Goal: Transaction & Acquisition: Purchase product/service

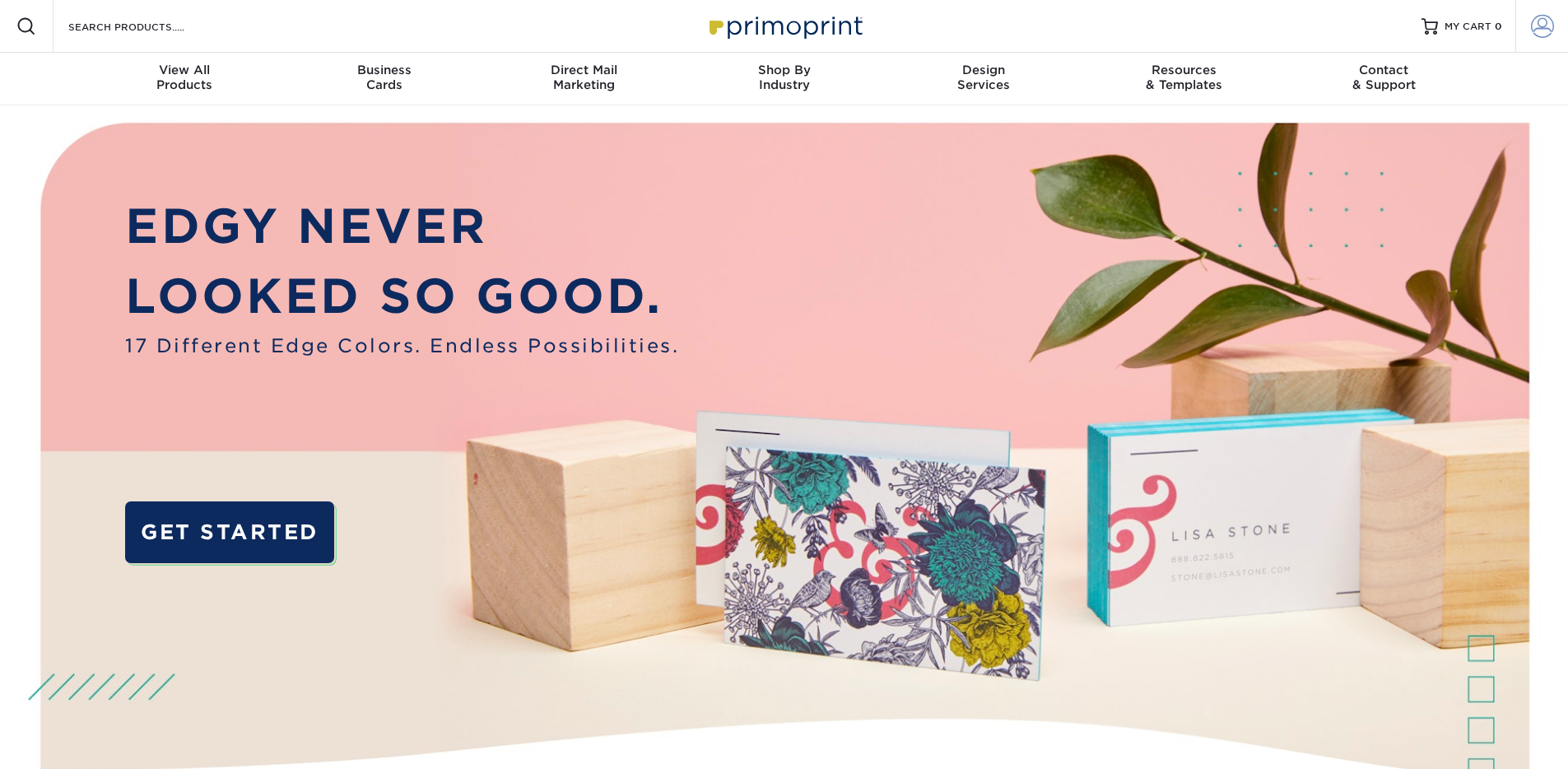
click at [1544, 27] on span at bounding box center [1543, 27] width 23 height 23
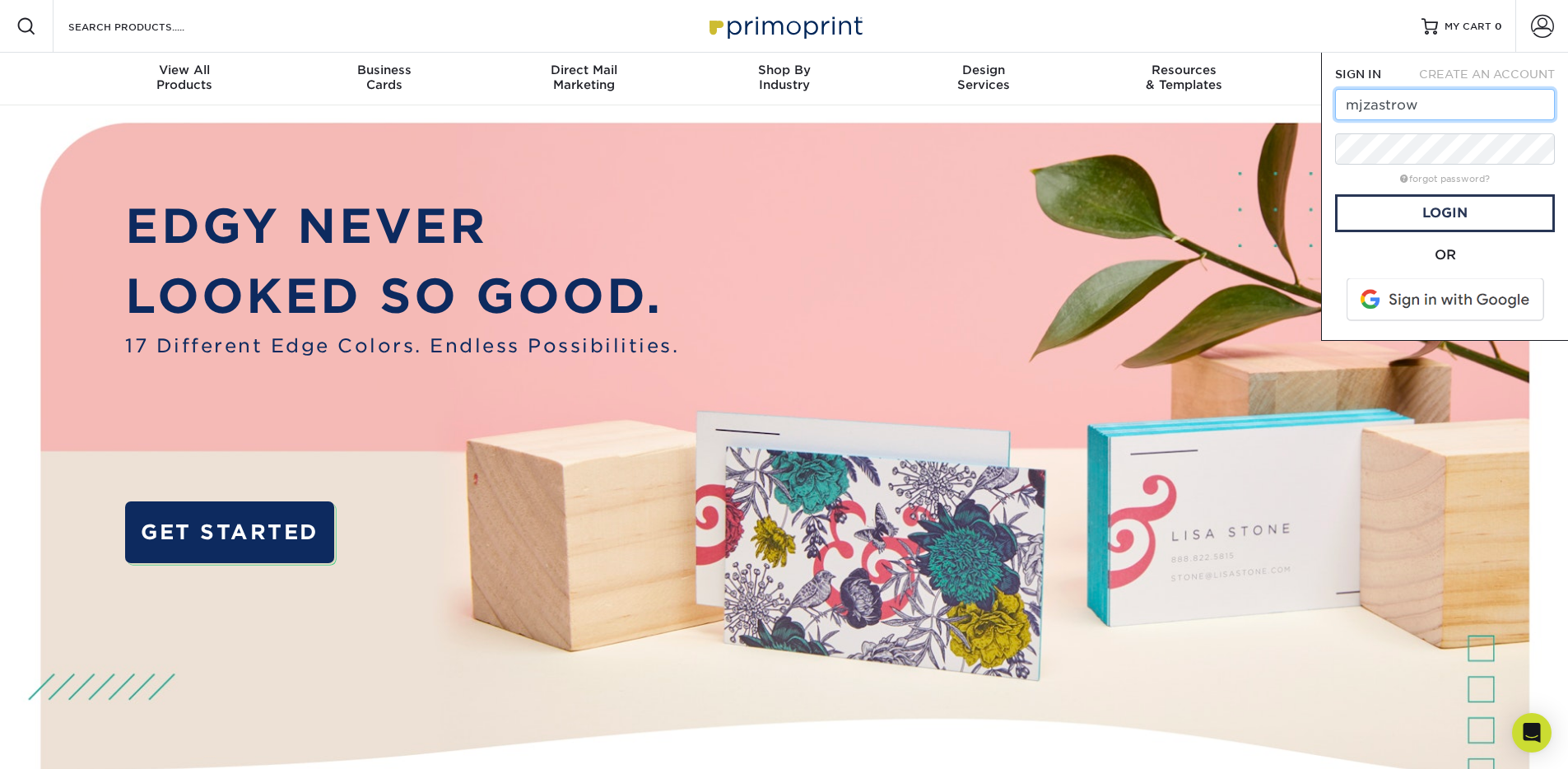
type input "[EMAIL_ADDRESS][DOMAIN_NAME]"
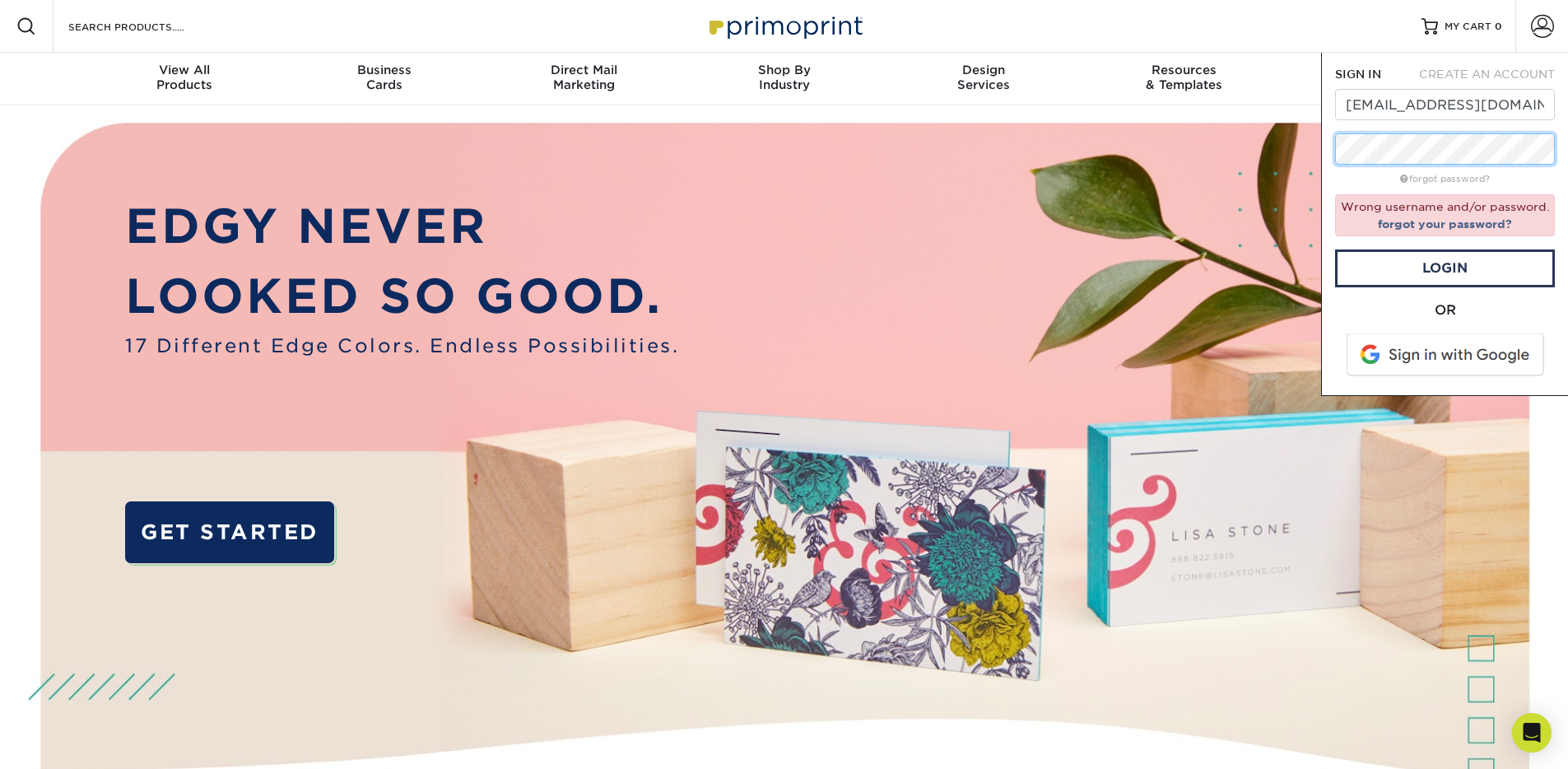
click at [1322, 150] on div "SIGN IN CREATE AN ACCOUNT mjzastrow@gmail.com forgot password? Wrong username a…" at bounding box center [1444, 225] width 247 height 344
click at [1456, 267] on link "Login" at bounding box center [1445, 268] width 220 height 38
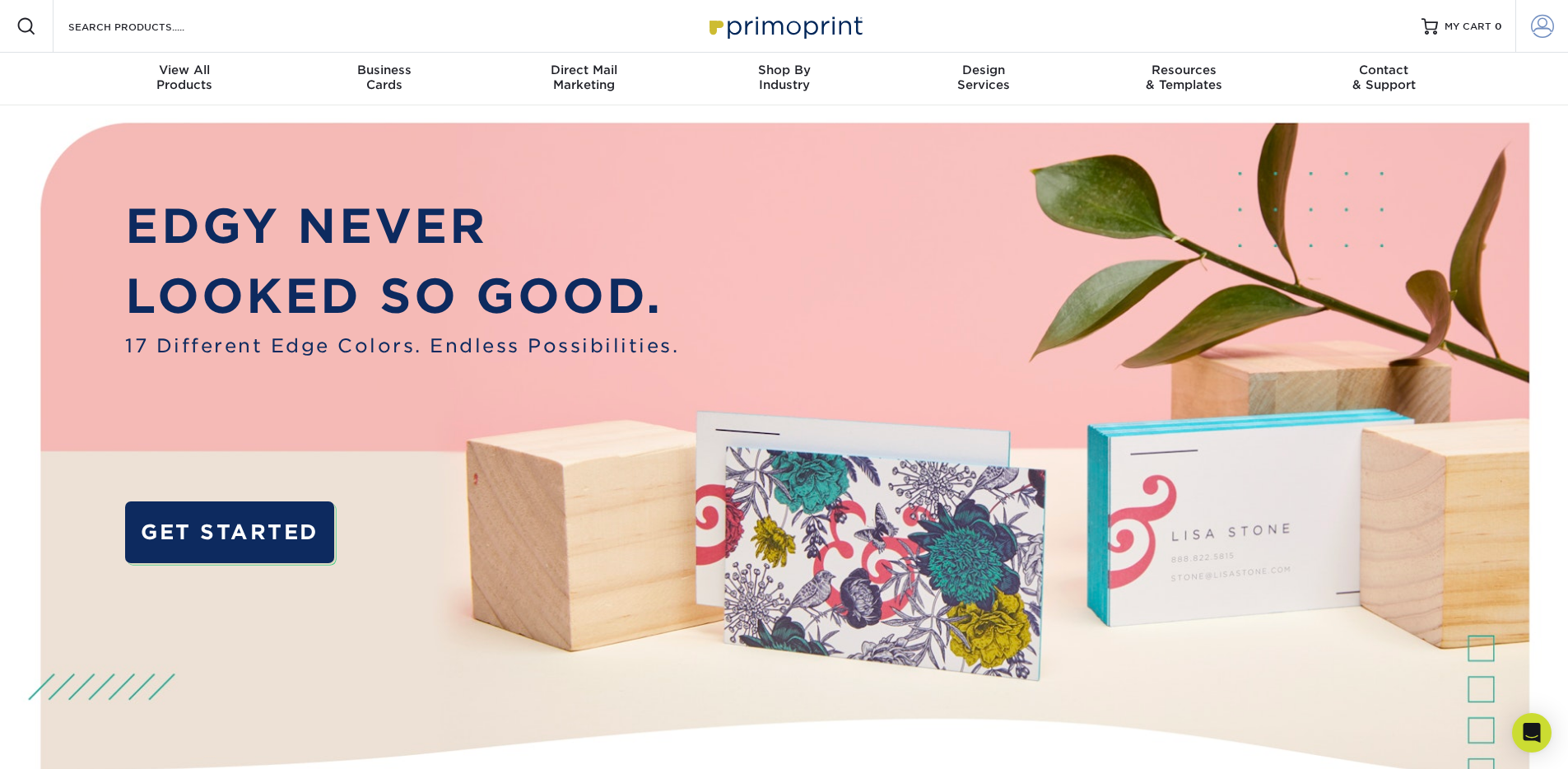
click at [1544, 28] on span at bounding box center [1543, 27] width 23 height 23
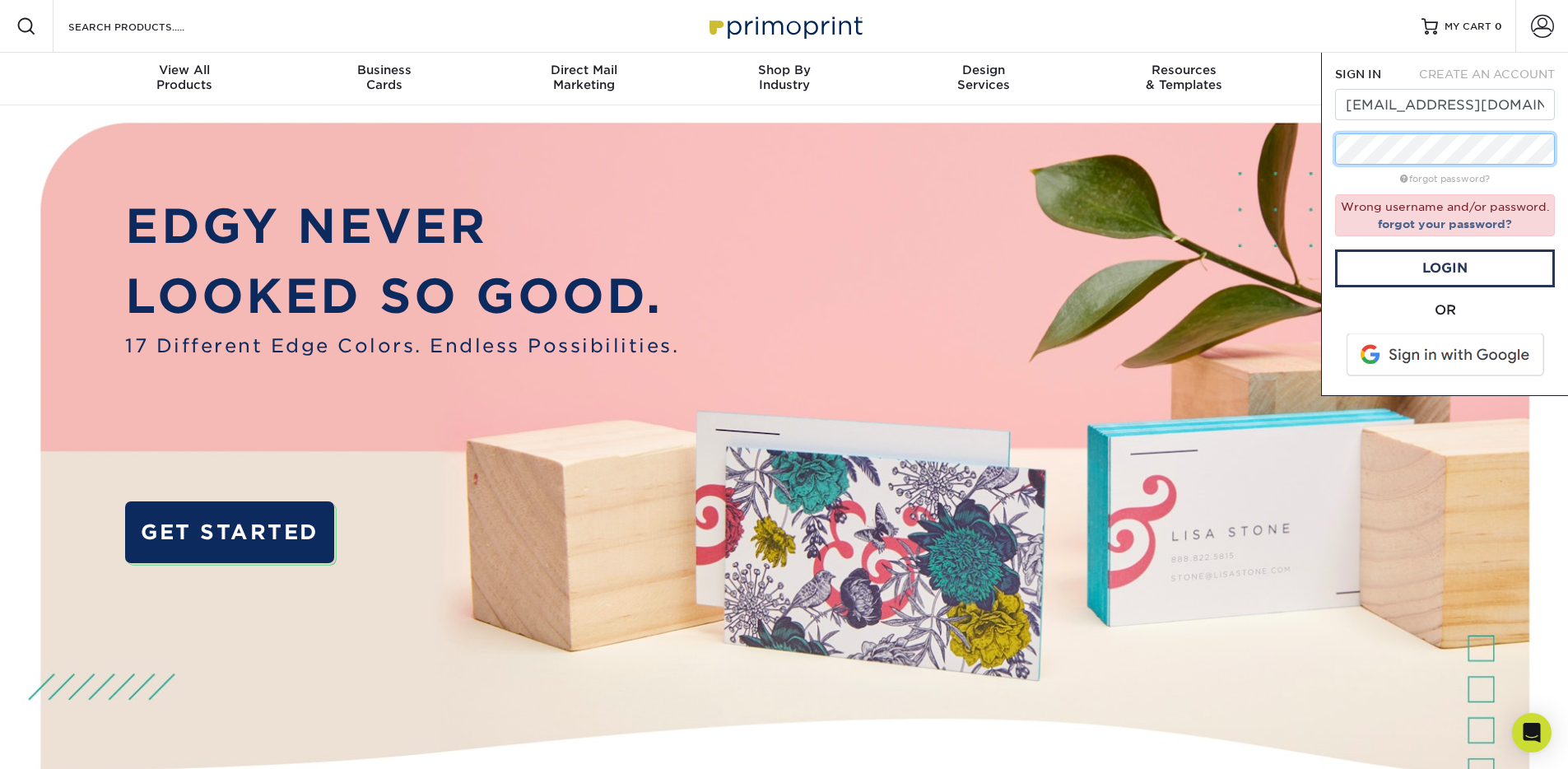
click at [1327, 153] on div "SIGN IN CREATE AN ACCOUNT mjzastrow@gmail.com forgot password? Wrong username a…" at bounding box center [1444, 225] width 247 height 344
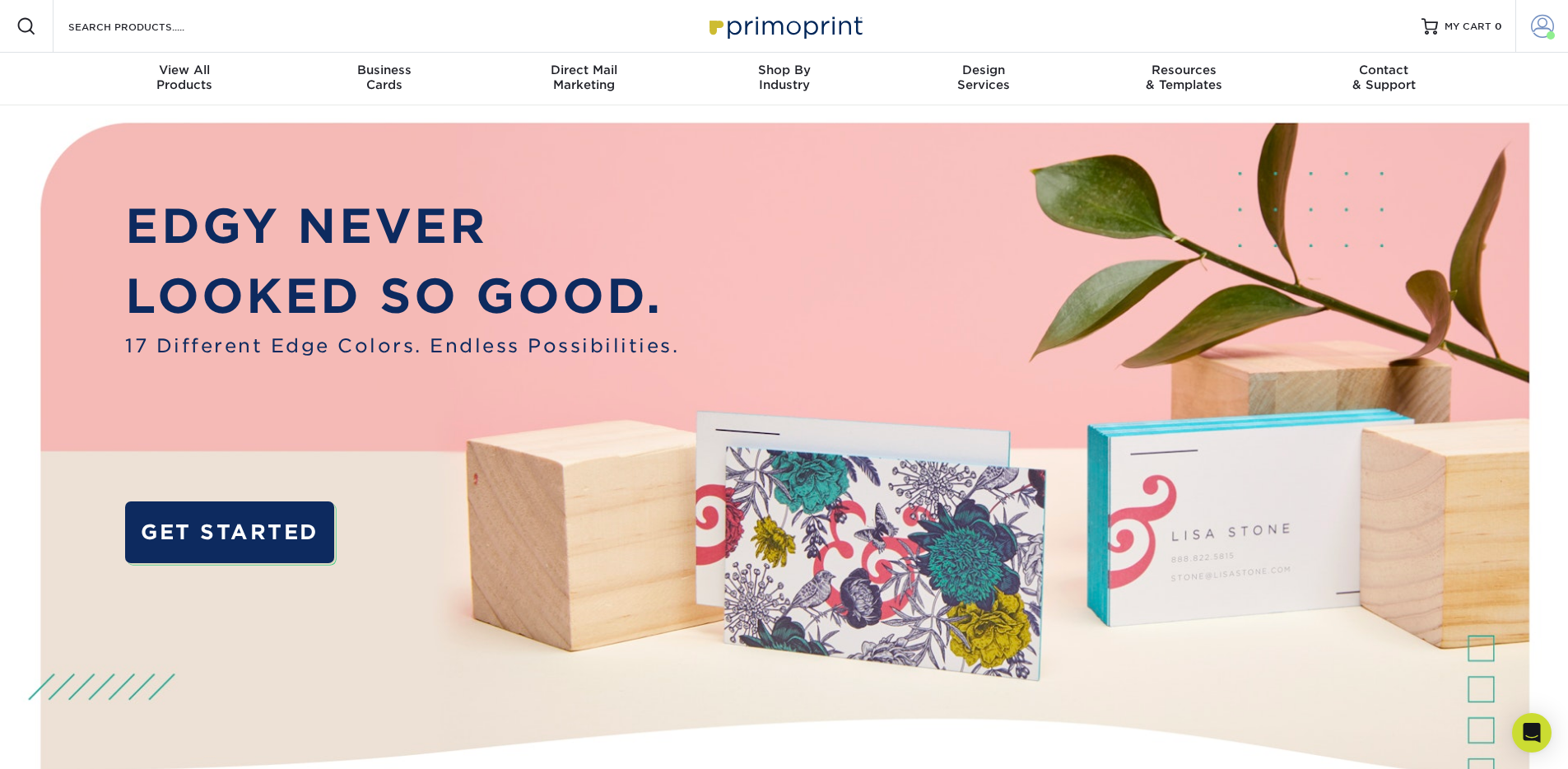
click at [1541, 27] on span at bounding box center [1543, 27] width 23 height 23
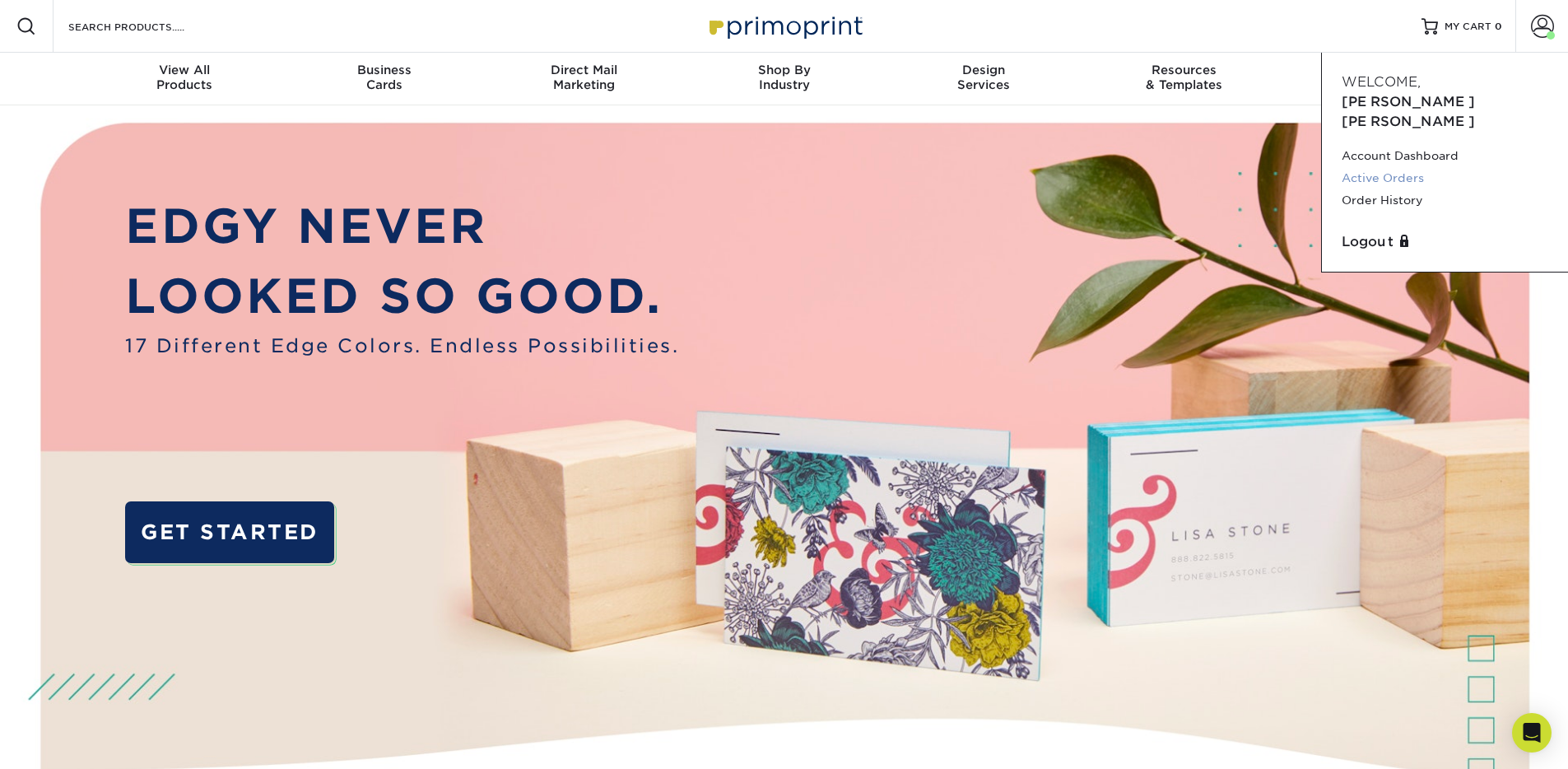
click at [1400, 167] on link "Active Orders" at bounding box center [1445, 178] width 206 height 22
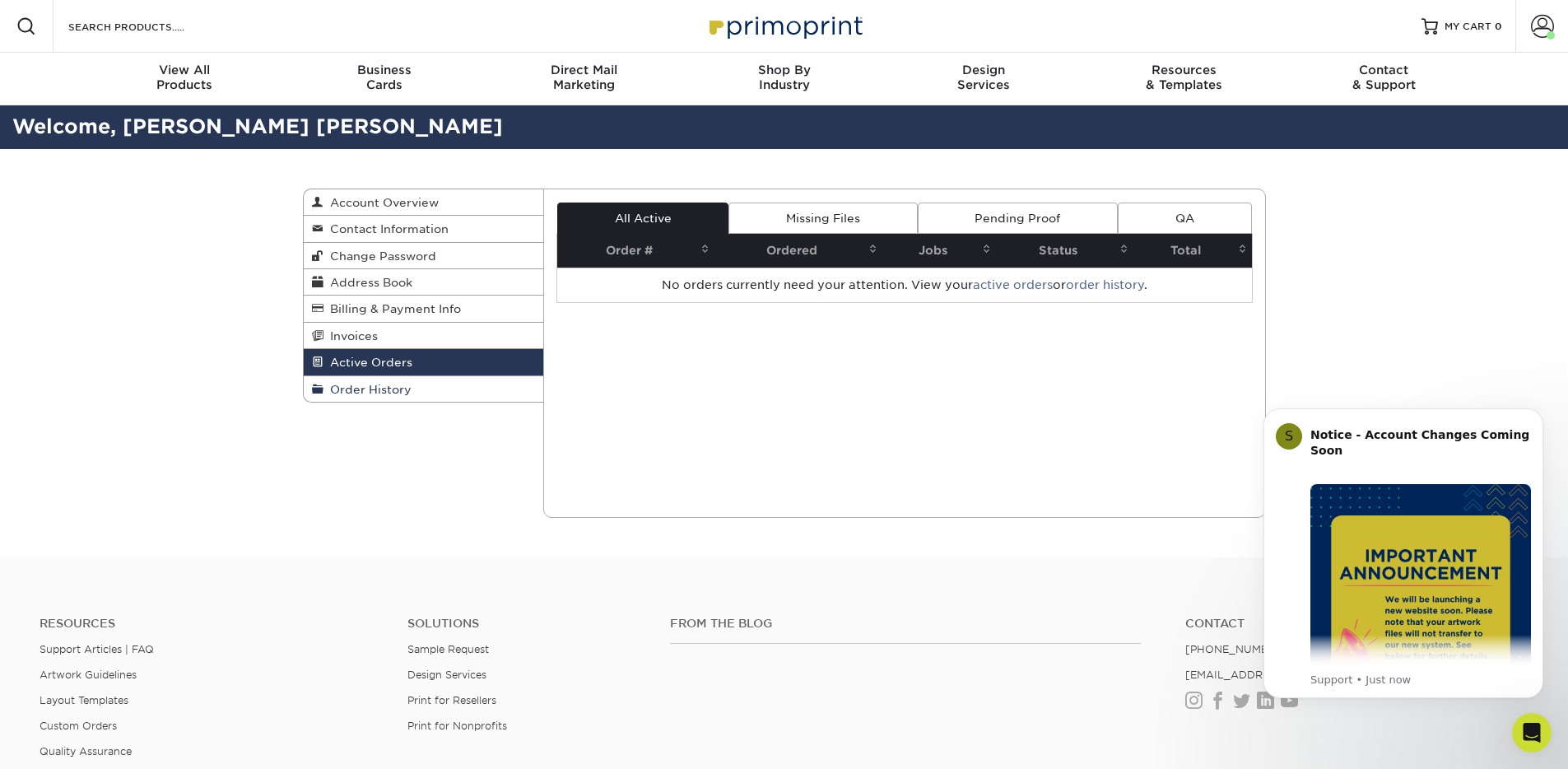
click at [360, 393] on span "Order History" at bounding box center [367, 389] width 88 height 13
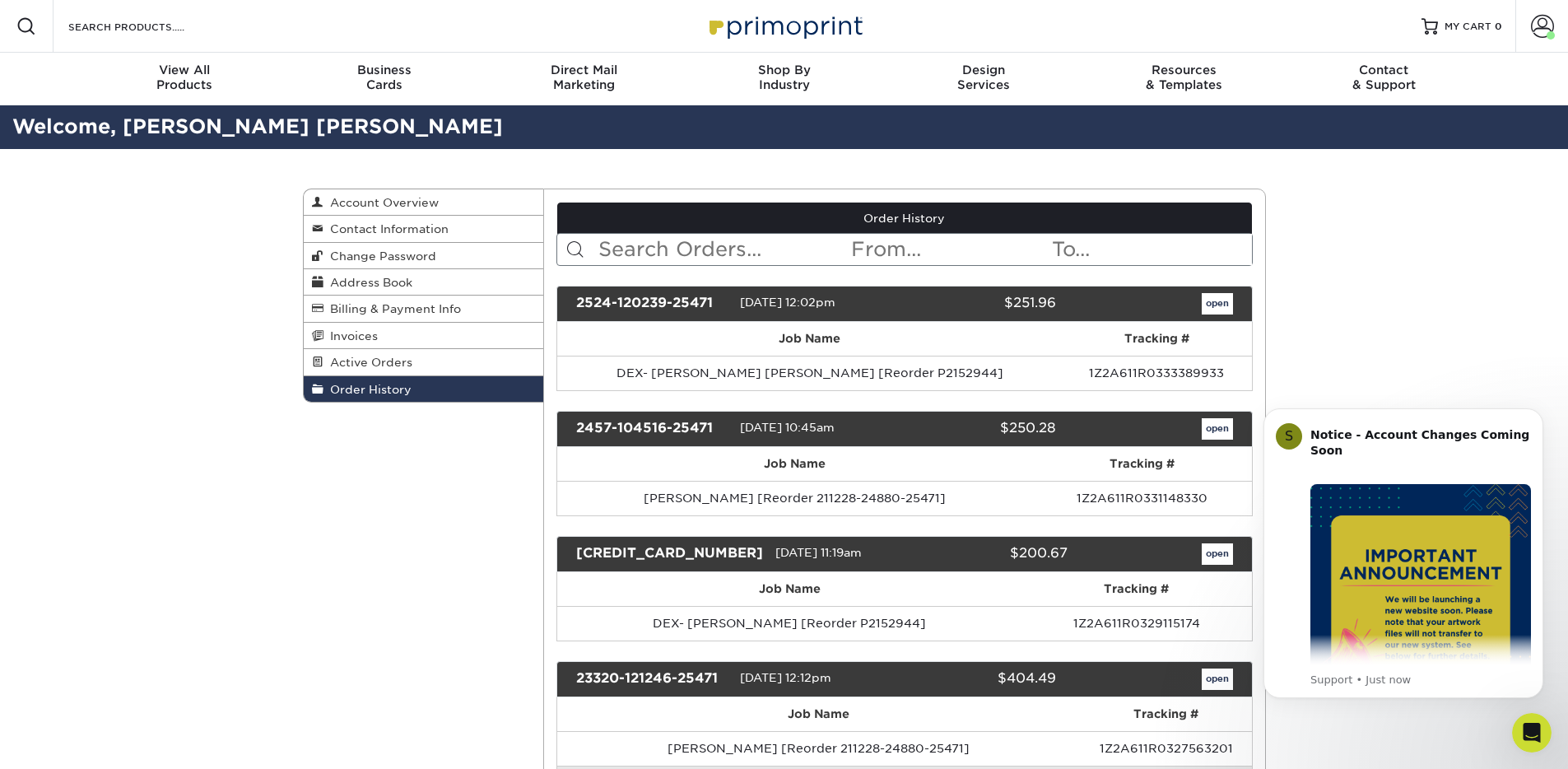
click at [360, 393] on span "Order History" at bounding box center [367, 389] width 88 height 13
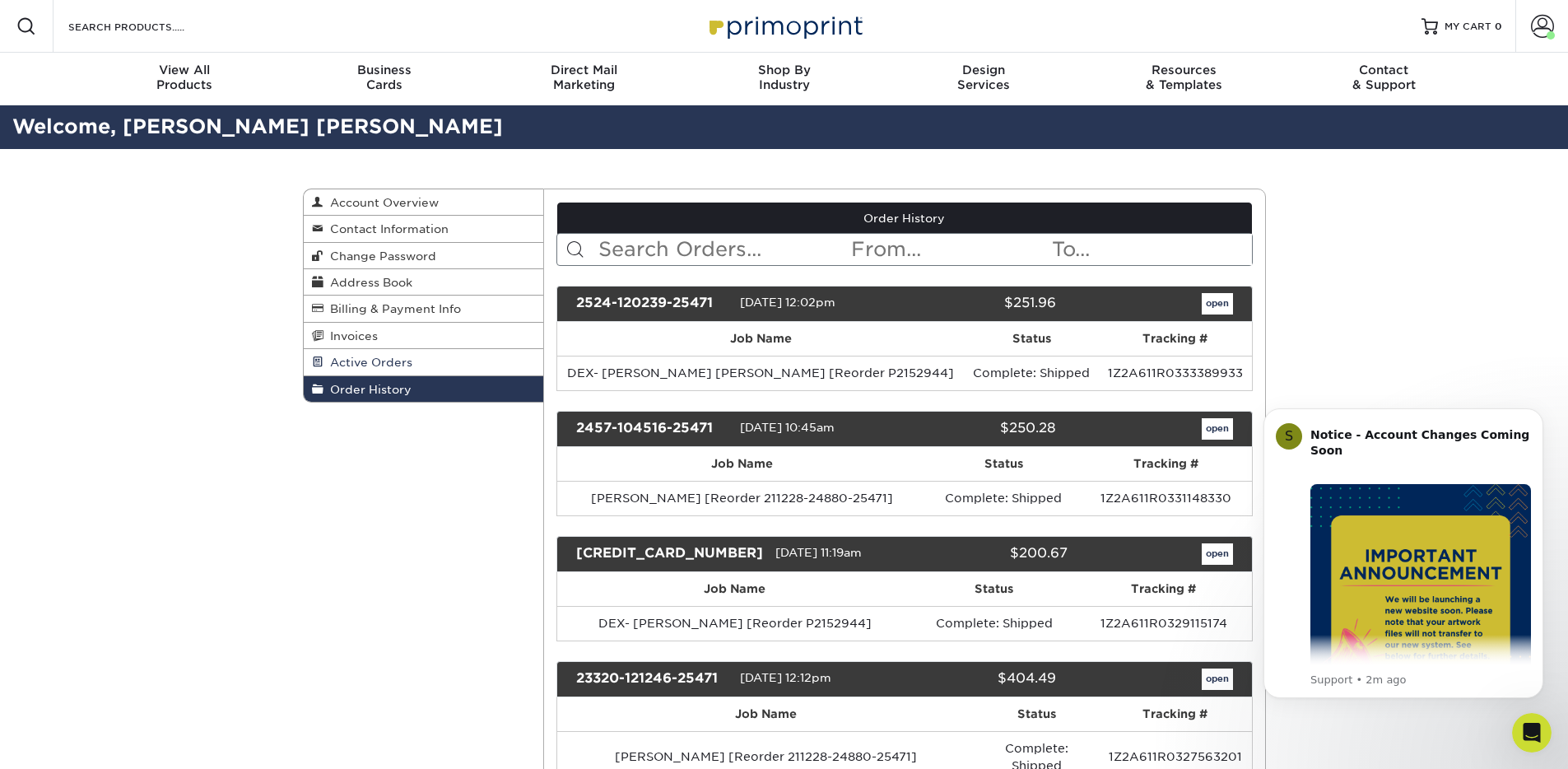
click at [375, 361] on span "Active Orders" at bounding box center [367, 362] width 89 height 13
click at [375, 360] on span "Active Orders" at bounding box center [367, 362] width 89 height 13
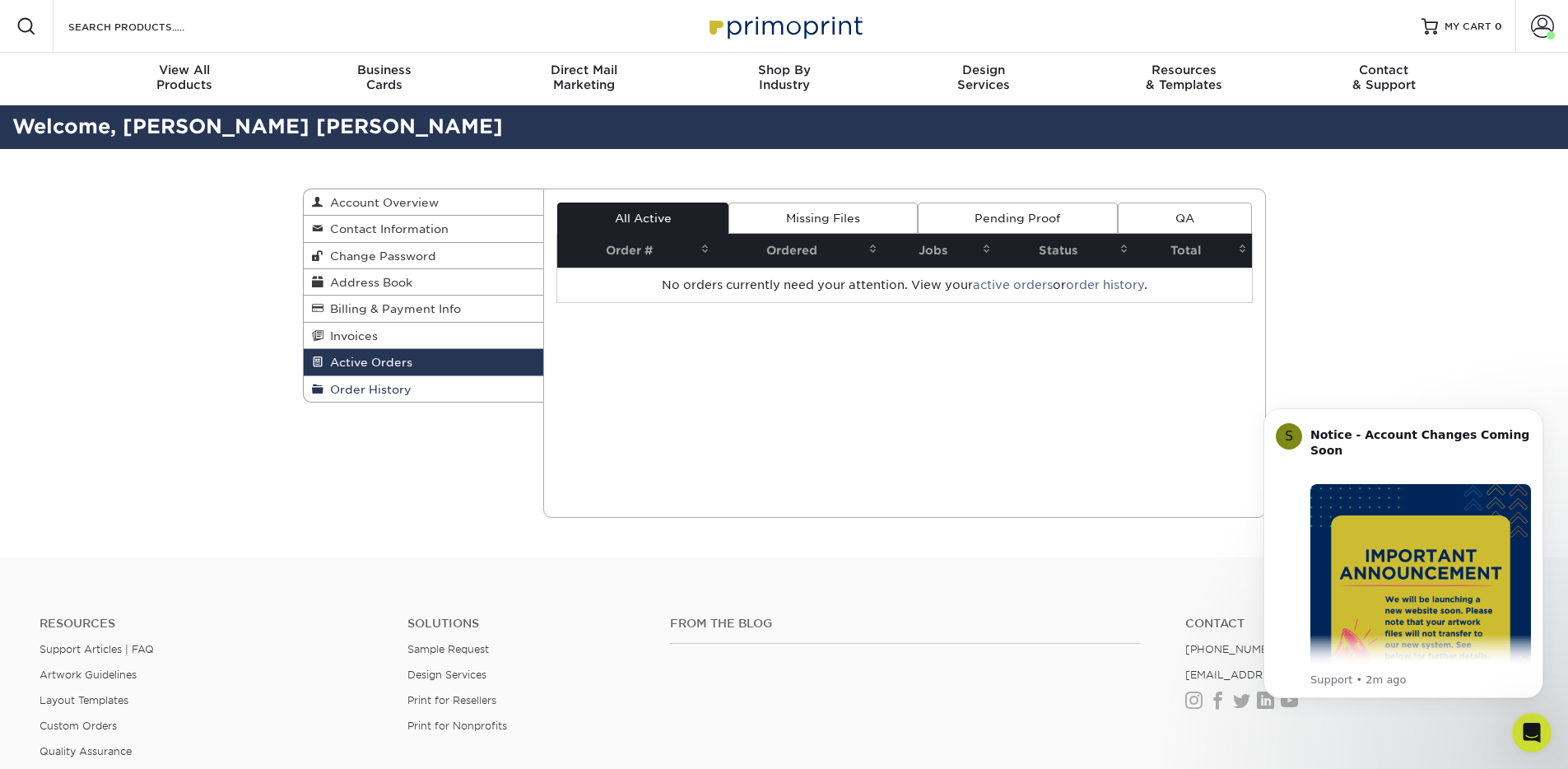
click at [381, 388] on span "Order History" at bounding box center [367, 389] width 88 height 13
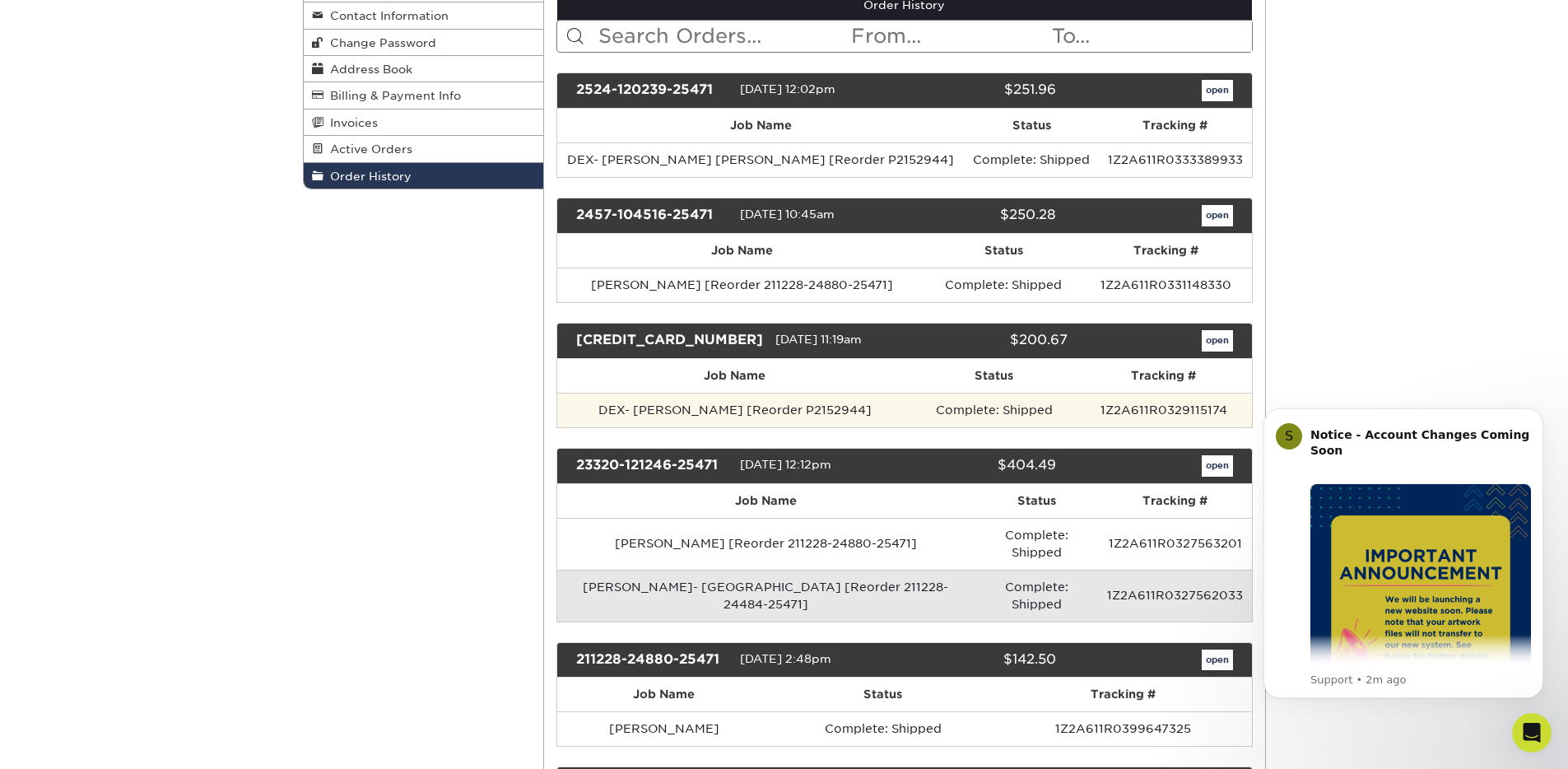
scroll to position [225, 0]
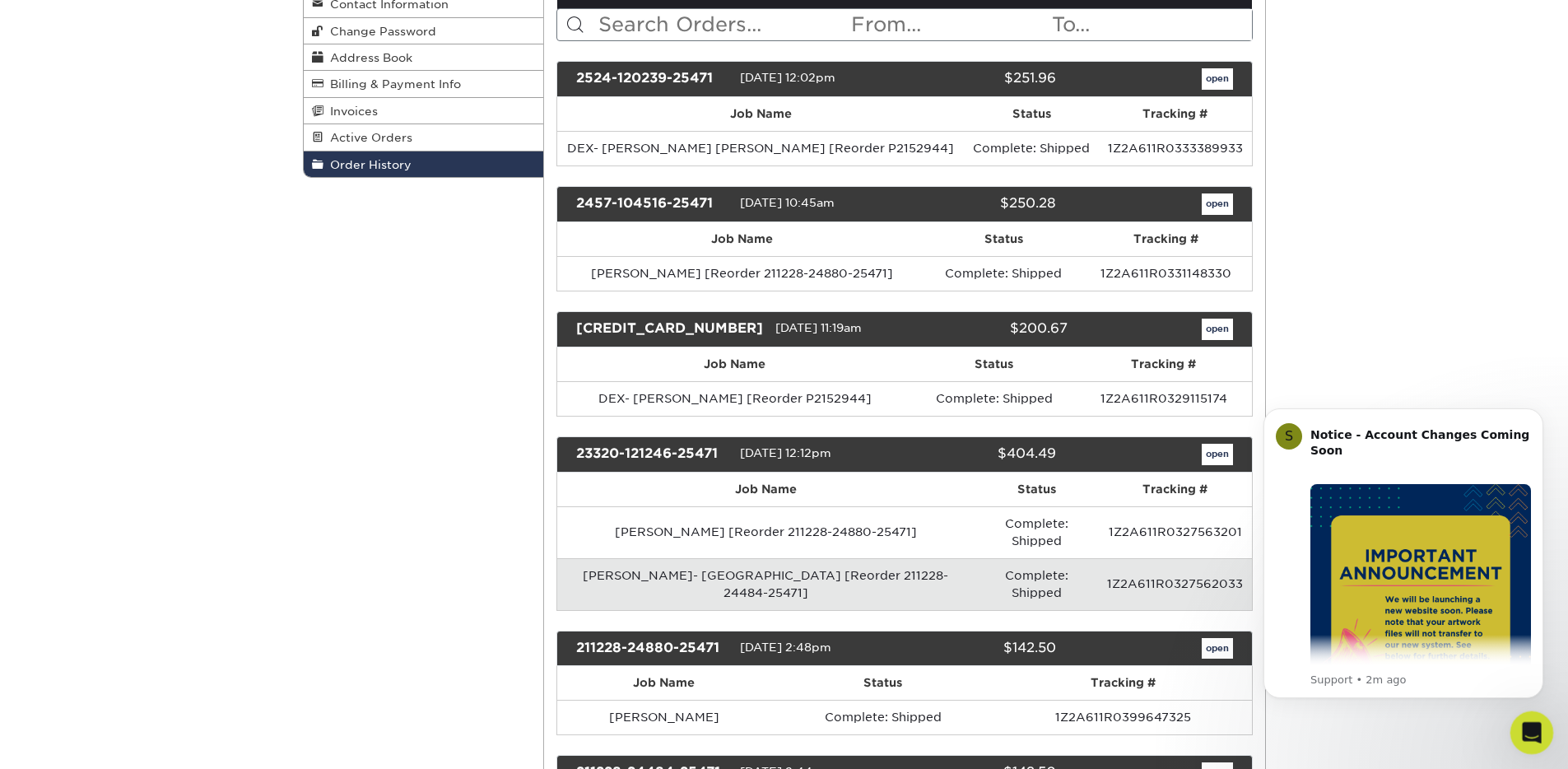
click at [1535, 735] on icon "Open Intercom Messenger" at bounding box center [1530, 731] width 27 height 27
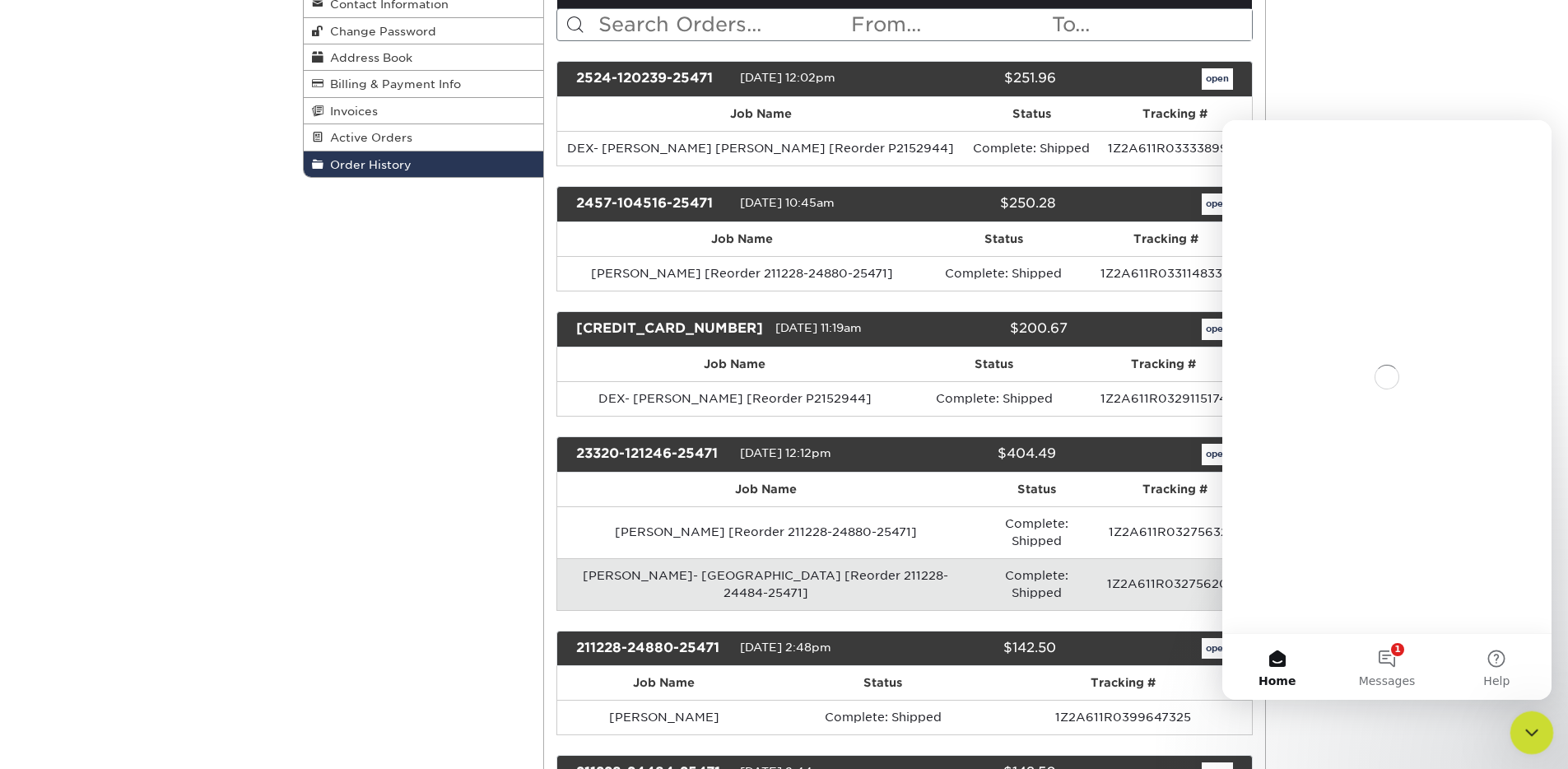
scroll to position [0, 0]
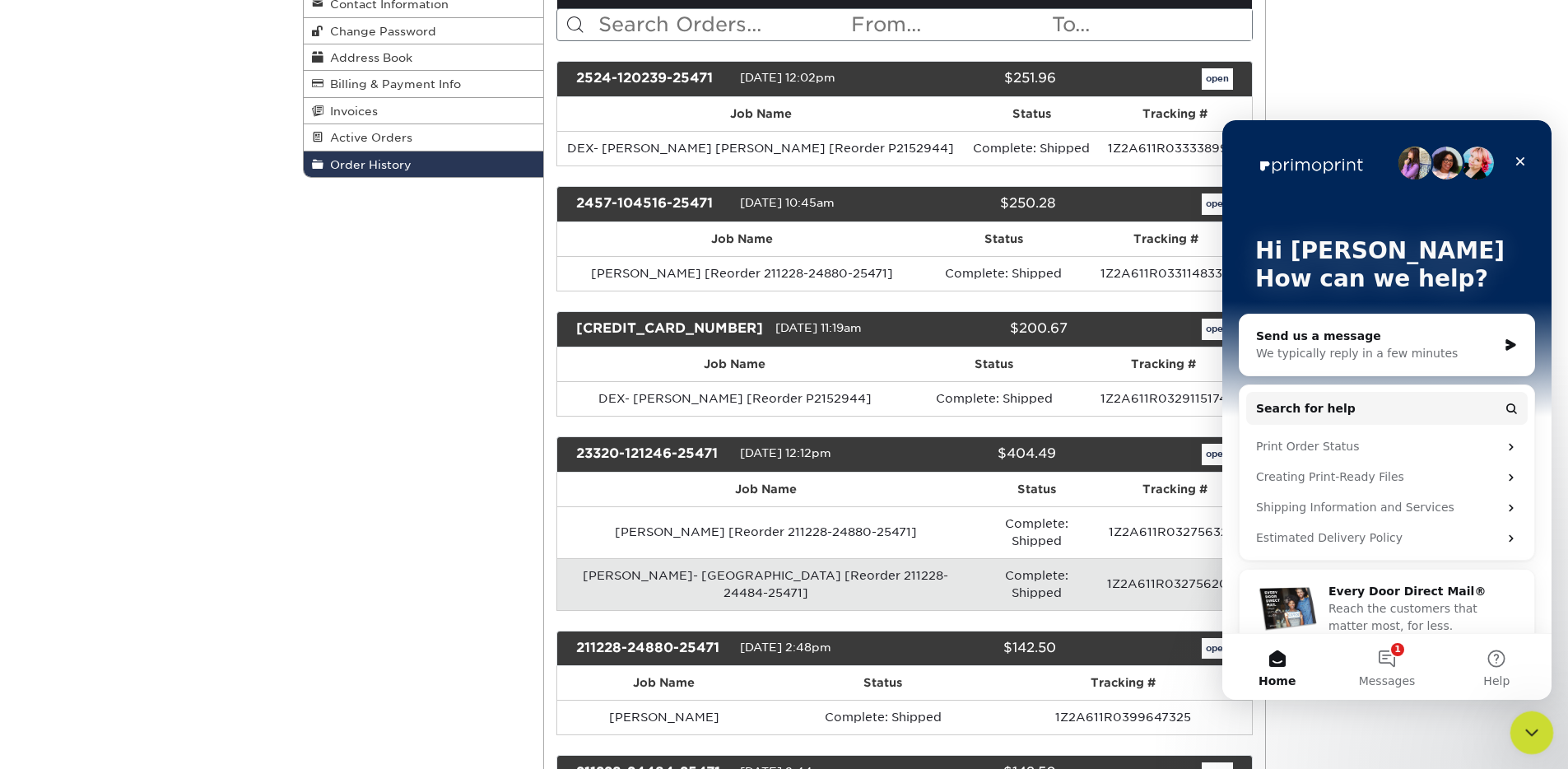
click at [1537, 726] on icon "Close Intercom Messenger" at bounding box center [1529, 731] width 19 height 19
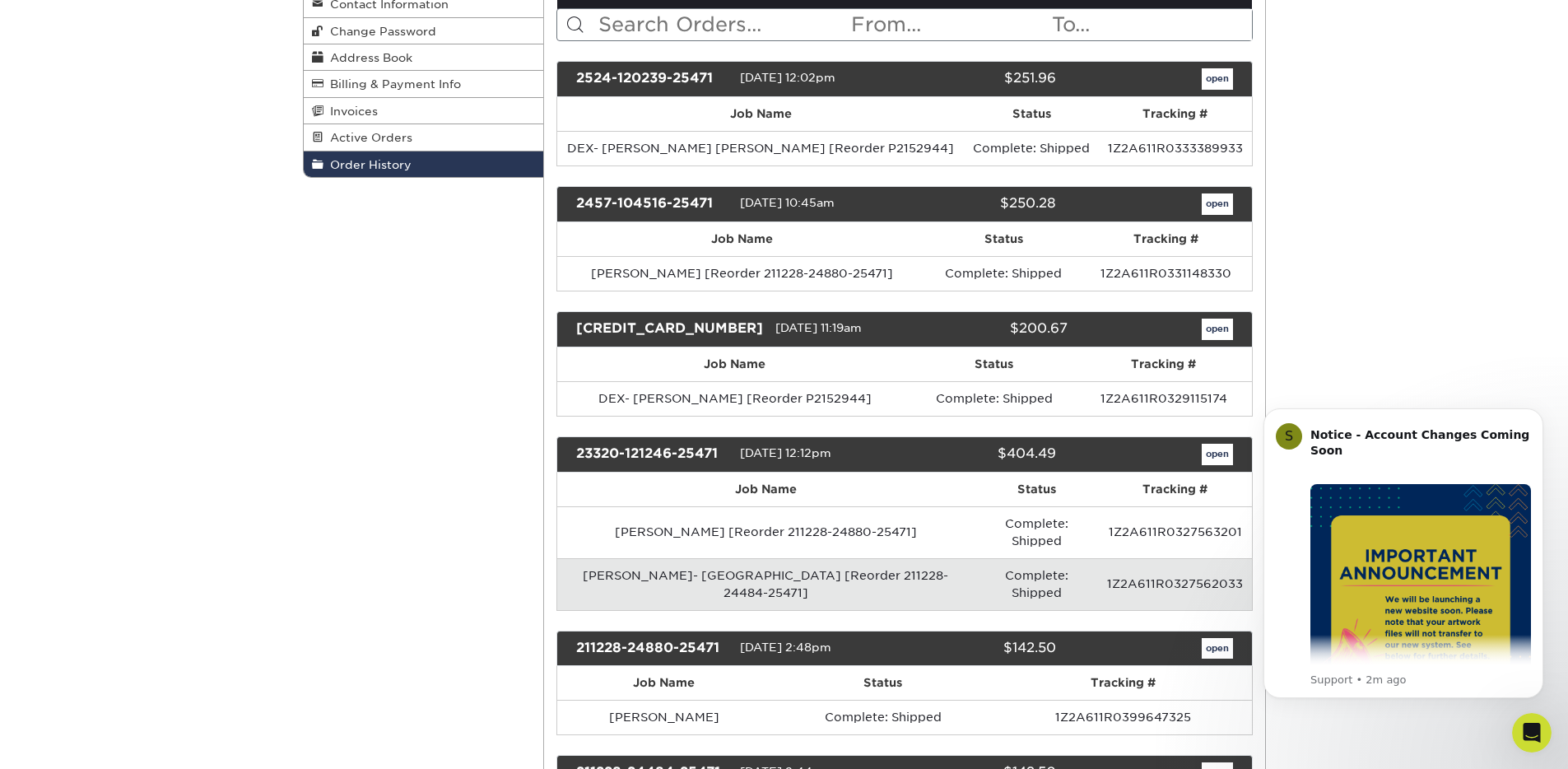
click at [660, 564] on td "Julia- Minneapolis [Reorder 211228-24484-25471]" at bounding box center [766, 584] width 417 height 52
click at [1218, 455] on link "open" at bounding box center [1217, 454] width 31 height 21
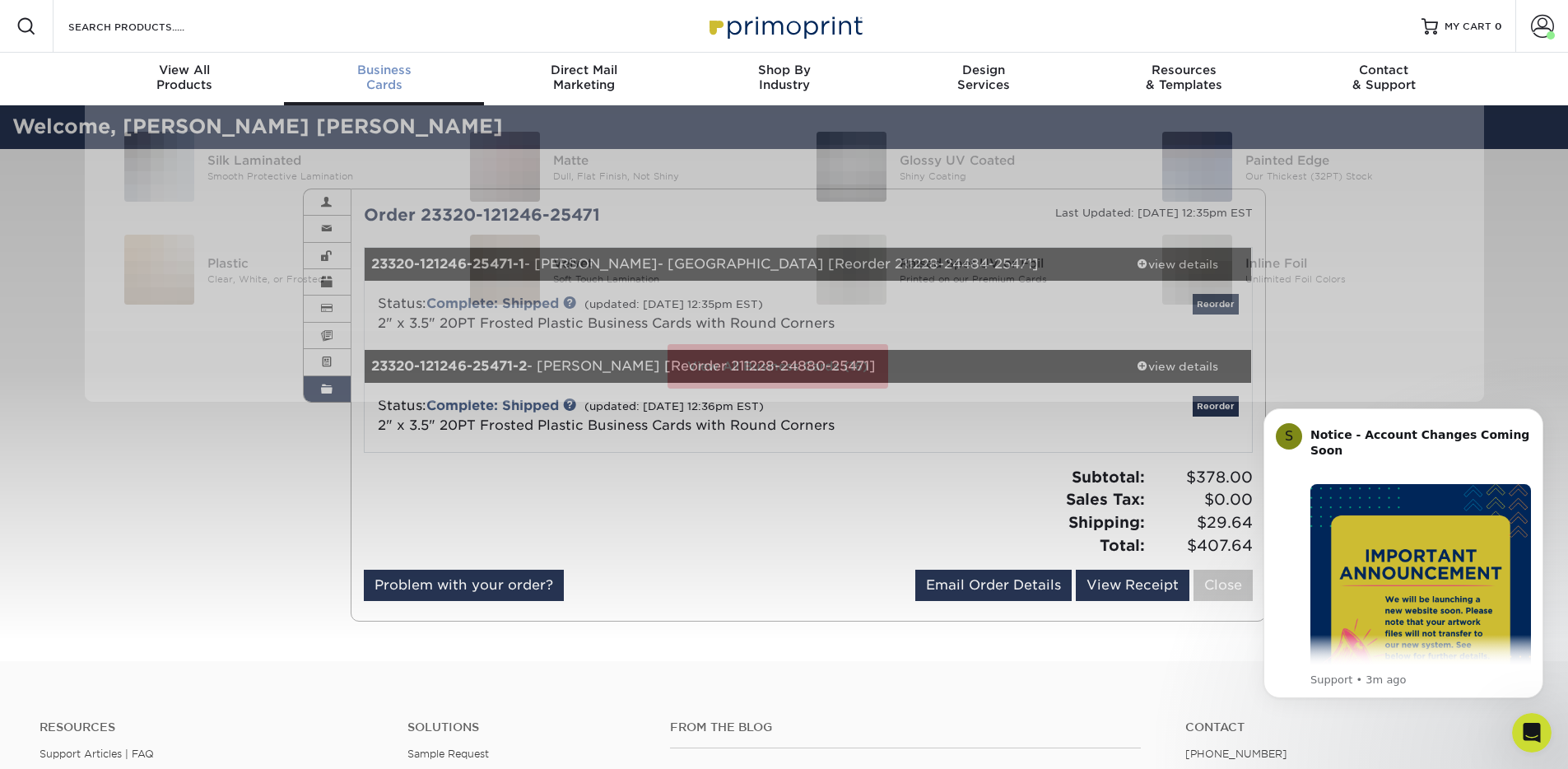
click at [379, 79] on div "Business Cards" at bounding box center [384, 77] width 200 height 29
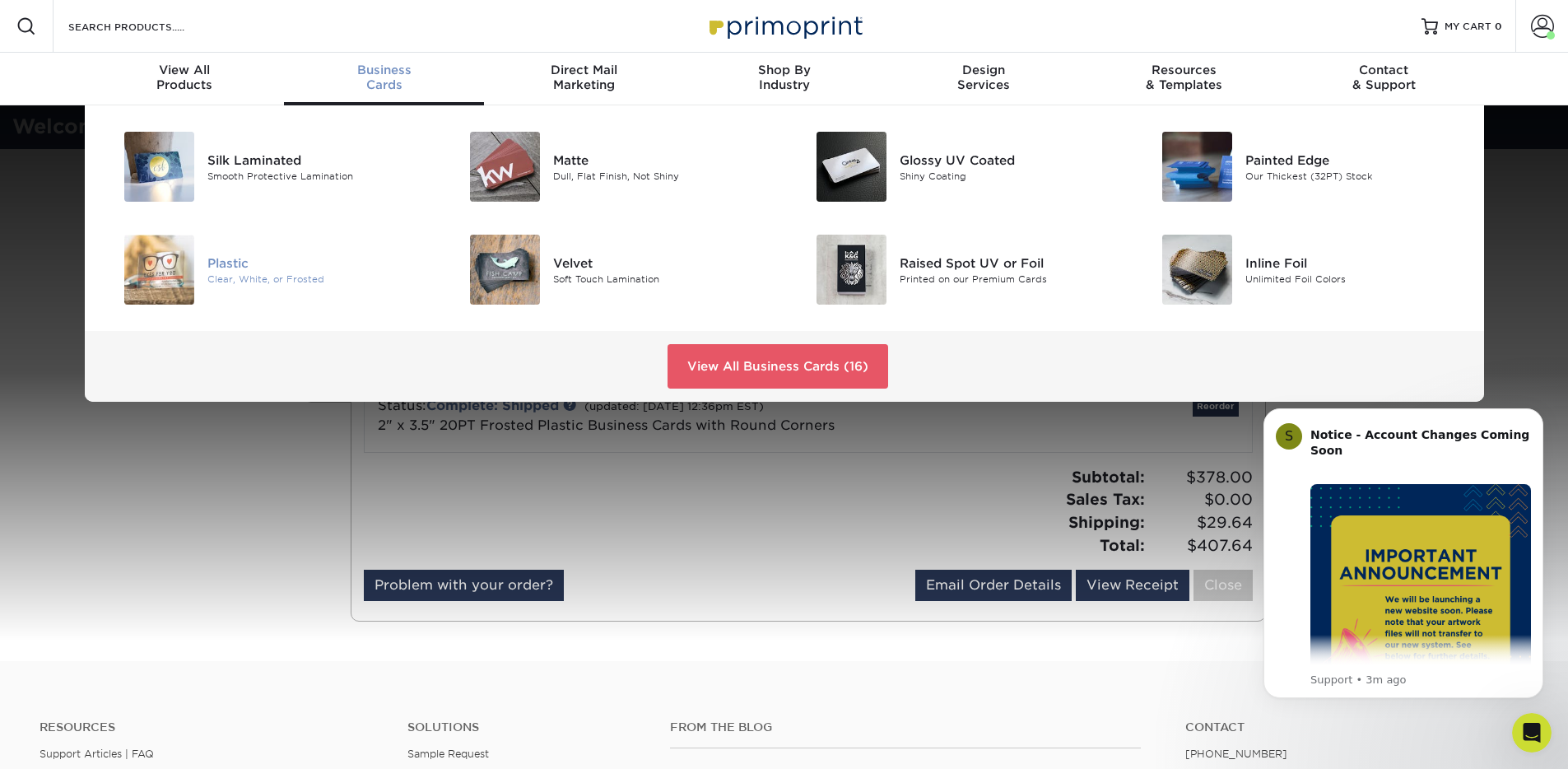
click at [244, 269] on div "Plastic" at bounding box center [316, 262] width 218 height 18
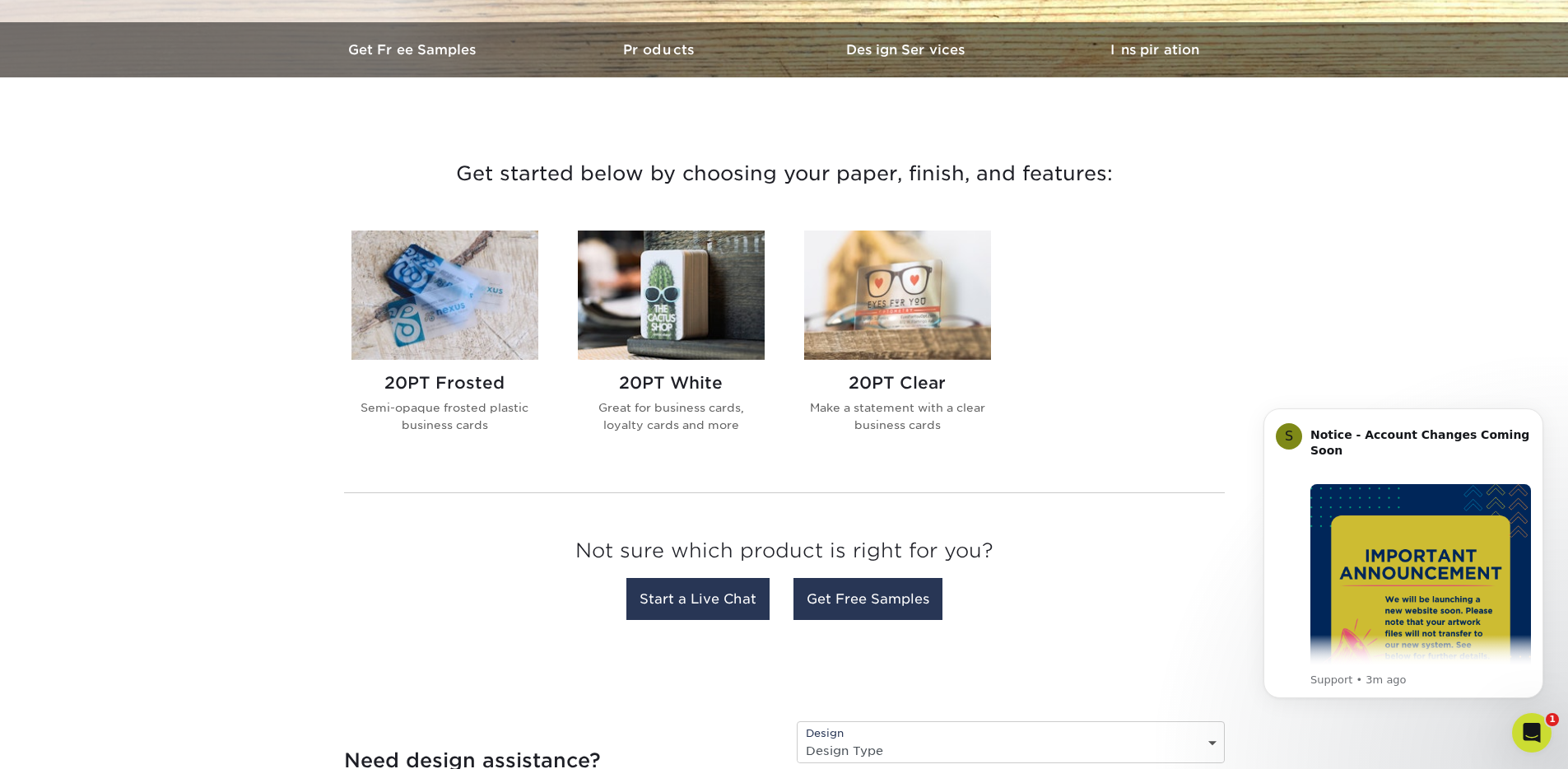
scroll to position [505, 0]
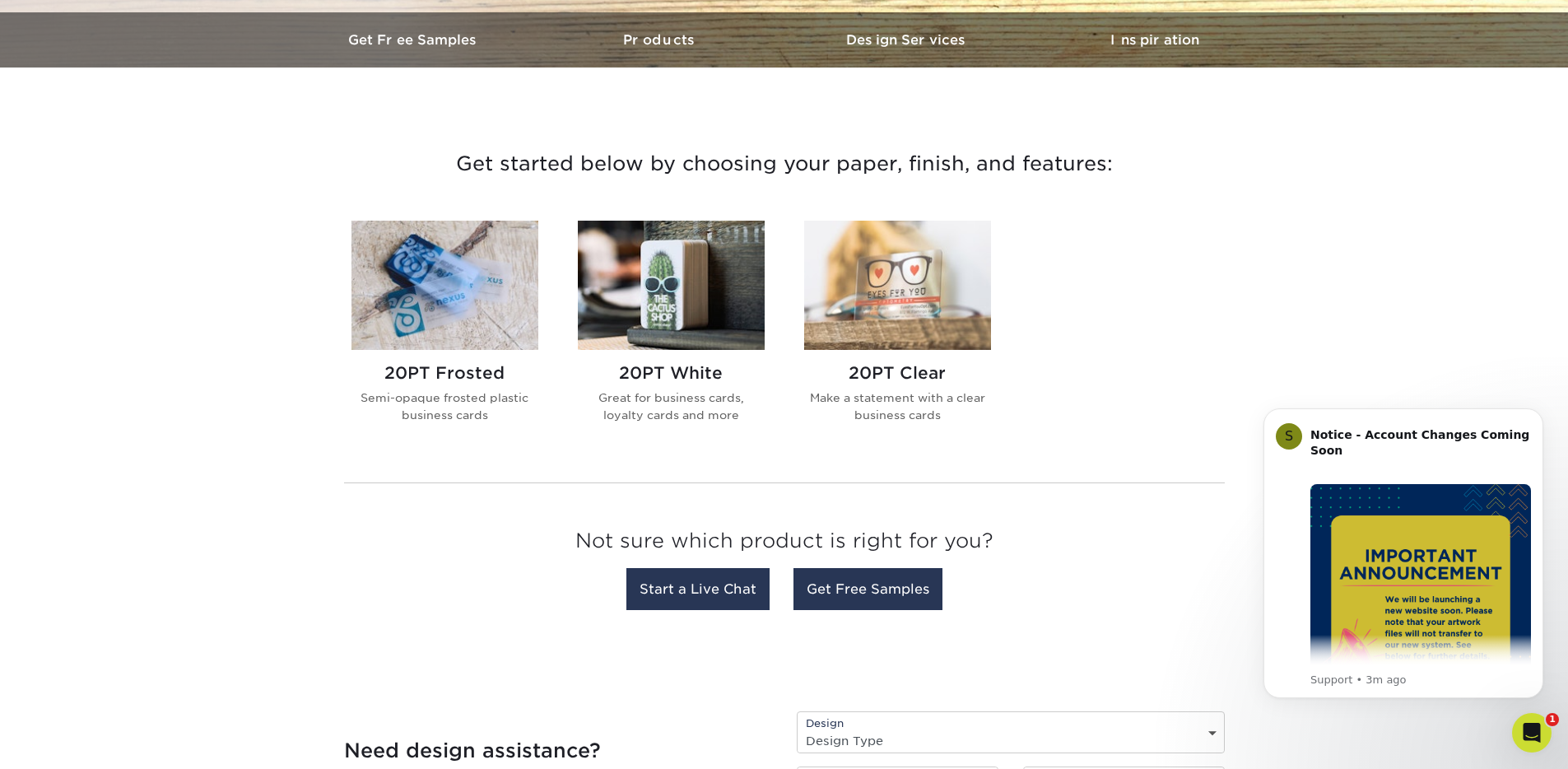
click at [475, 371] on h2 "20PT Frosted" at bounding box center [444, 373] width 187 height 19
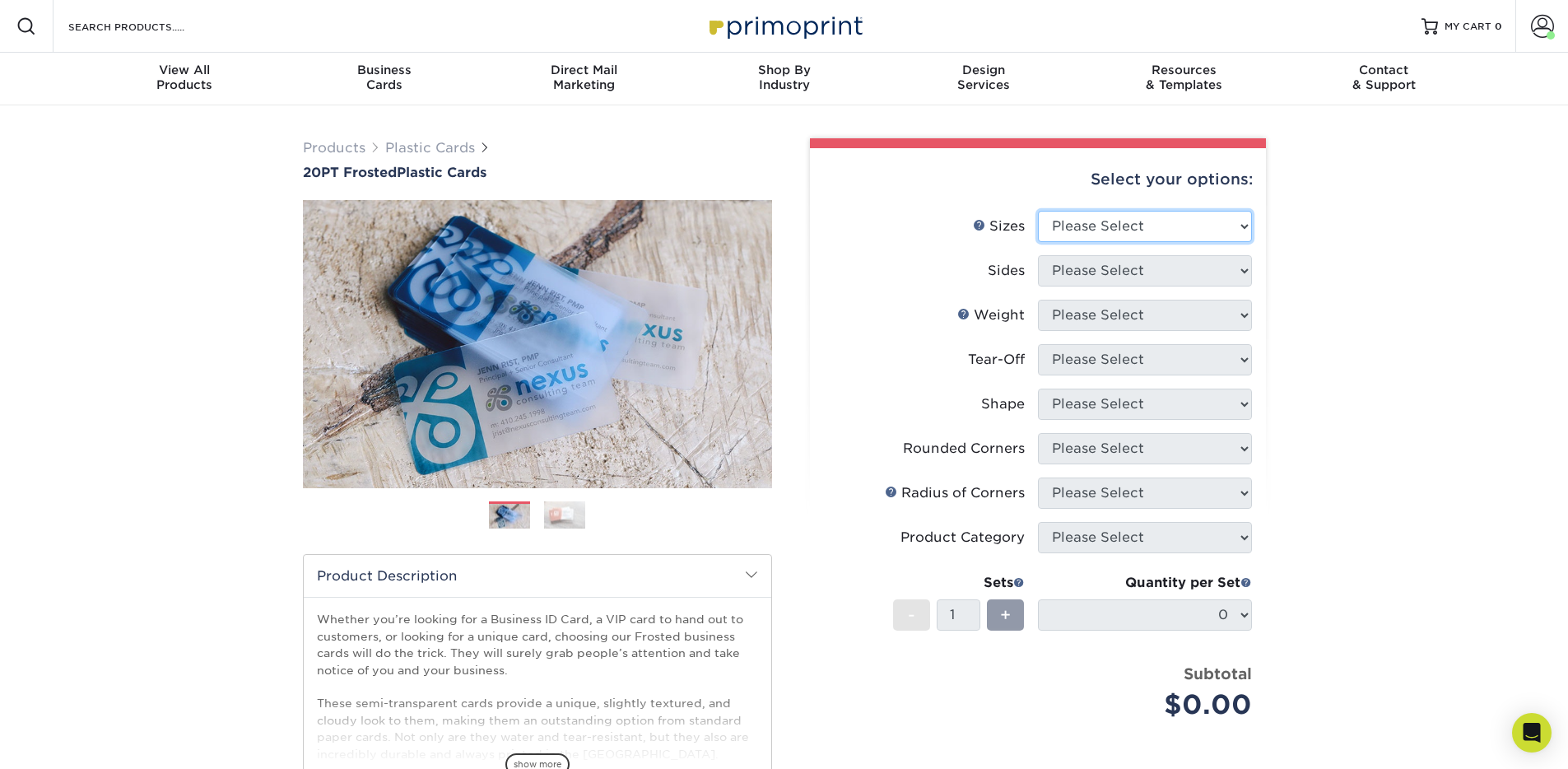
click at [1176, 221] on select "Please Select 2" x 3.5" 2" x 8" 2.12" x 3.375" 2.5" x 2.5" 4.25" x 6"" at bounding box center [1146, 226] width 214 height 31
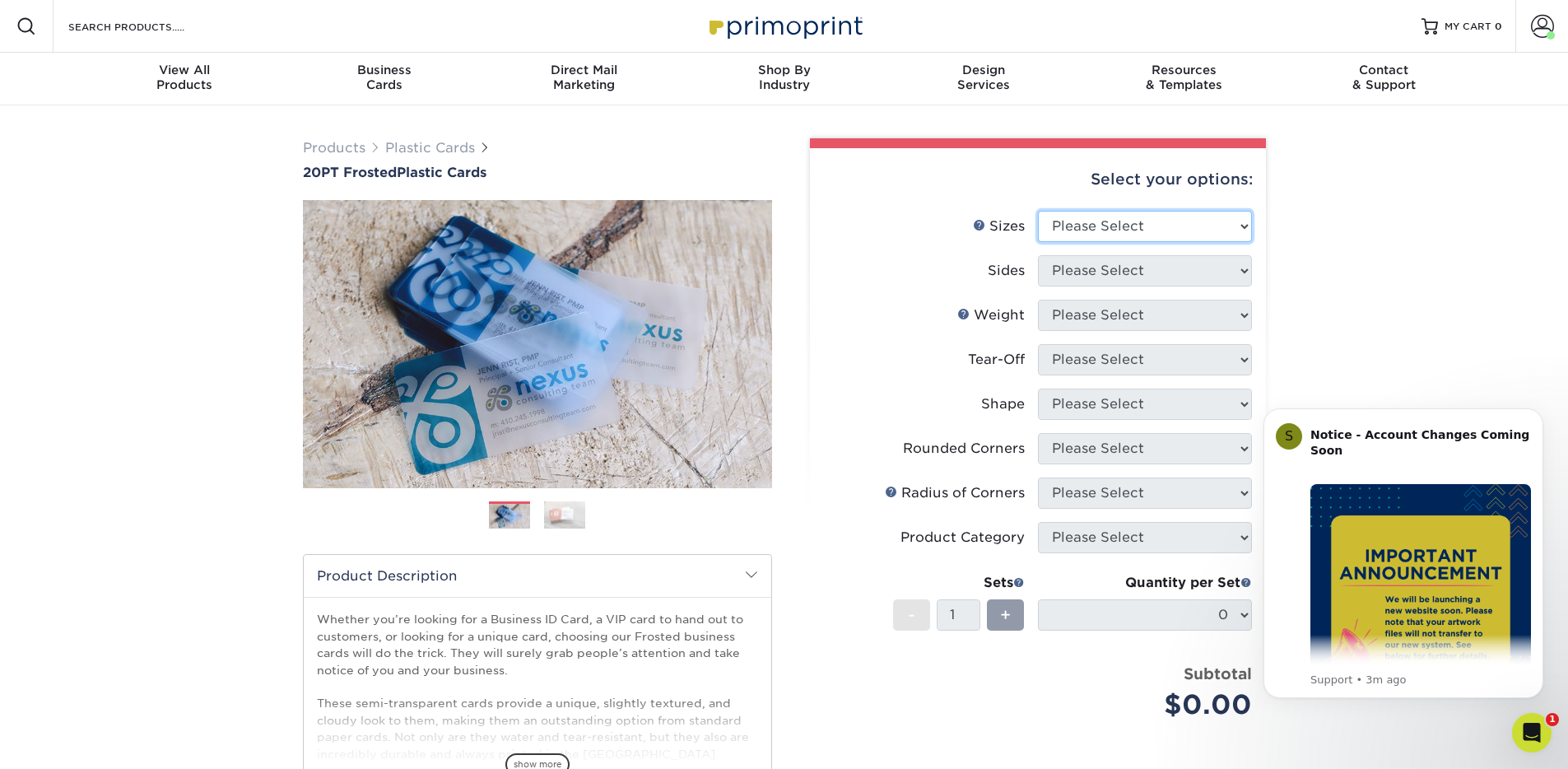
select select "2.00x3.50"
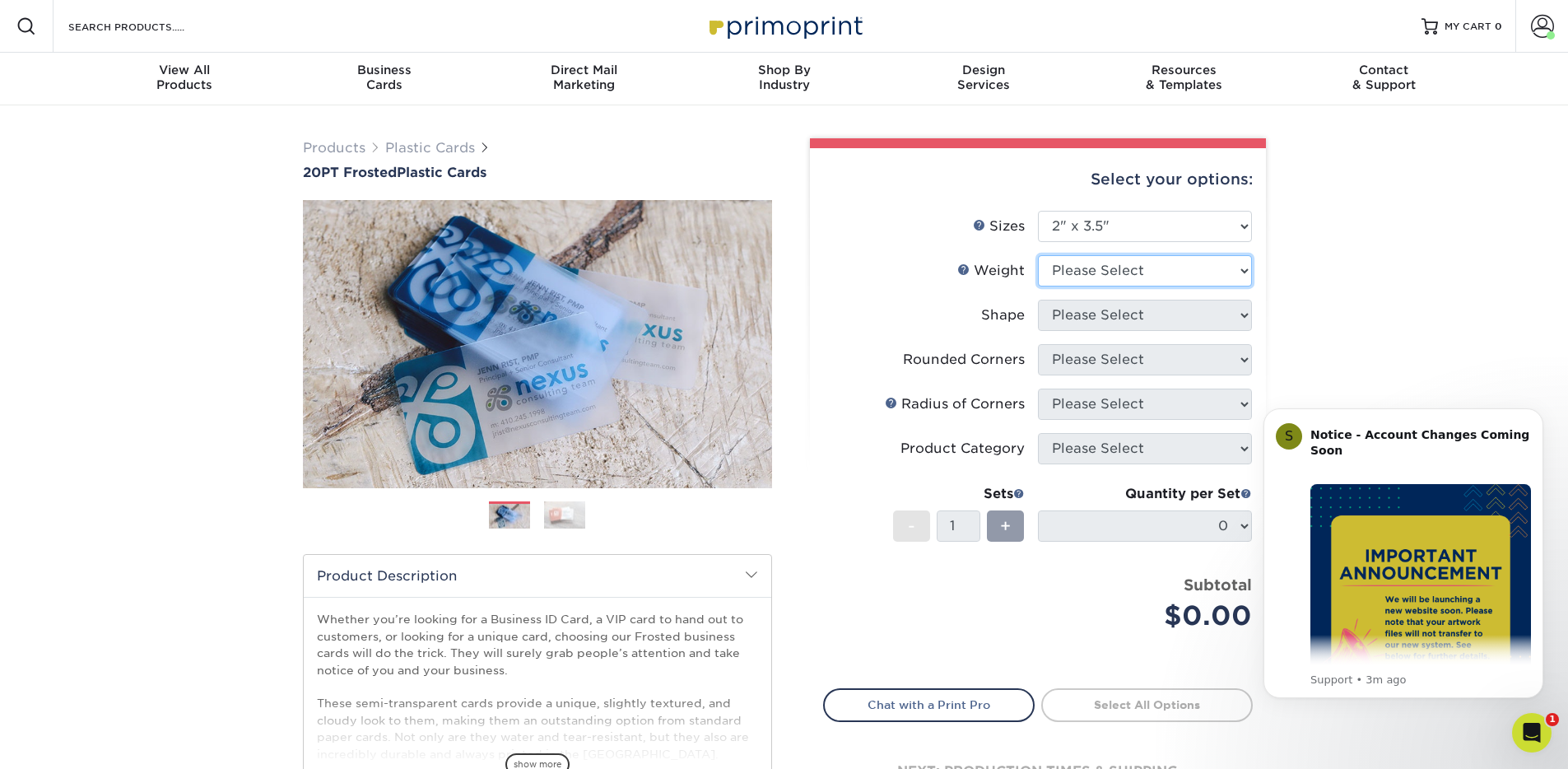
click at [1091, 266] on select "Please Select 20PT Frosted Plastic 20PT Frosted Plastic" at bounding box center [1146, 270] width 214 height 31
select select "20PT Frosted Plastic"
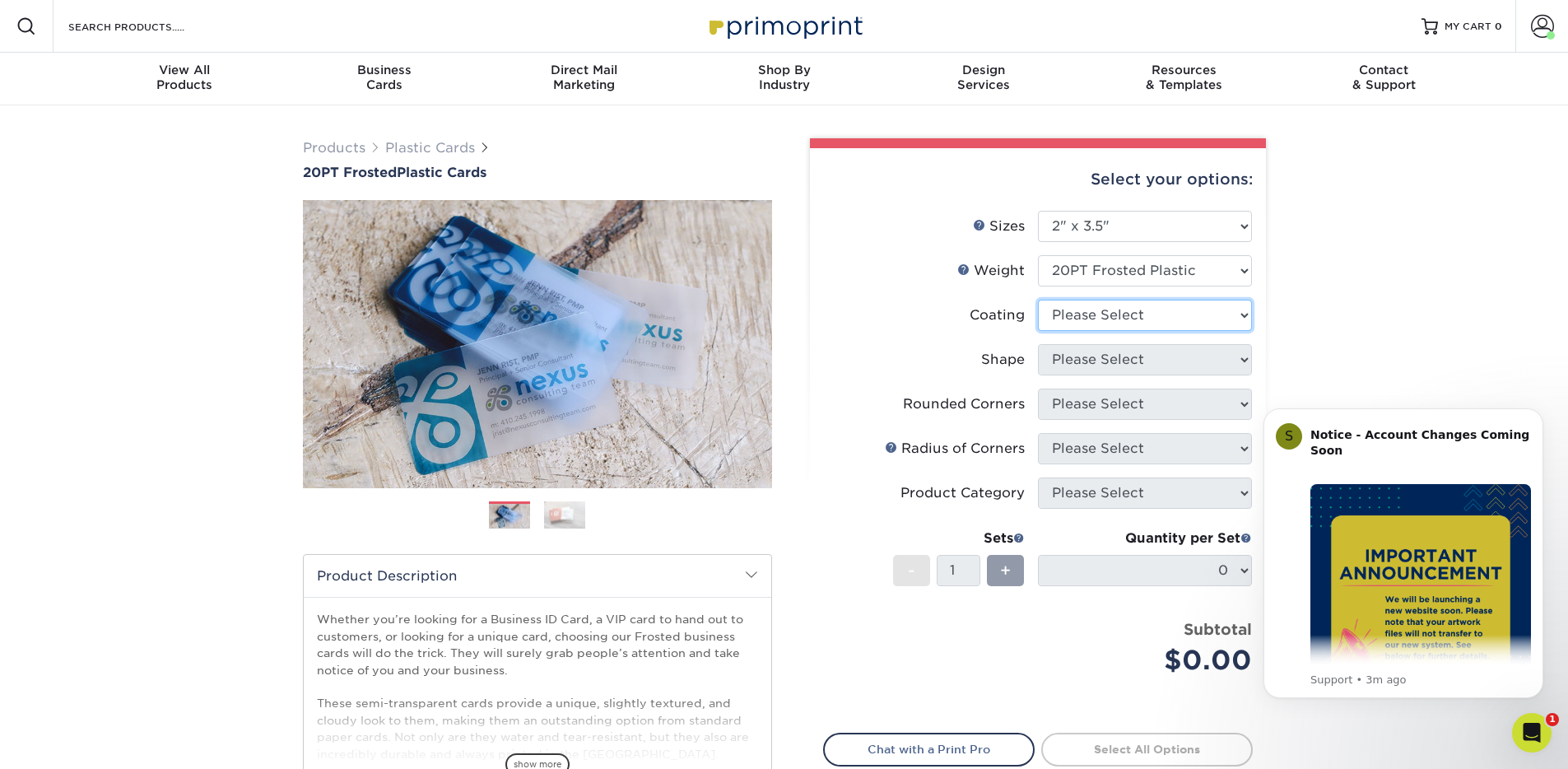
click at [1099, 315] on select at bounding box center [1146, 315] width 214 height 31
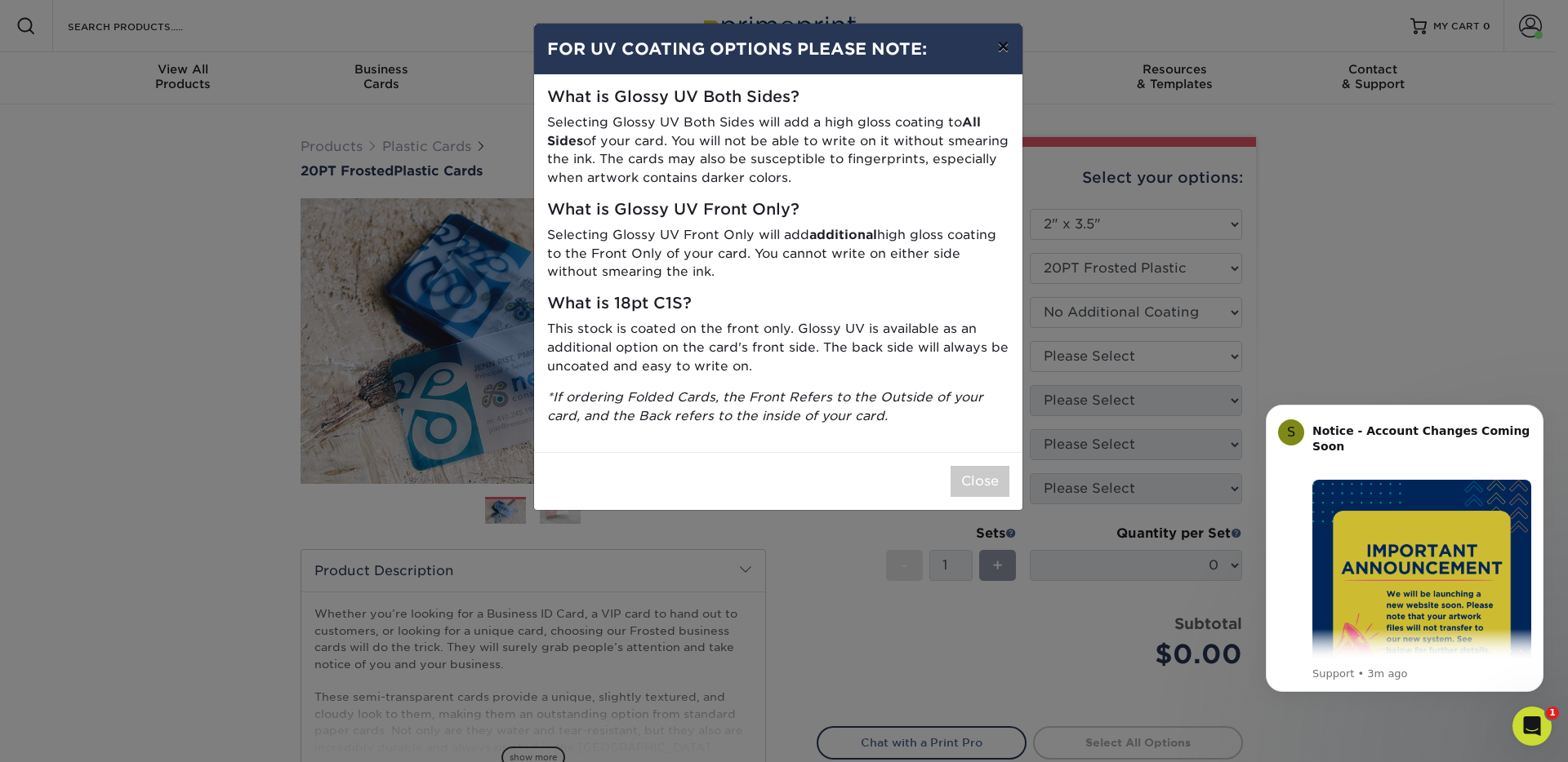
click at [1005, 51] on button "×" at bounding box center [1002, 47] width 38 height 46
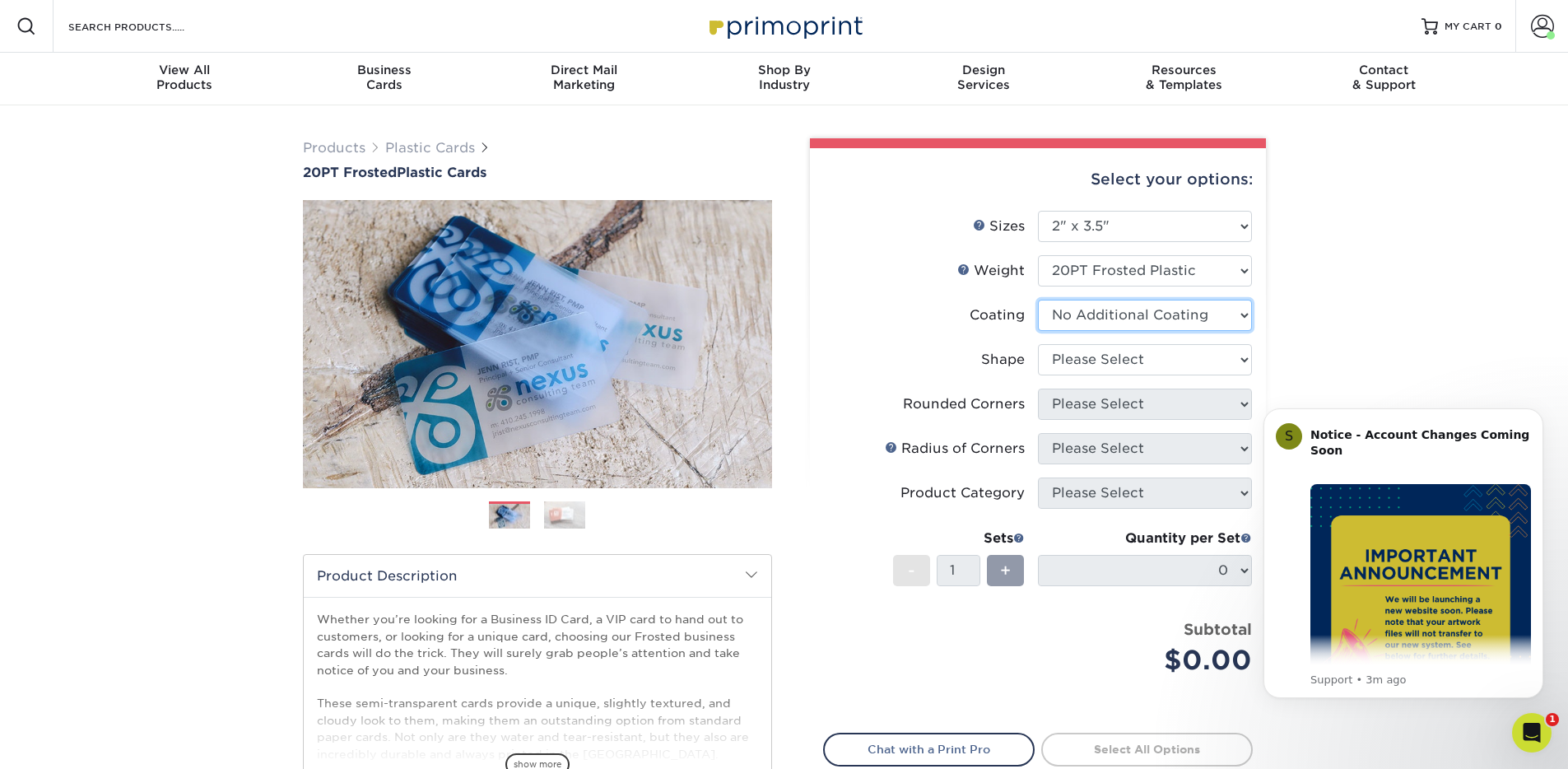
click at [1090, 311] on select at bounding box center [1146, 315] width 214 height 31
click at [1083, 322] on select at bounding box center [1146, 315] width 214 height 31
select select "-1"
click at [1080, 317] on select at bounding box center [1146, 315] width 214 height 31
click at [1095, 351] on select "Please Select Oval Standard" at bounding box center [1146, 360] width 214 height 31
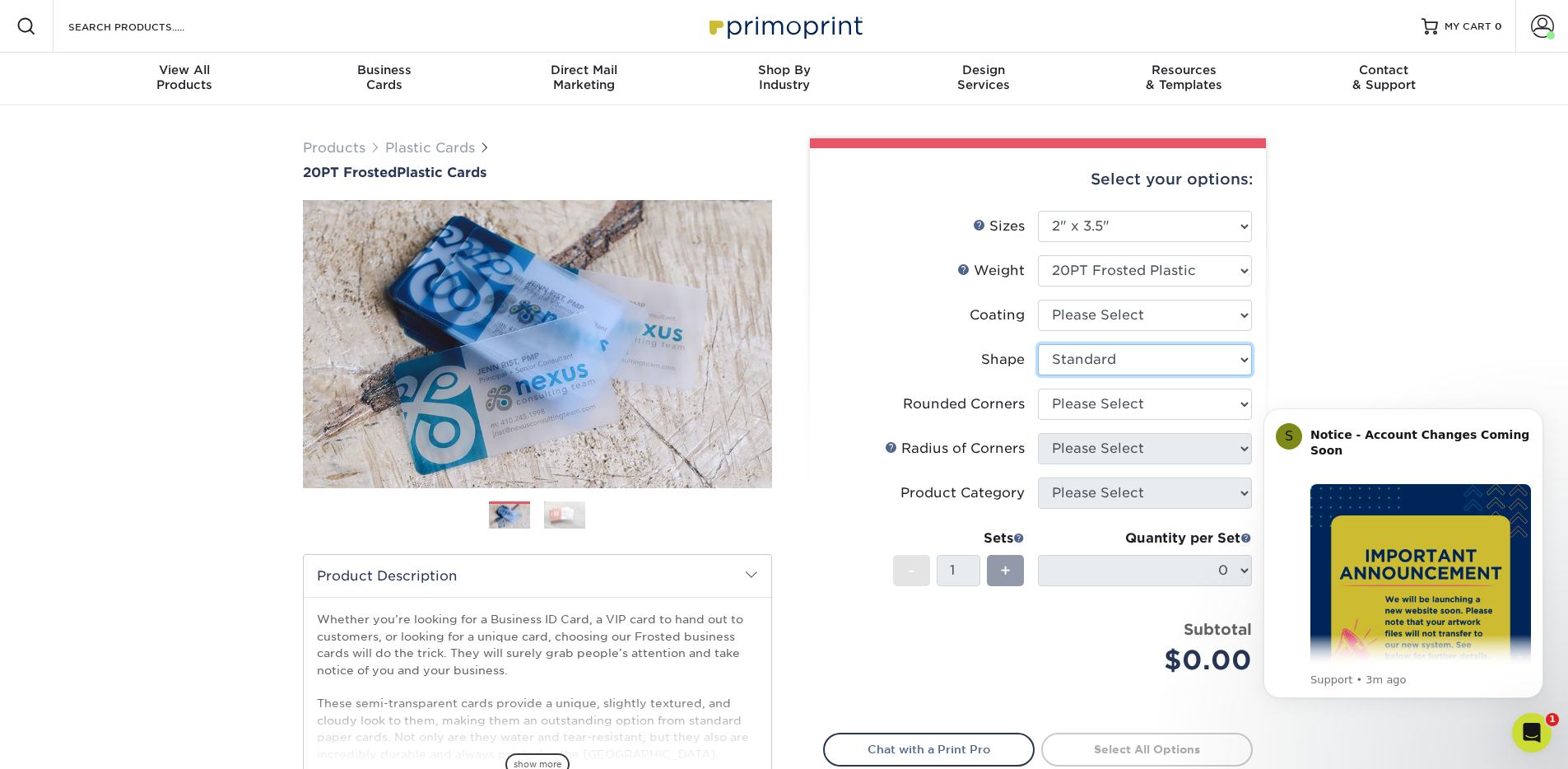
click at [1101, 363] on select "Please Select Oval Standard" at bounding box center [1146, 360] width 214 height 31
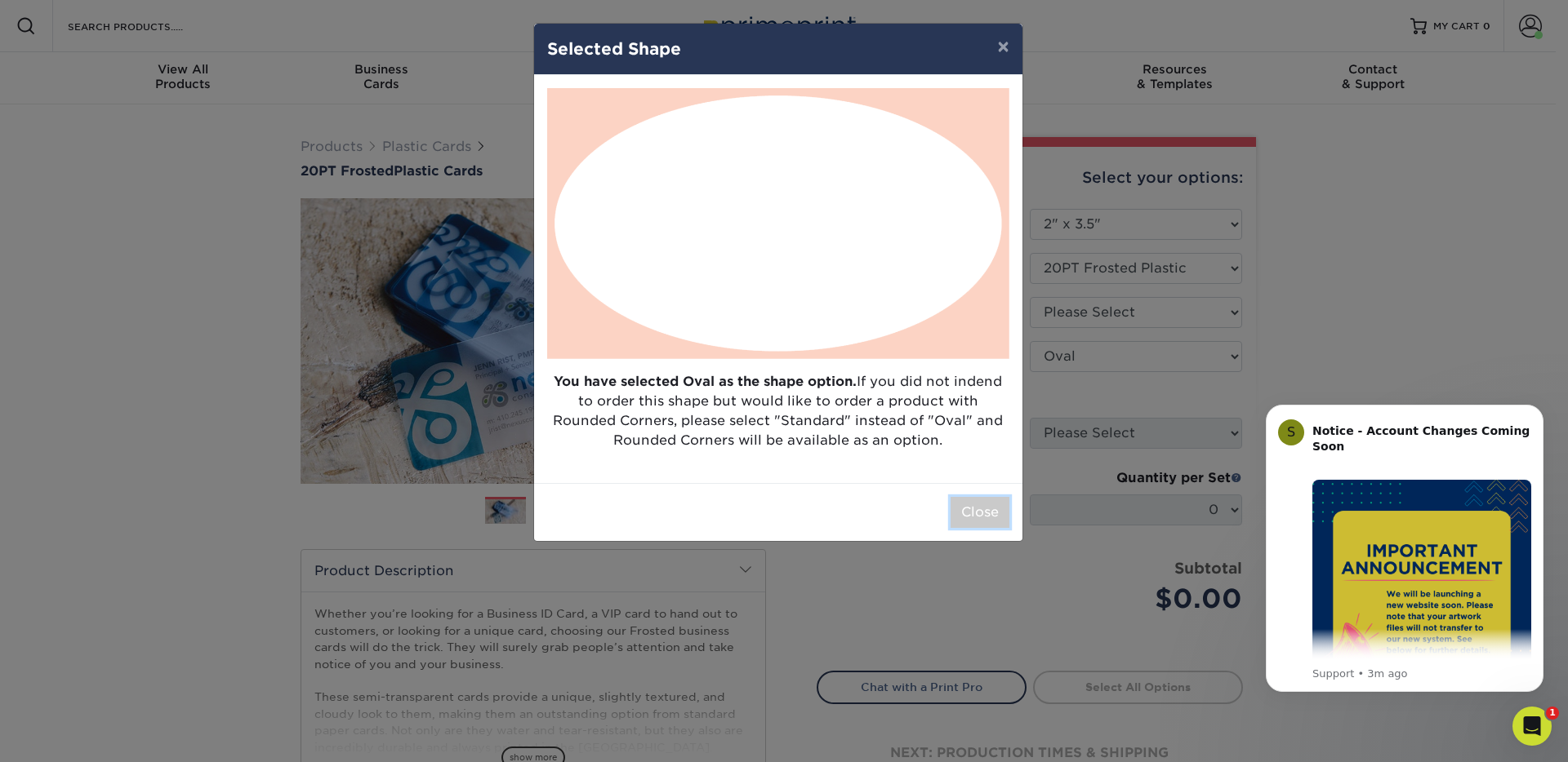
drag, startPoint x: 979, startPoint y: 507, endPoint x: 1058, endPoint y: 425, distance: 113.9
click at [979, 507] on button "Close" at bounding box center [979, 512] width 59 height 31
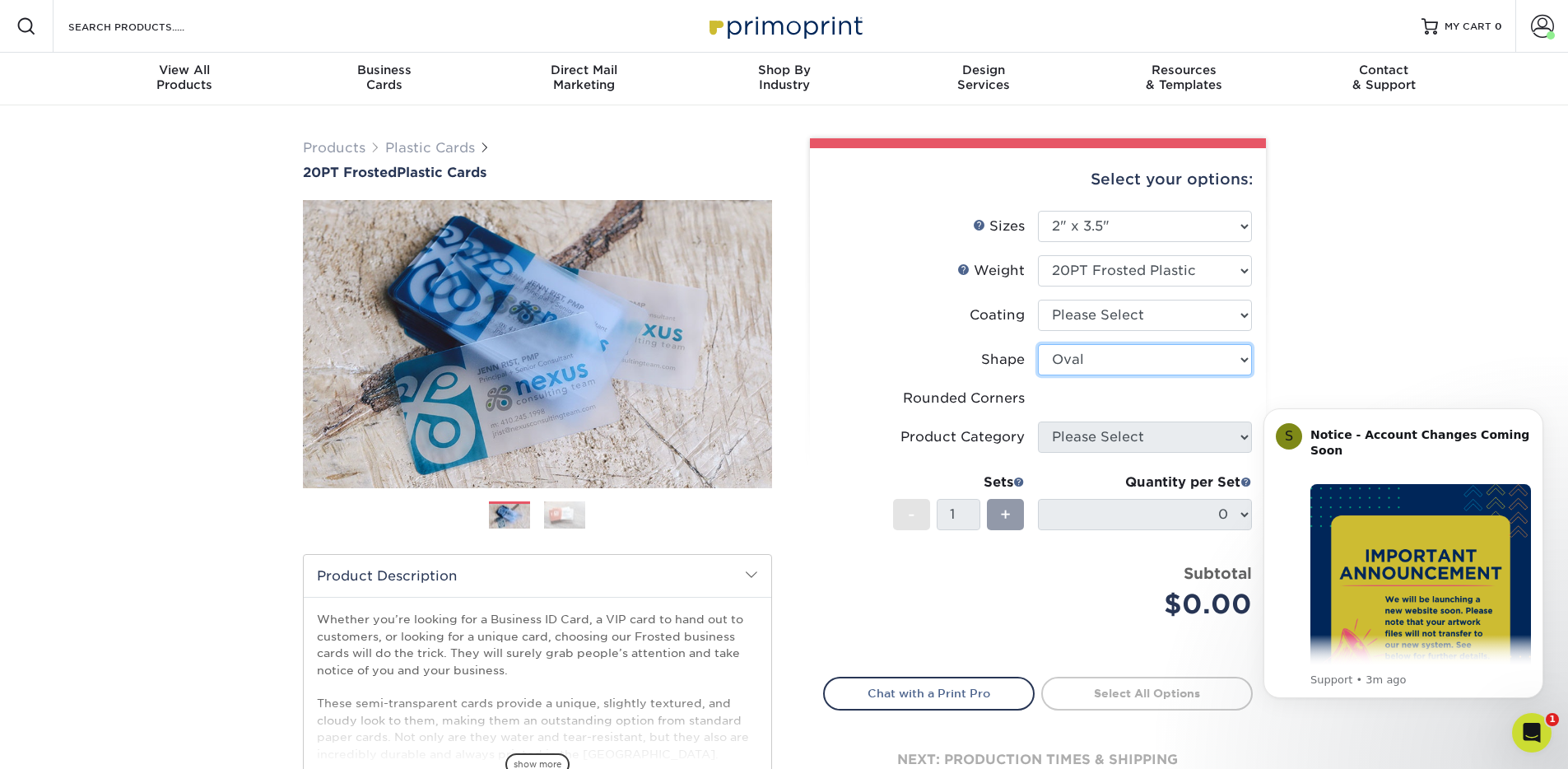
click at [1080, 351] on select "Please Select Oval Standard" at bounding box center [1146, 360] width 214 height 31
select select "standard"
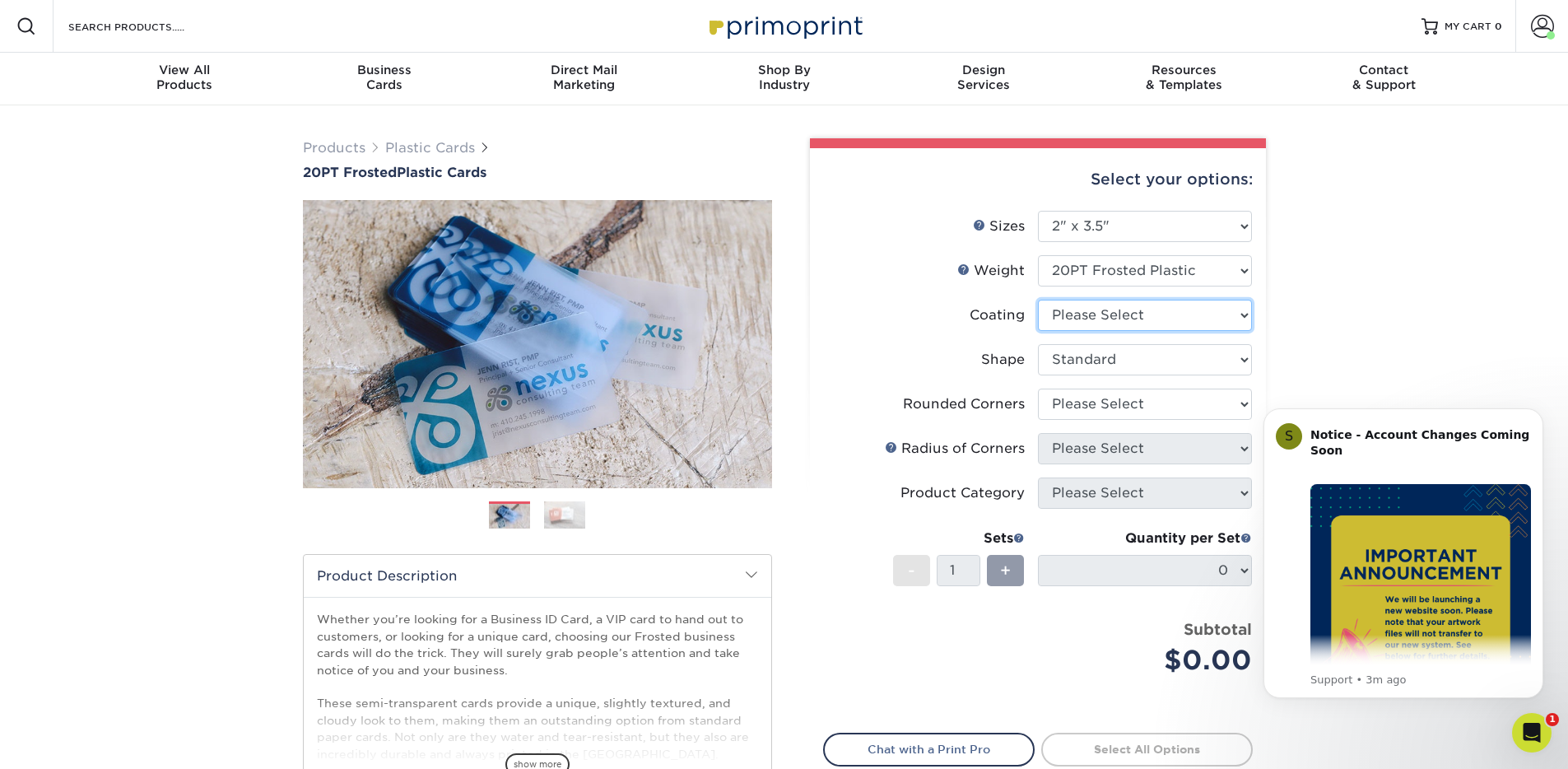
click at [1112, 308] on select at bounding box center [1146, 315] width 214 height 31
select select "3e7618de-abca-4bda-9f97-8b9129e913d8"
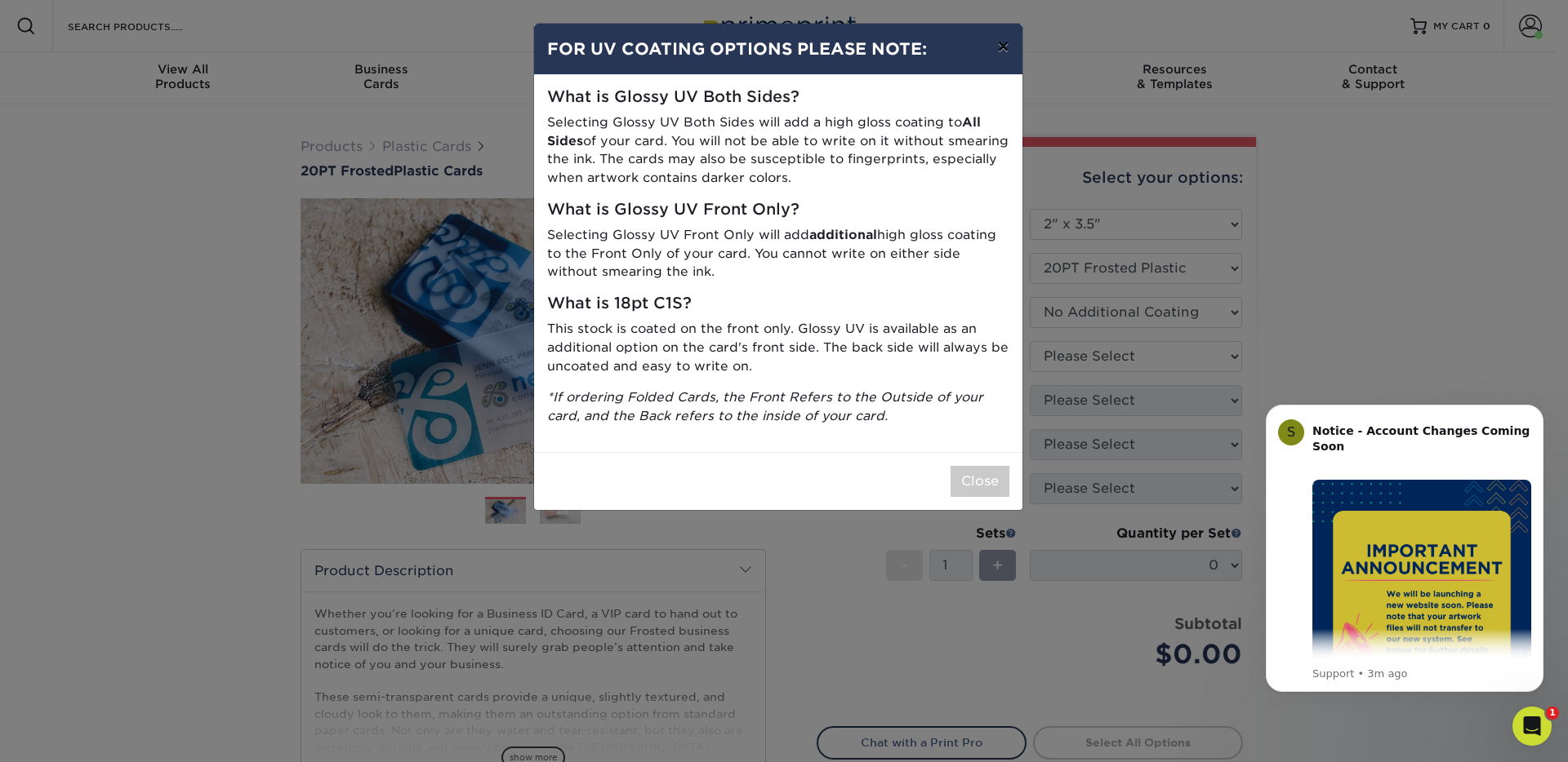
click at [1004, 50] on button "×" at bounding box center [1002, 47] width 38 height 46
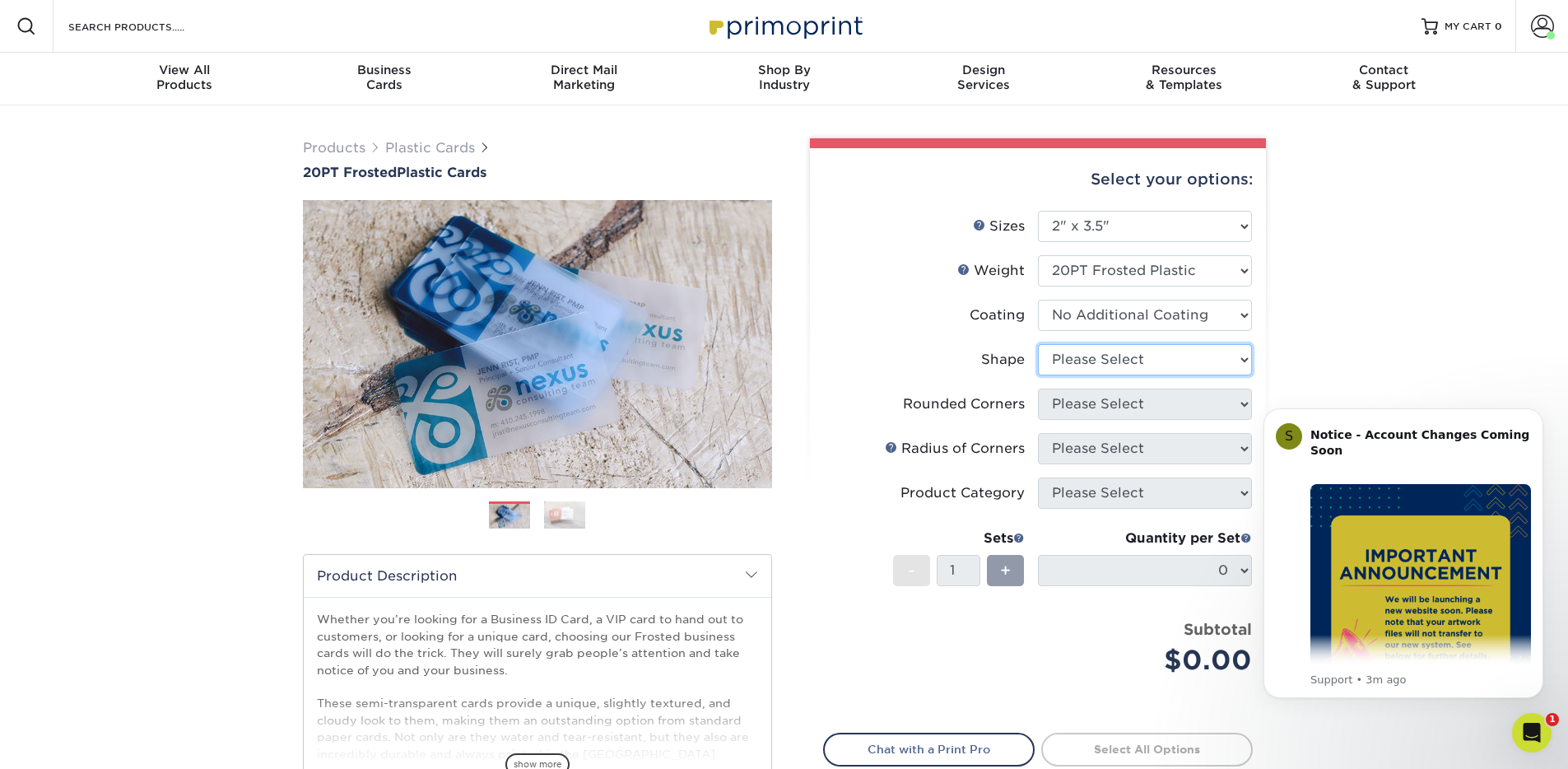
click at [1121, 359] on select "Please Select Oval Standard" at bounding box center [1146, 360] width 214 height 31
select select "standard"
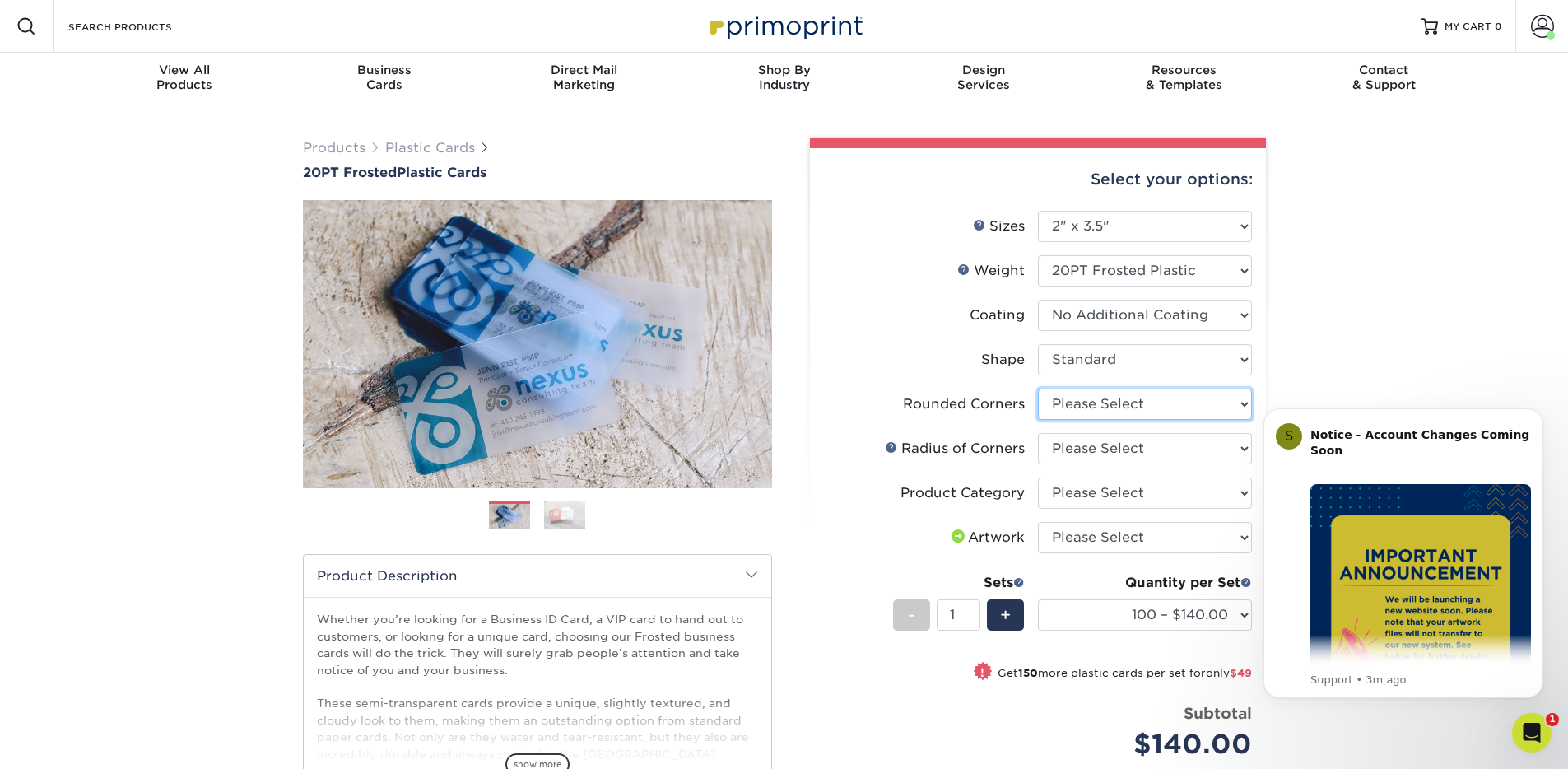
click at [1094, 402] on select "Please Select Yes - Round 4 Corners" at bounding box center [1146, 404] width 214 height 31
select select "7672df9e-0e0a-464d-8e1f-920c575e4da3"
click at [1092, 454] on select "Please Select Rounded 1/8" Rounded 1/4"" at bounding box center [1146, 448] width 214 height 31
select select "589680c7-ee9a-431b-9d12-d7aeb1386a97"
click at [1531, 27] on link "Account" at bounding box center [1542, 27] width 53 height 53
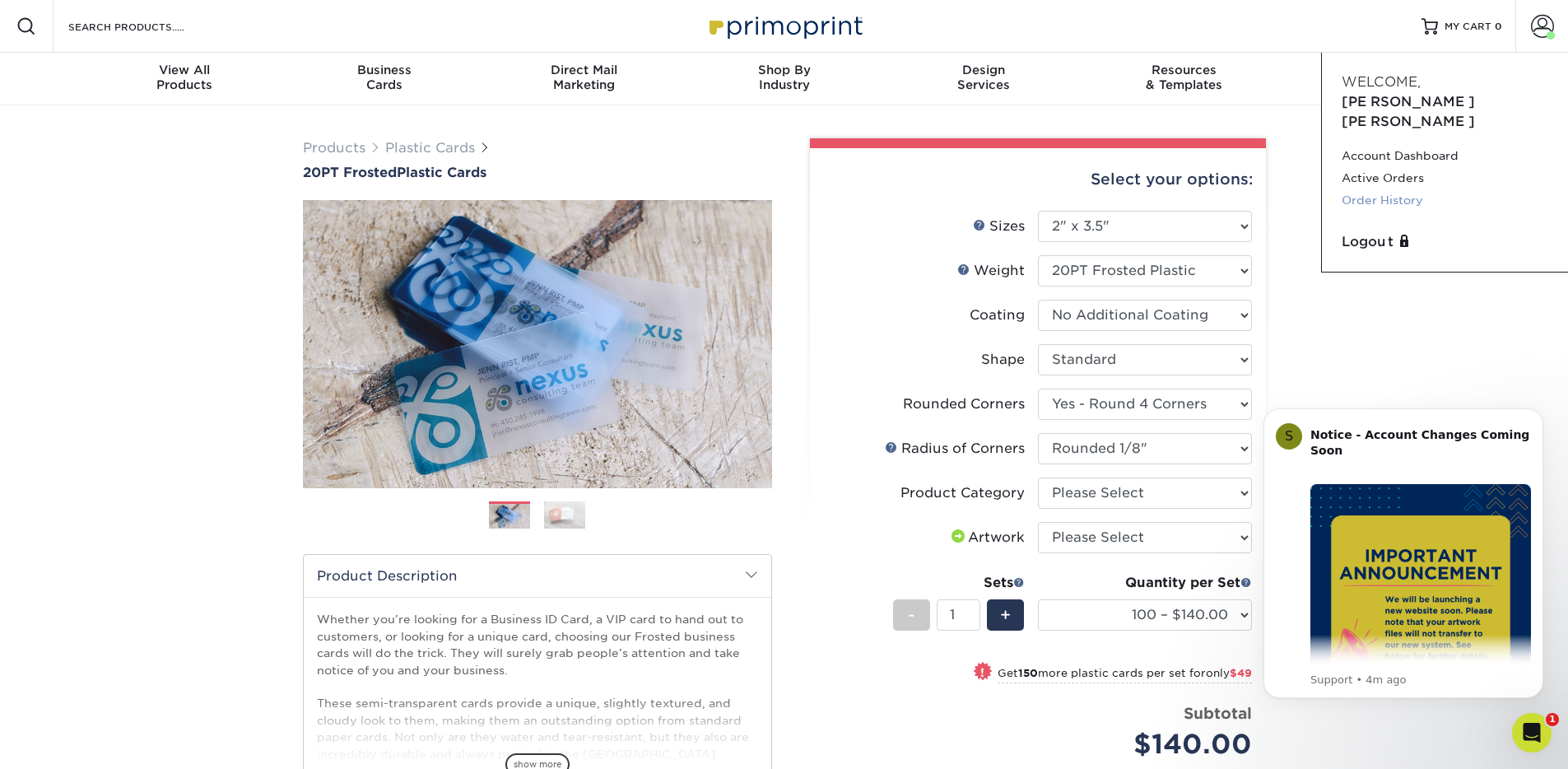
click at [1394, 190] on link "Order History" at bounding box center [1445, 200] width 206 height 22
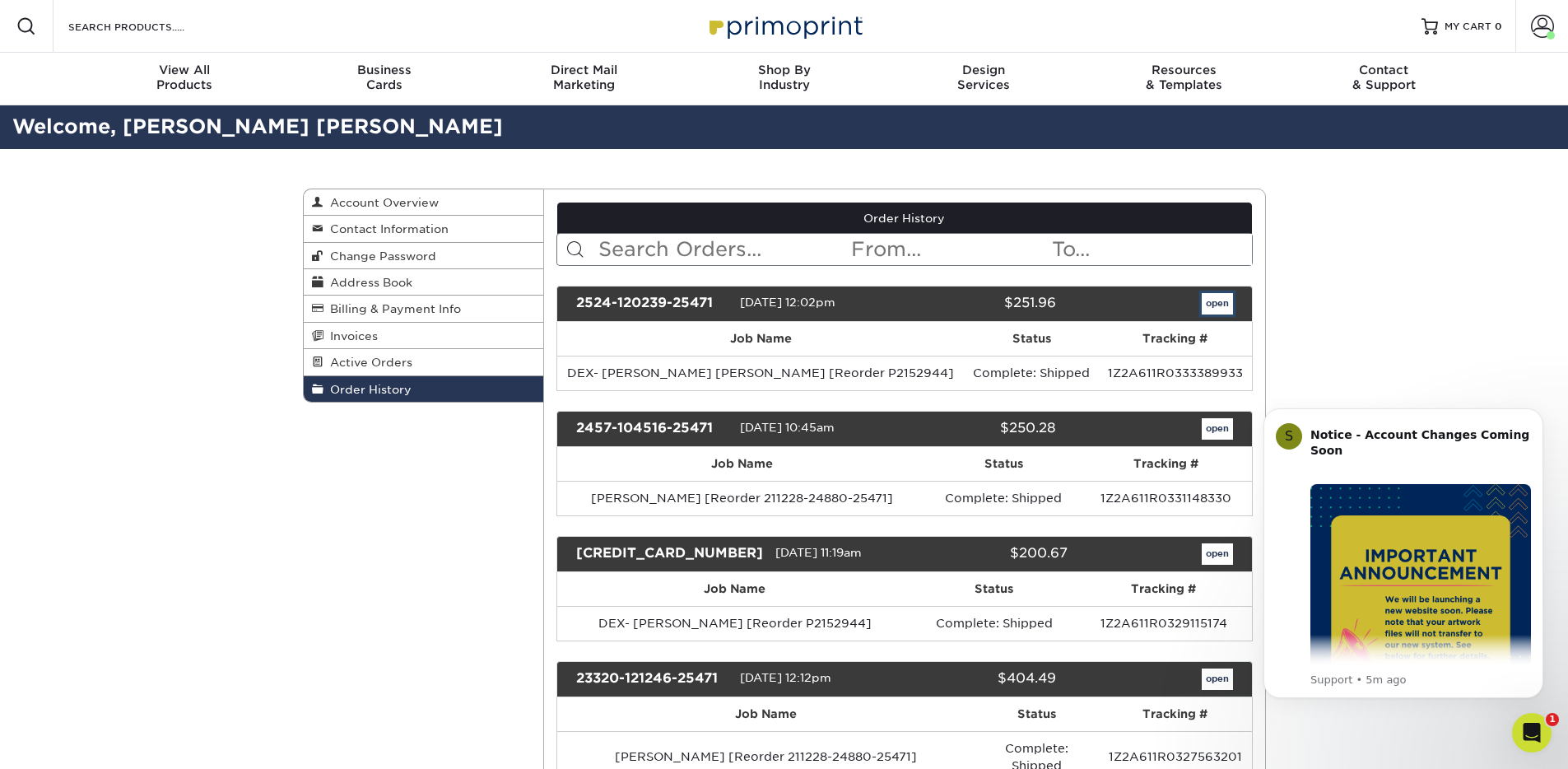
click at [1215, 305] on link "open" at bounding box center [1217, 304] width 31 height 21
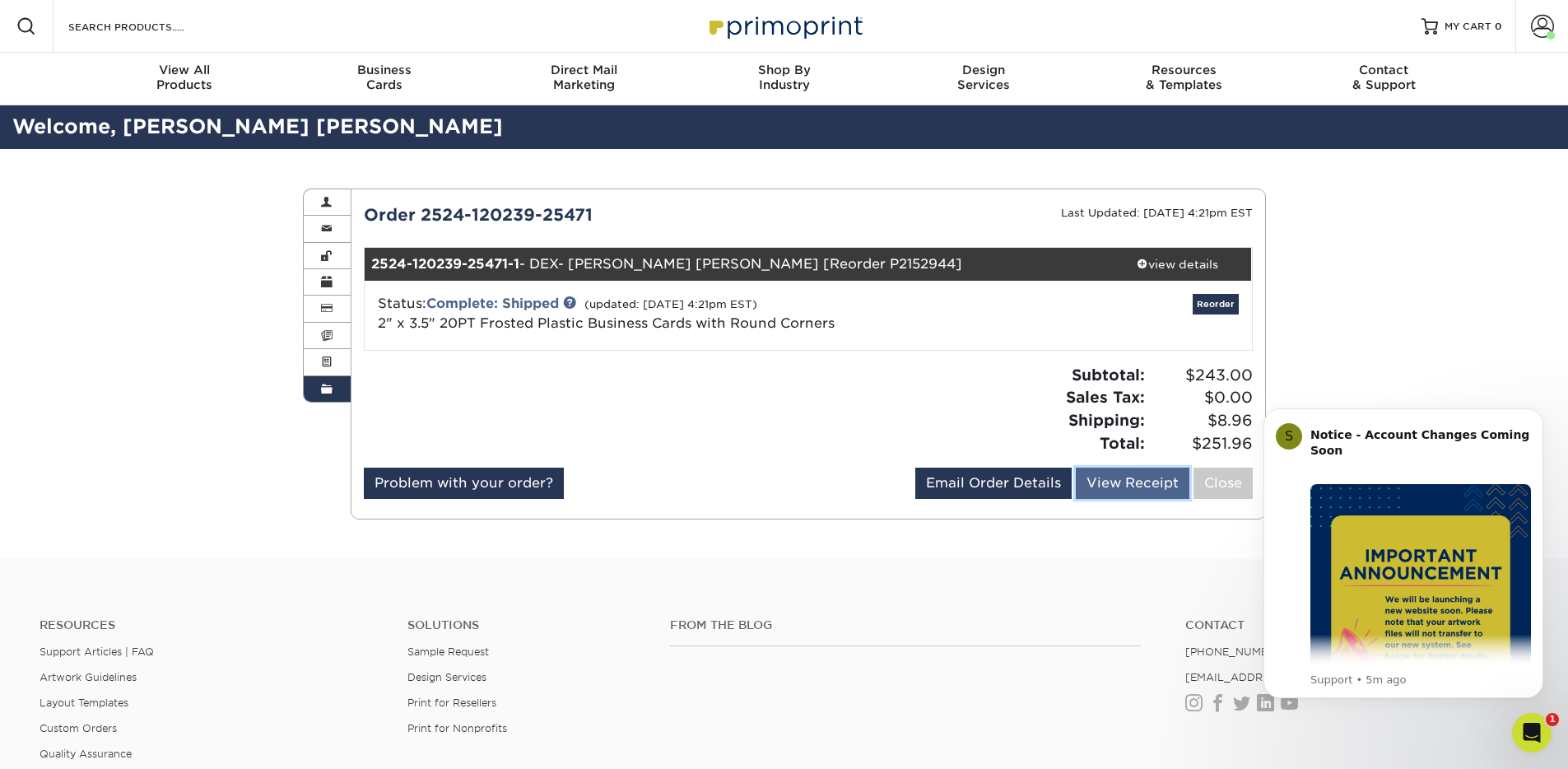
click at [1098, 490] on link "View Receipt" at bounding box center [1132, 483] width 113 height 31
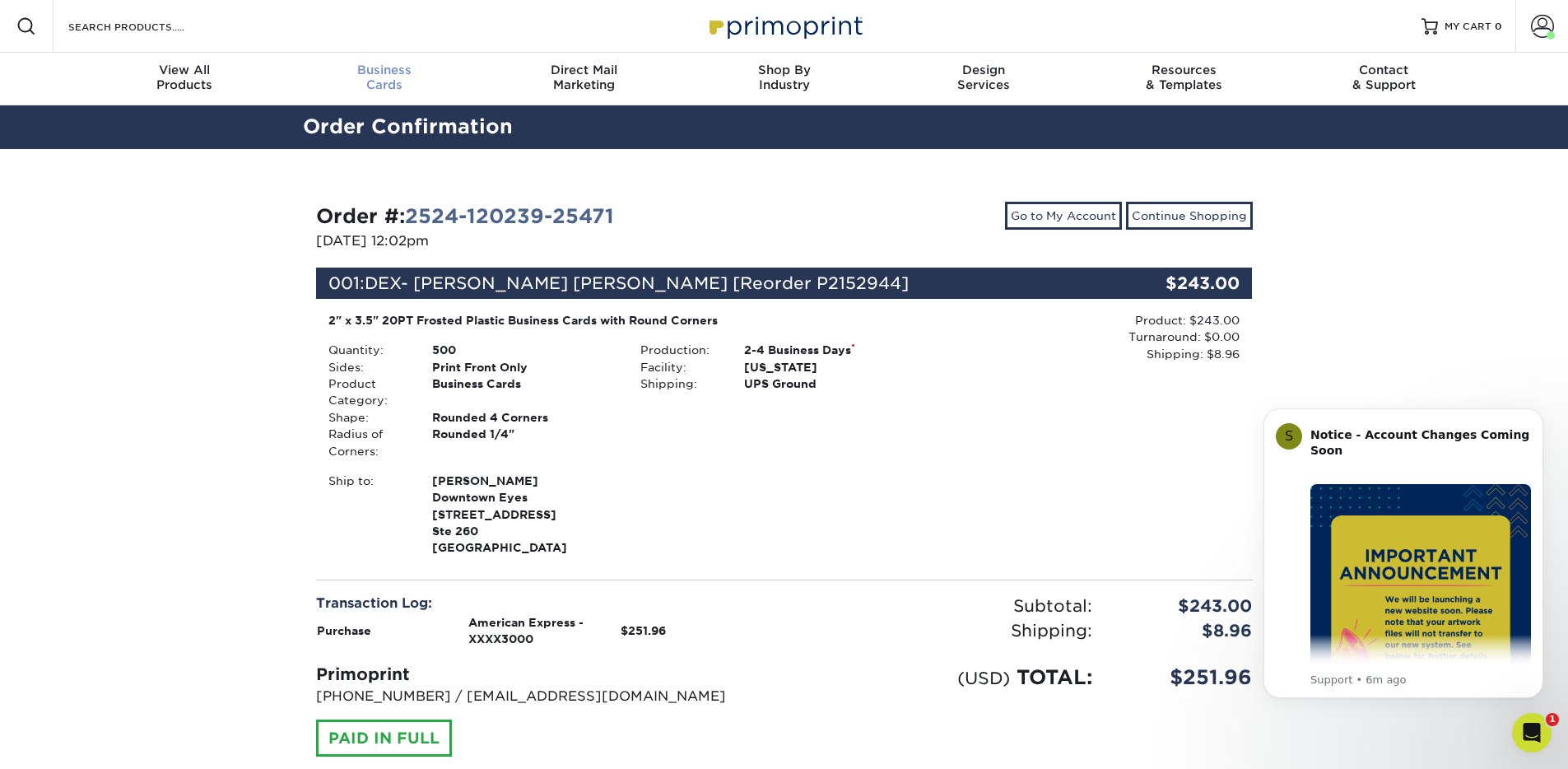
click at [393, 82] on div "Business Cards" at bounding box center [384, 77] width 200 height 29
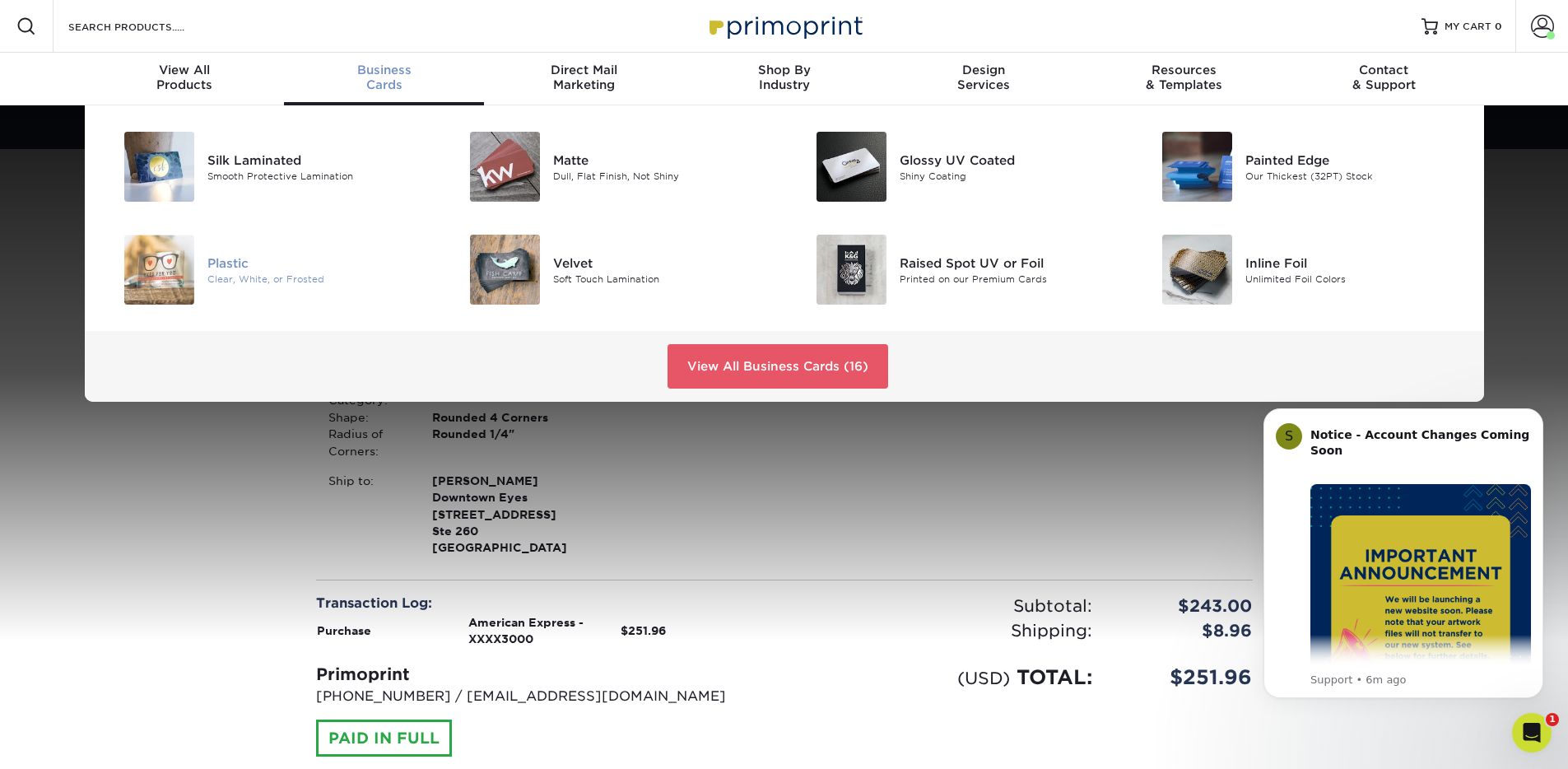
click at [240, 269] on div "Plastic" at bounding box center [316, 262] width 218 height 18
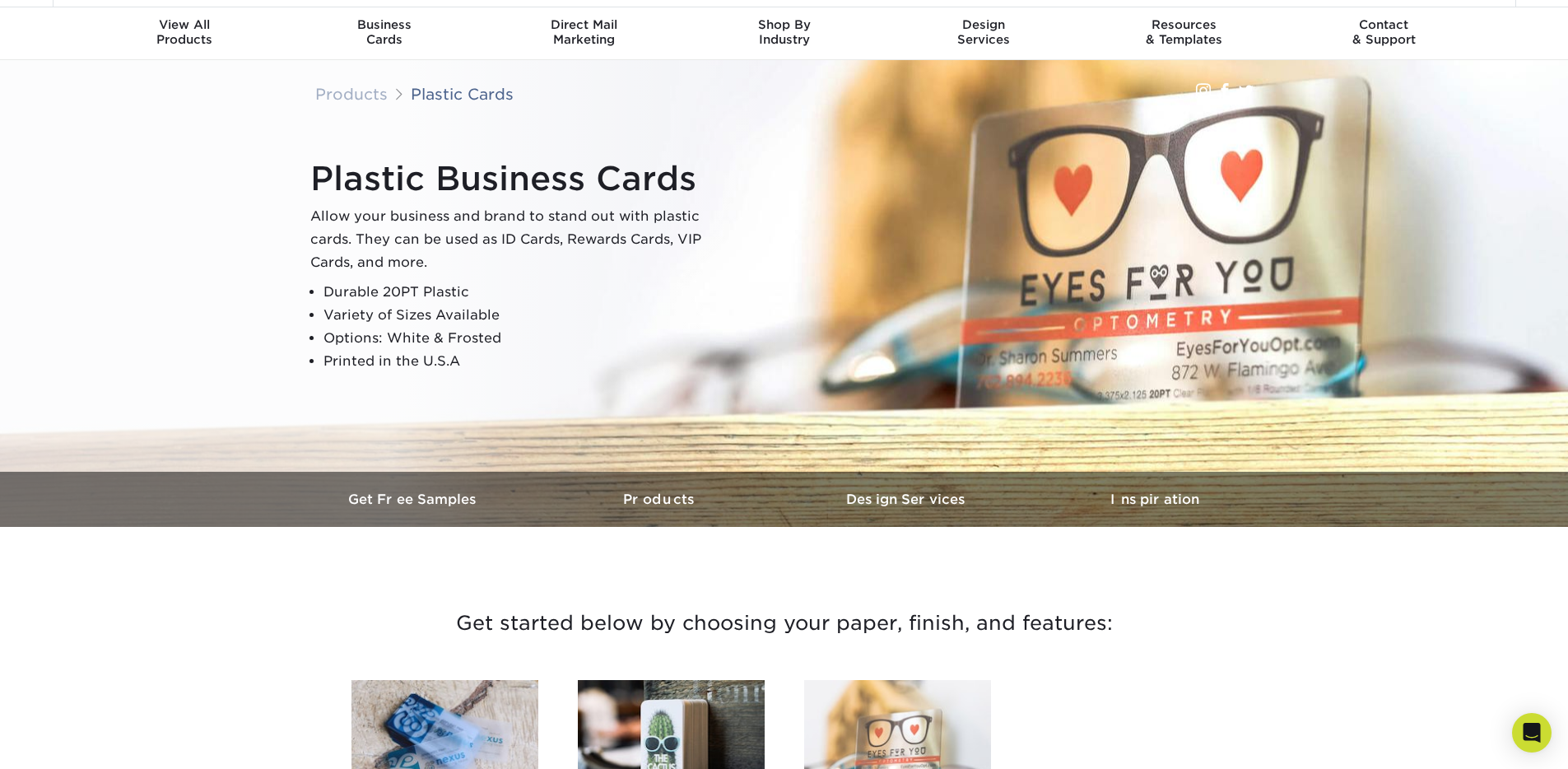
scroll to position [293, 0]
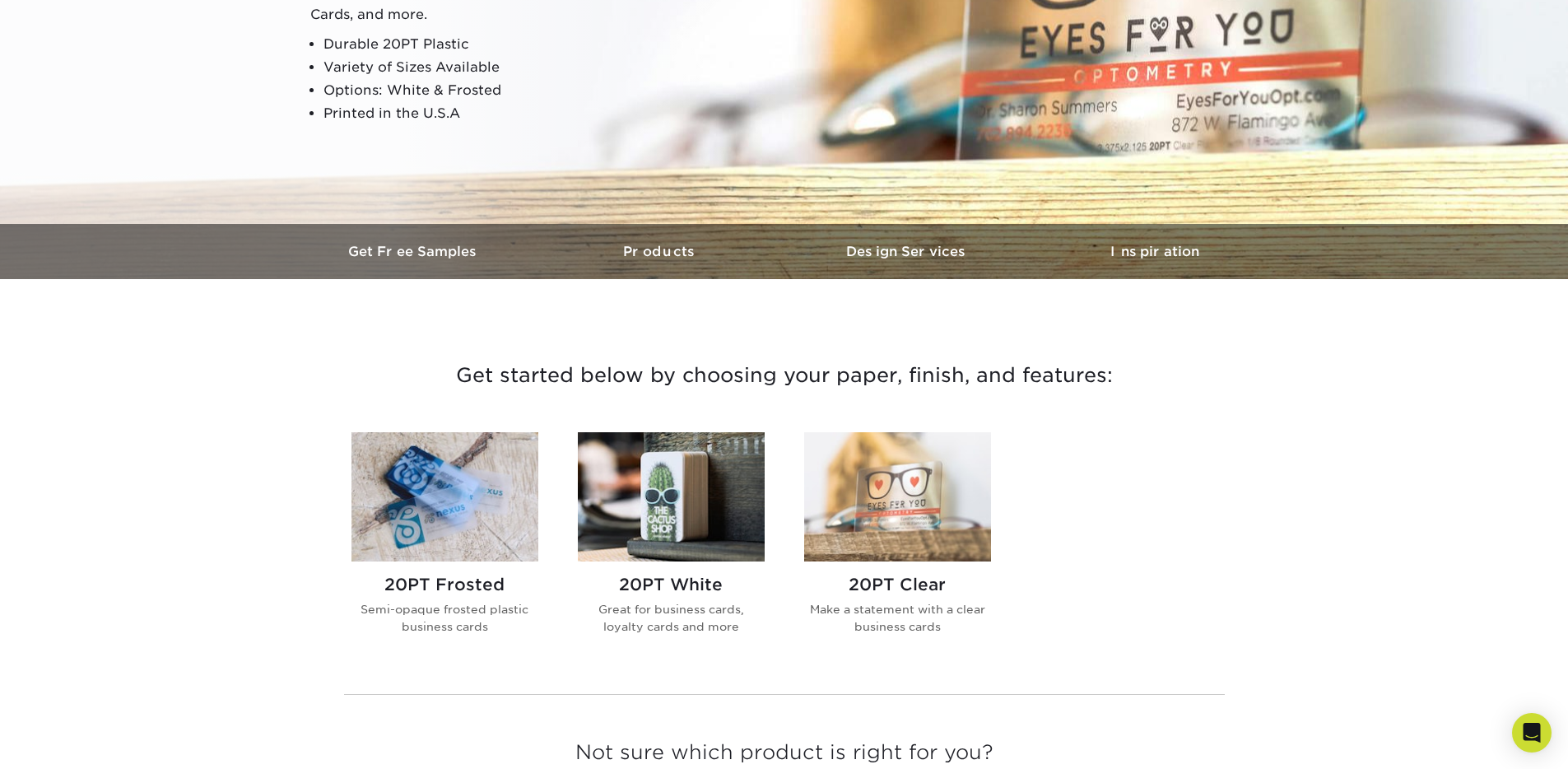
click at [484, 581] on h2 "20PT Frosted" at bounding box center [444, 585] width 187 height 19
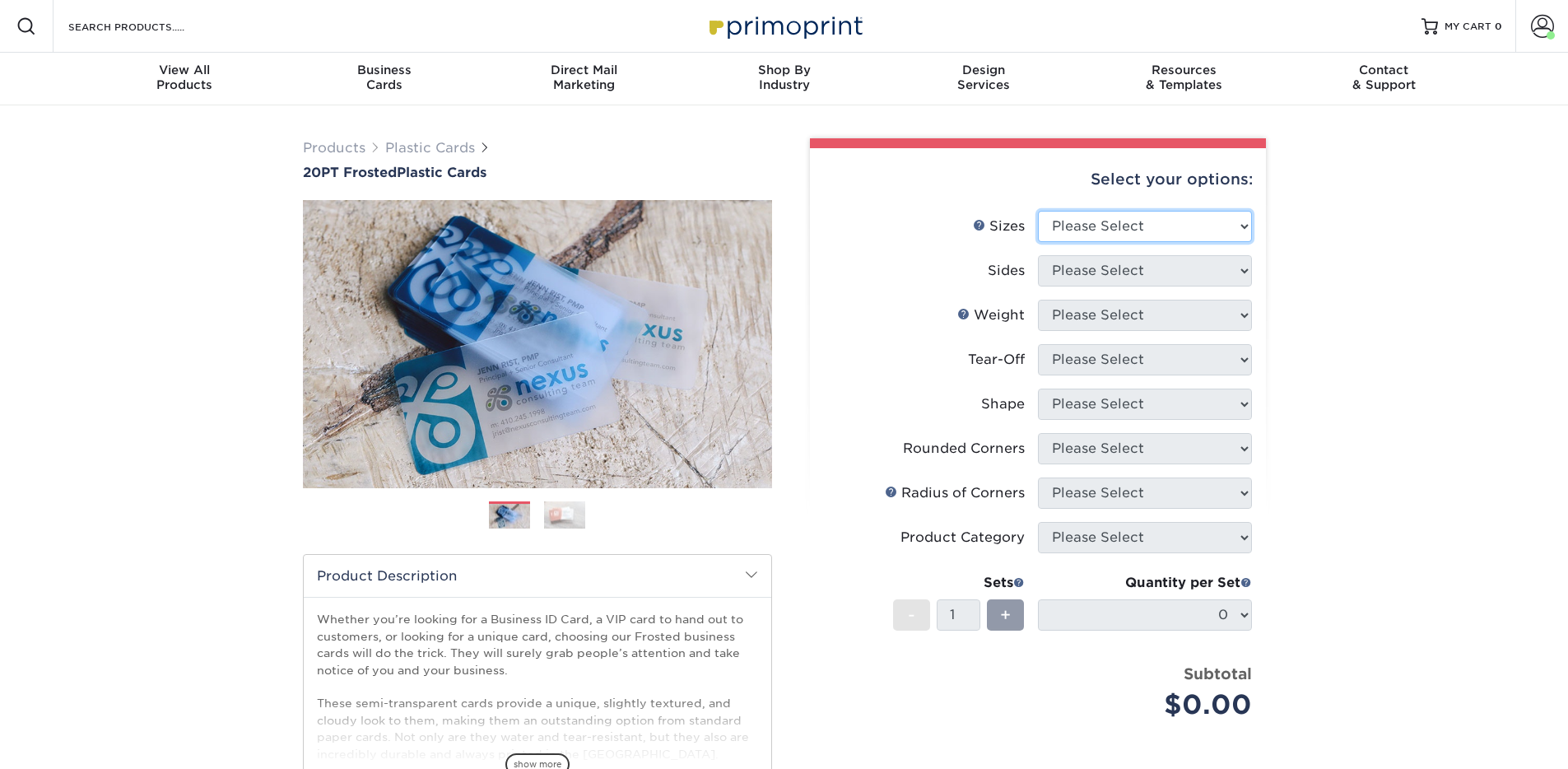
click at [1123, 230] on select "Please Select 2" x 3.5" 2" x 8" 2.12" x 3.375" 2.5" x 2.5" 4.25" x 6"" at bounding box center [1146, 226] width 214 height 31
select select "2.00x3.50"
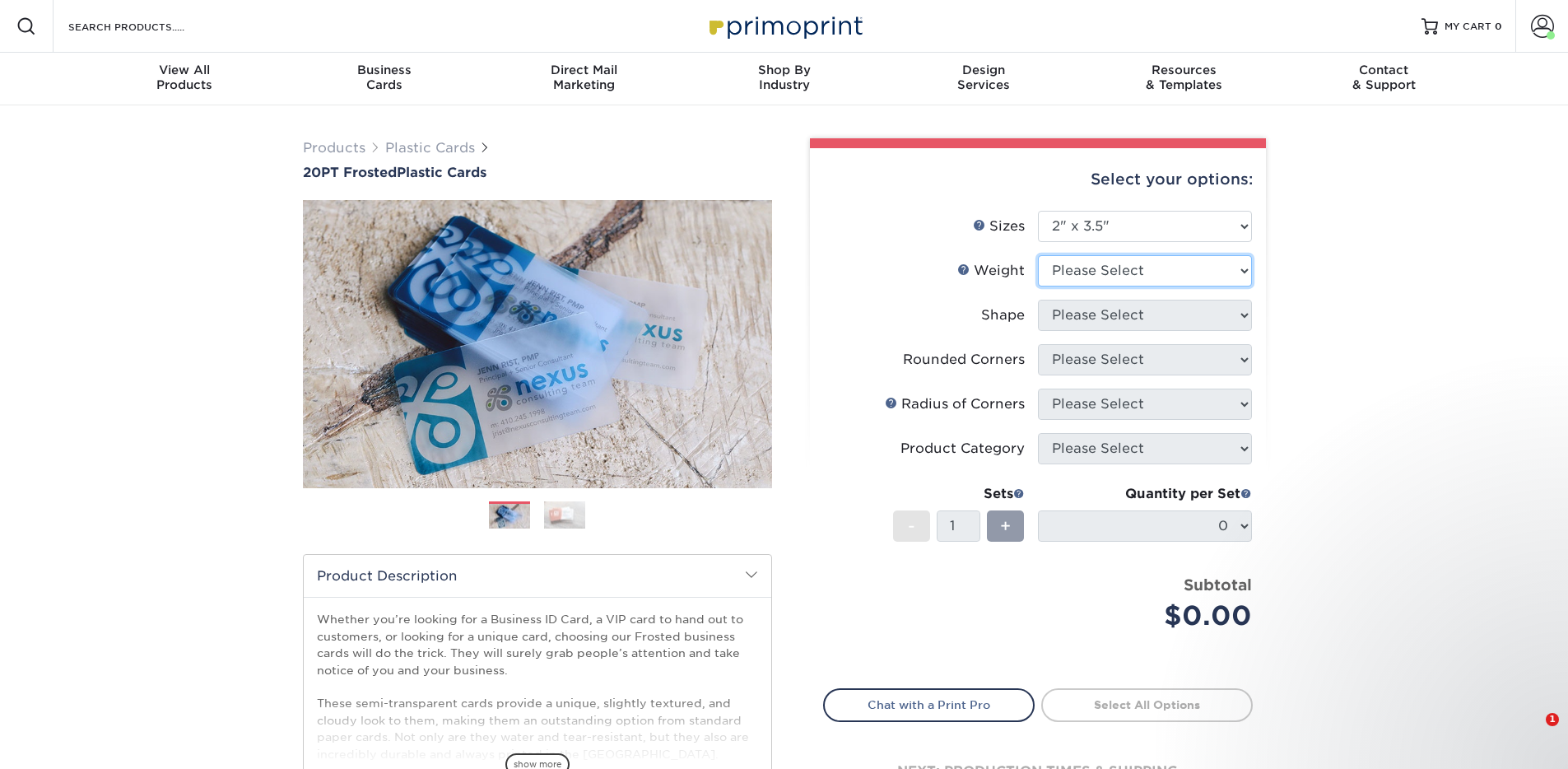
click at [1121, 268] on select "Please Select 20PT Frosted Plastic 20PT Frosted Plastic" at bounding box center [1146, 270] width 214 height 31
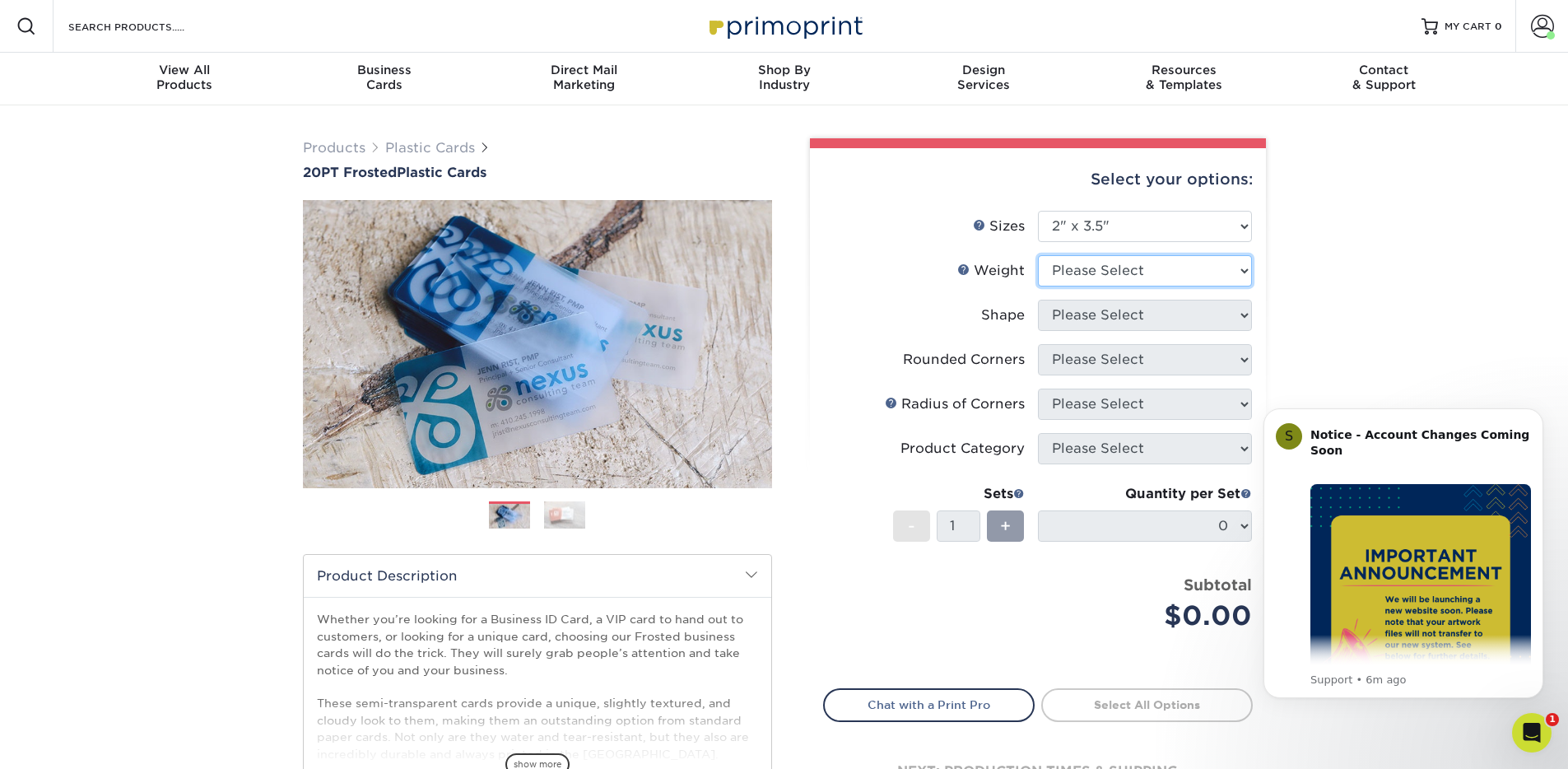
select select "20PT Frosted Plastic"
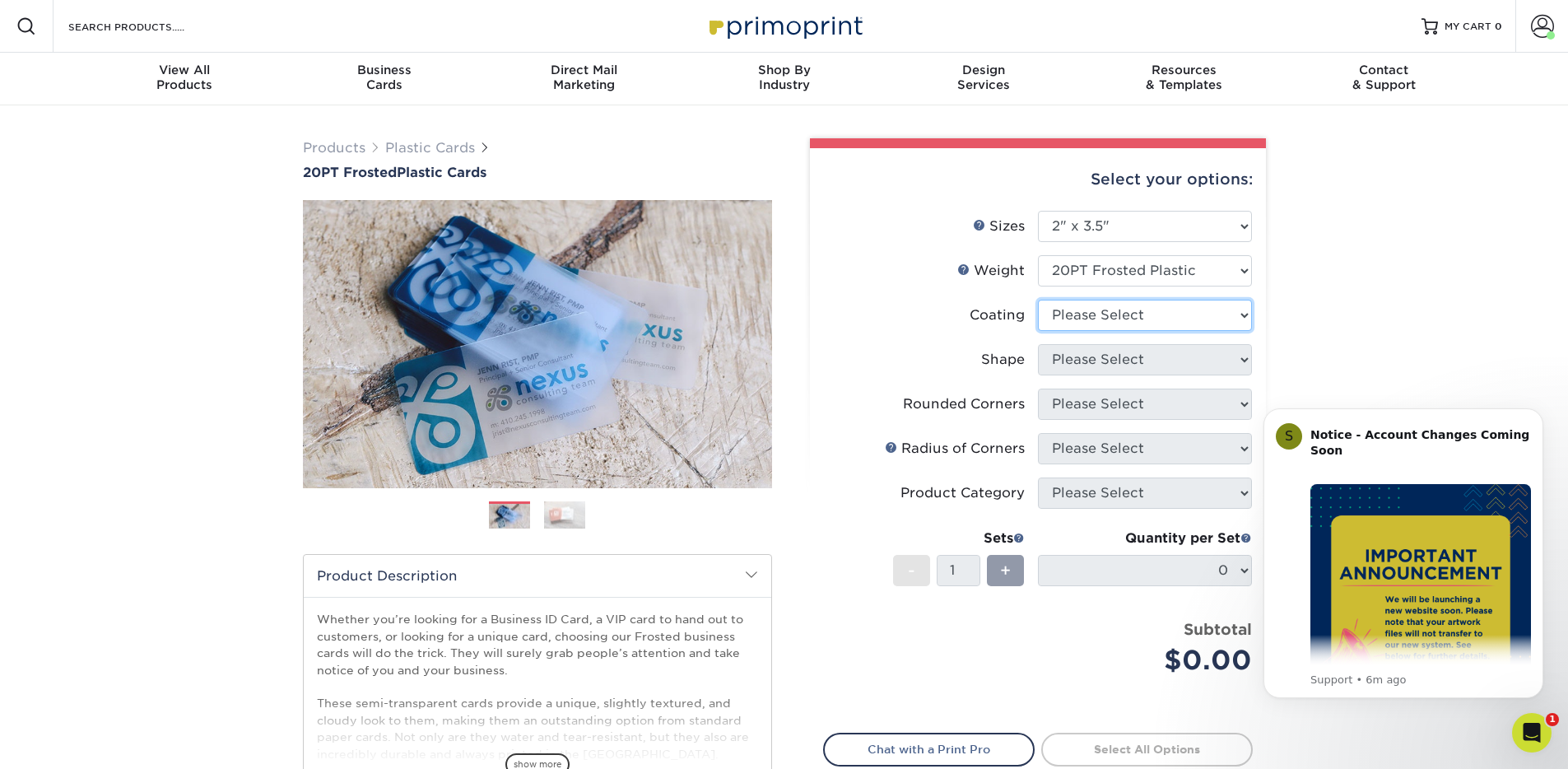
click at [1106, 316] on select at bounding box center [1146, 315] width 214 height 31
click at [1120, 326] on select at bounding box center [1146, 315] width 214 height 31
select select "3e7618de-abca-4bda-9f97-8b9129e913d8"
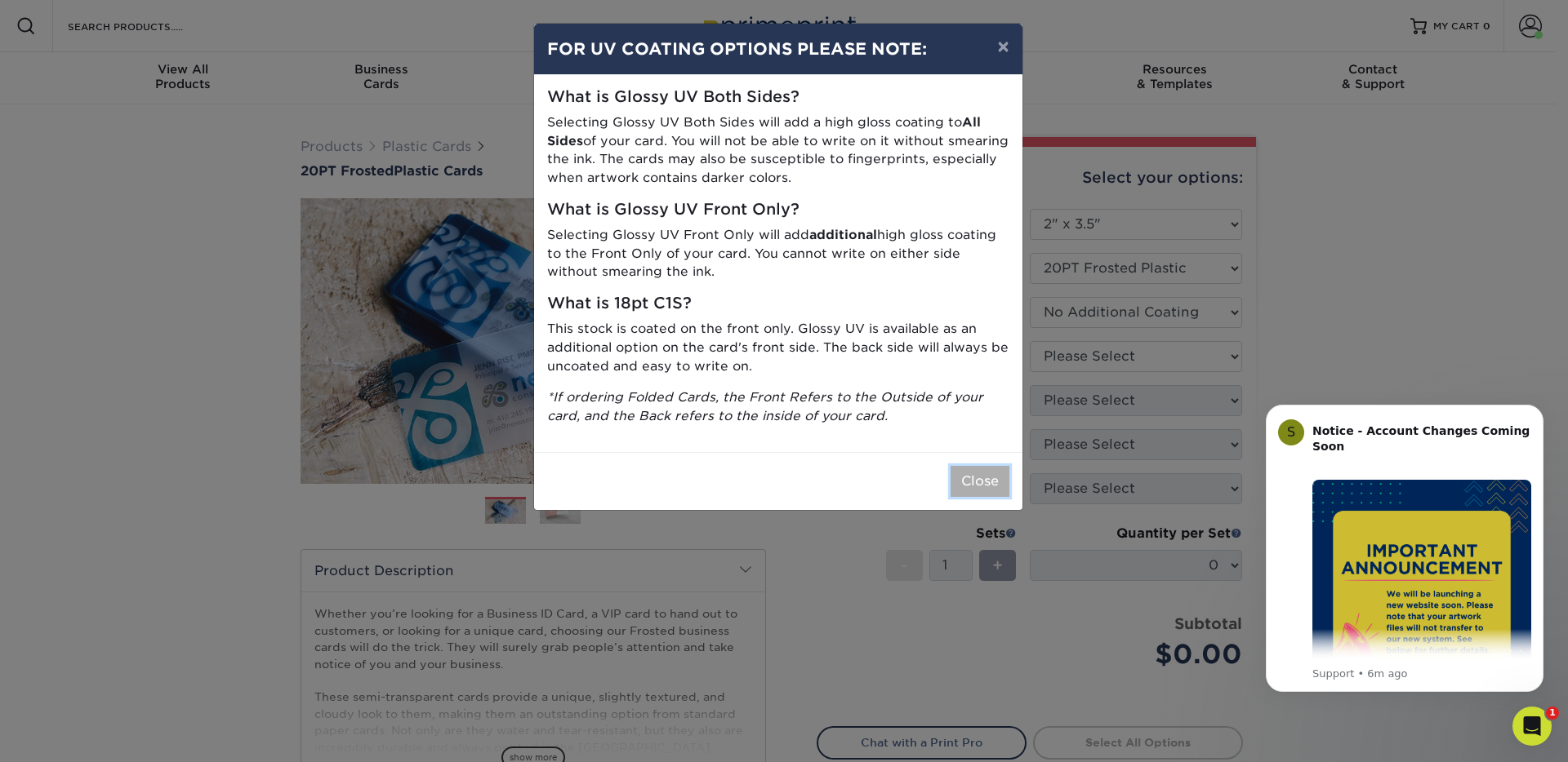
click at [975, 470] on button "Close" at bounding box center [979, 481] width 59 height 31
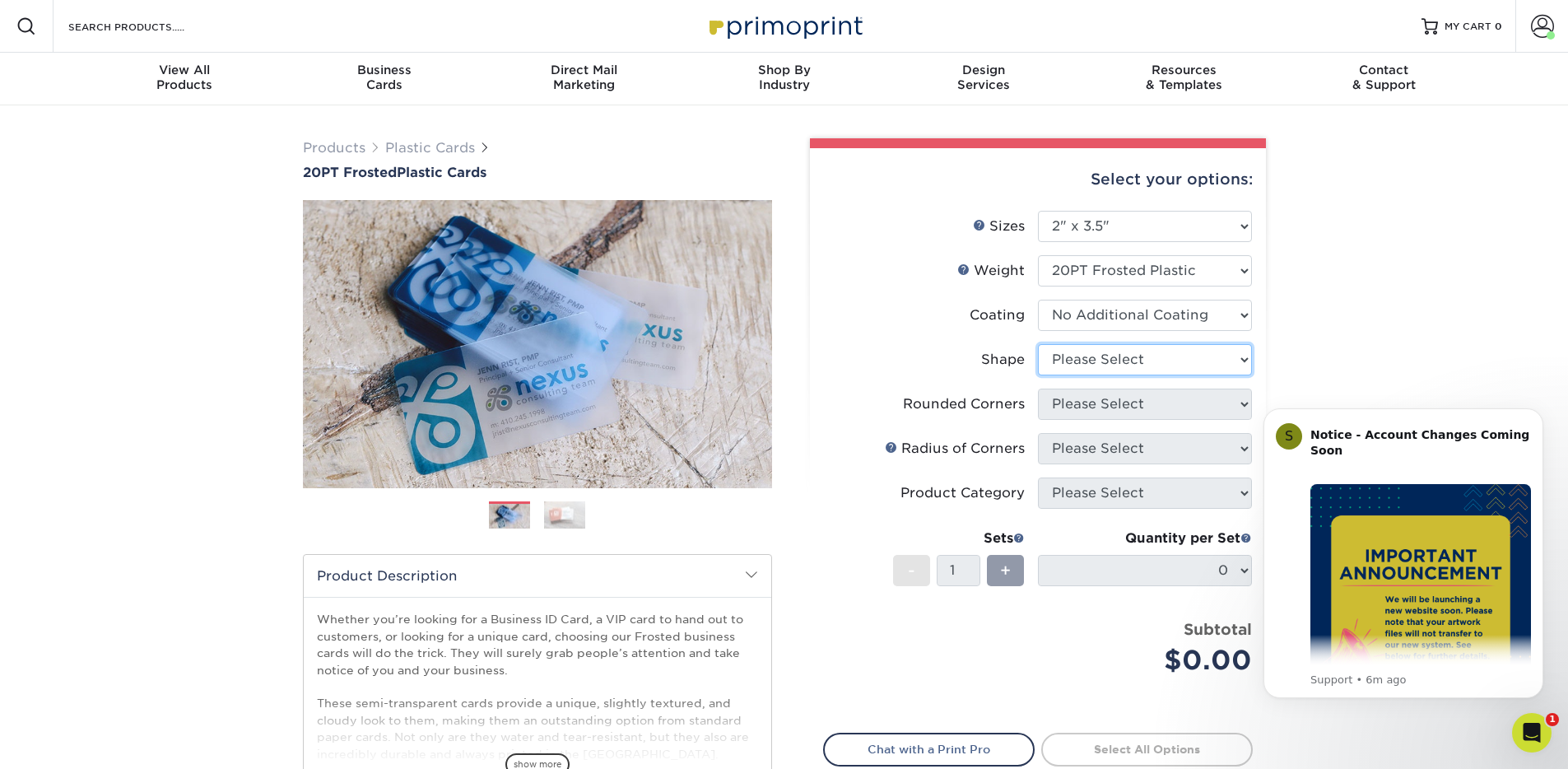
click at [1105, 360] on select "Please Select Oval Standard" at bounding box center [1146, 360] width 214 height 31
select select "standard"
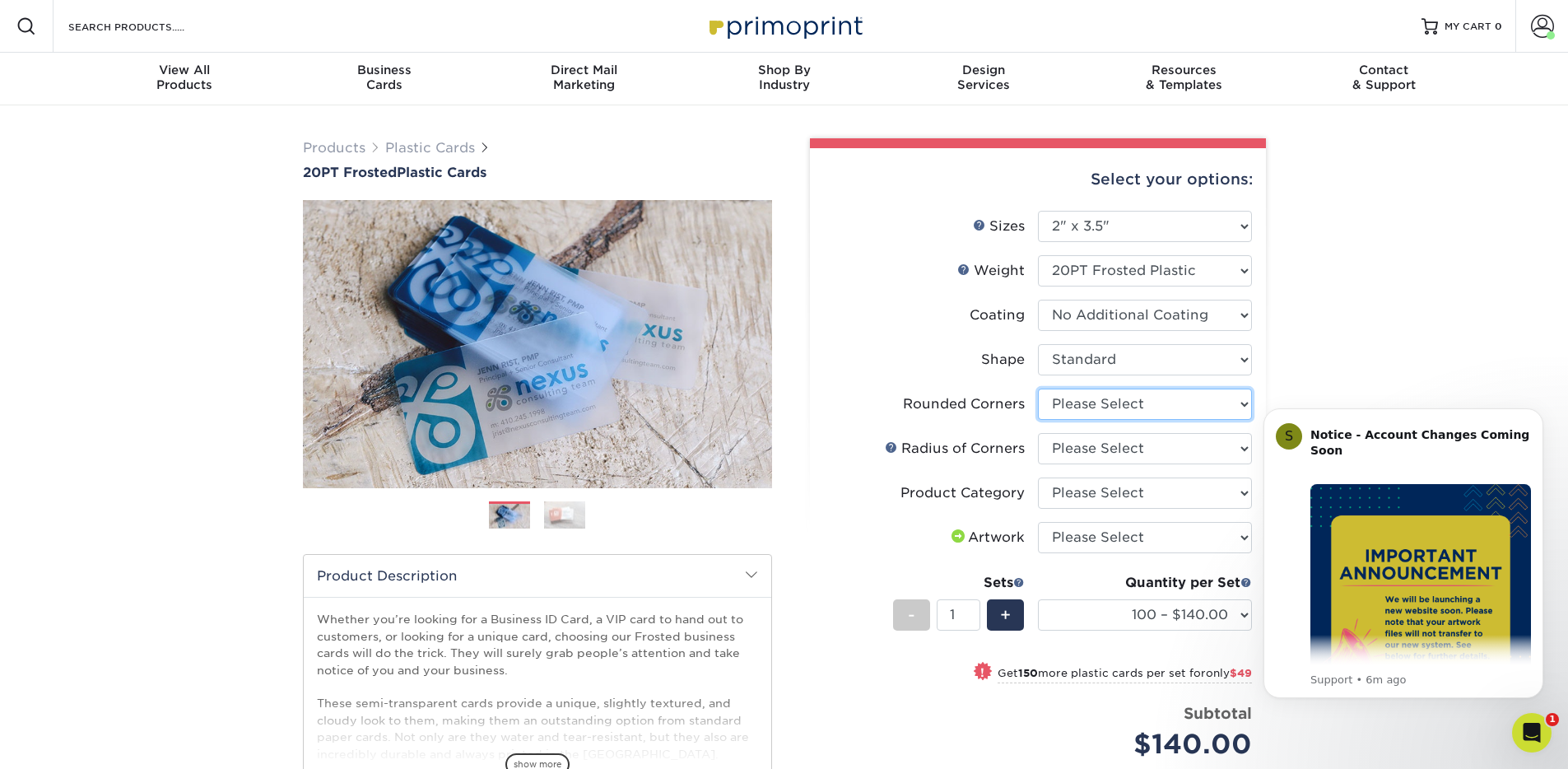
click at [1097, 400] on select "Please Select Yes - Round 4 Corners" at bounding box center [1146, 404] width 214 height 31
select select "7672df9e-0e0a-464d-8e1f-920c575e4da3"
click at [1104, 449] on select "Please Select Rounded 1/8" Rounded 1/4"" at bounding box center [1146, 448] width 214 height 31
select select "479fbfe7-6a0c-4895-8c9a-81739b7486c9"
click at [1108, 493] on select "Please Select Business Cards" at bounding box center [1146, 493] width 214 height 31
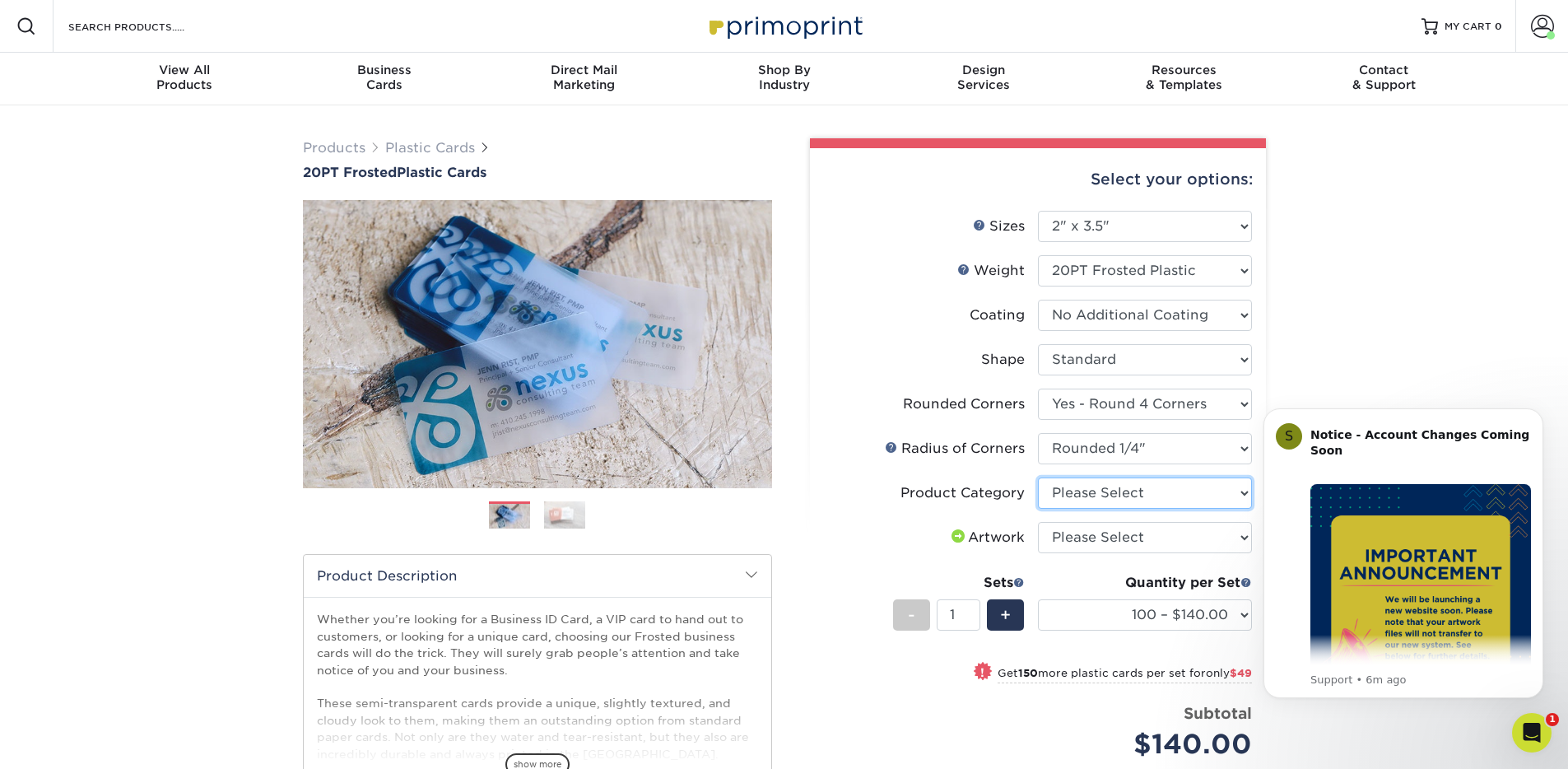
select select "3b5148f1-0588-4f88-a218-97bcfdce65c1"
click at [1110, 536] on select "Please Select I will upload files I need a design - $100" at bounding box center [1146, 538] width 214 height 31
select select "upload"
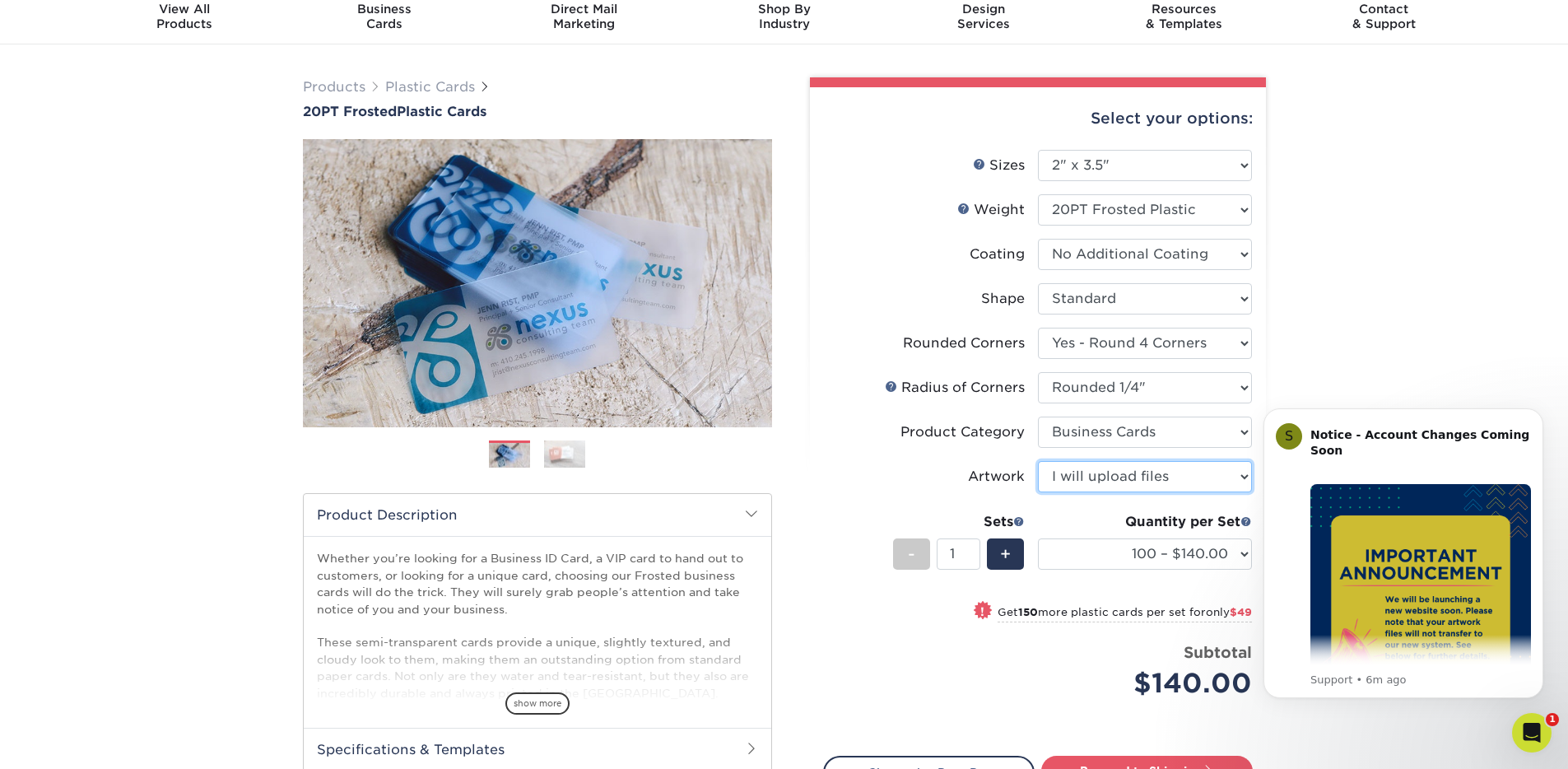
scroll to position [89, 0]
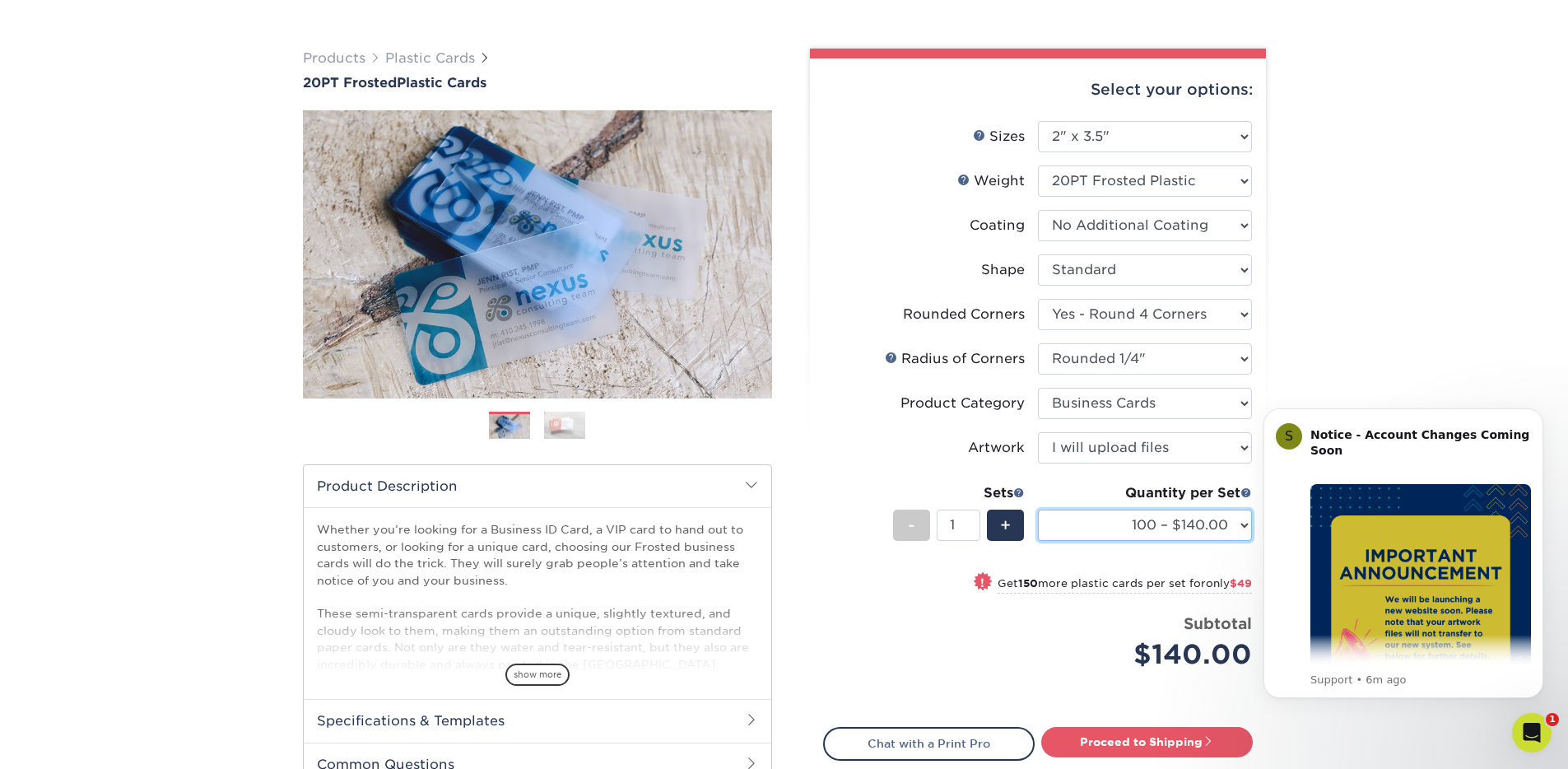
click at [1197, 529] on select "100 – $140.00 250 – $189.00 500 – $243.00 1000 – $272.00 2500 – $657.00 5000 – …" at bounding box center [1146, 525] width 214 height 31
select select "250 – $189.00"
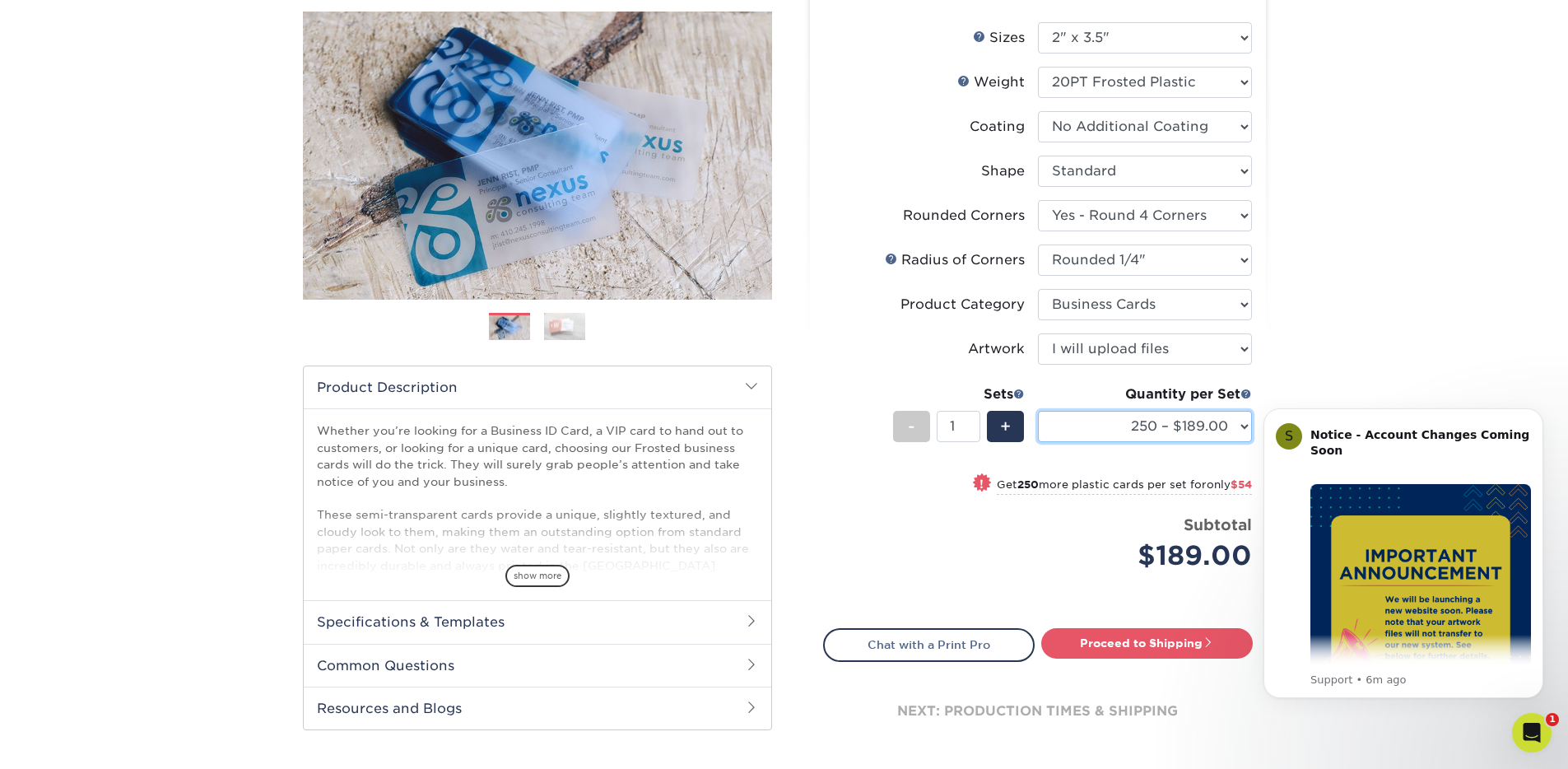
scroll to position [217, 0]
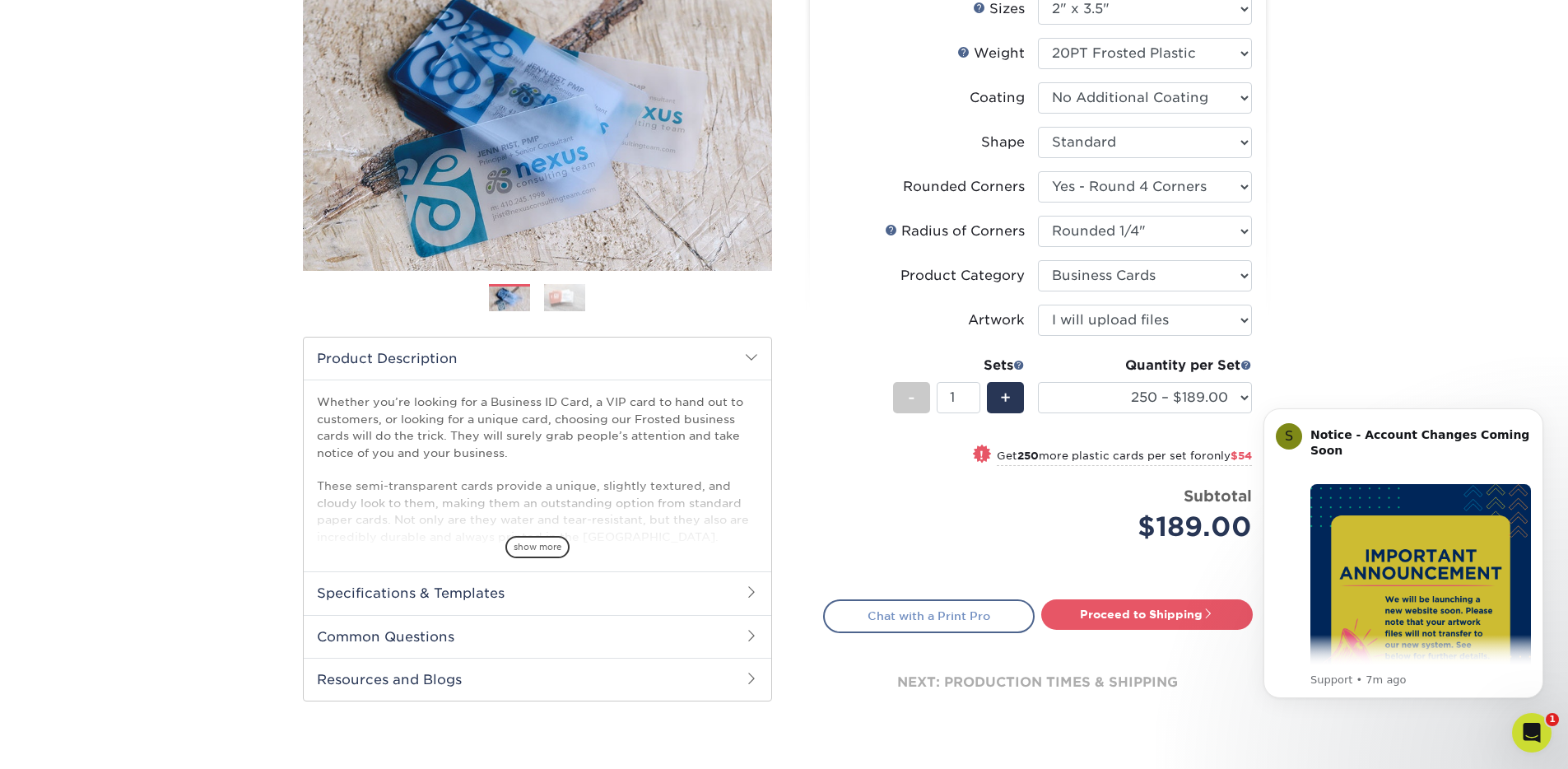
click at [931, 615] on link "Chat with a Print Pro" at bounding box center [929, 616] width 212 height 33
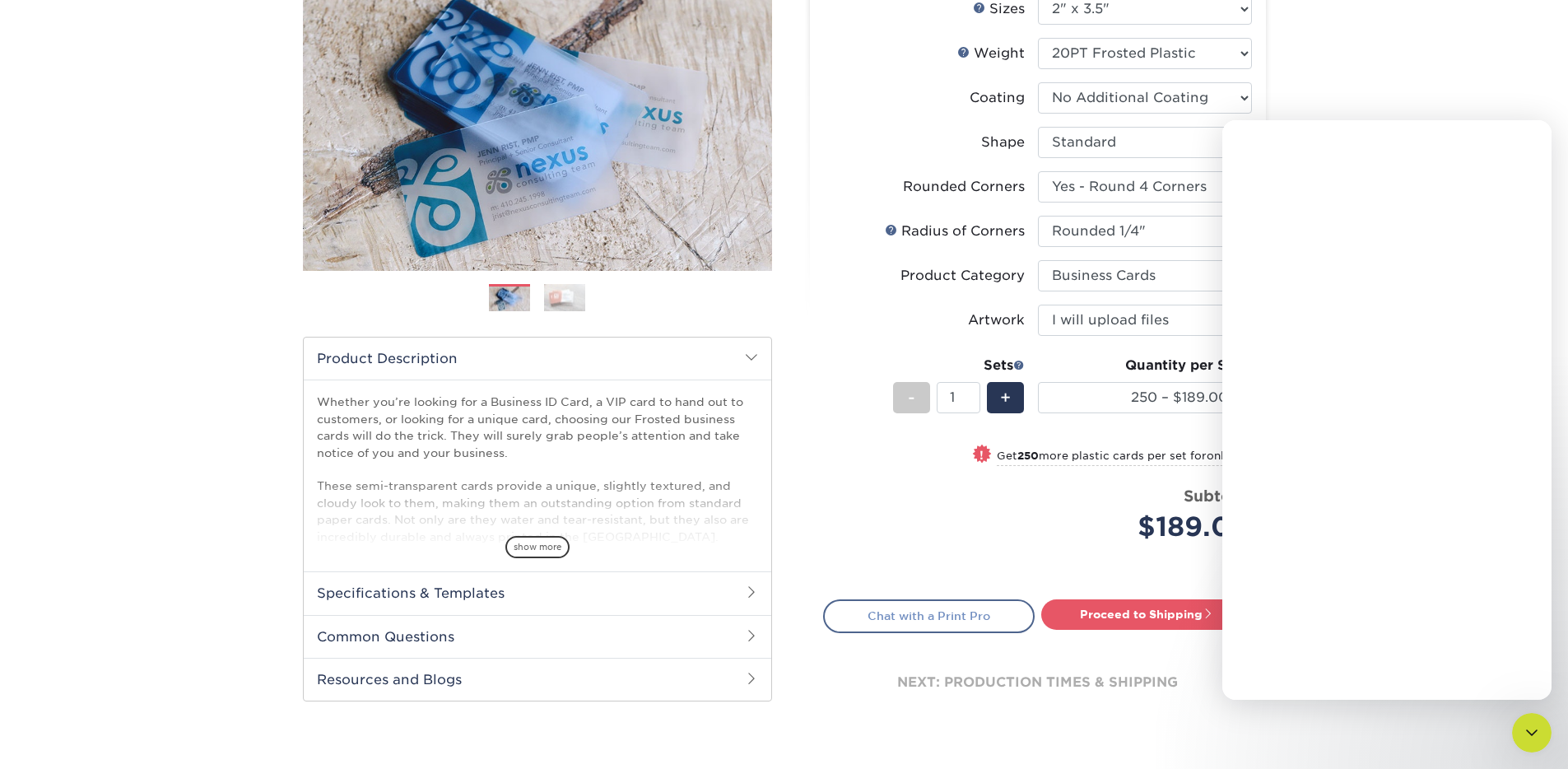
scroll to position [0, 0]
type textarea "Hello"
click at [1115, 614] on link "Proceed to Shipping" at bounding box center [1147, 614] width 212 height 29
type input "Set 1"
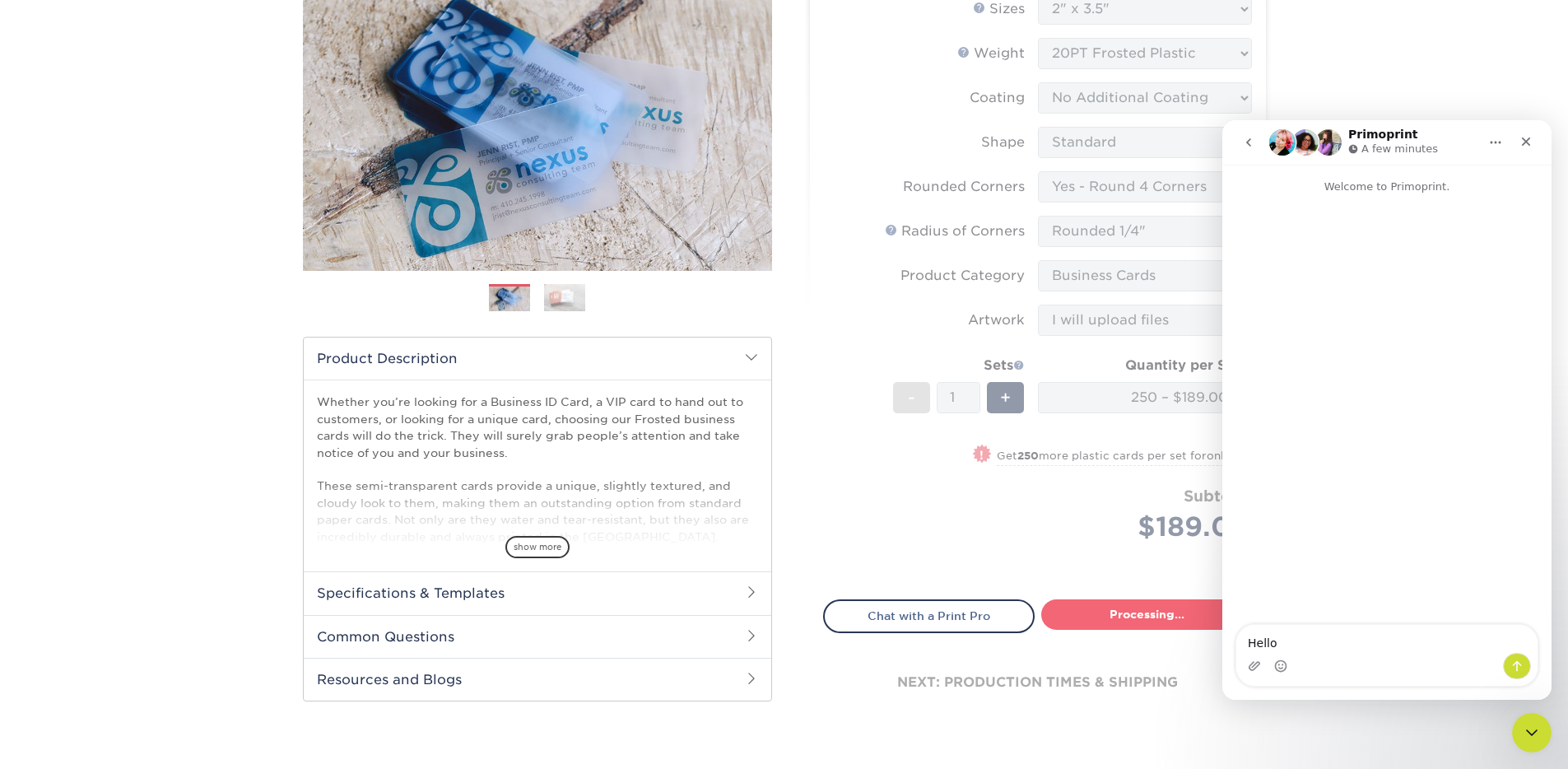
select select "3c751e7c-1dd2-492b-87e3-c4f15716f82e"
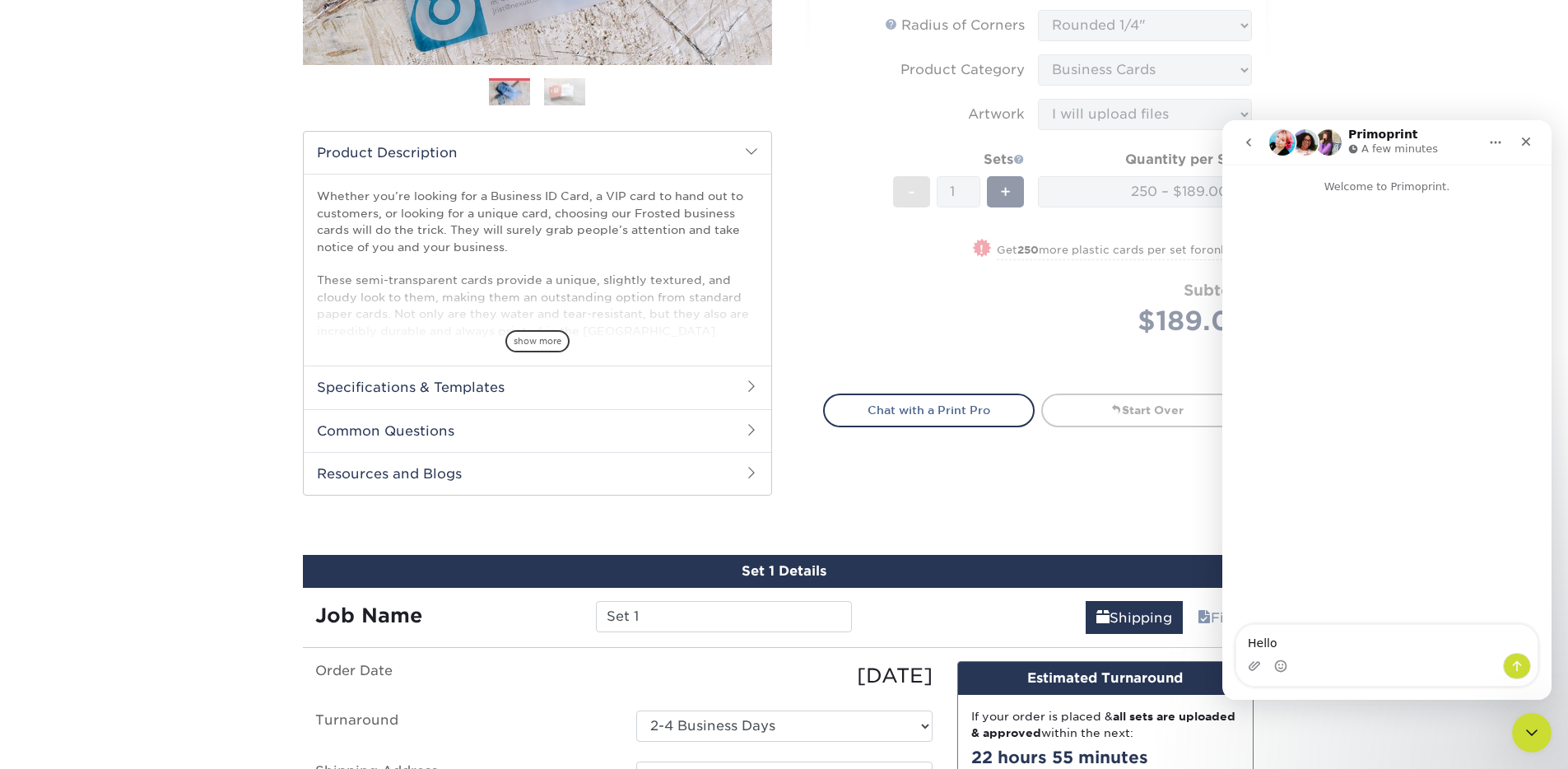
scroll to position [423, 0]
click at [713, 393] on h2 "Specifications & Templates" at bounding box center [537, 388] width 467 height 43
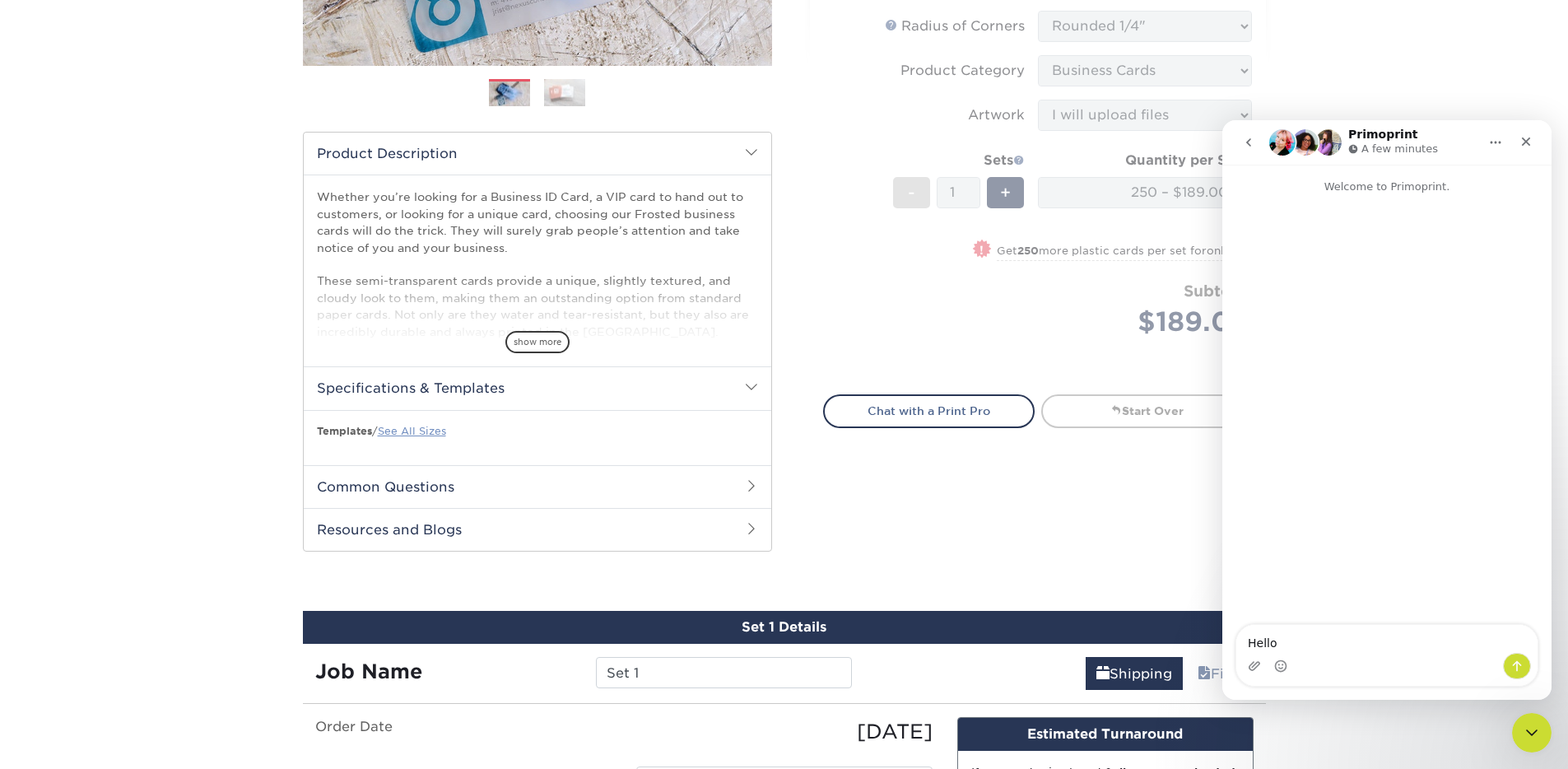
click at [427, 432] on link "See All Sizes" at bounding box center [412, 431] width 68 height 12
click at [415, 490] on h2 "Common Questions" at bounding box center [537, 486] width 467 height 43
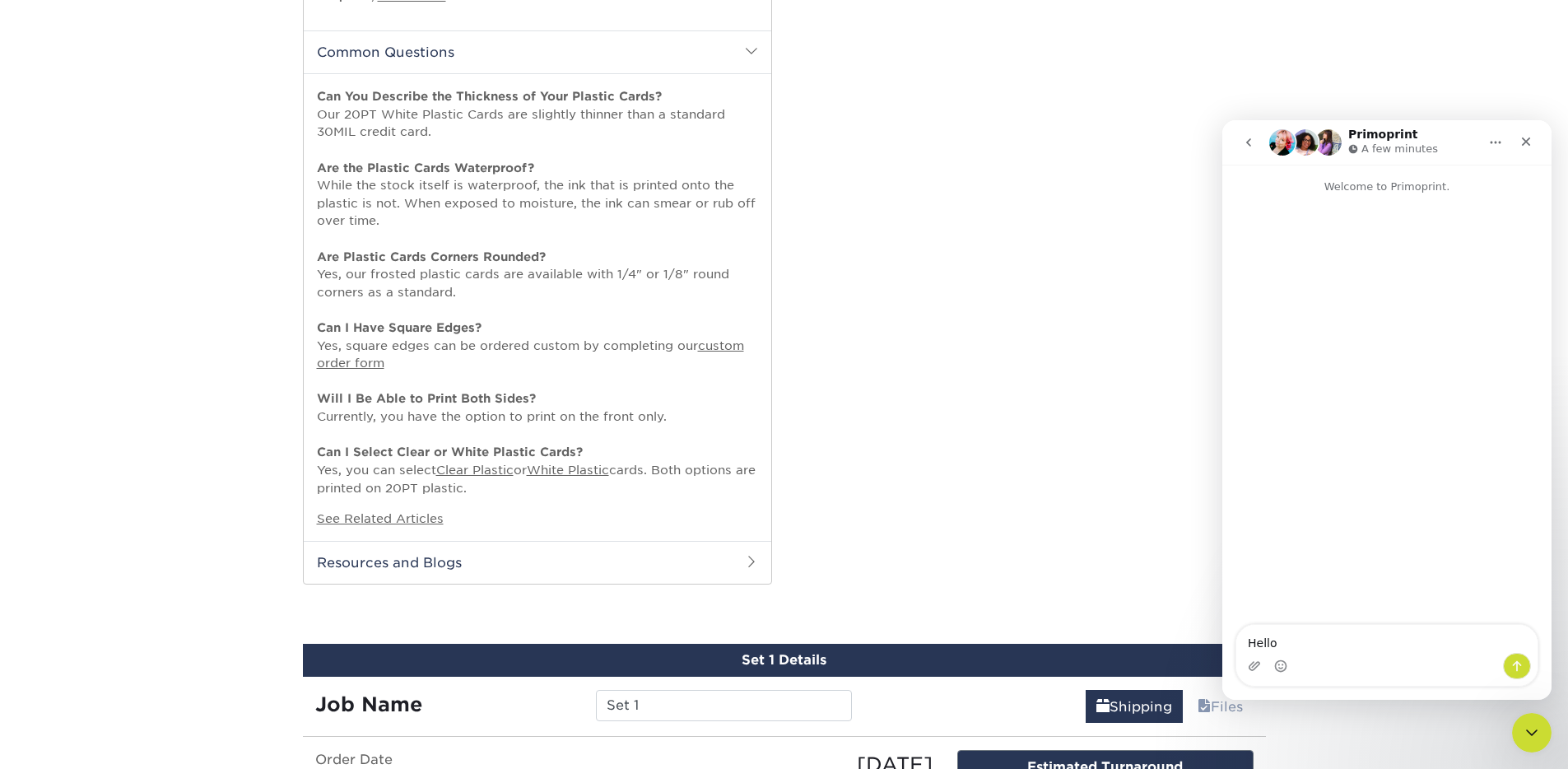
scroll to position [897, 0]
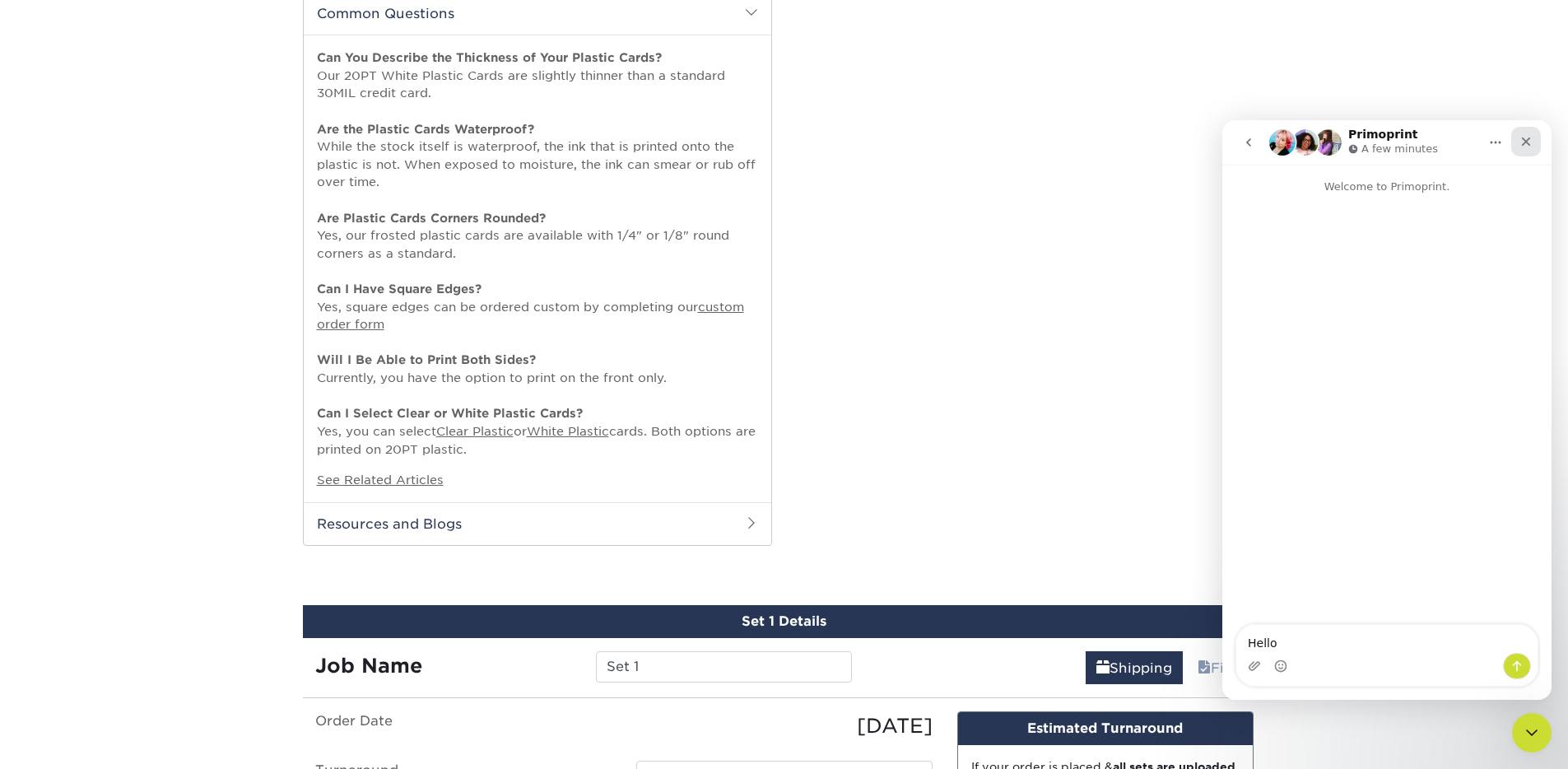
click at [1520, 141] on icon "Close" at bounding box center [1526, 141] width 13 height 13
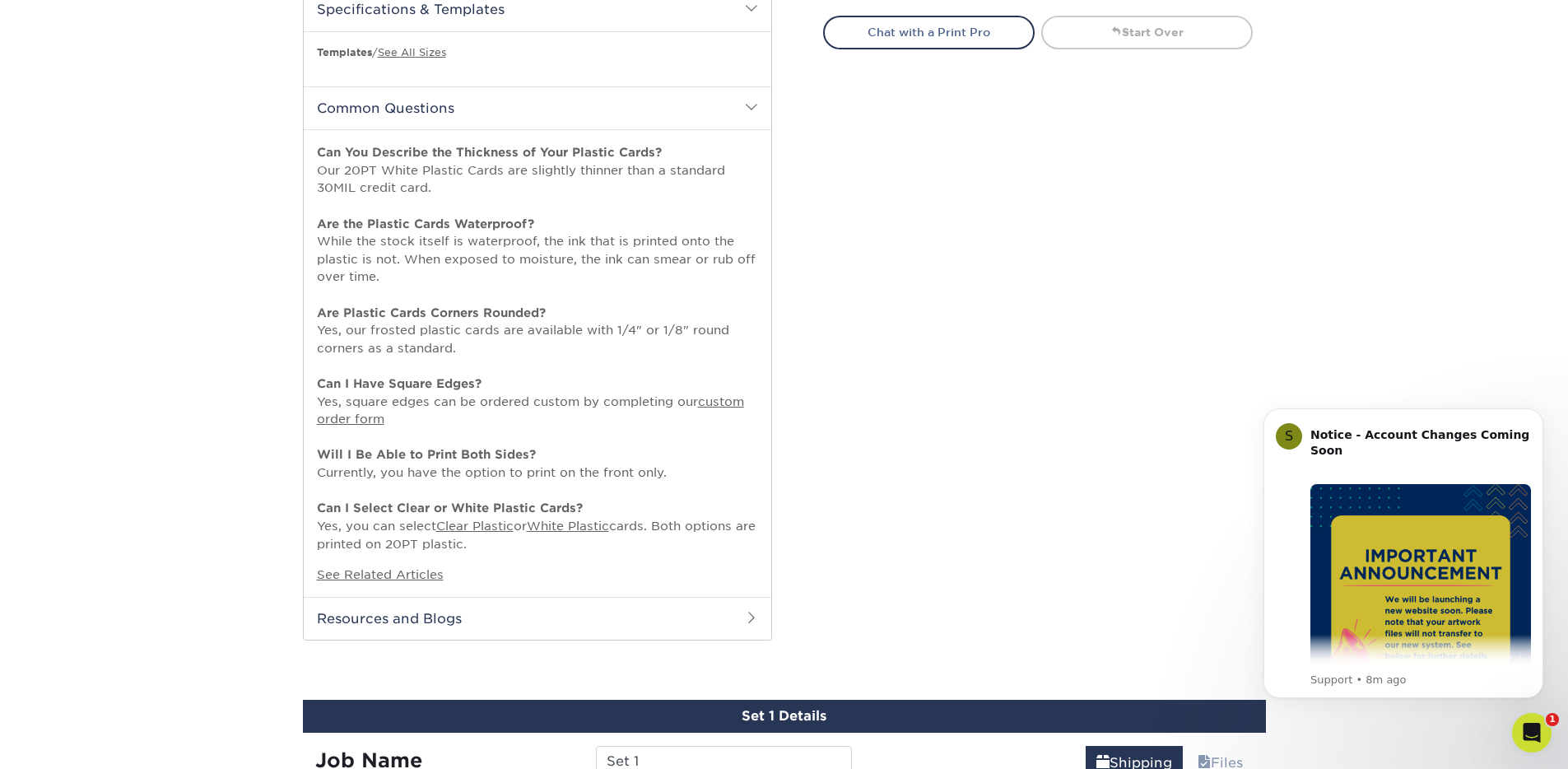
scroll to position [385, 0]
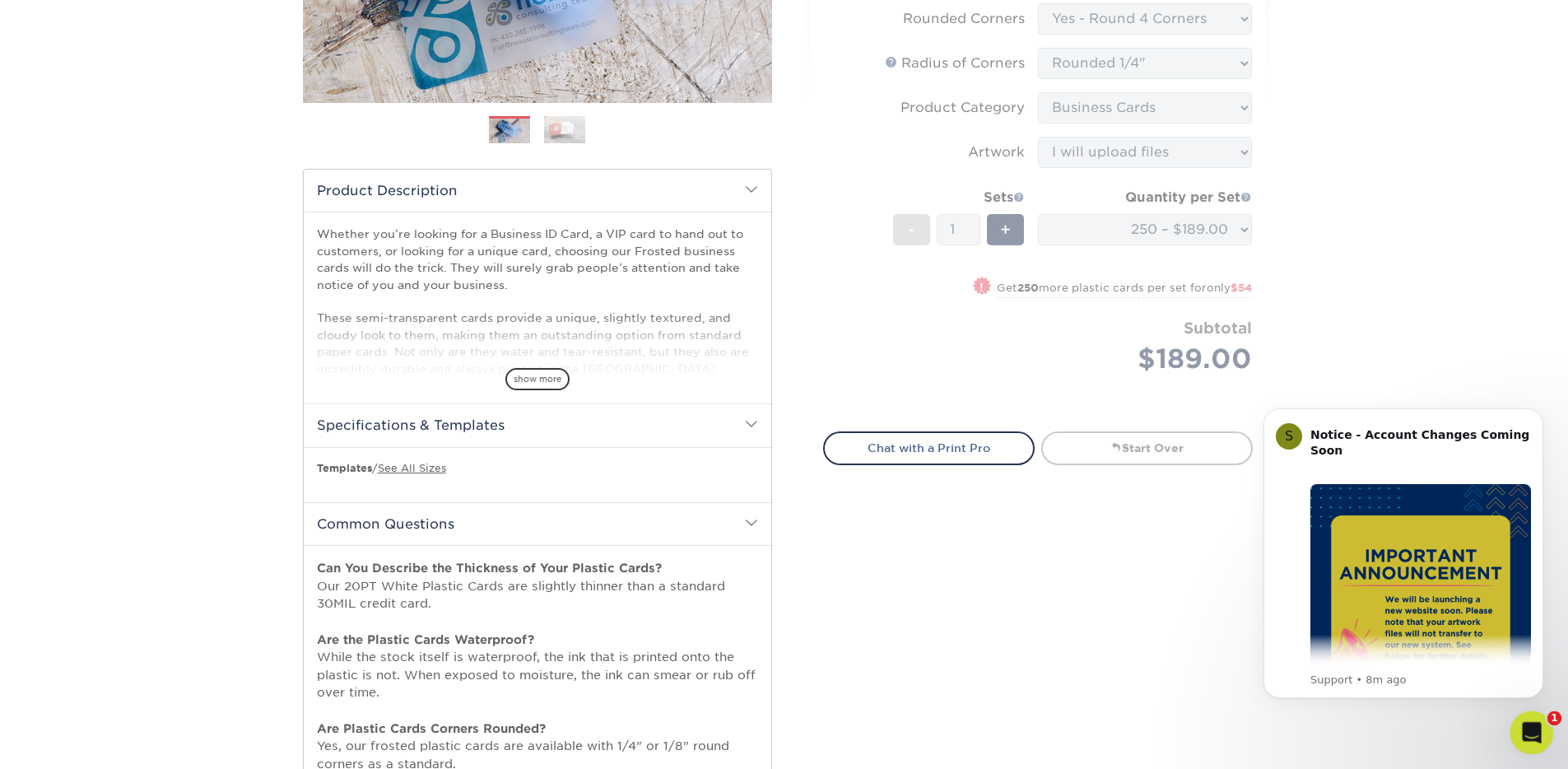
click at [1532, 722] on icon "Open Intercom Messenger" at bounding box center [1530, 731] width 27 height 27
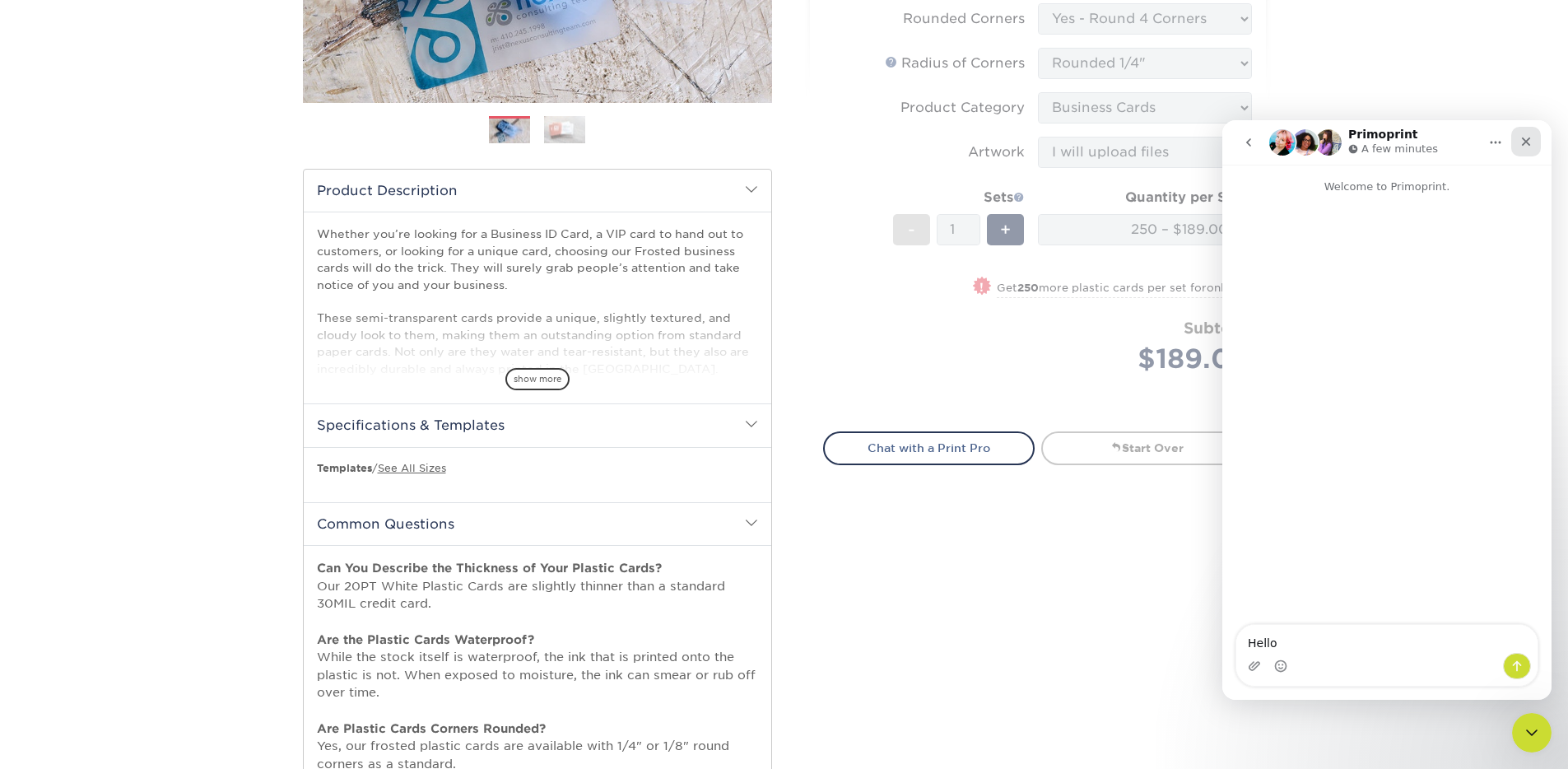
click at [1530, 140] on icon "Close" at bounding box center [1526, 141] width 13 height 13
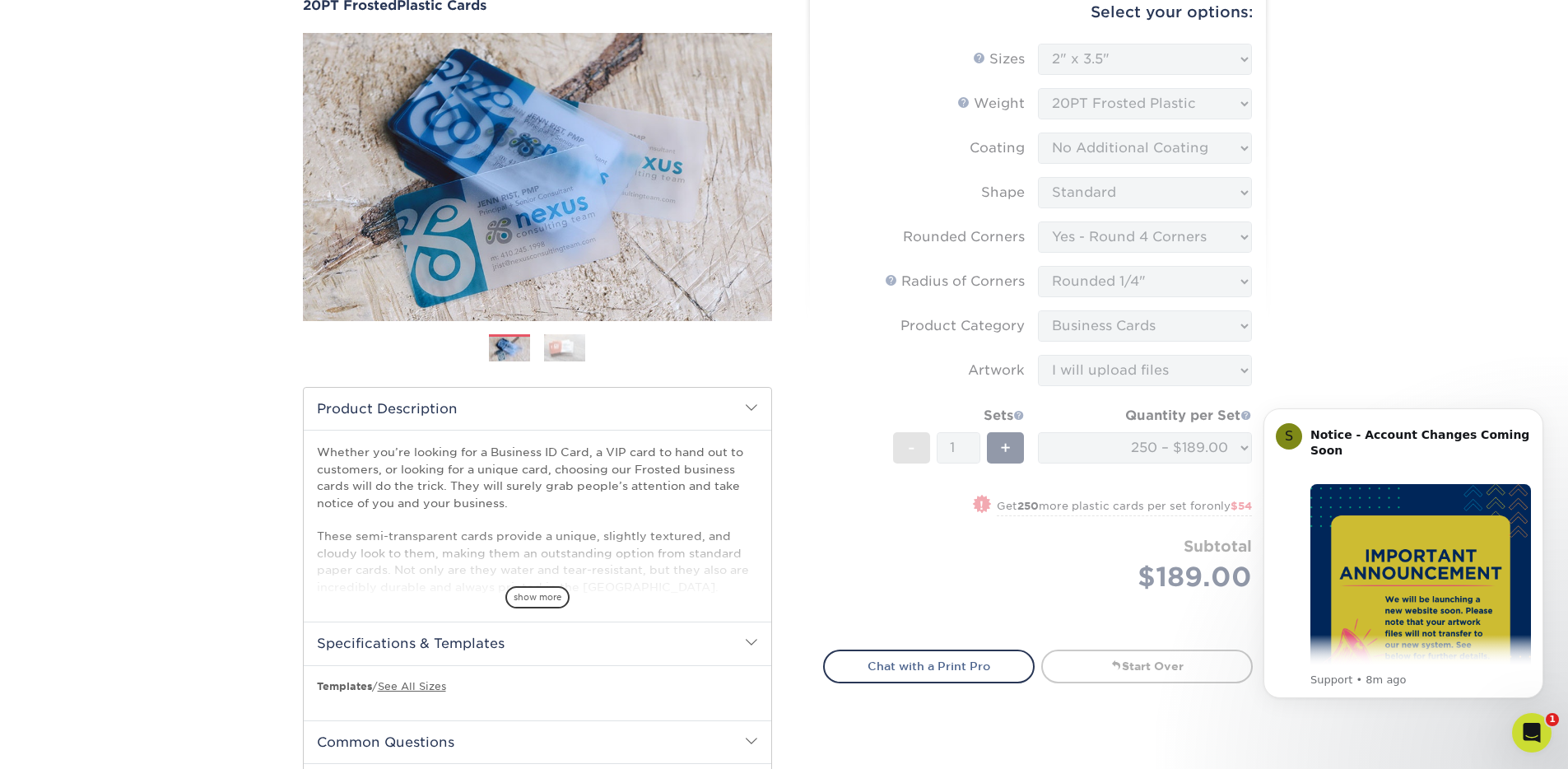
scroll to position [156, 0]
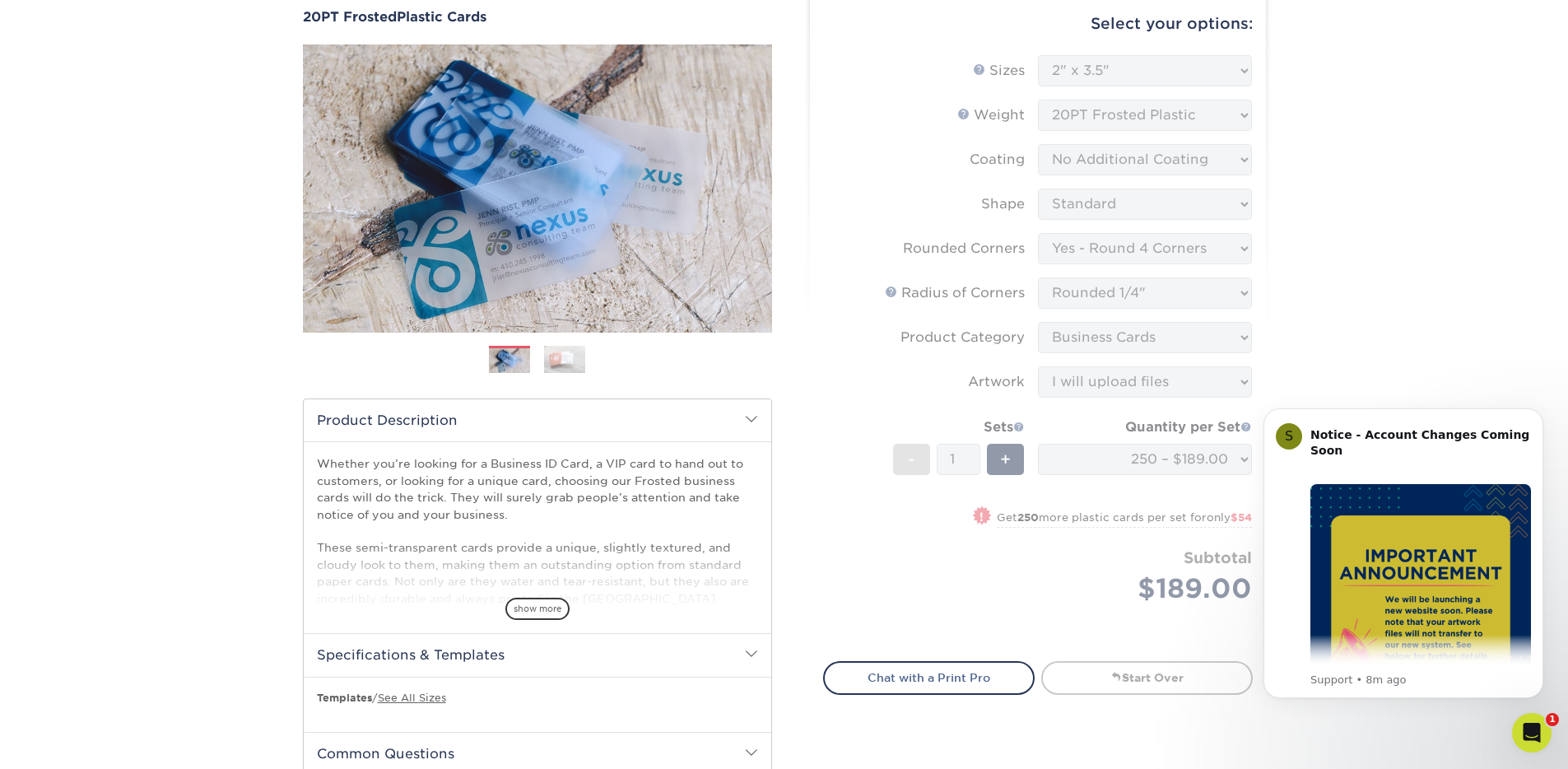
click at [1042, 591] on form "Sizes Help Sizes Please Select 2" x 3.5" 2" x 8" 2.12" x 3.375" 2.5" x 2.5" 4.2…" at bounding box center [1038, 348] width 429 height 587
click at [1103, 666] on link "Start Over" at bounding box center [1147, 678] width 212 height 33
click at [1535, 417] on button "Dismiss notification" at bounding box center [1539, 414] width 21 height 21
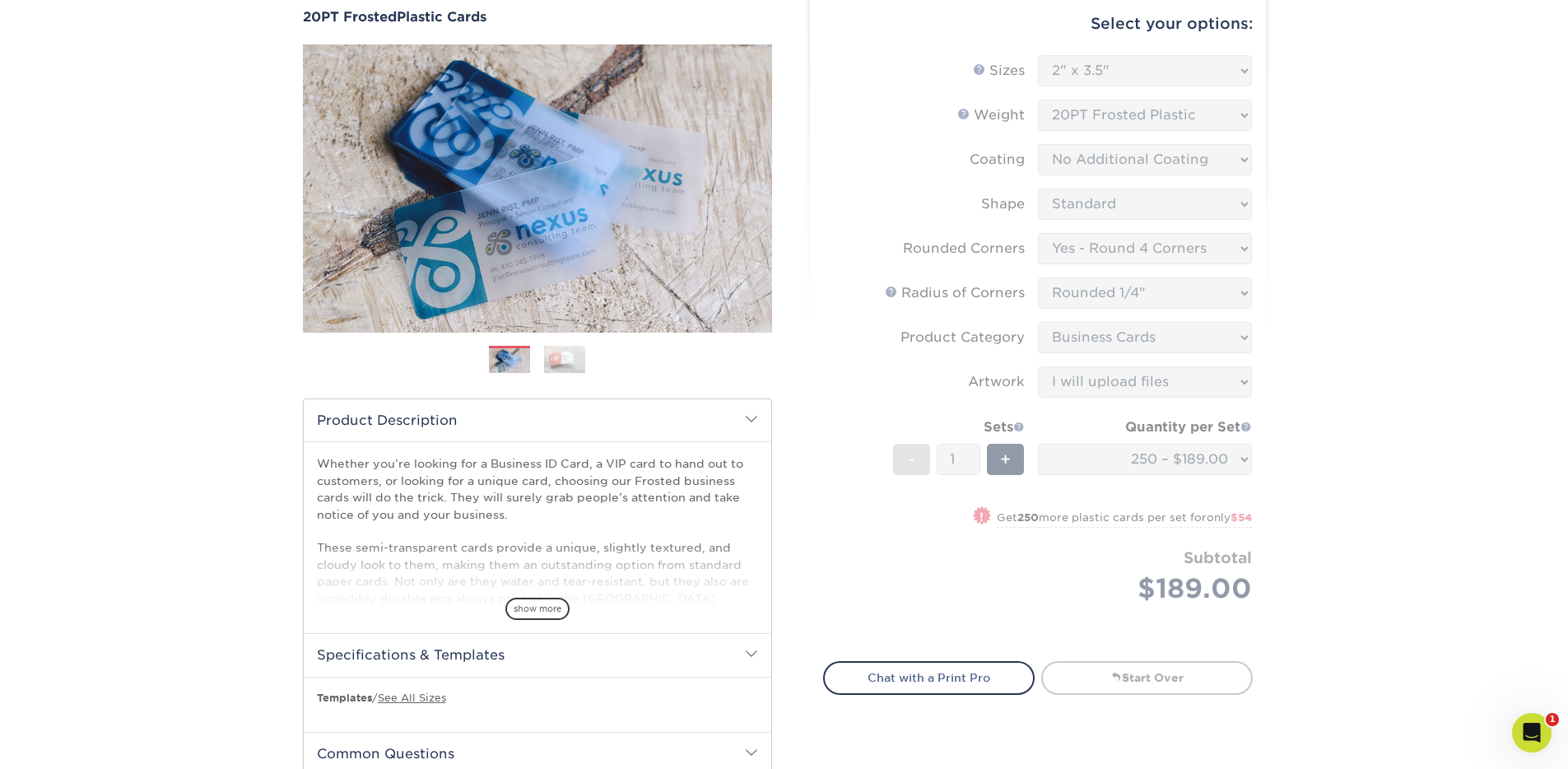
drag, startPoint x: 1343, startPoint y: 410, endPoint x: 941, endPoint y: 416, distance: 402.0
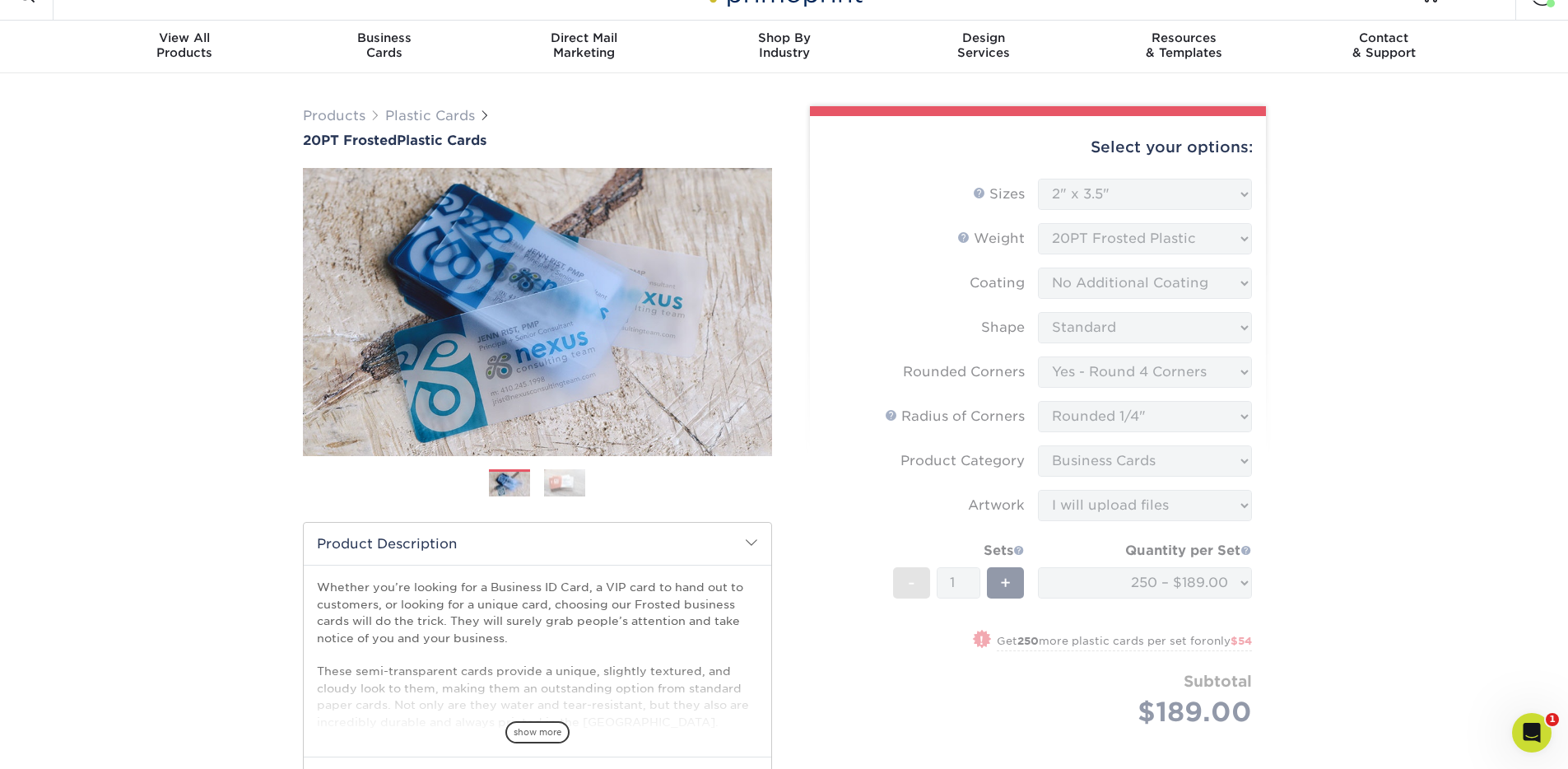
scroll to position [0, 0]
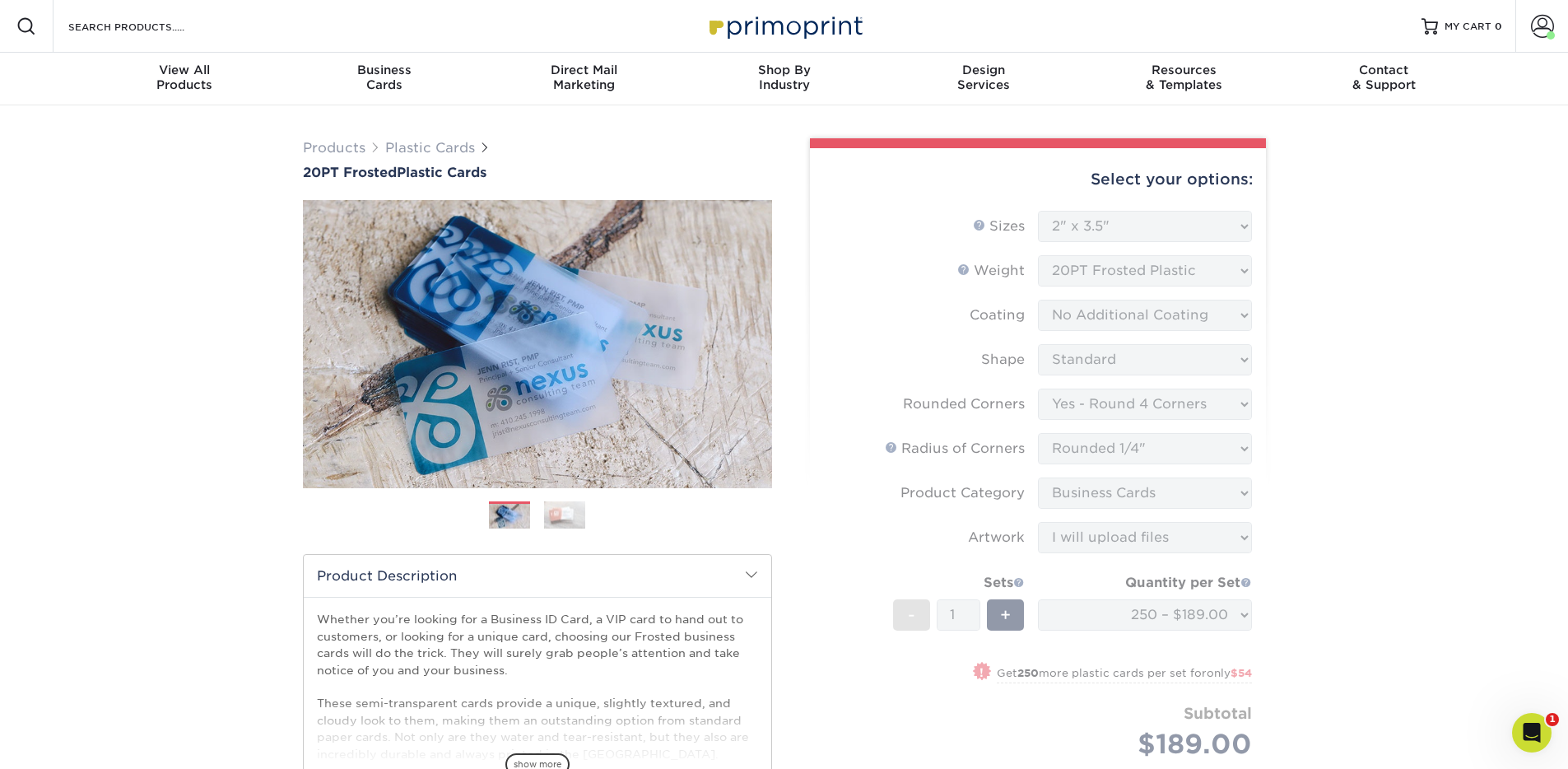
click at [751, 577] on span at bounding box center [752, 575] width 13 height 13
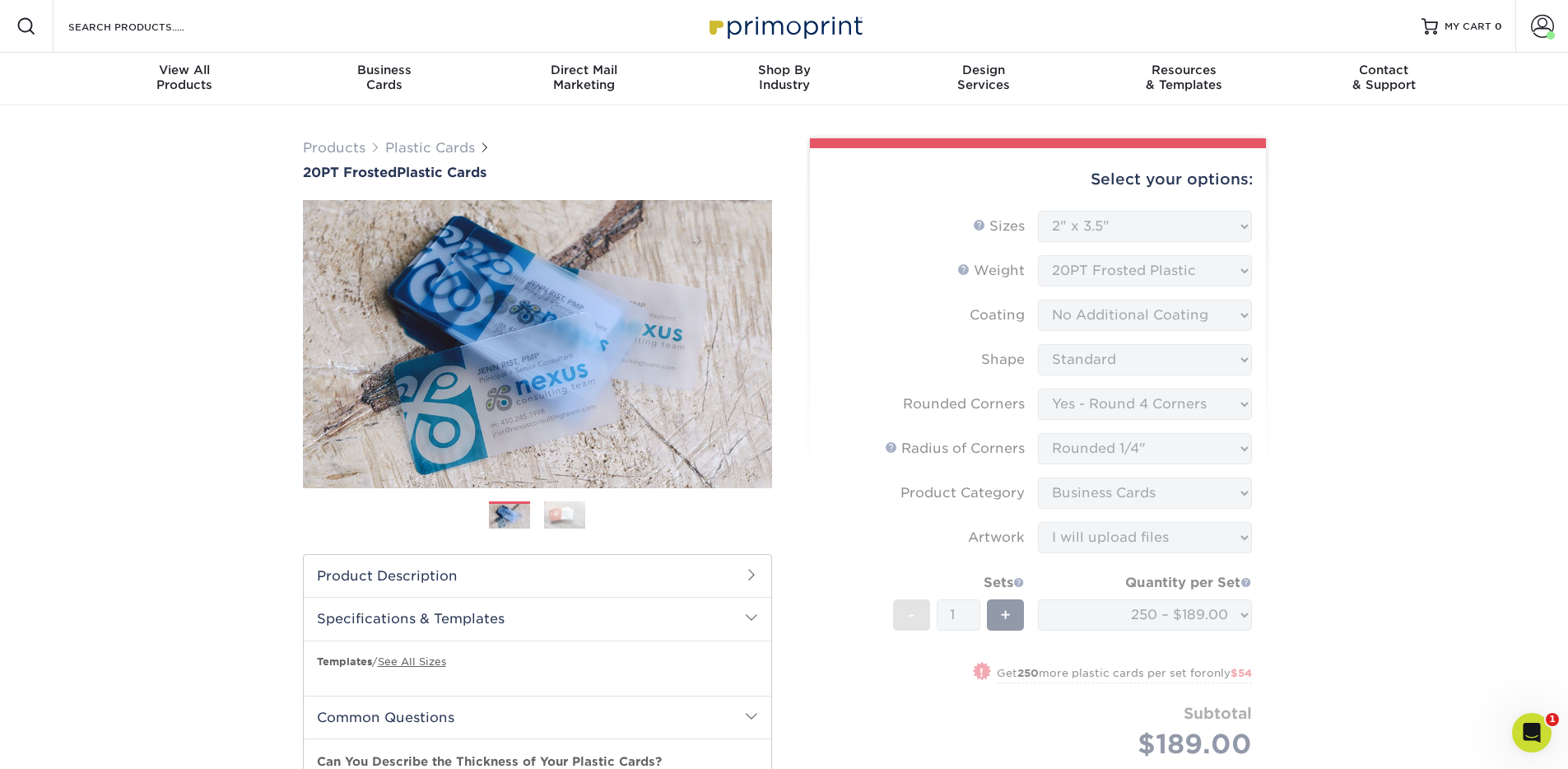
click at [1172, 237] on form "Sizes Help Sizes Please Select 2" x 3.5" 2" x 8" 2.12" x 3.375" 2.5" x 2.5" 4.2…" at bounding box center [1038, 504] width 429 height 587
click at [1162, 220] on form "Sizes Help Sizes Please Select 2" x 3.5" 2" x 8" 2.12" x 3.375" 2.5" x 2.5" 4.2…" at bounding box center [1038, 504] width 429 height 587
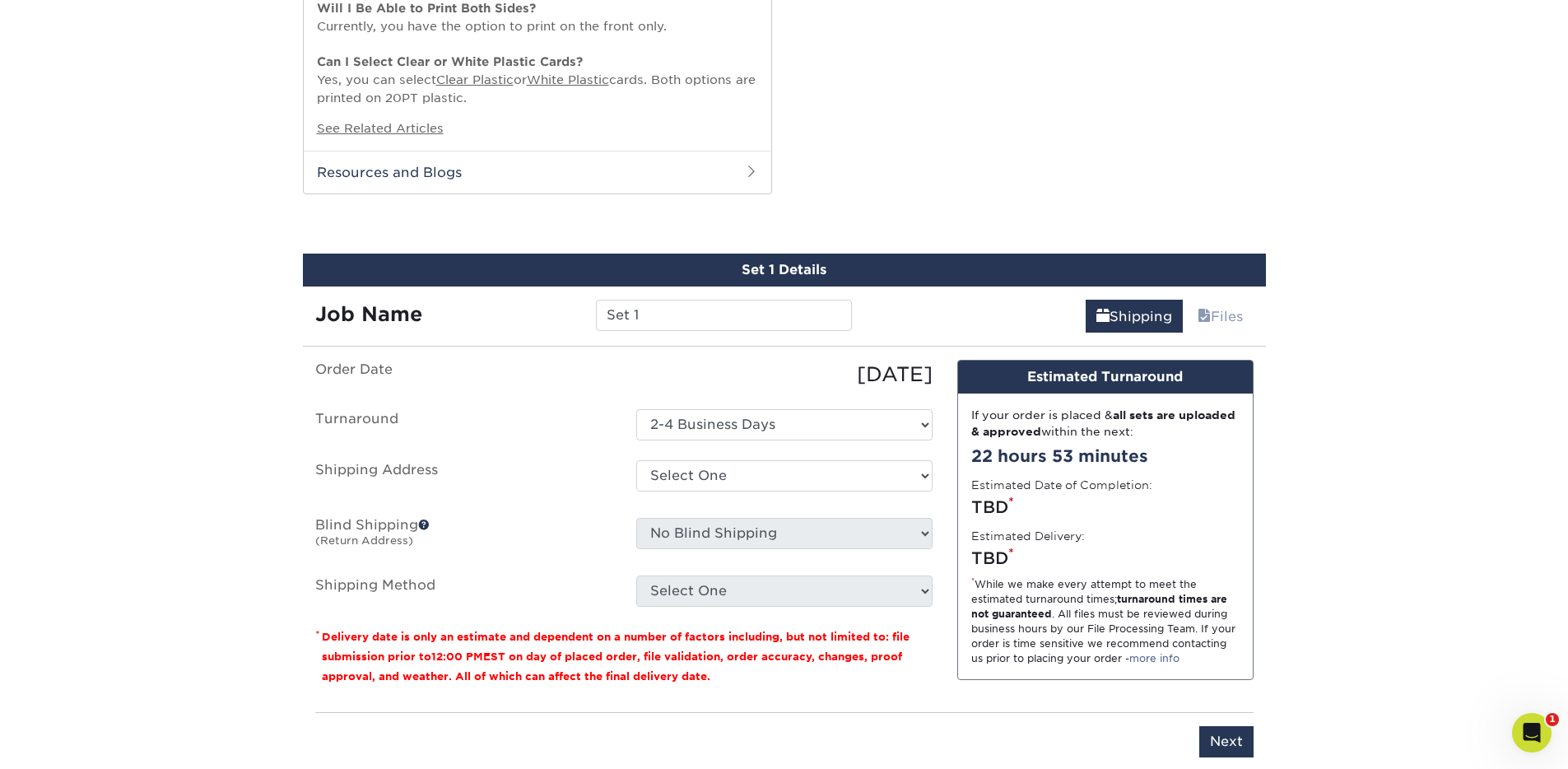
scroll to position [1068, 0]
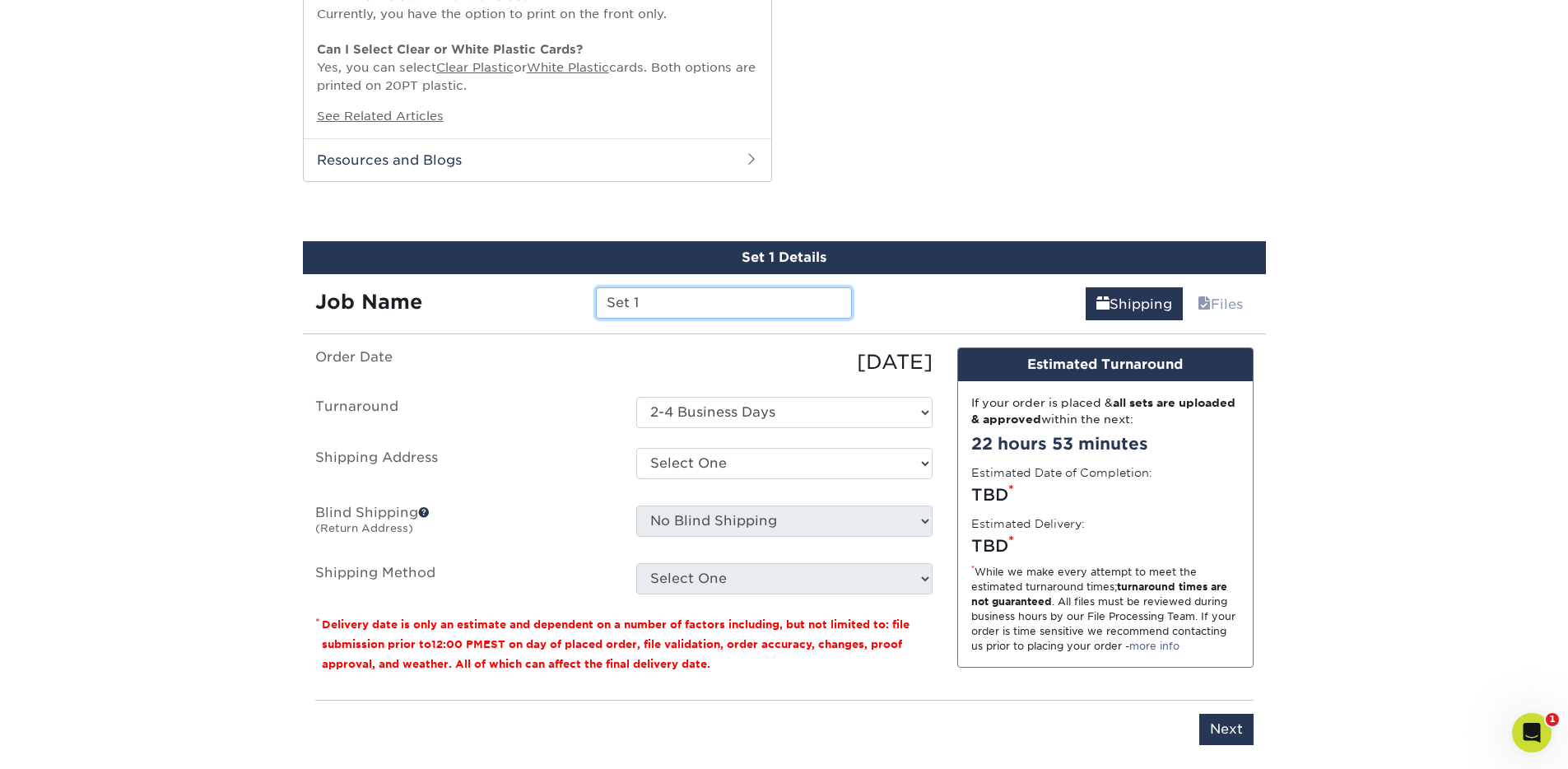
click at [755, 300] on input "Set 1" at bounding box center [723, 303] width 256 height 31
drag, startPoint x: 740, startPoint y: 307, endPoint x: 606, endPoint y: 308, distance: 134.0
click at [606, 308] on input "Set 1" at bounding box center [723, 303] width 256 height 31
type input "[PERSON_NAME] DEX"
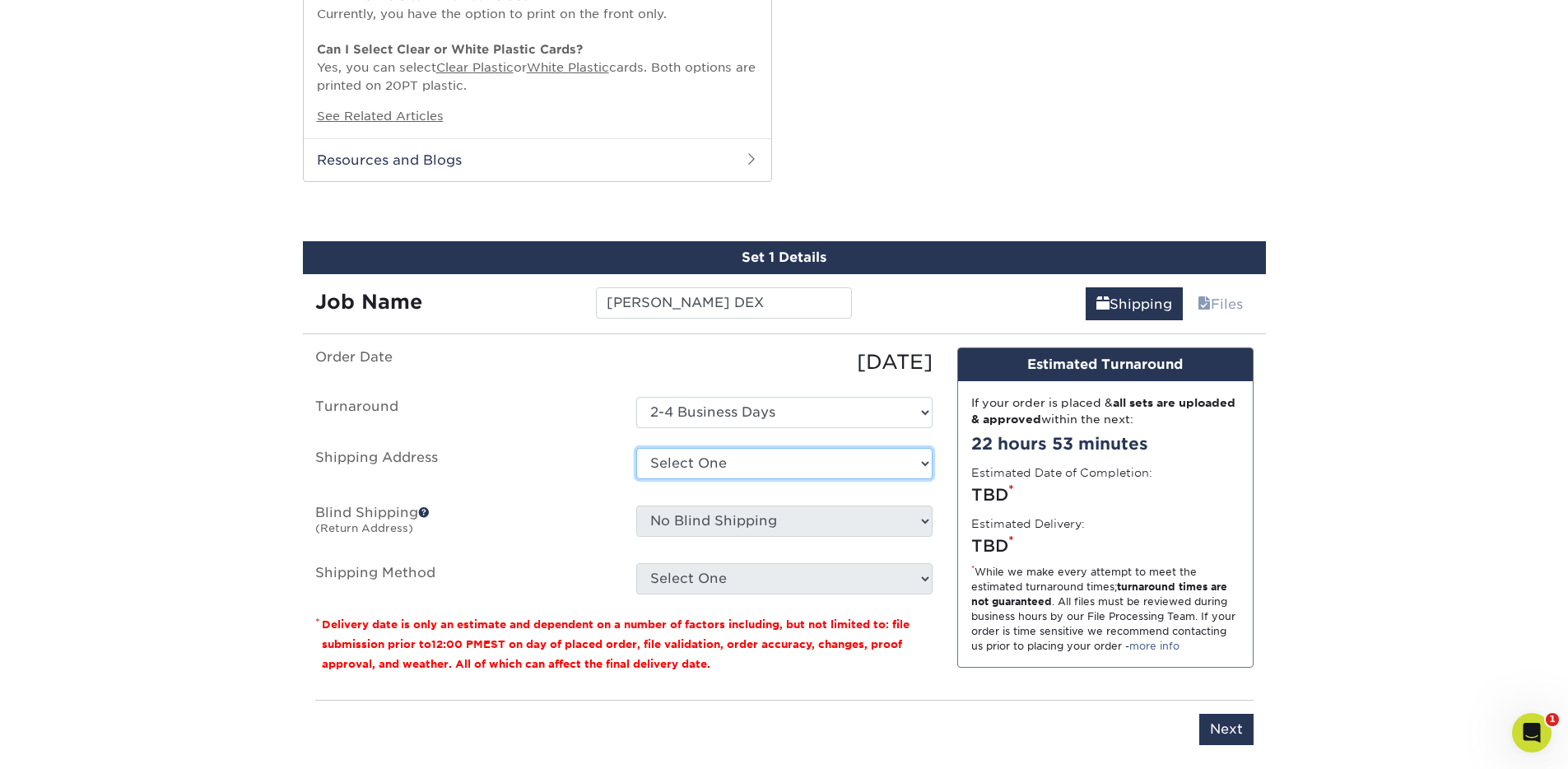
click at [756, 458] on select "Select One Downtown Eyes Foil Origins Eye Clinic + Add New Address" at bounding box center [784, 463] width 297 height 31
select select "105067"
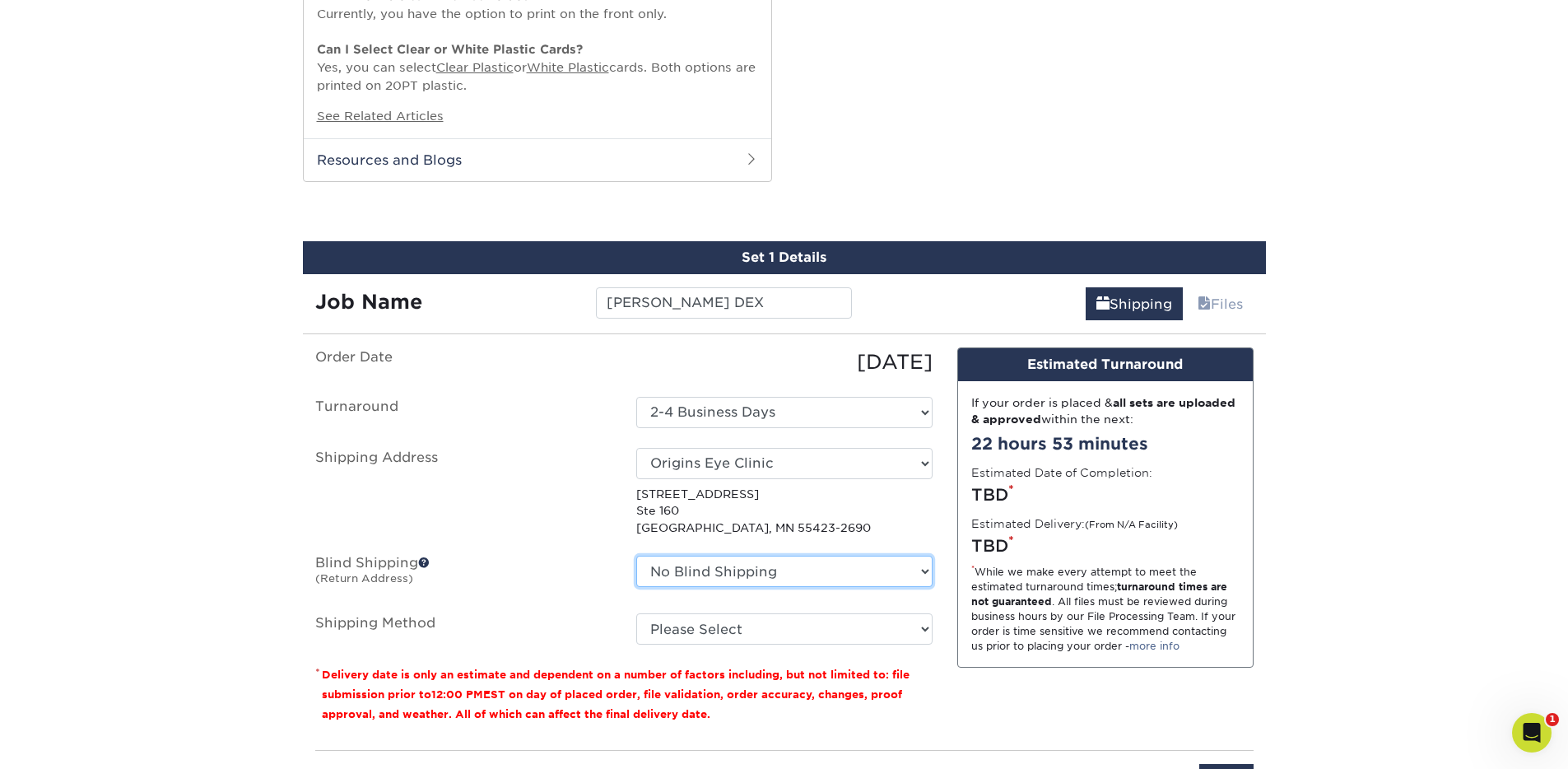
click at [760, 574] on select "No Blind Shipping Downtown Eyes Foil Origins Eye Clinic + Add New Address" at bounding box center [784, 571] width 297 height 31
select select "105067"
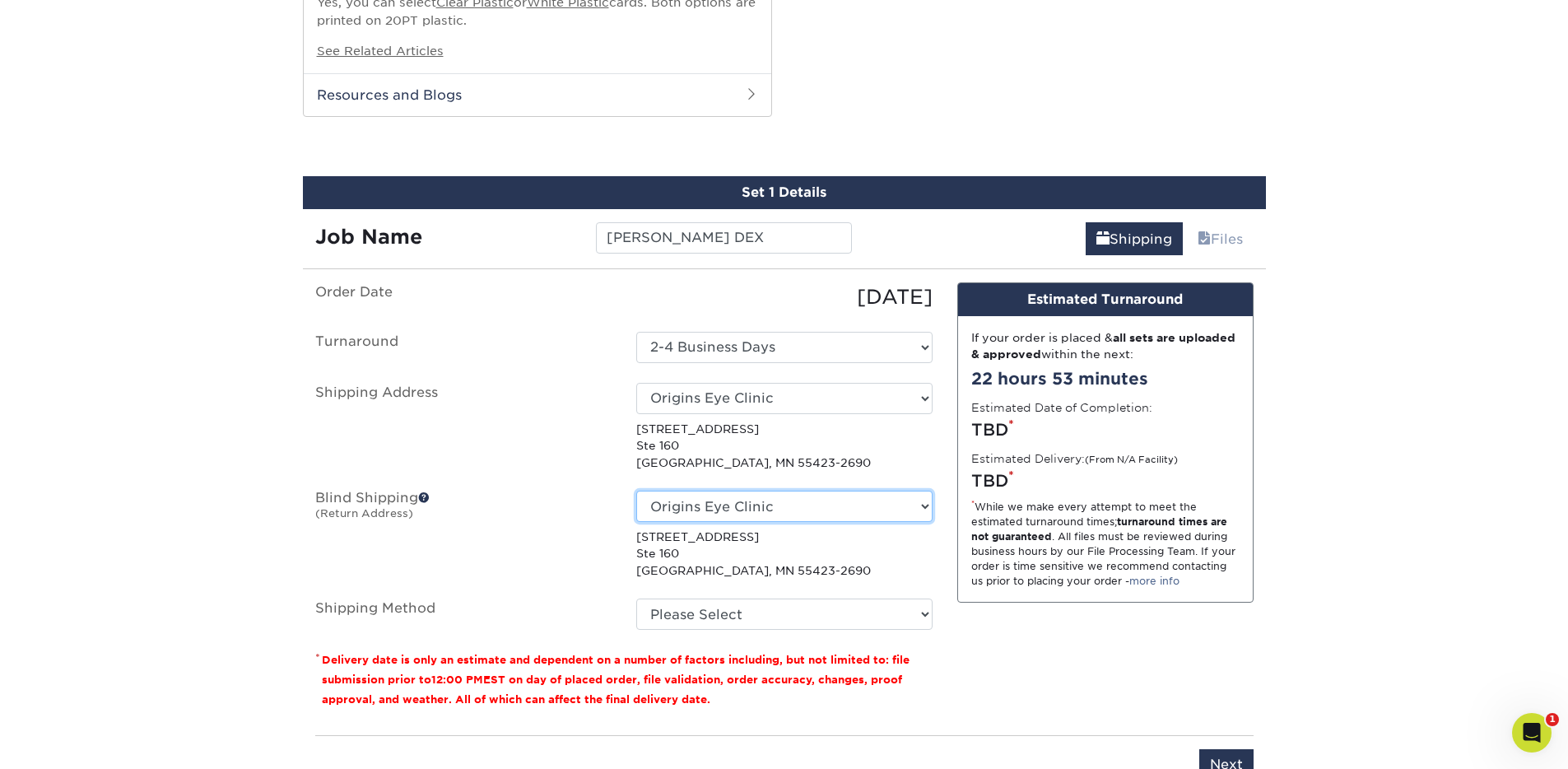
scroll to position [1135, 0]
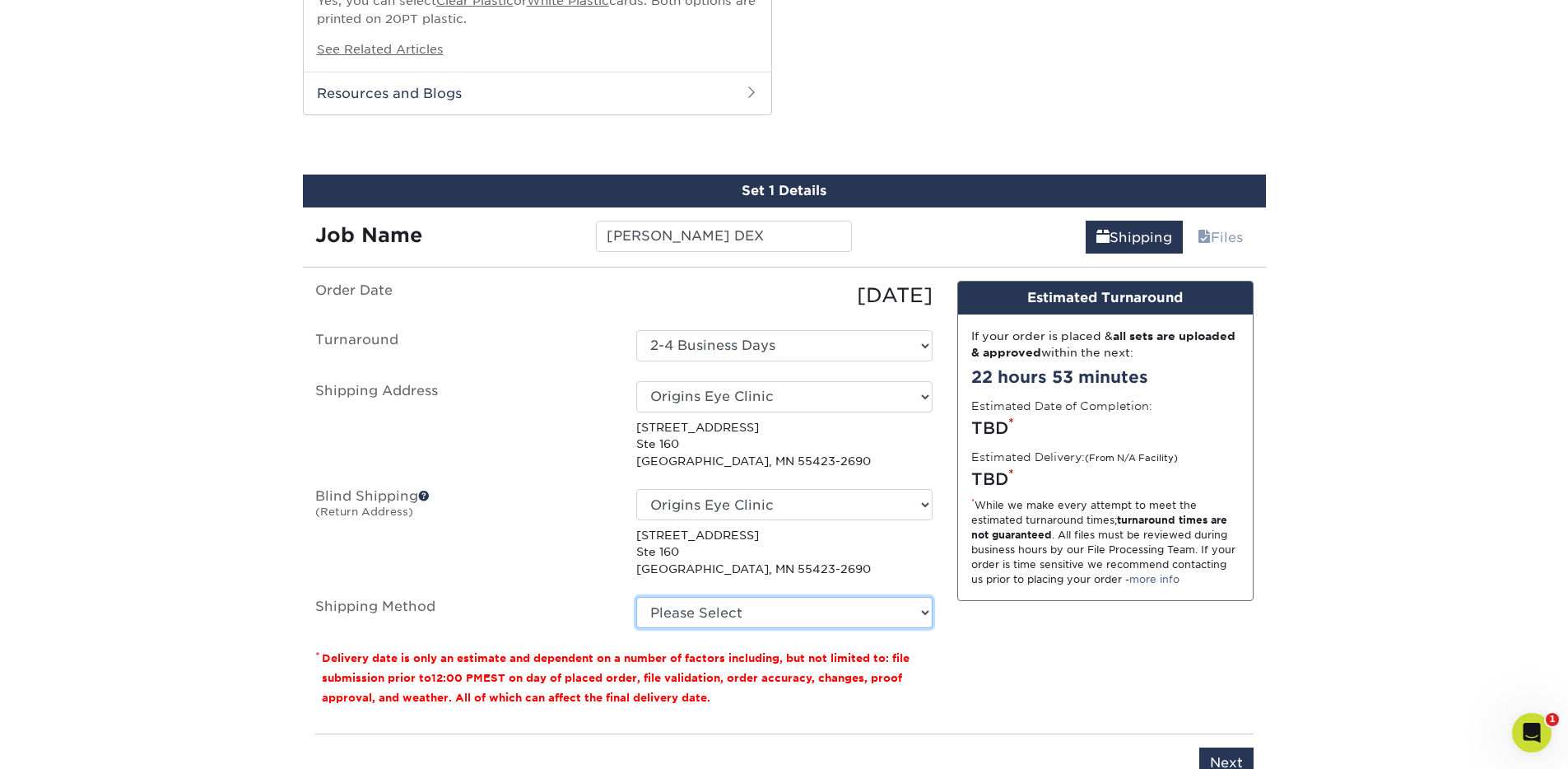
click at [739, 627] on select "Please Select UPS Ground (+$12.50) UPS 3 Day Select (+$15.50) UPS 2nd Day Air (…" at bounding box center [784, 612] width 297 height 31
select select "03"
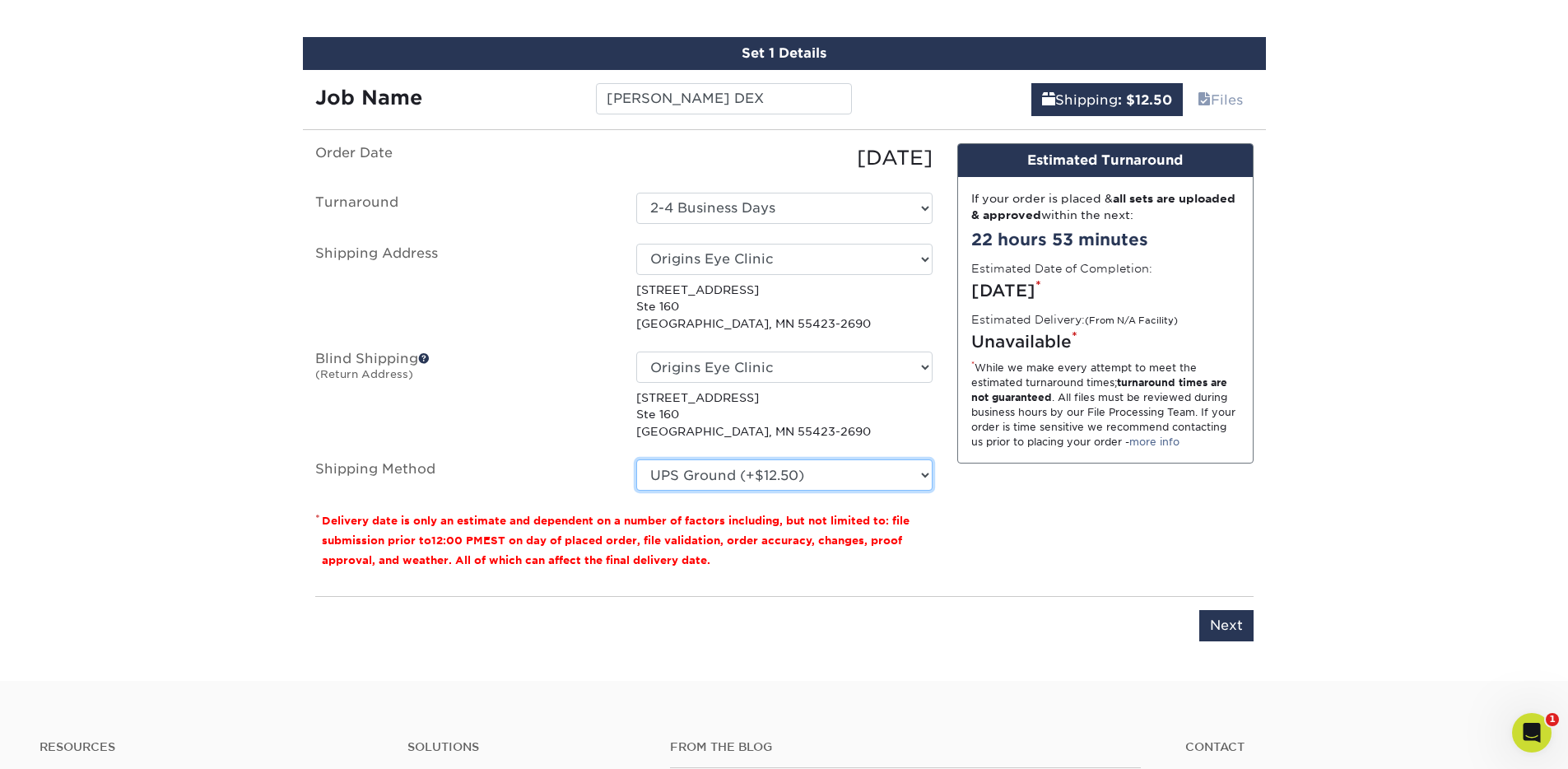
scroll to position [1246, 0]
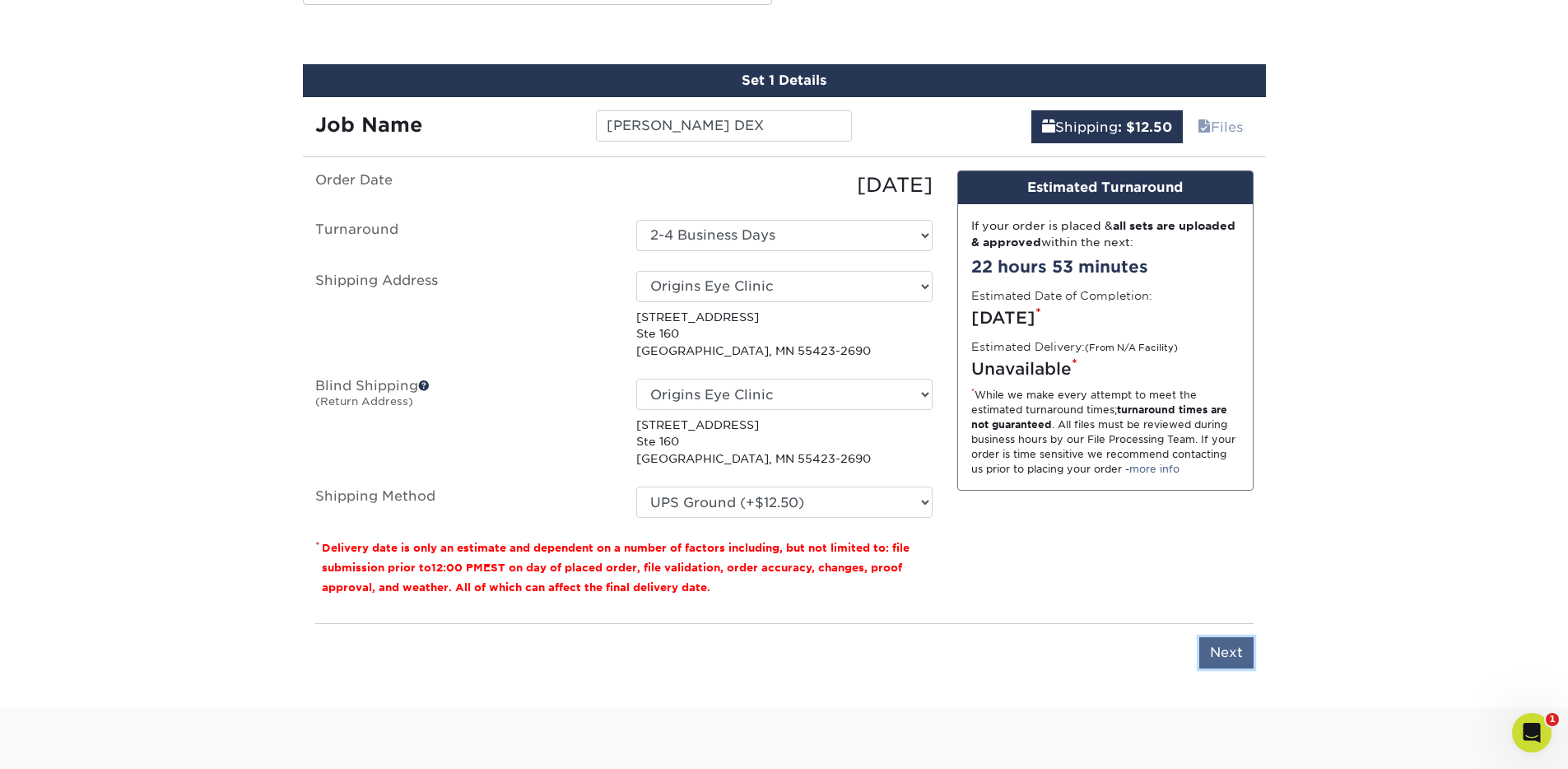
click at [1216, 653] on input "Next" at bounding box center [1226, 653] width 54 height 31
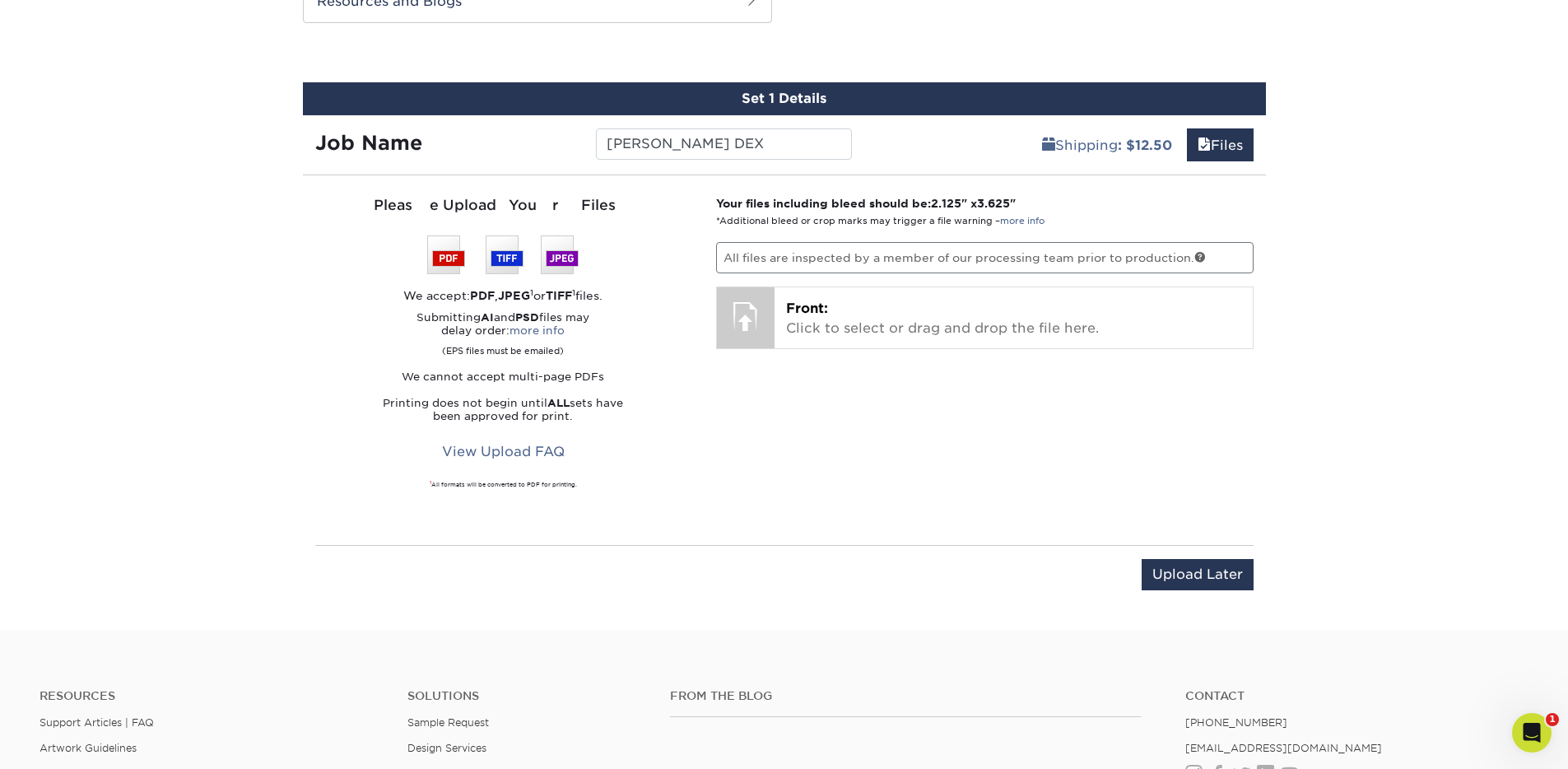
scroll to position [1227, 0]
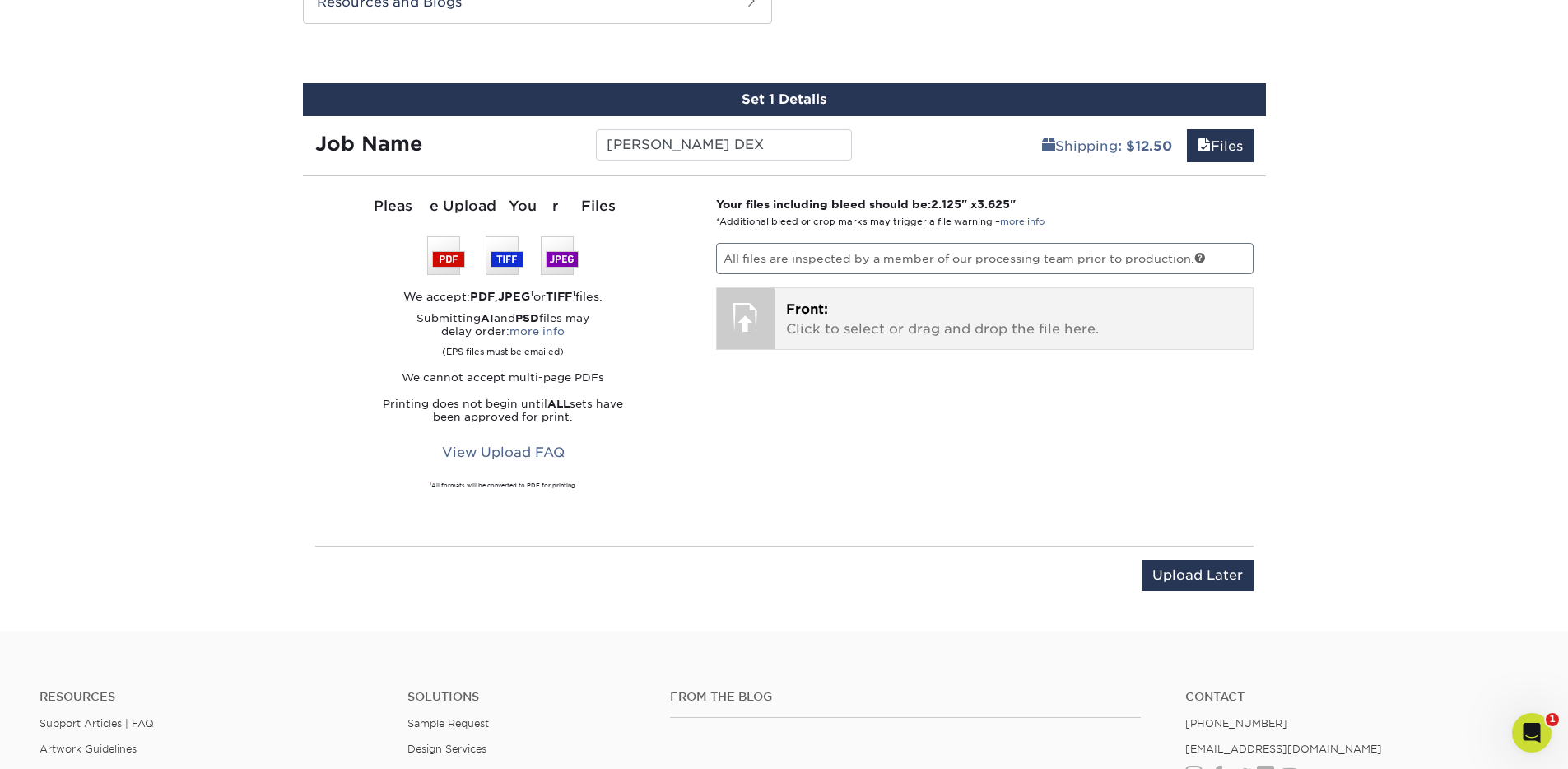
click at [817, 312] on span "Front:" at bounding box center [807, 309] width 42 height 16
click at [789, 322] on p "Front: Click to select or drag and drop the file here." at bounding box center [1014, 319] width 455 height 40
click at [822, 327] on p "Front: Click to select or drag and drop the file here." at bounding box center [1014, 319] width 455 height 40
click at [900, 310] on p "Front: Click to select or drag and drop the file here." at bounding box center [1014, 319] width 455 height 40
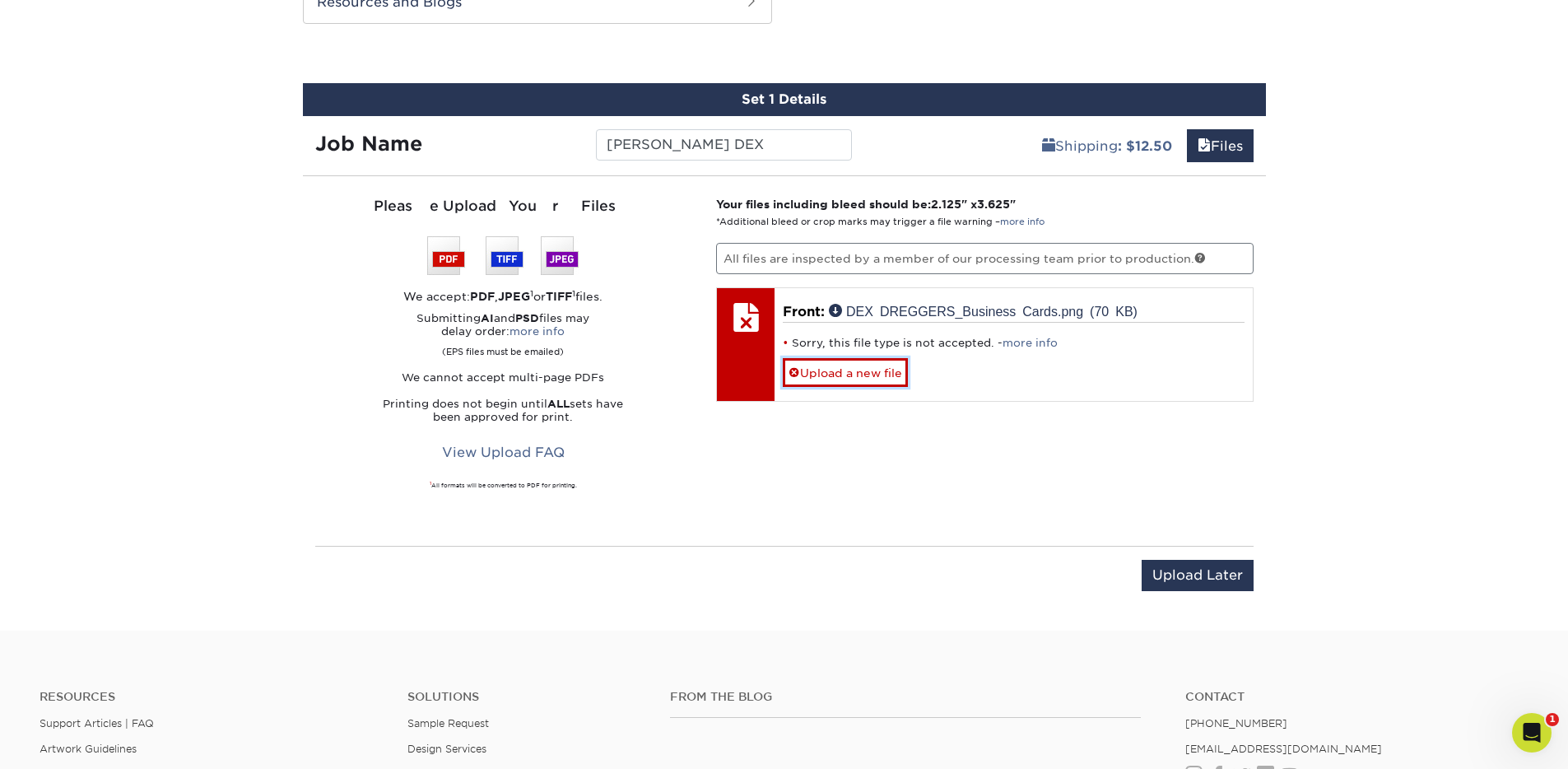
click at [806, 375] on link "Upload a new file" at bounding box center [845, 372] width 125 height 29
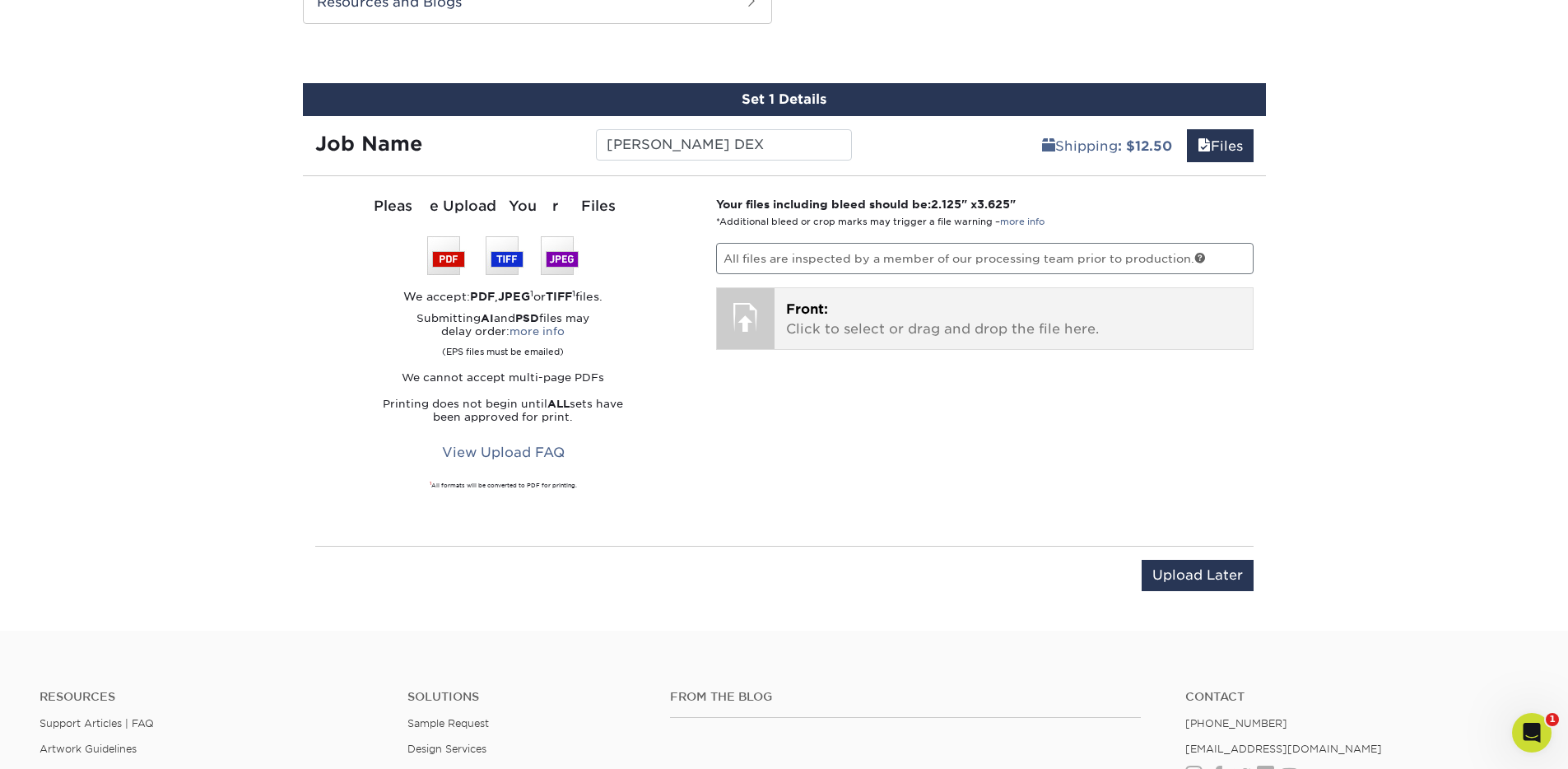
click at [823, 333] on p "Front: Click to select or drag and drop the file here." at bounding box center [1014, 319] width 455 height 40
click at [819, 322] on p "Front: Click to select or drag and drop the file here." at bounding box center [1014, 319] width 455 height 40
click at [820, 310] on span "Front:" at bounding box center [807, 309] width 42 height 16
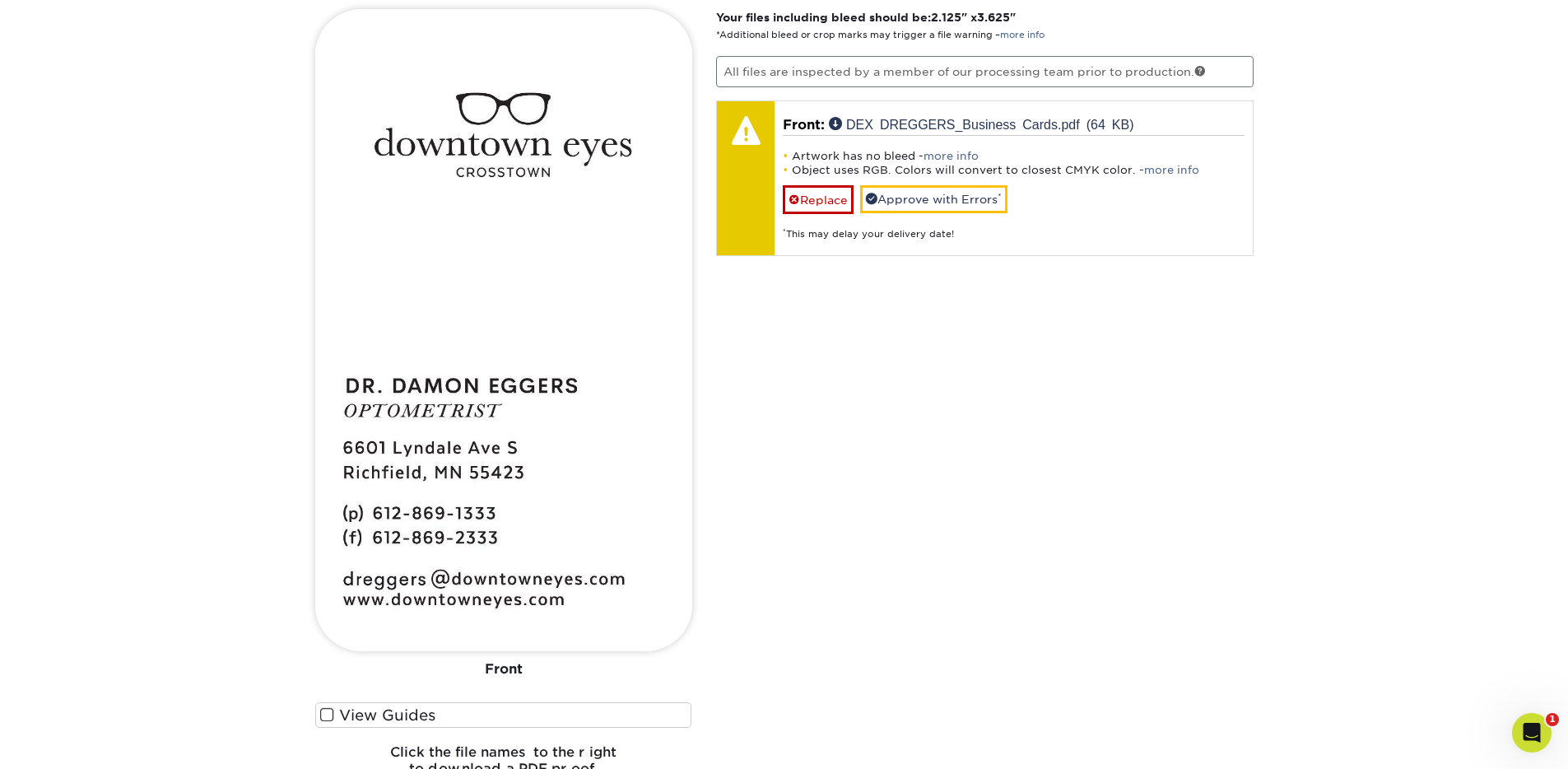
scroll to position [1412, 0]
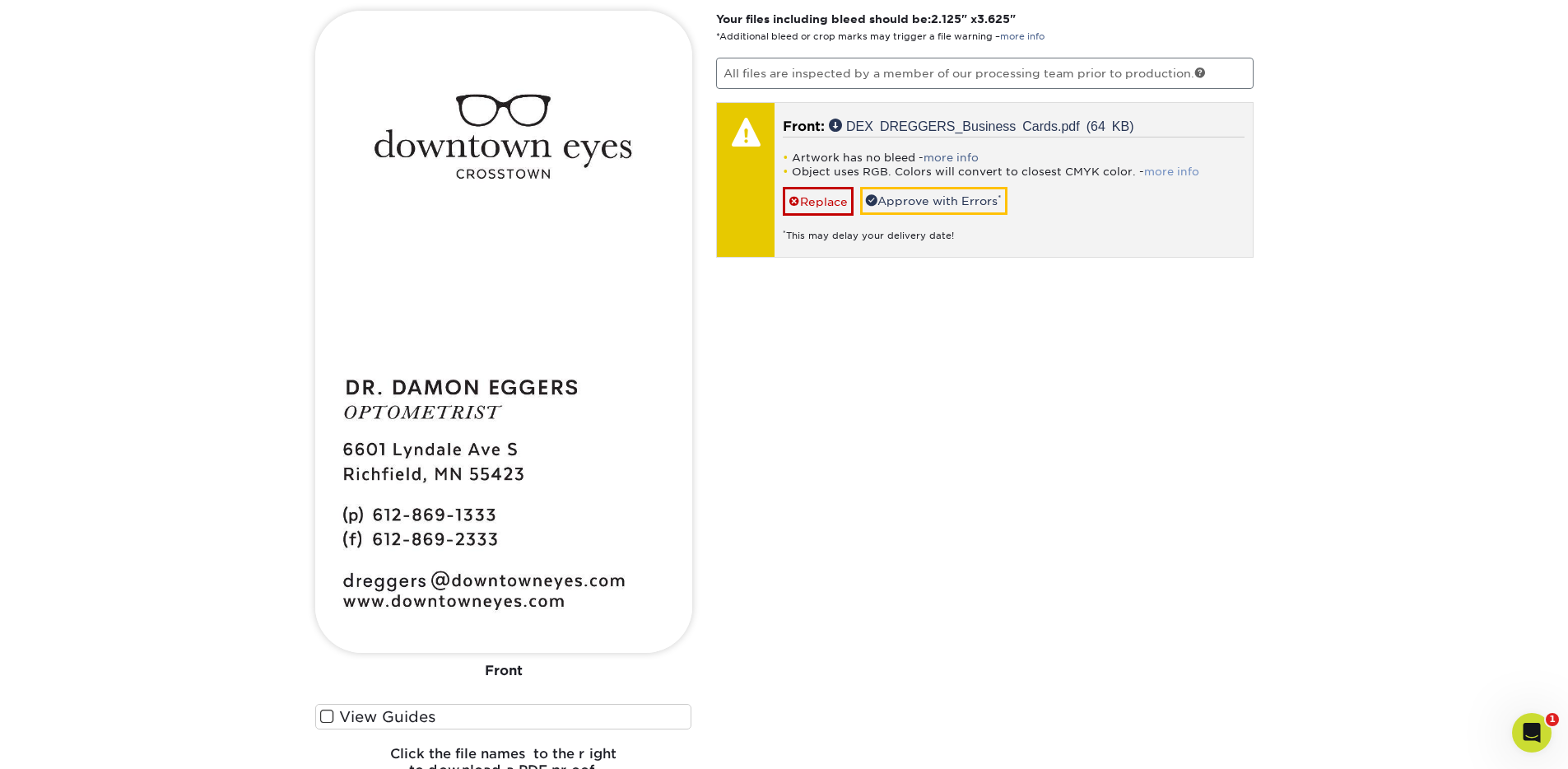
click at [1167, 171] on link "more info" at bounding box center [1171, 172] width 55 height 12
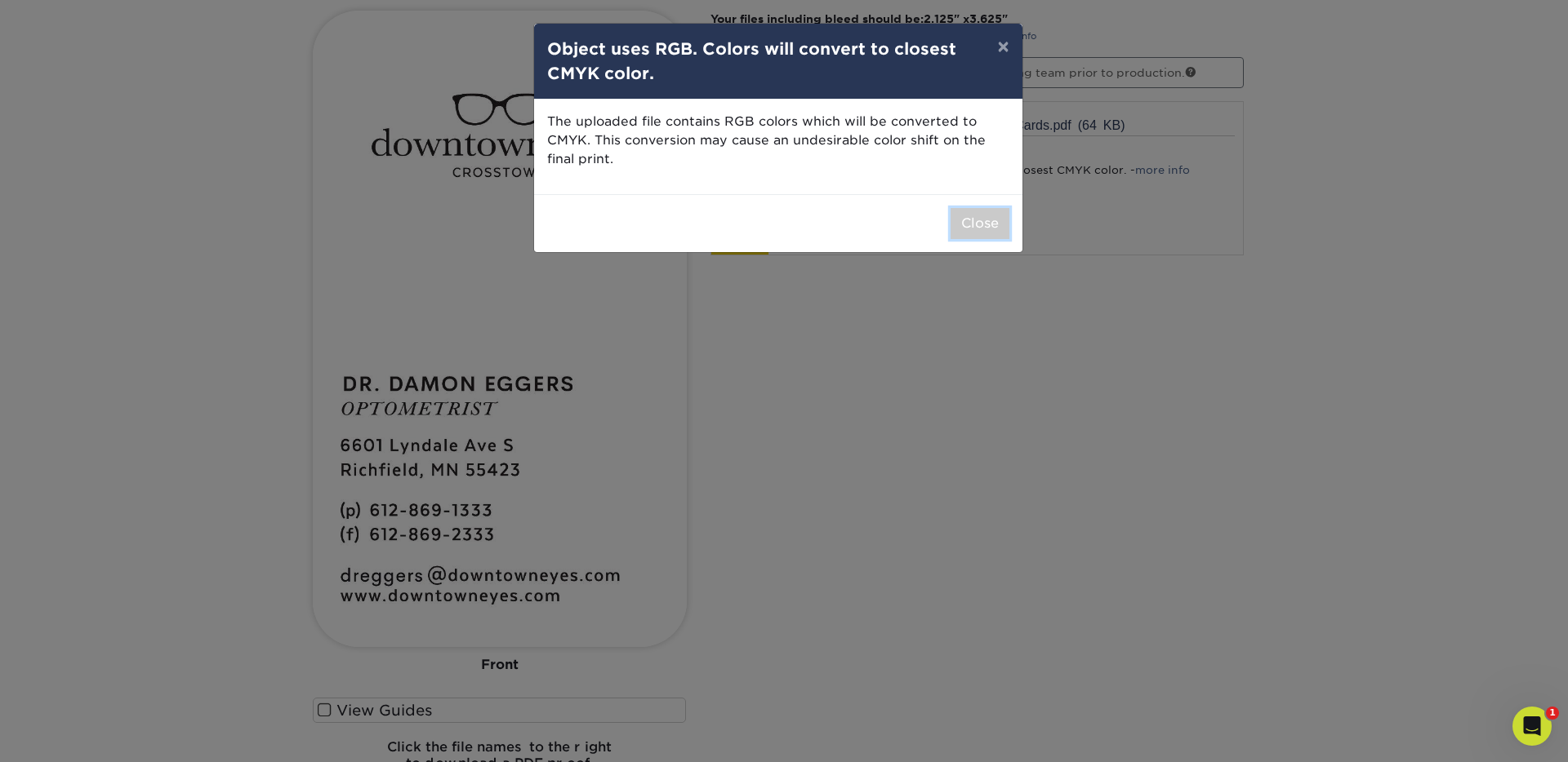
drag, startPoint x: 975, startPoint y: 227, endPoint x: 902, endPoint y: 295, distance: 99.8
click at [975, 228] on button "Close" at bounding box center [979, 223] width 59 height 31
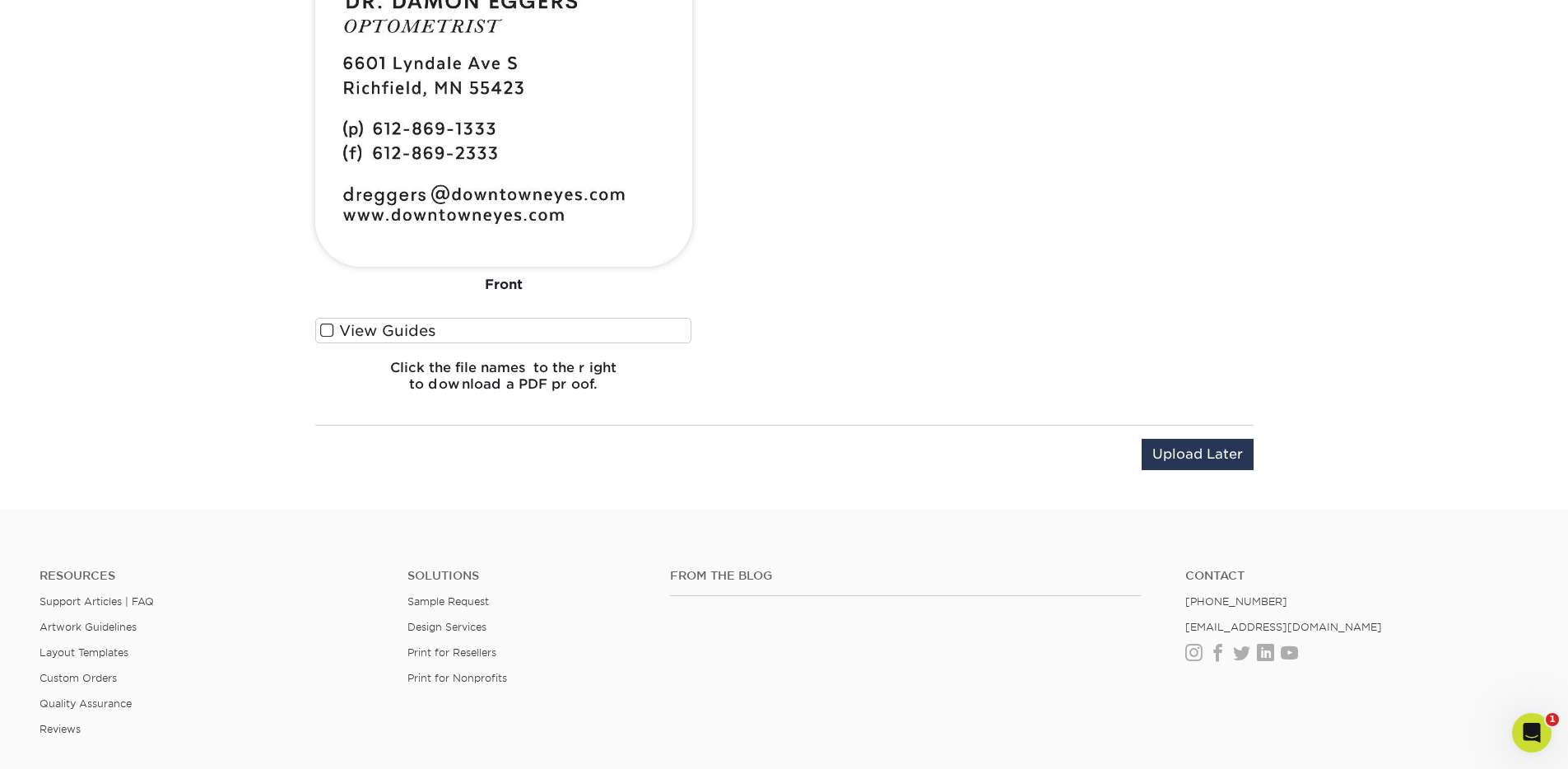
scroll to position [1818, 0]
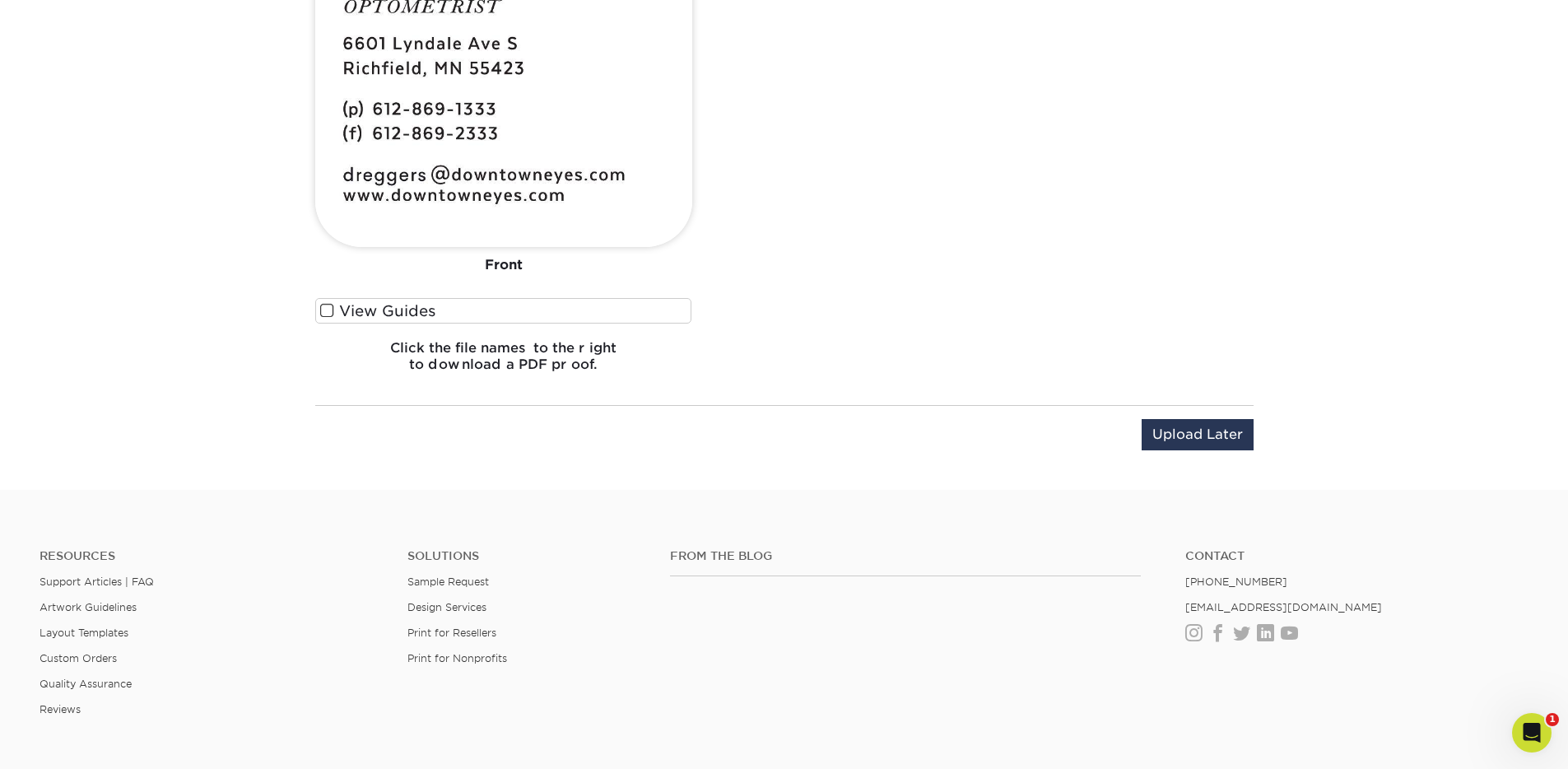
click at [326, 310] on span at bounding box center [328, 311] width 14 height 16
click at [0, 0] on input "View Guides" at bounding box center [0, 0] width 0 height 0
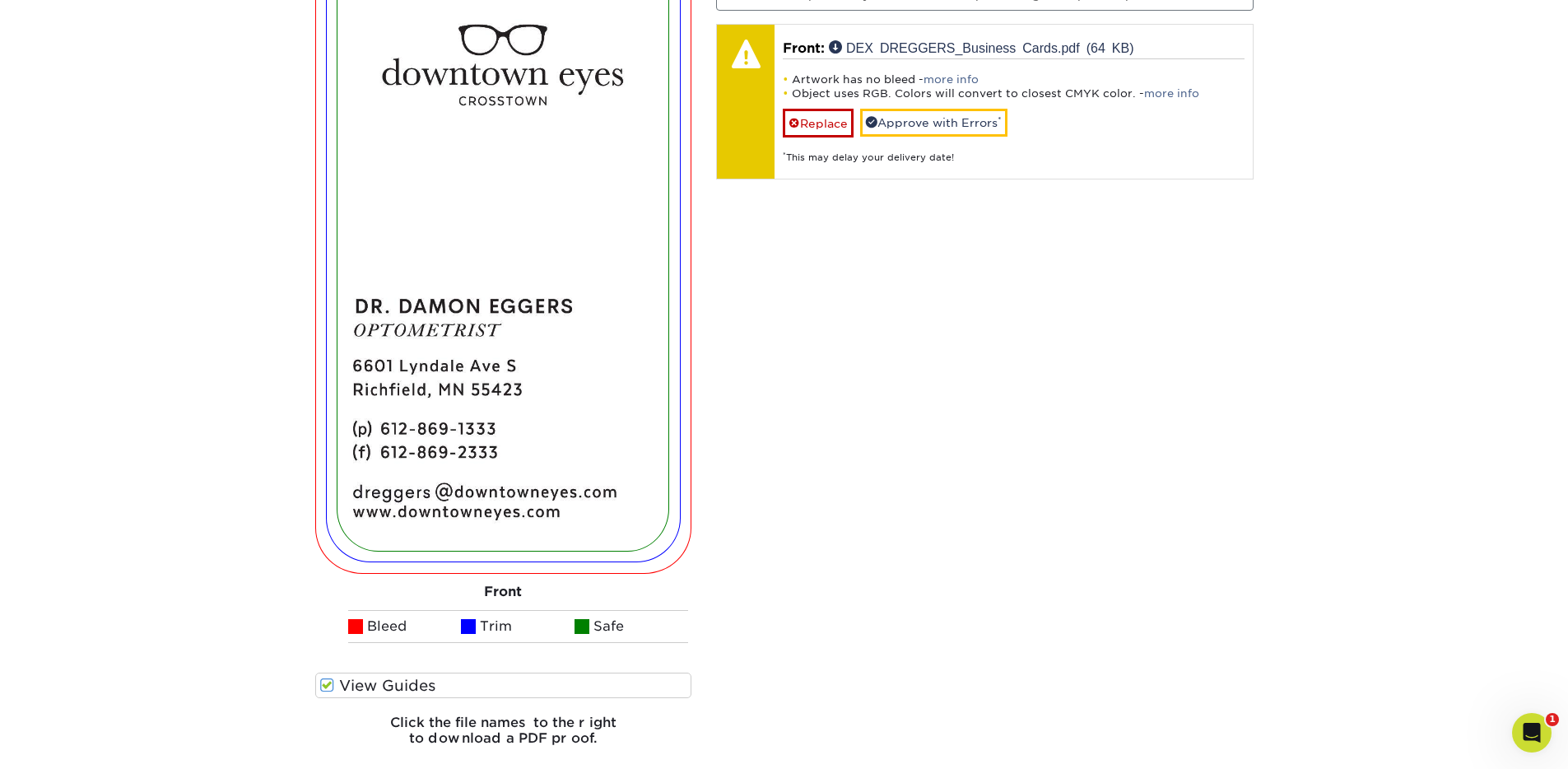
scroll to position [1589, 0]
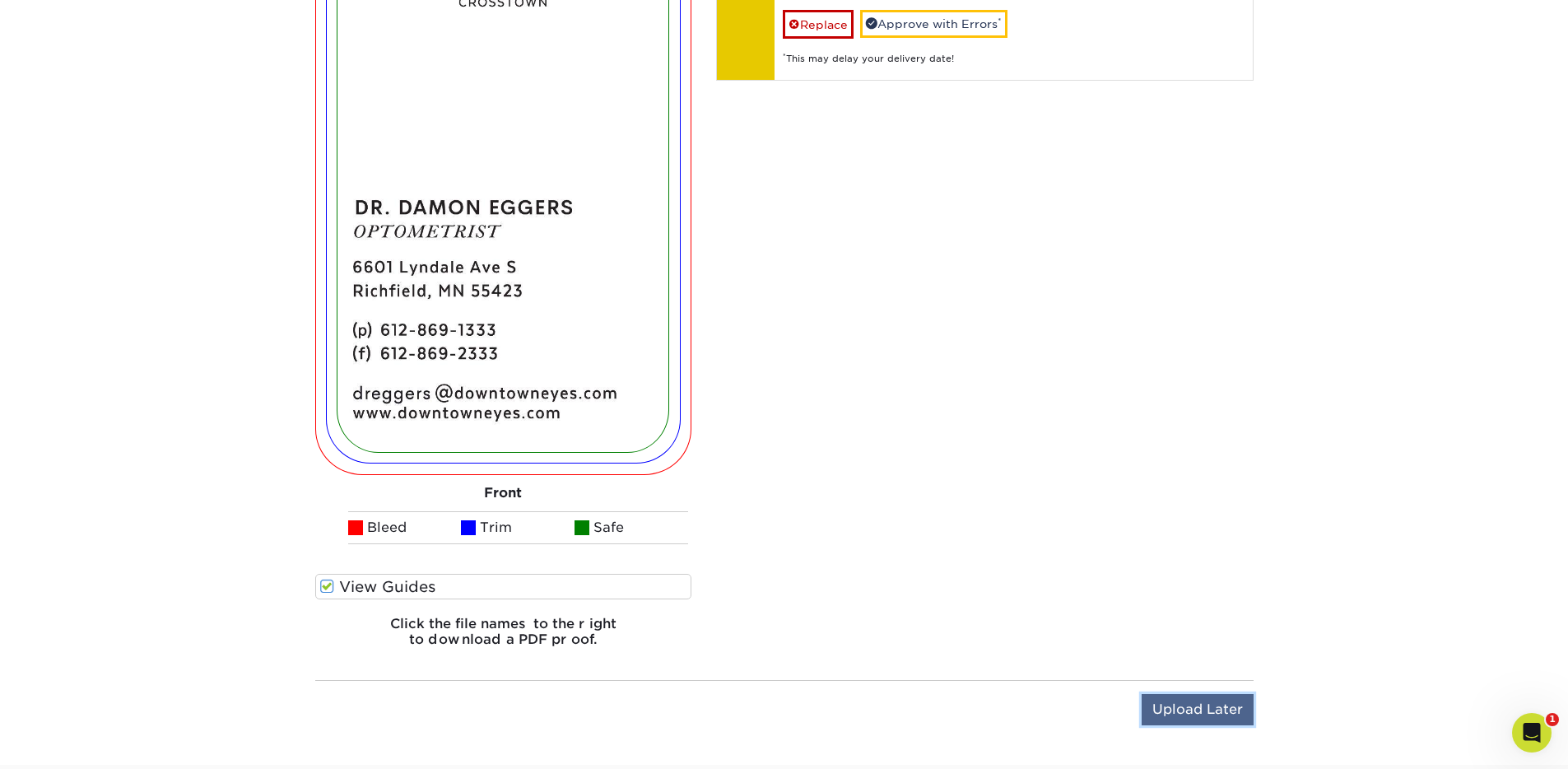
click at [1196, 713] on input "Upload Later" at bounding box center [1198, 710] width 112 height 31
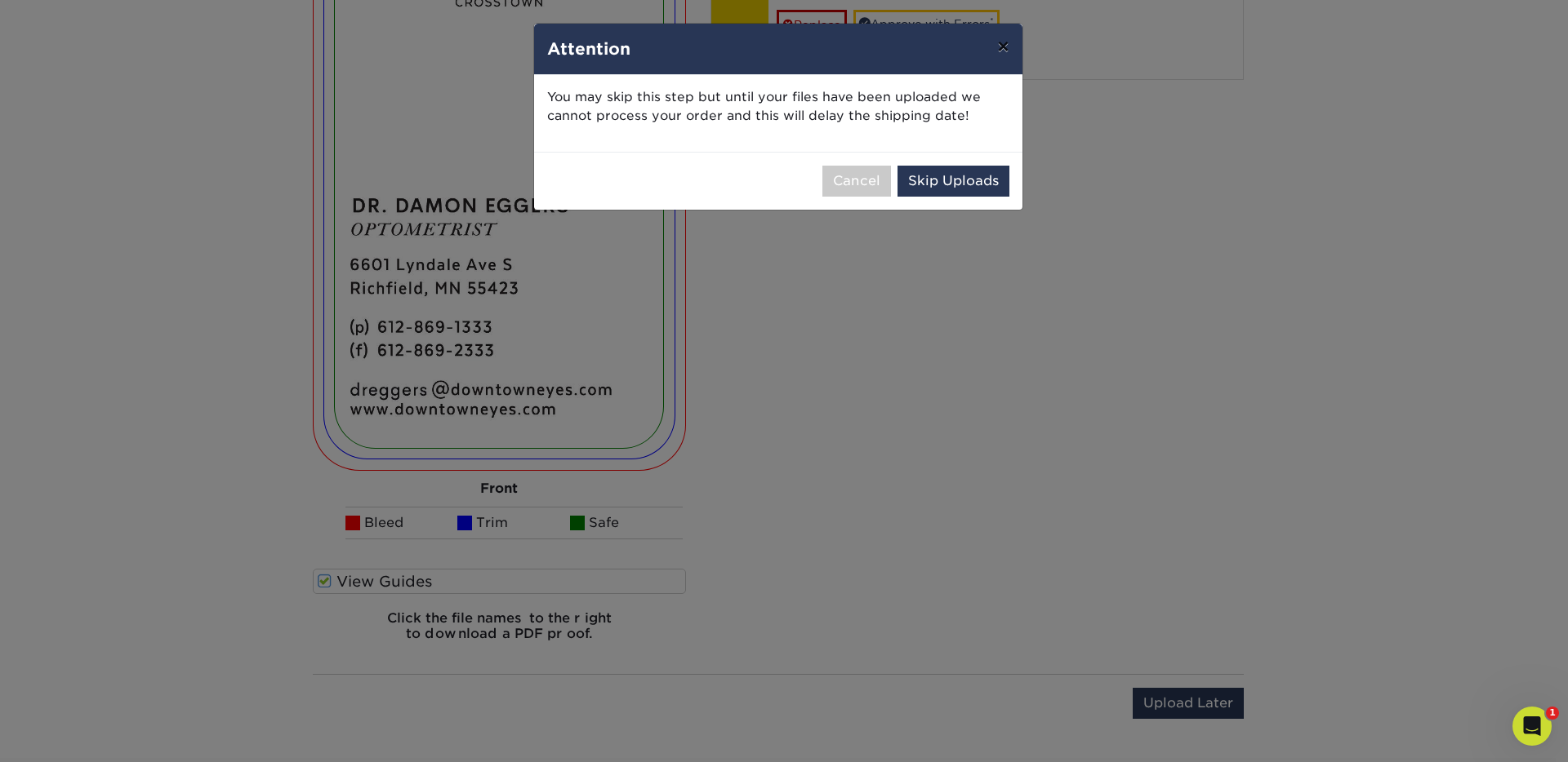
drag, startPoint x: 1001, startPoint y: 52, endPoint x: 1013, endPoint y: 133, distance: 81.9
click at [1001, 52] on button "×" at bounding box center [1002, 47] width 38 height 46
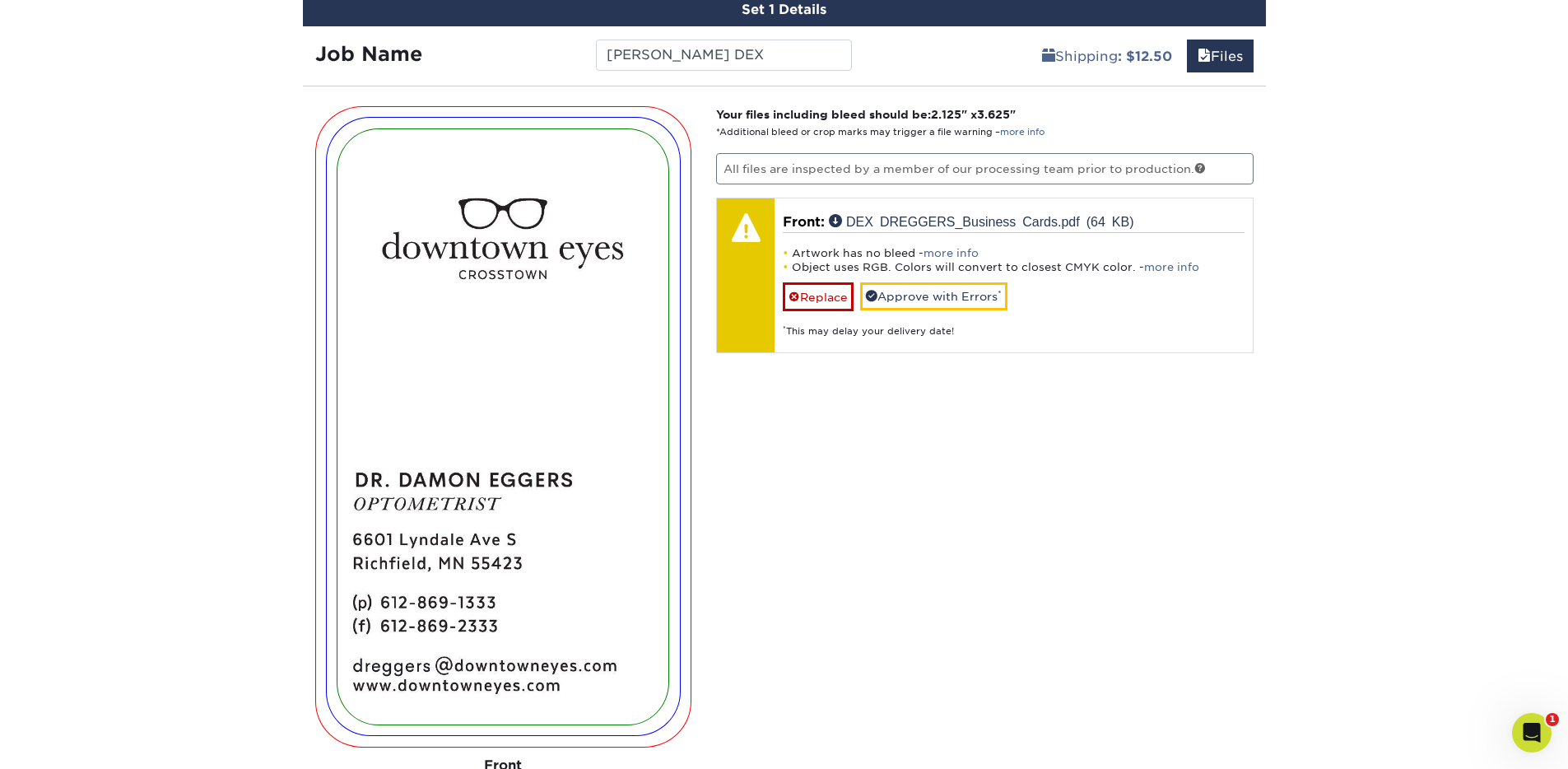
scroll to position [1301, 0]
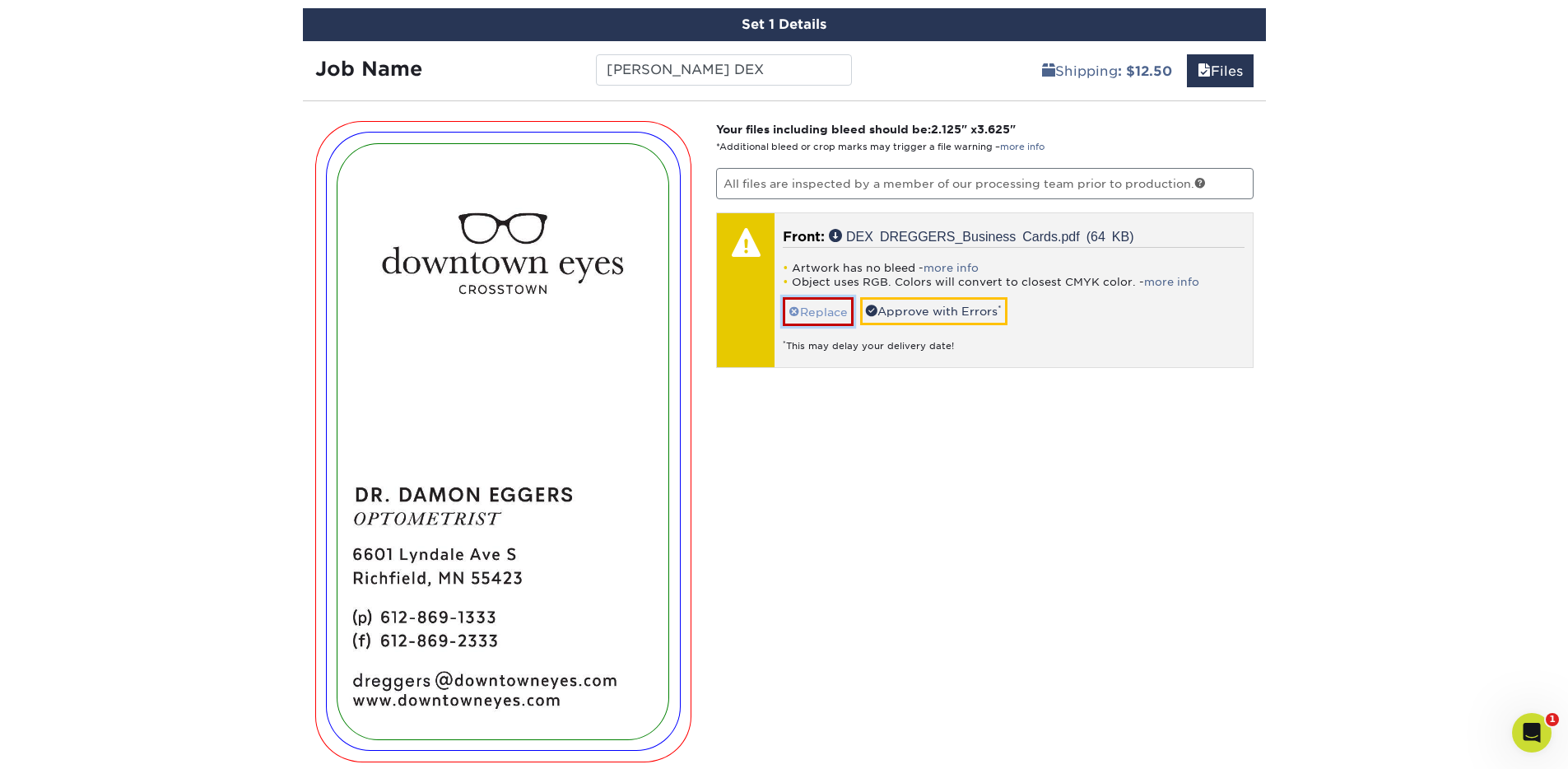
click at [793, 310] on span at bounding box center [794, 312] width 12 height 13
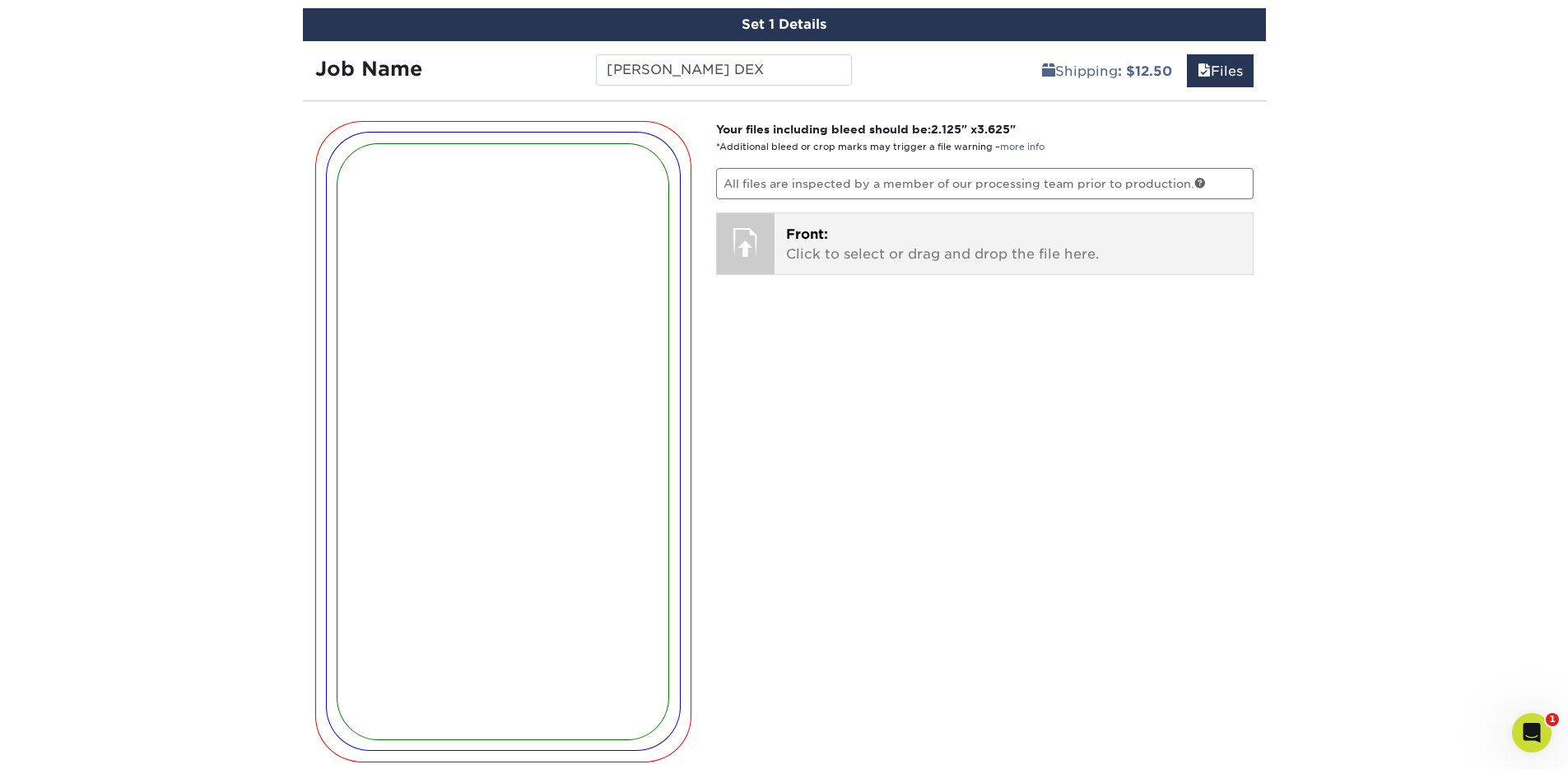
click at [873, 251] on p "Front: Click to select or drag and drop the file here." at bounding box center [1014, 245] width 455 height 40
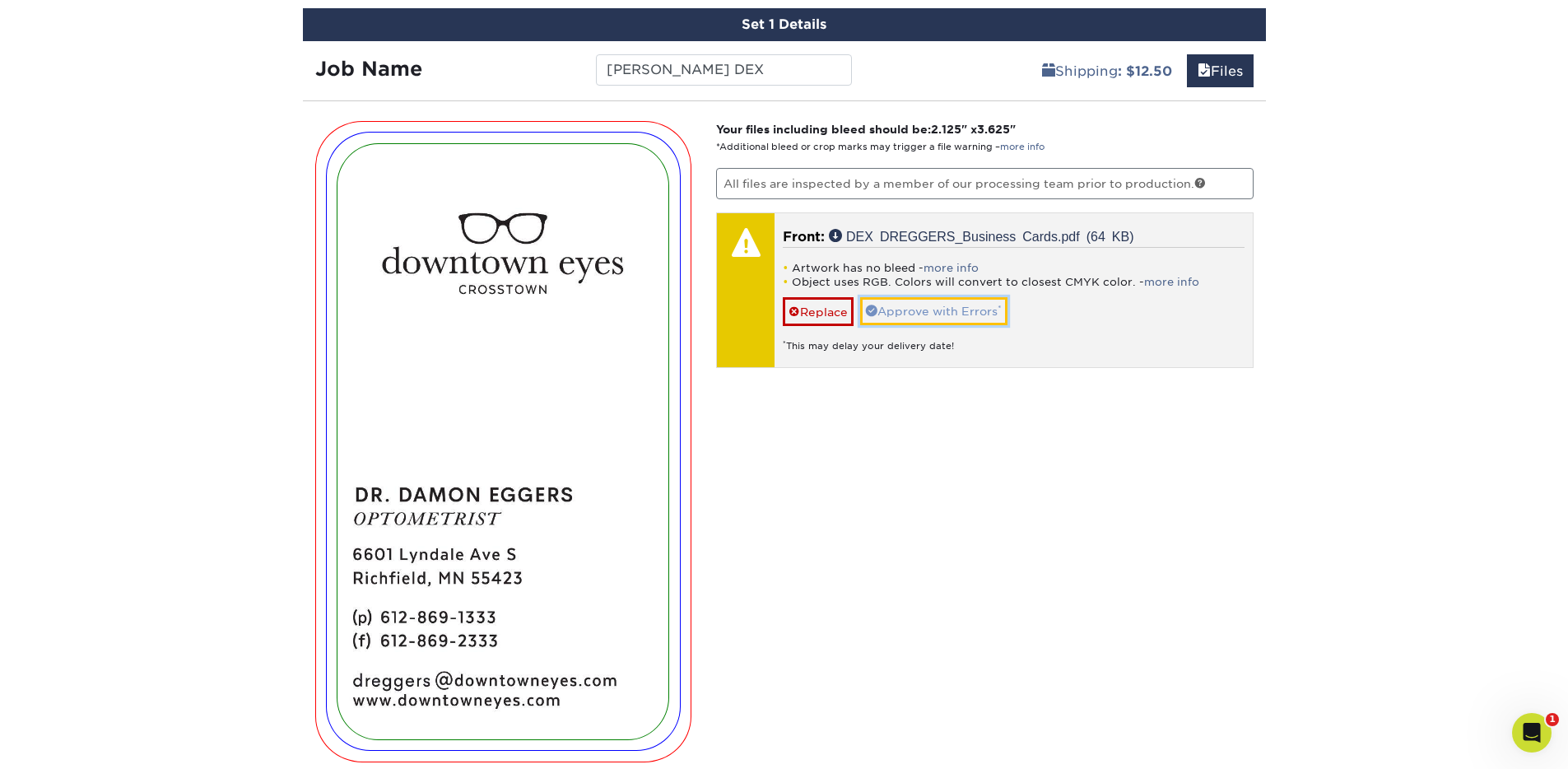
click at [967, 308] on link "Approve with Errors *" at bounding box center [934, 312] width 147 height 28
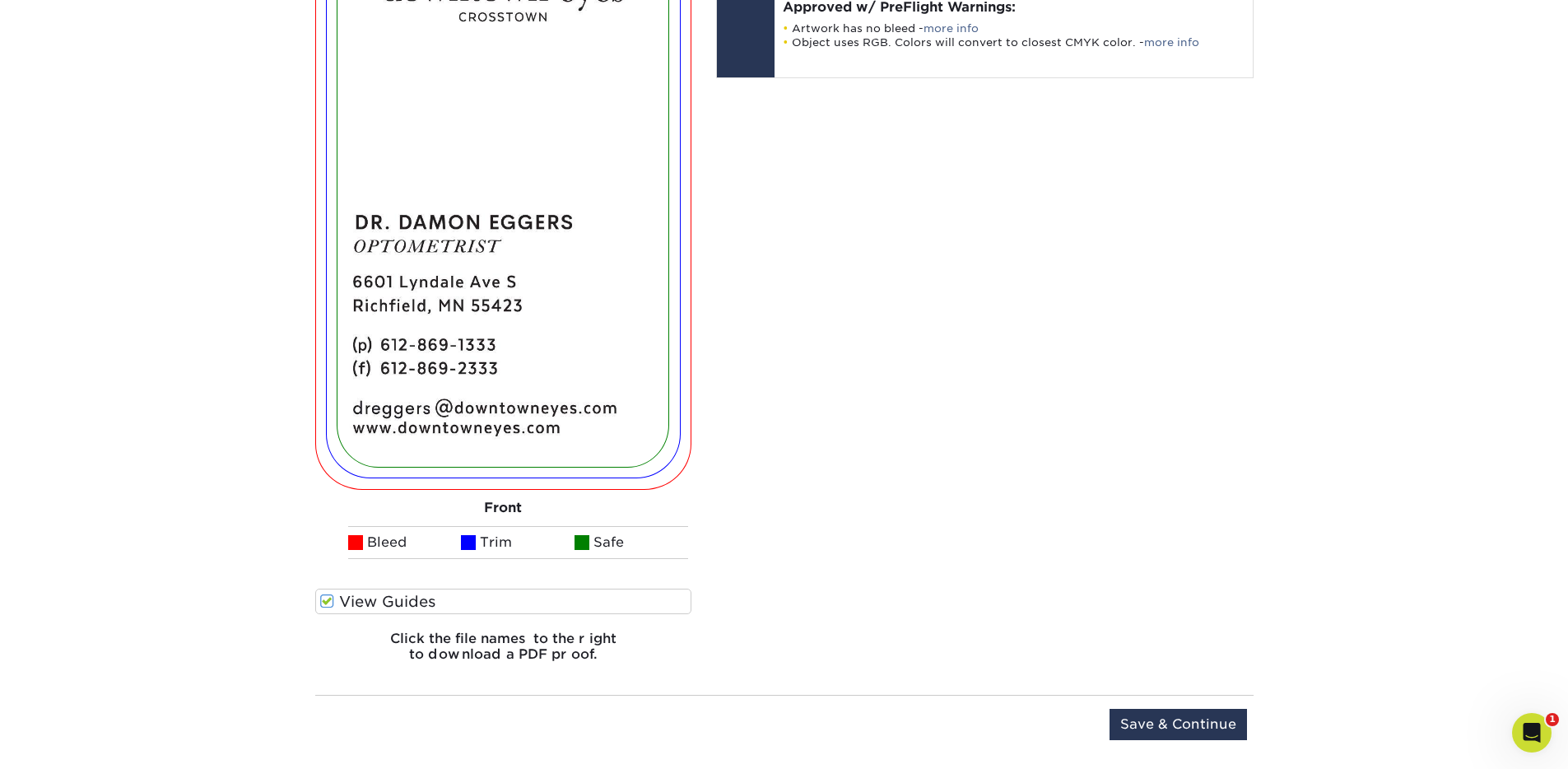
scroll to position [1723, 0]
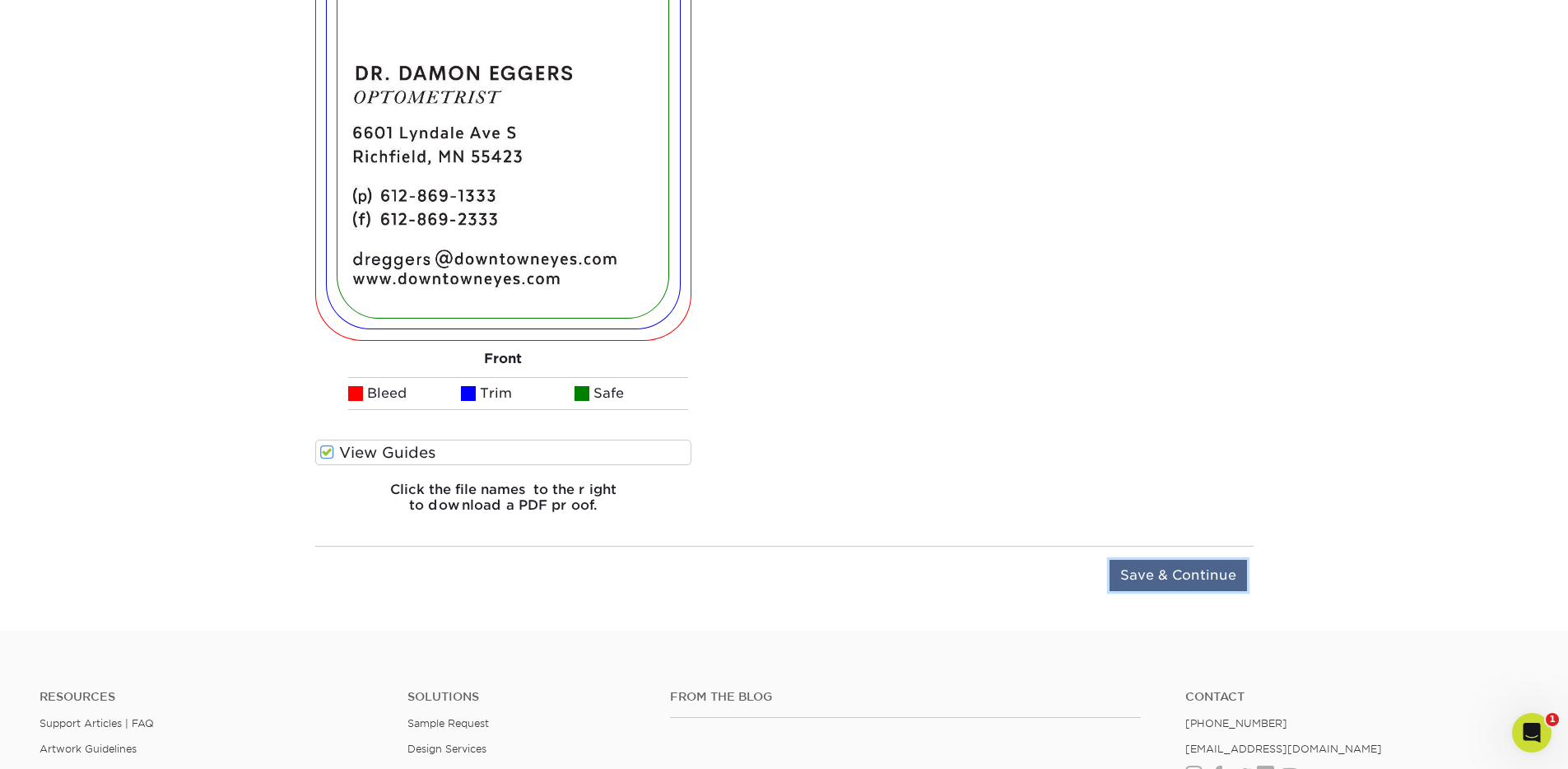
click at [1176, 581] on input "Save & Continue" at bounding box center [1178, 575] width 137 height 31
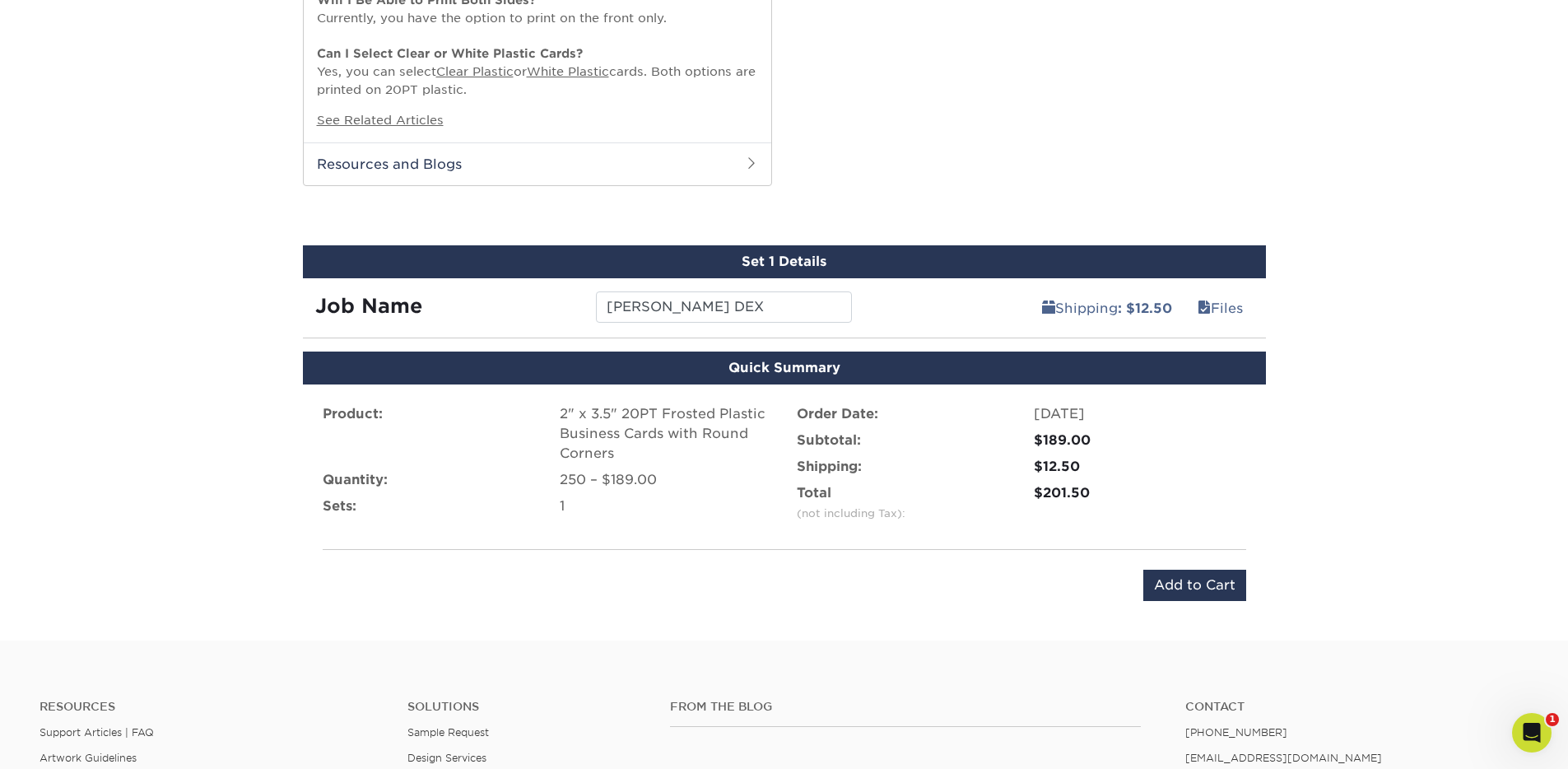
scroll to position [1141, 0]
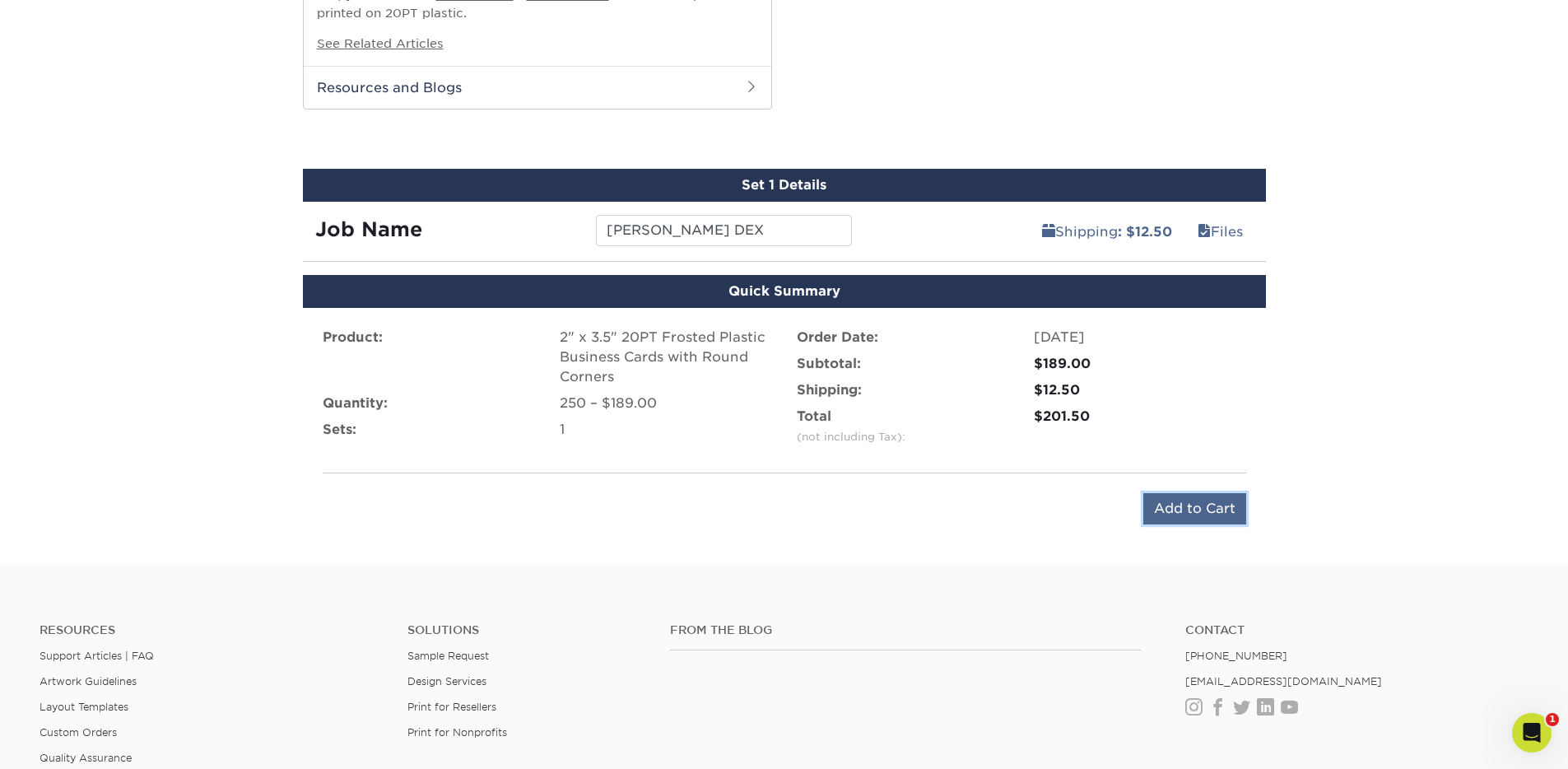
click at [1210, 511] on input "Add to Cart" at bounding box center [1195, 509] width 103 height 31
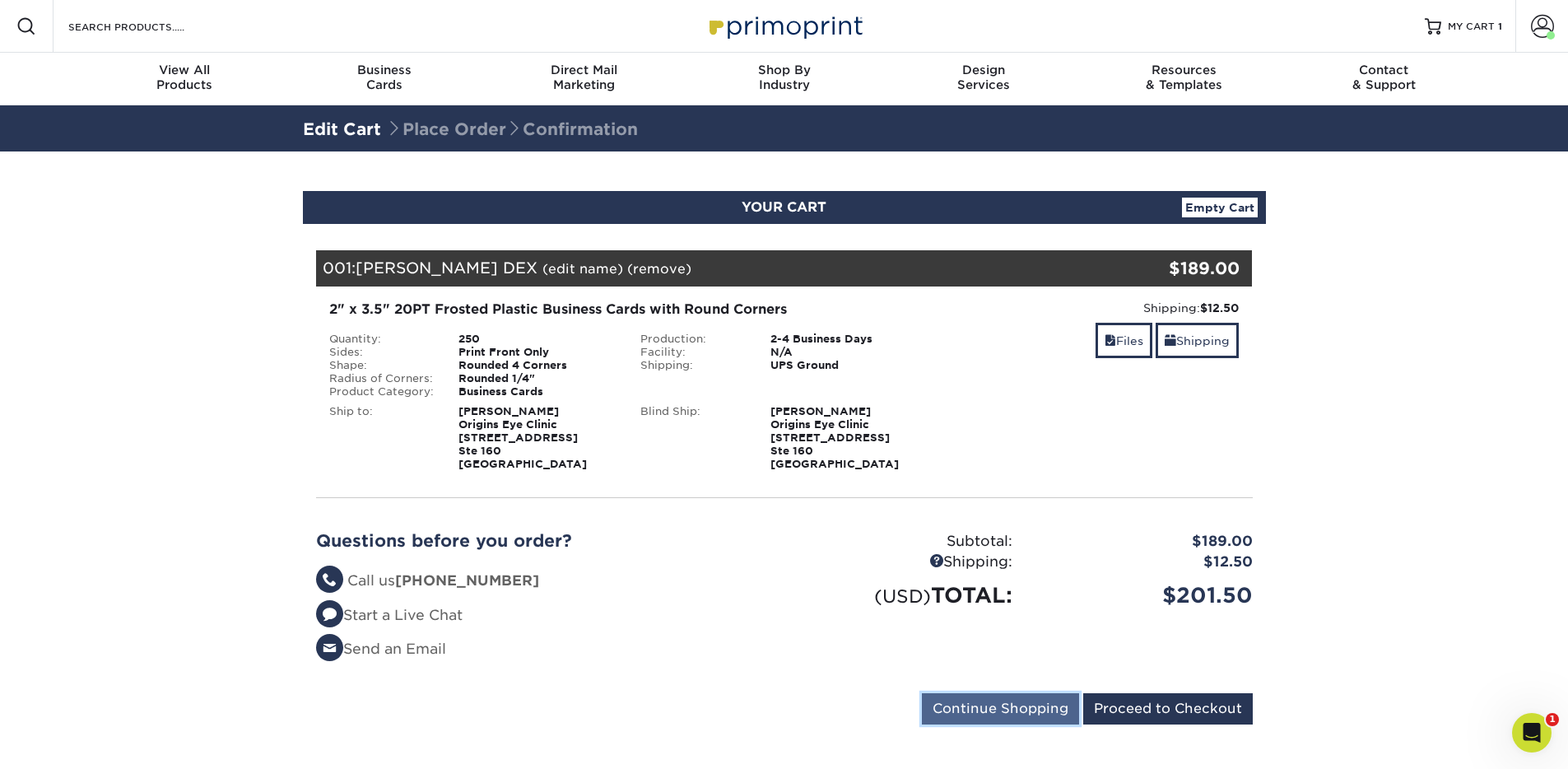
click at [1027, 714] on input "Continue Shopping" at bounding box center [1000, 709] width 158 height 31
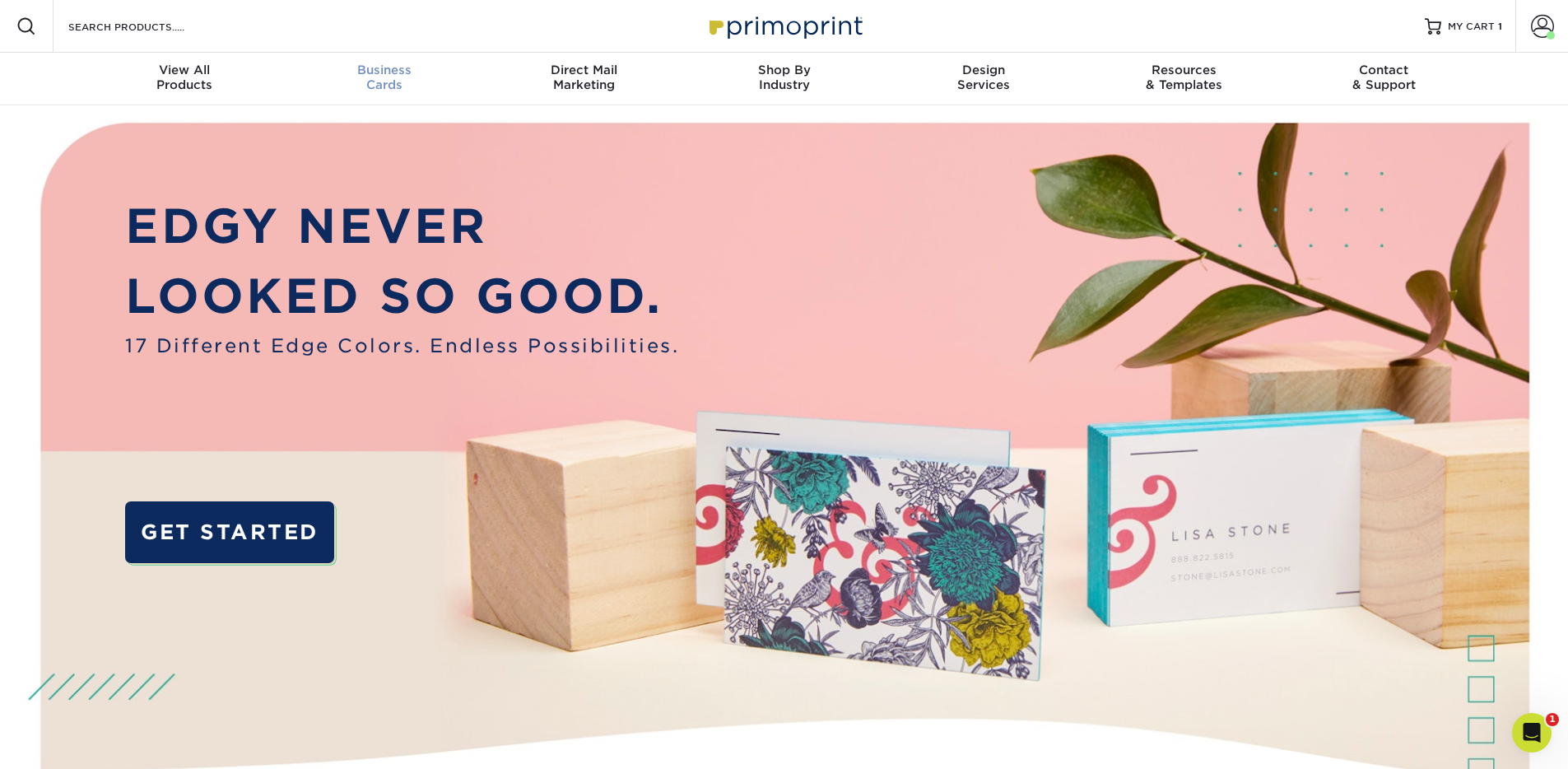
click at [393, 85] on div "Business Cards" at bounding box center [384, 77] width 200 height 29
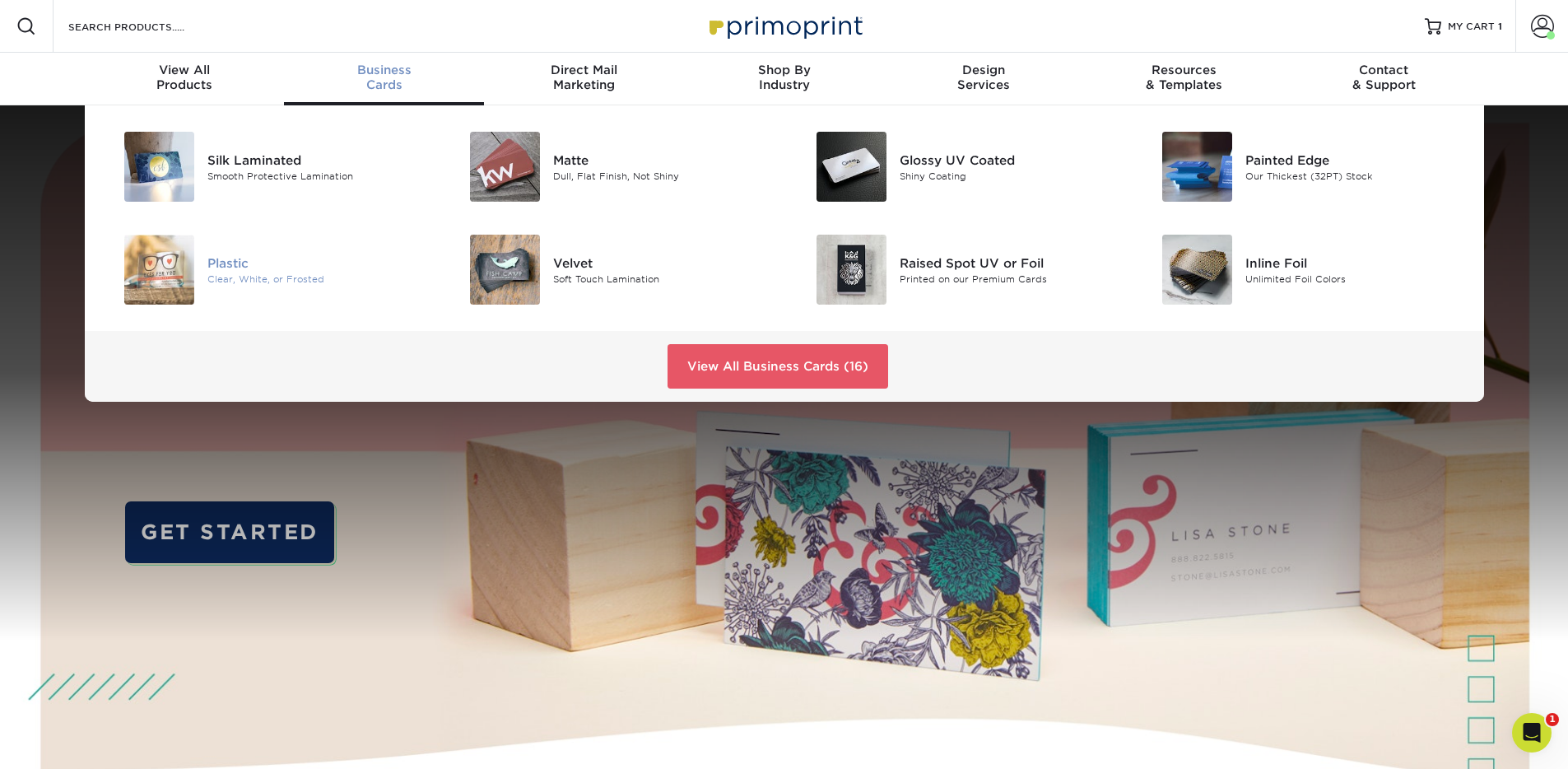
click at [230, 277] on div "Clear, White, or Frosted" at bounding box center [316, 279] width 218 height 14
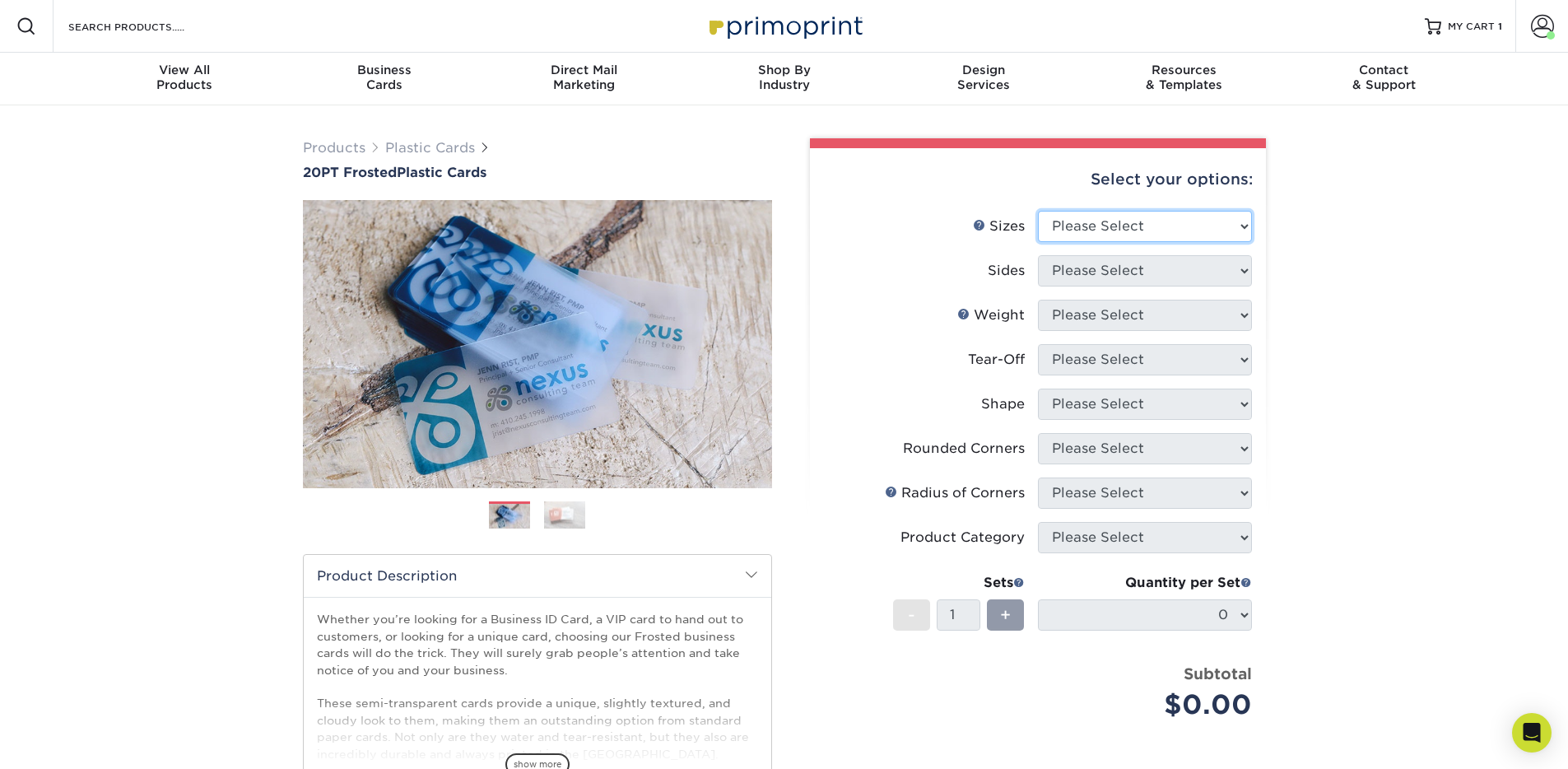
click at [1200, 229] on select "Please Select 2" x 3.5" 2" x 8" 2.12" x 3.375" 2.5" x 2.5" 4.25" x 6"" at bounding box center [1146, 226] width 214 height 31
select select "2.00x3.50"
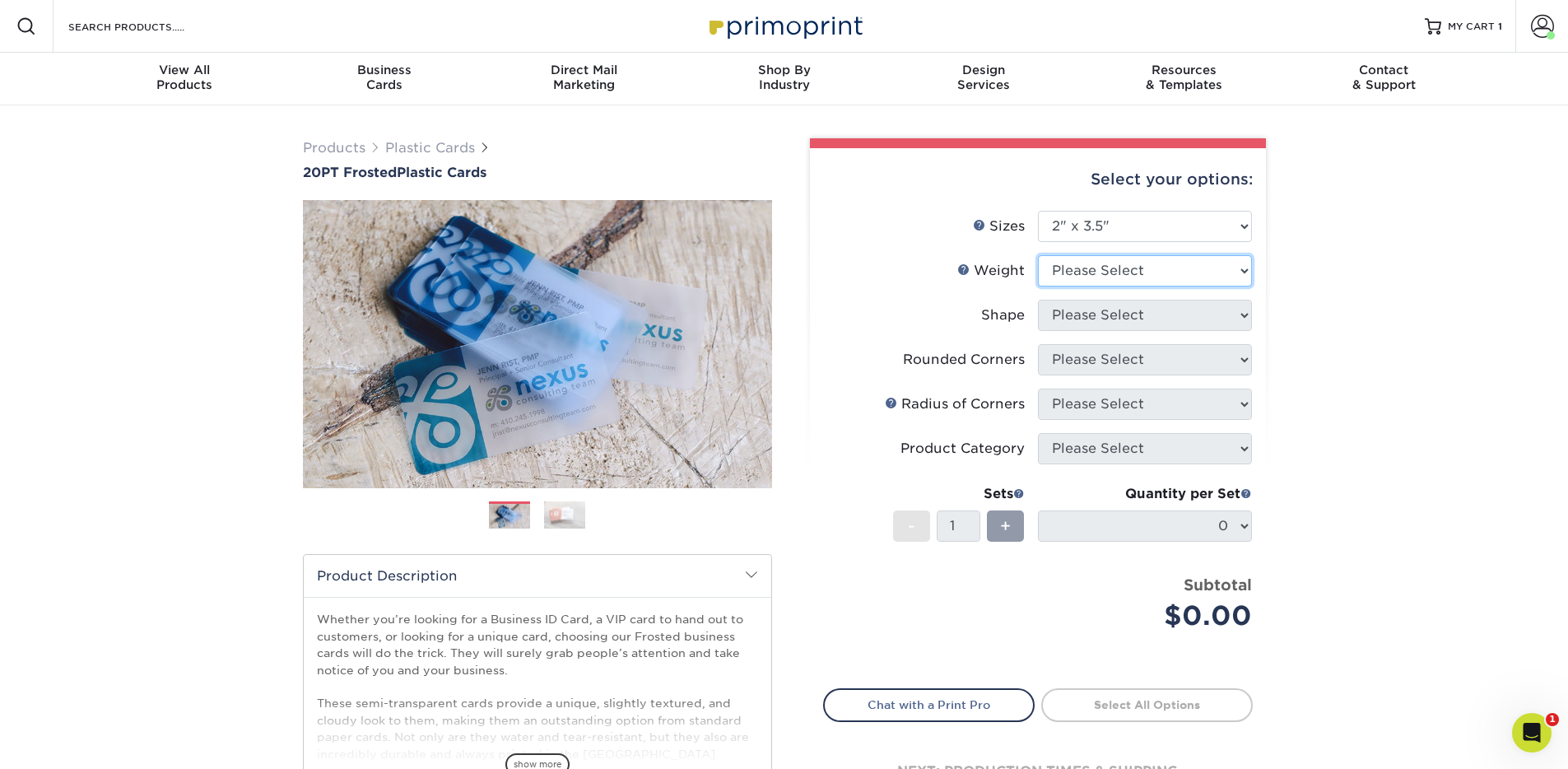
click at [1131, 268] on select "Please Select 20PT Frosted Plastic 20PT Frosted Plastic" at bounding box center [1146, 270] width 214 height 31
select select "20PT Frosted Plastic"
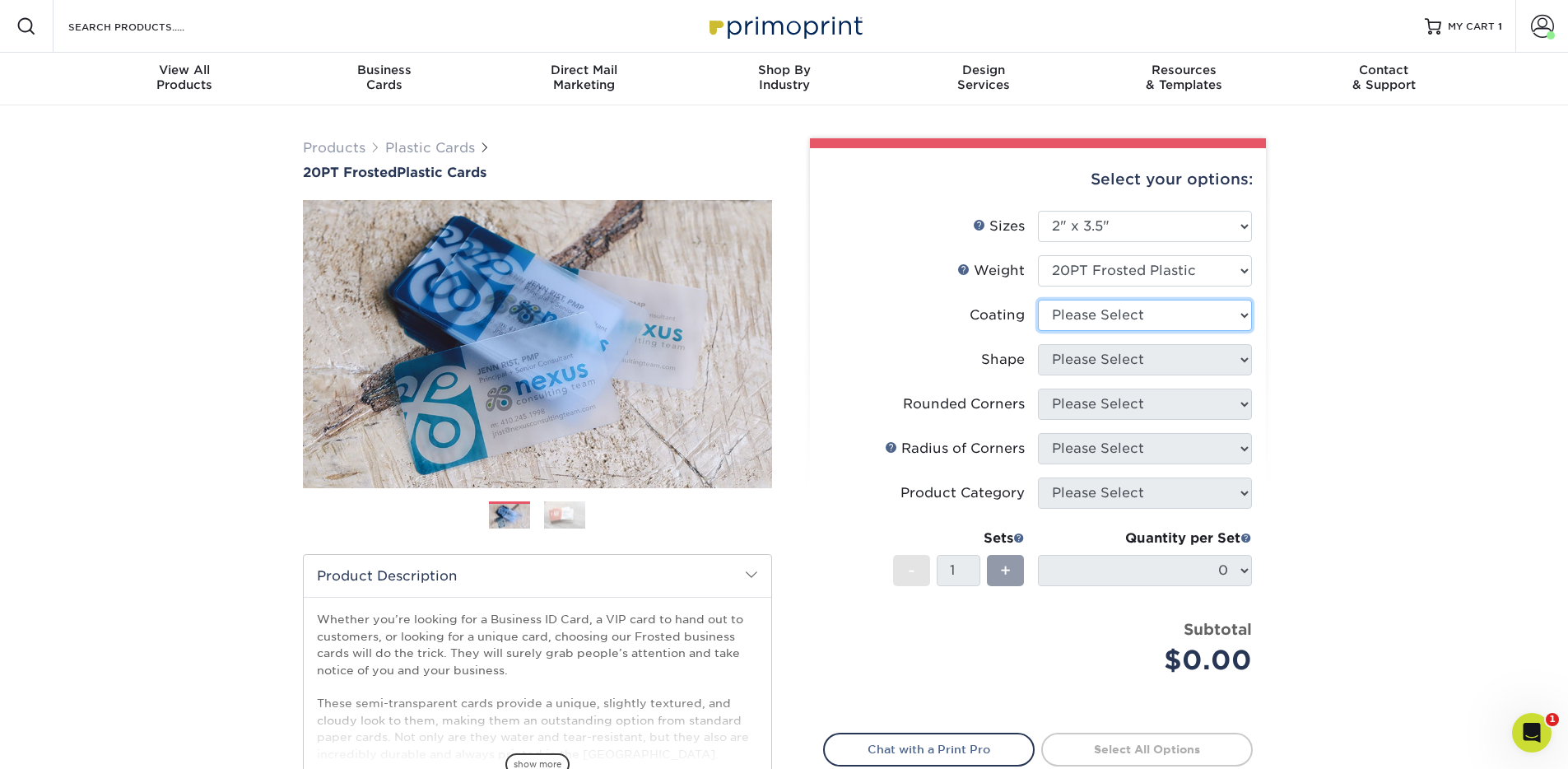
click at [1124, 310] on select at bounding box center [1146, 315] width 214 height 31
select select "3e7618de-abca-4bda-9f97-8b9129e913d8"
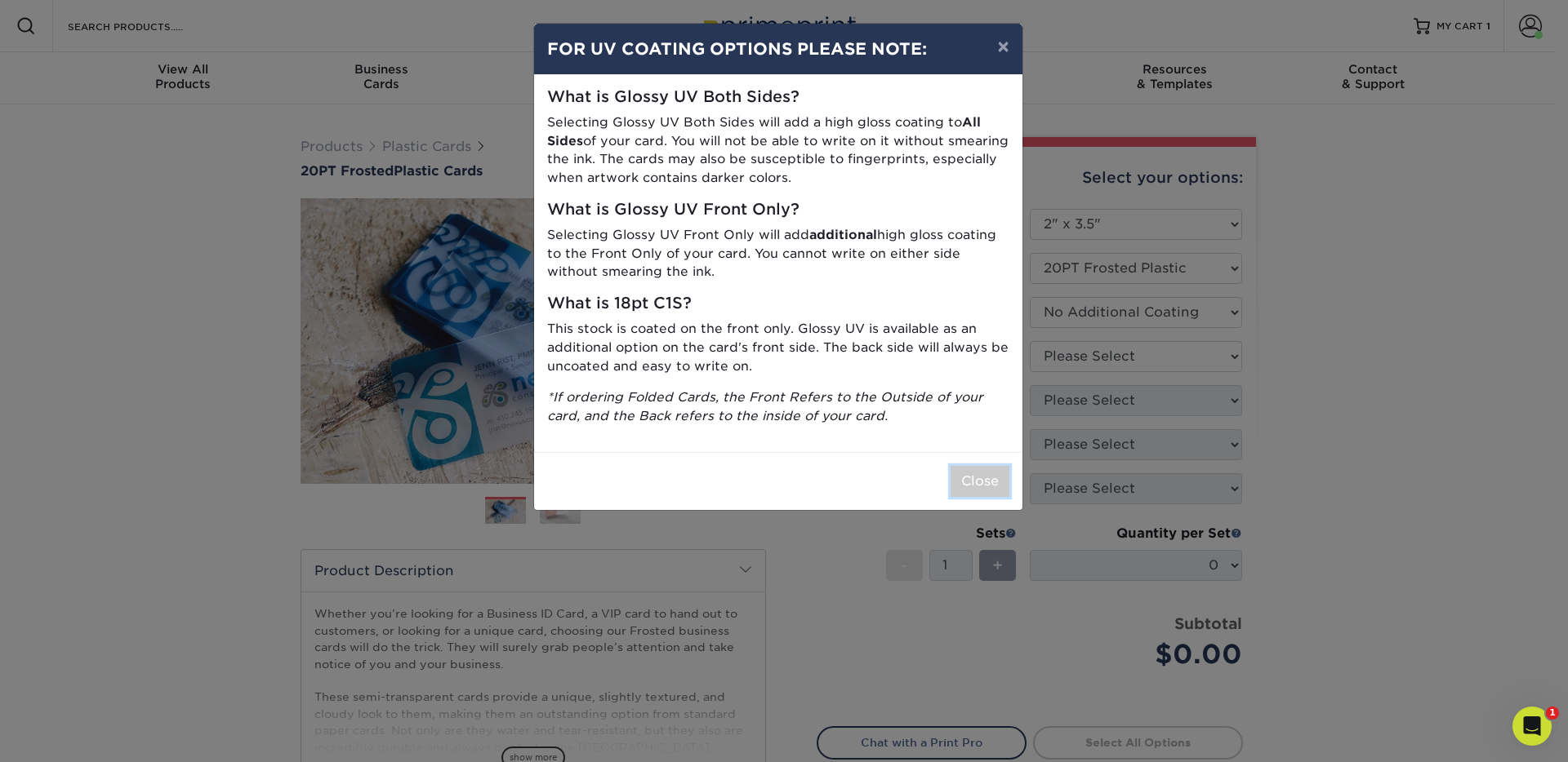
click at [989, 478] on button "Close" at bounding box center [979, 481] width 59 height 31
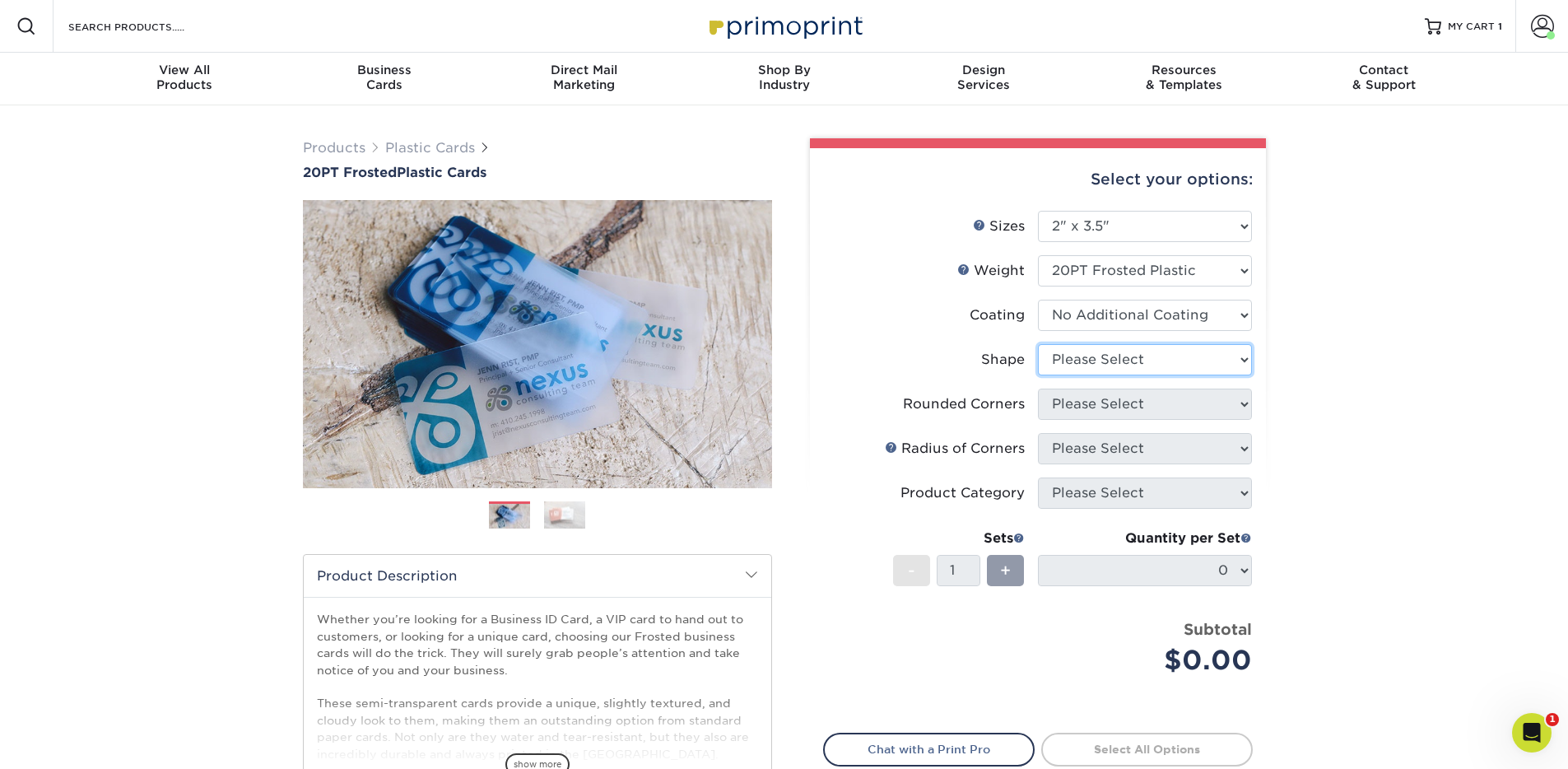
click at [1080, 359] on select "Please Select Oval Standard" at bounding box center [1146, 360] width 214 height 31
select select "standard"
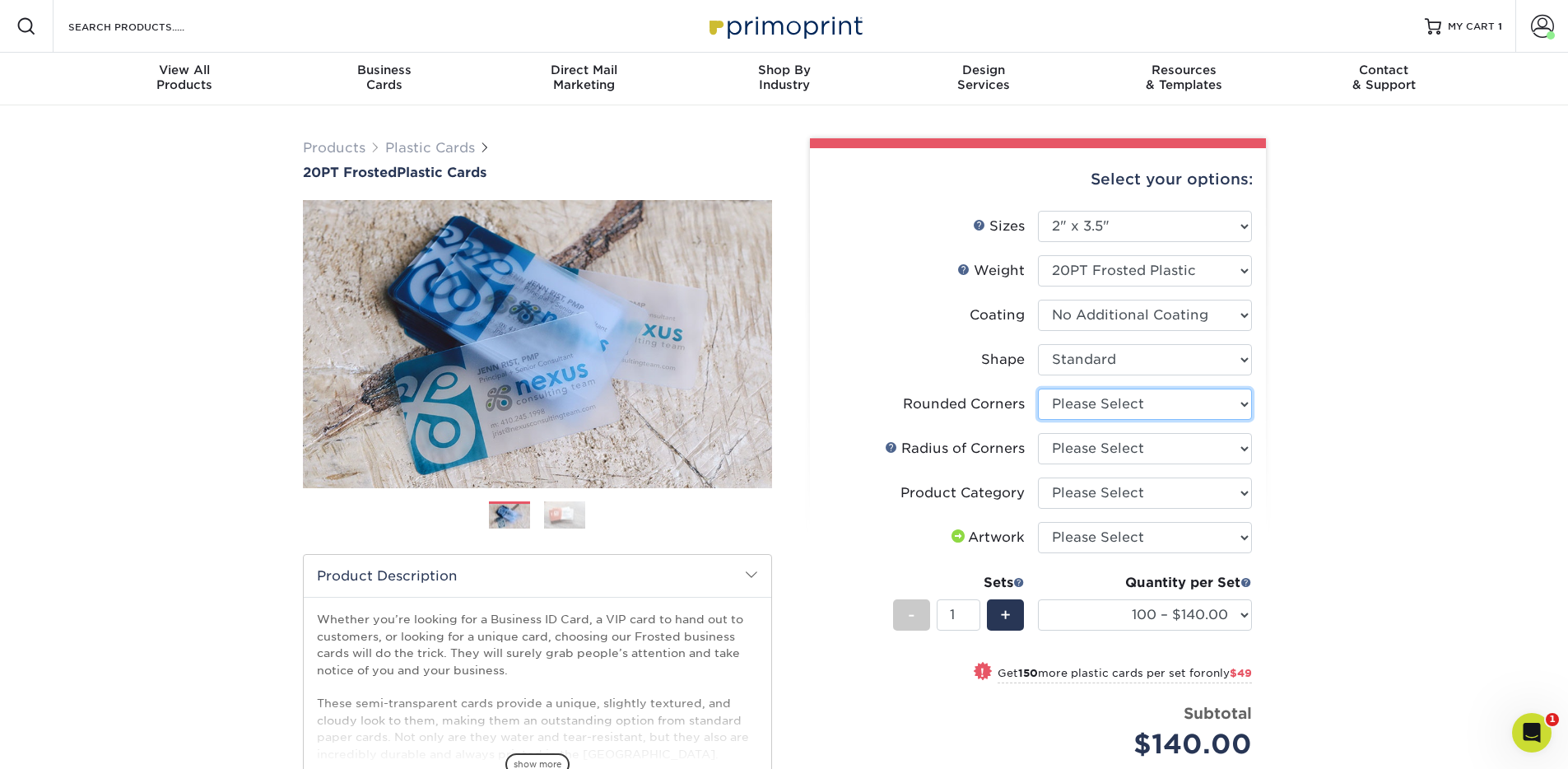
click at [1162, 408] on select "Please Select Yes - Round 4 Corners" at bounding box center [1146, 404] width 214 height 31
select select "7672df9e-0e0a-464d-8e1f-920c575e4da3"
click at [1111, 449] on select "Please Select Rounded 1/8" Rounded 1/4"" at bounding box center [1146, 448] width 214 height 31
select select "479fbfe7-6a0c-4895-8c9a-81739b7486c9"
click at [1111, 498] on select "Please Select Business Cards" at bounding box center [1146, 493] width 214 height 31
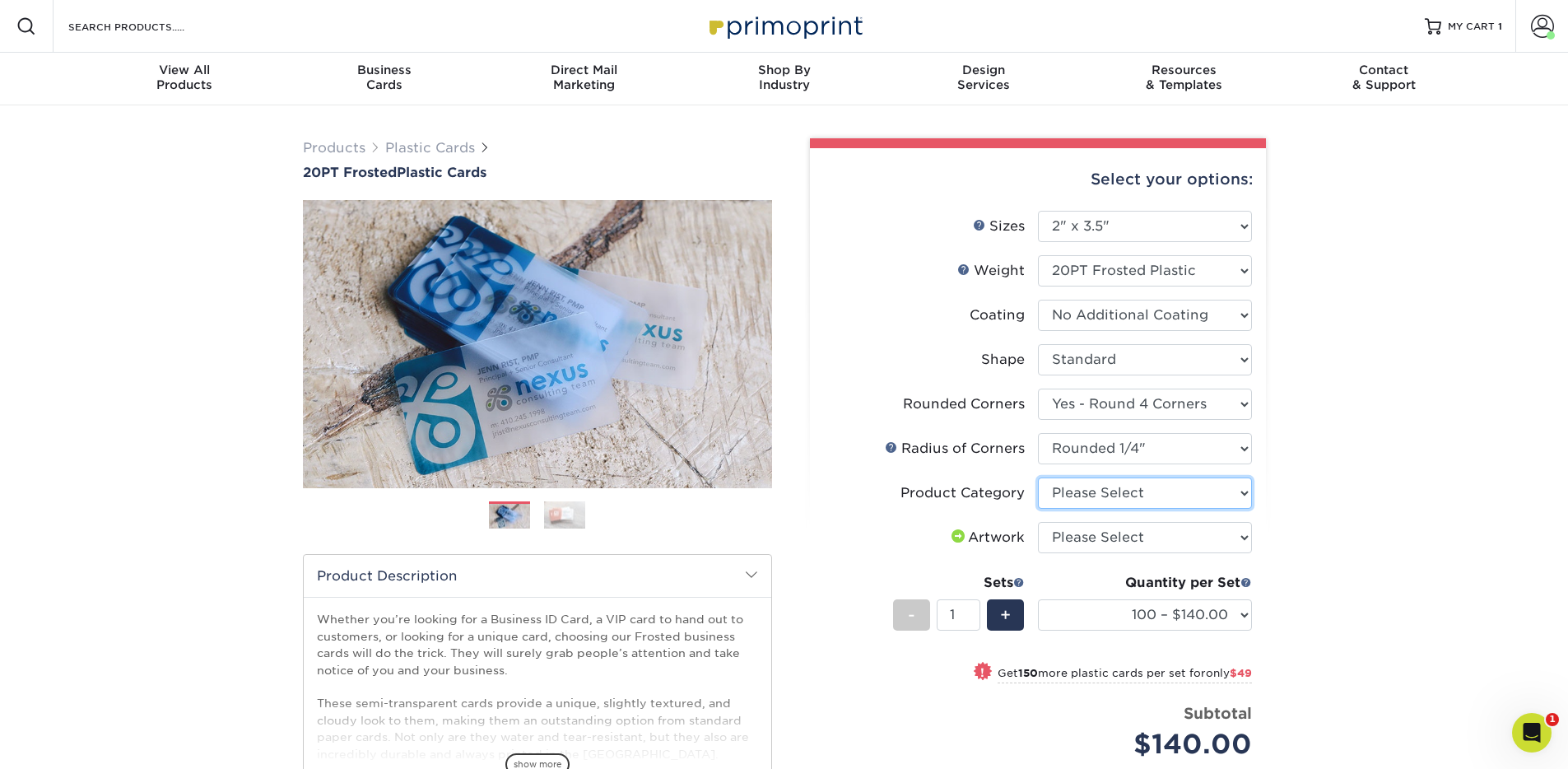
select select "3b5148f1-0588-4f88-a218-97bcfdce65c1"
click at [1096, 541] on select "Please Select I will upload files I need a design - $100" at bounding box center [1146, 538] width 214 height 31
select select "upload"
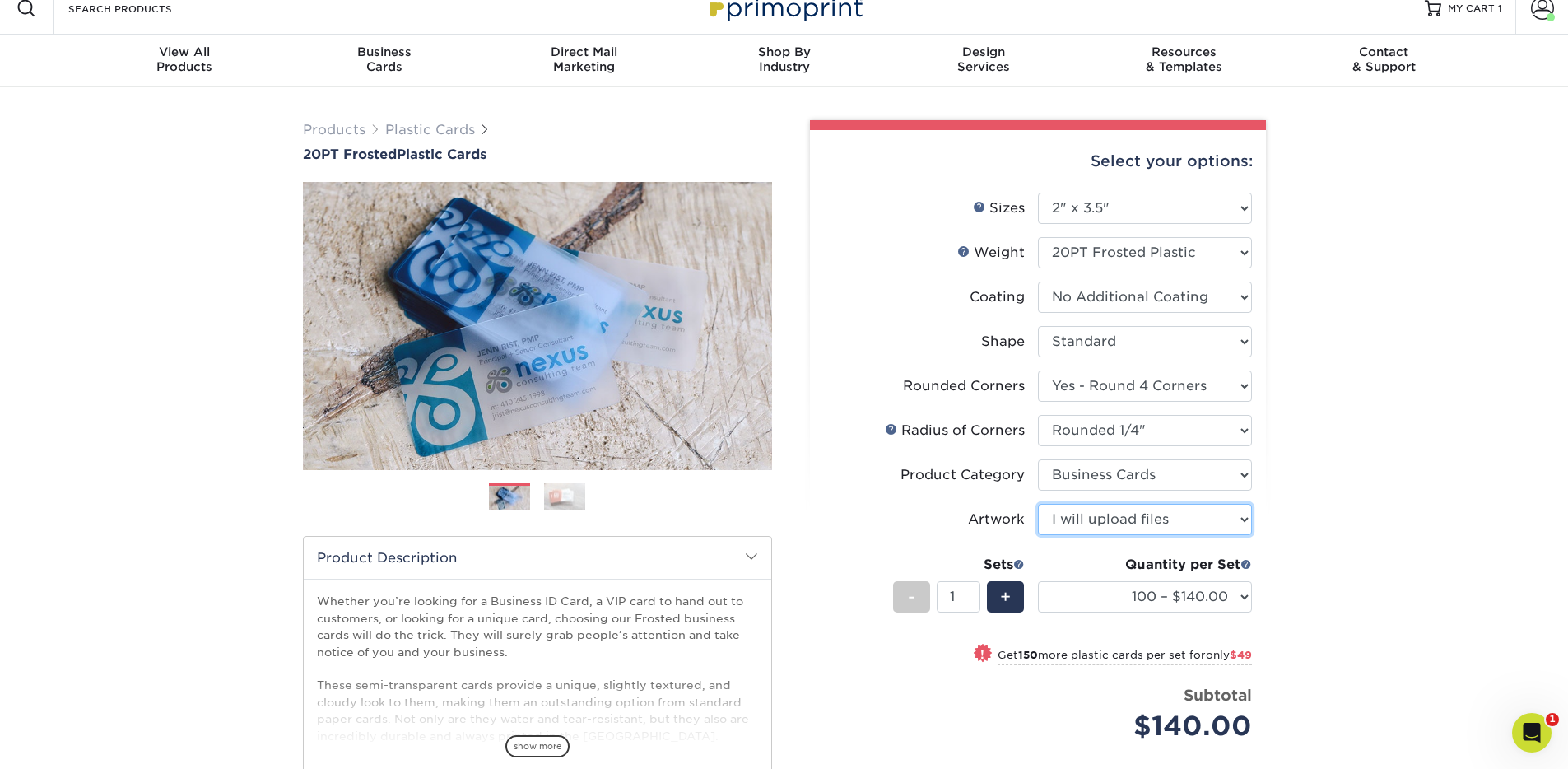
scroll to position [22, 0]
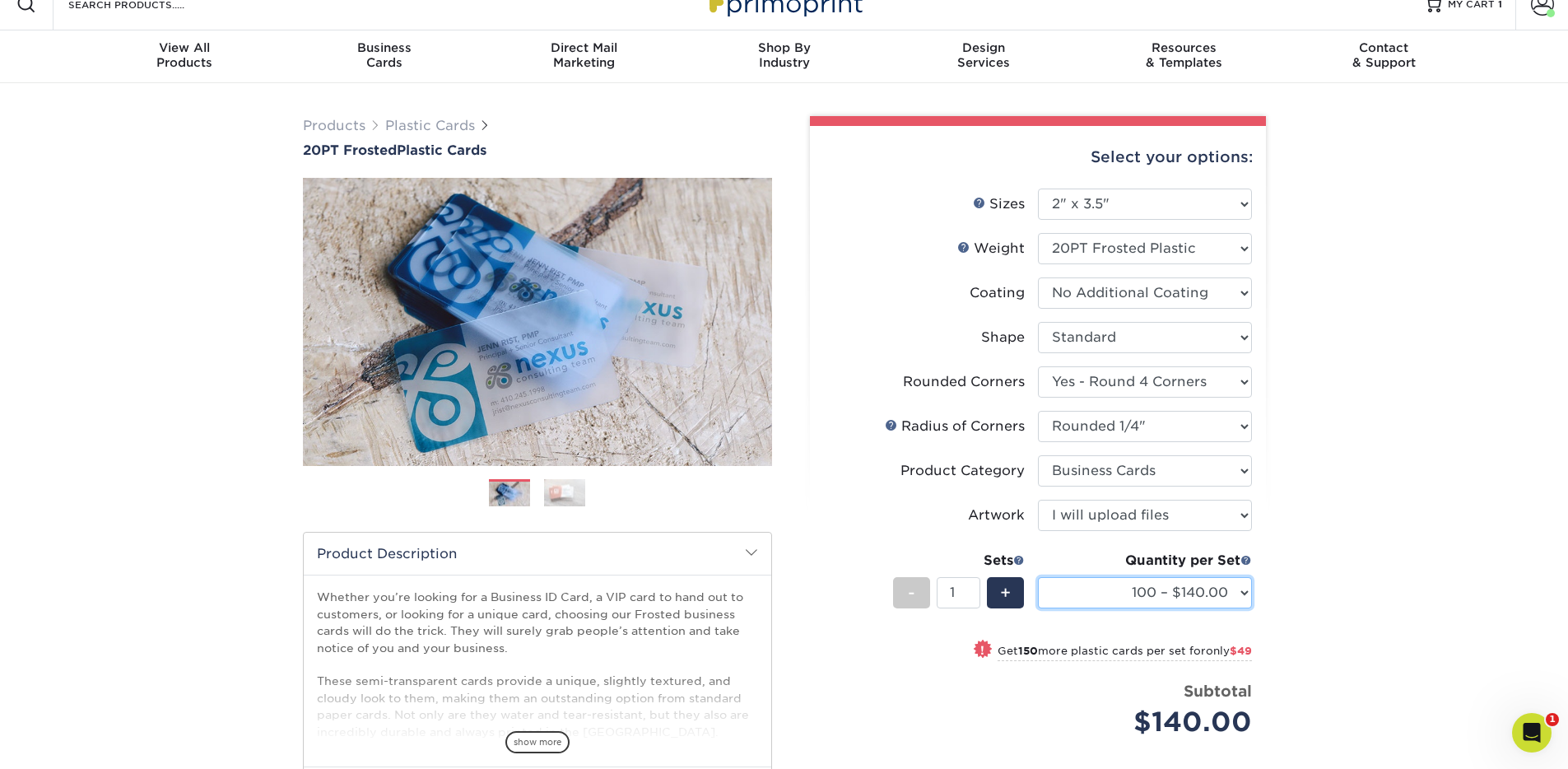
click at [1158, 599] on select "100 – $140.00 250 – $189.00 500 – $243.00 1000 – $272.00 2500 – $657.00 5000 – …" at bounding box center [1146, 593] width 214 height 31
select select "250 – $189.00"
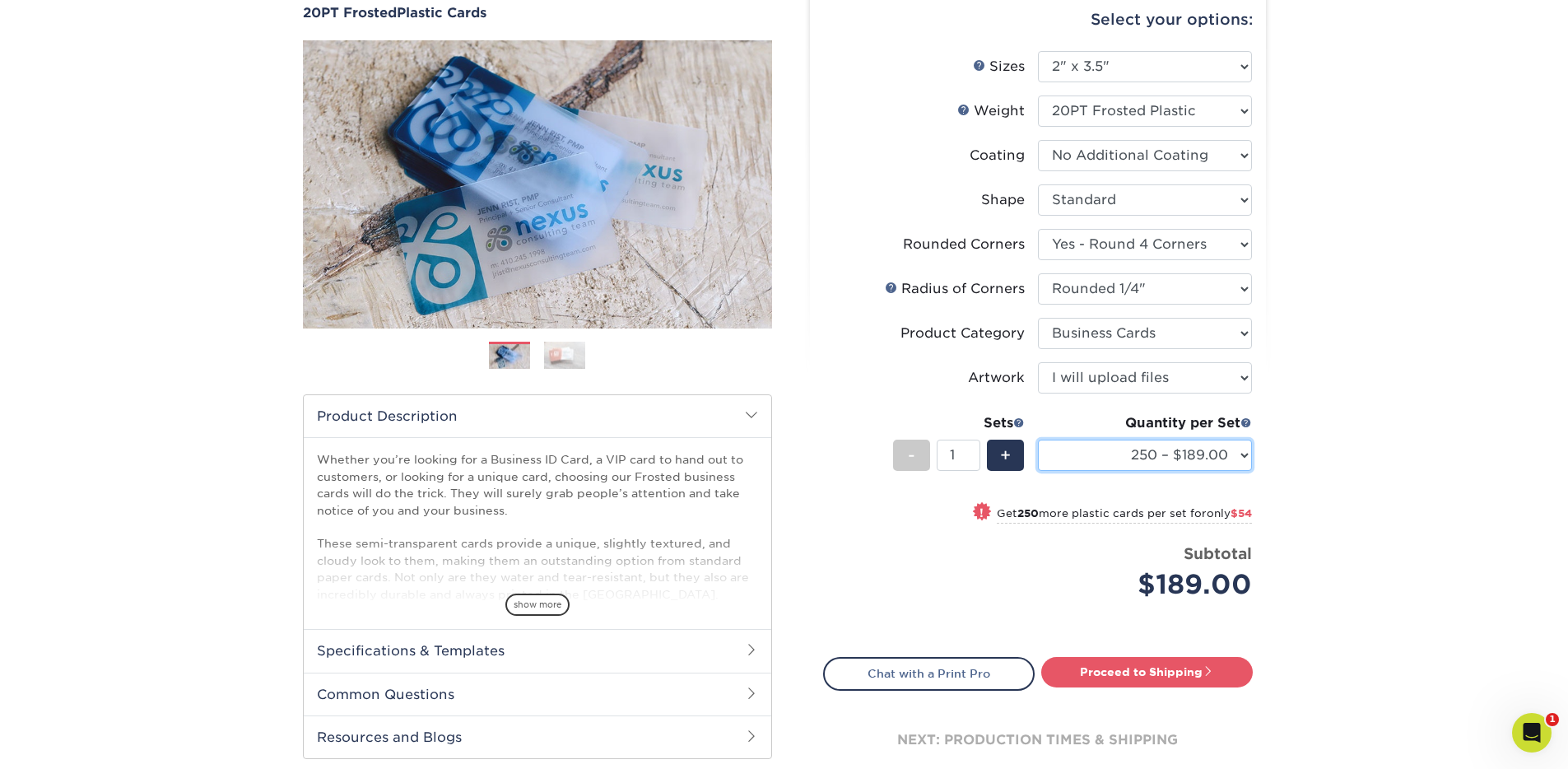
scroll to position [193, 0]
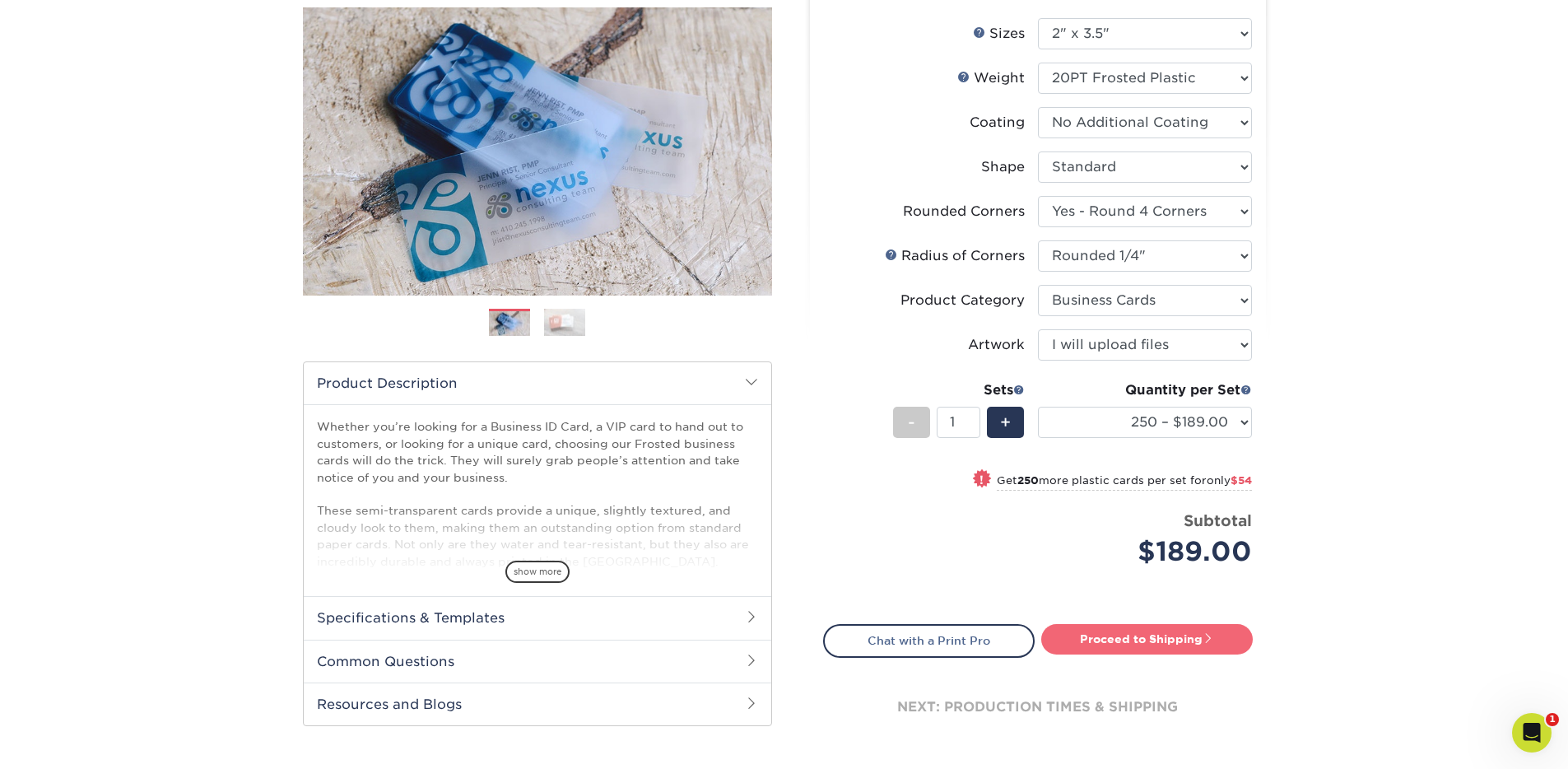
click at [1126, 645] on link "Proceed to Shipping" at bounding box center [1147, 639] width 212 height 29
type input "Set 1"
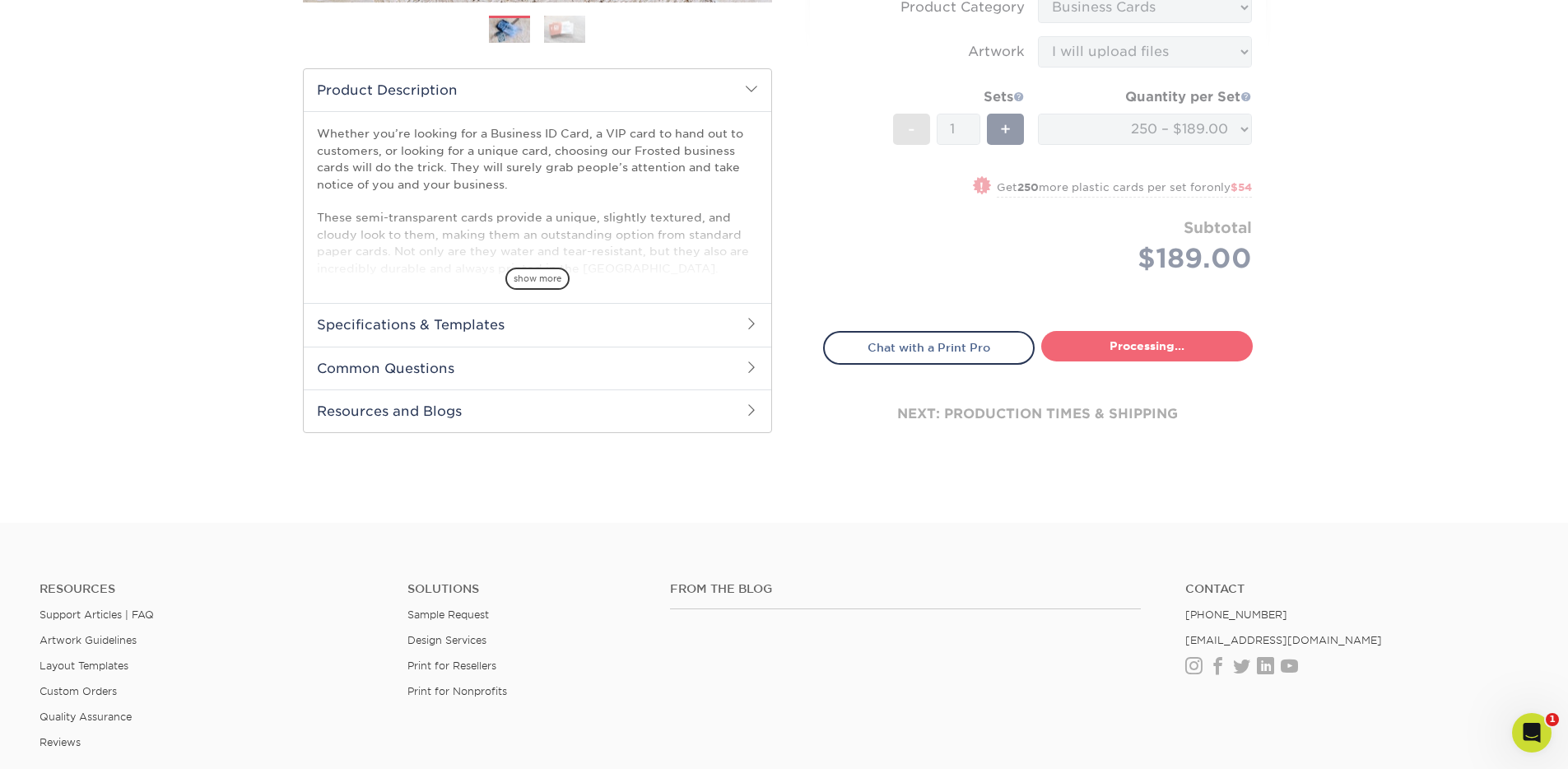
select select "3c751e7c-1dd2-492b-87e3-c4f15716f82e"
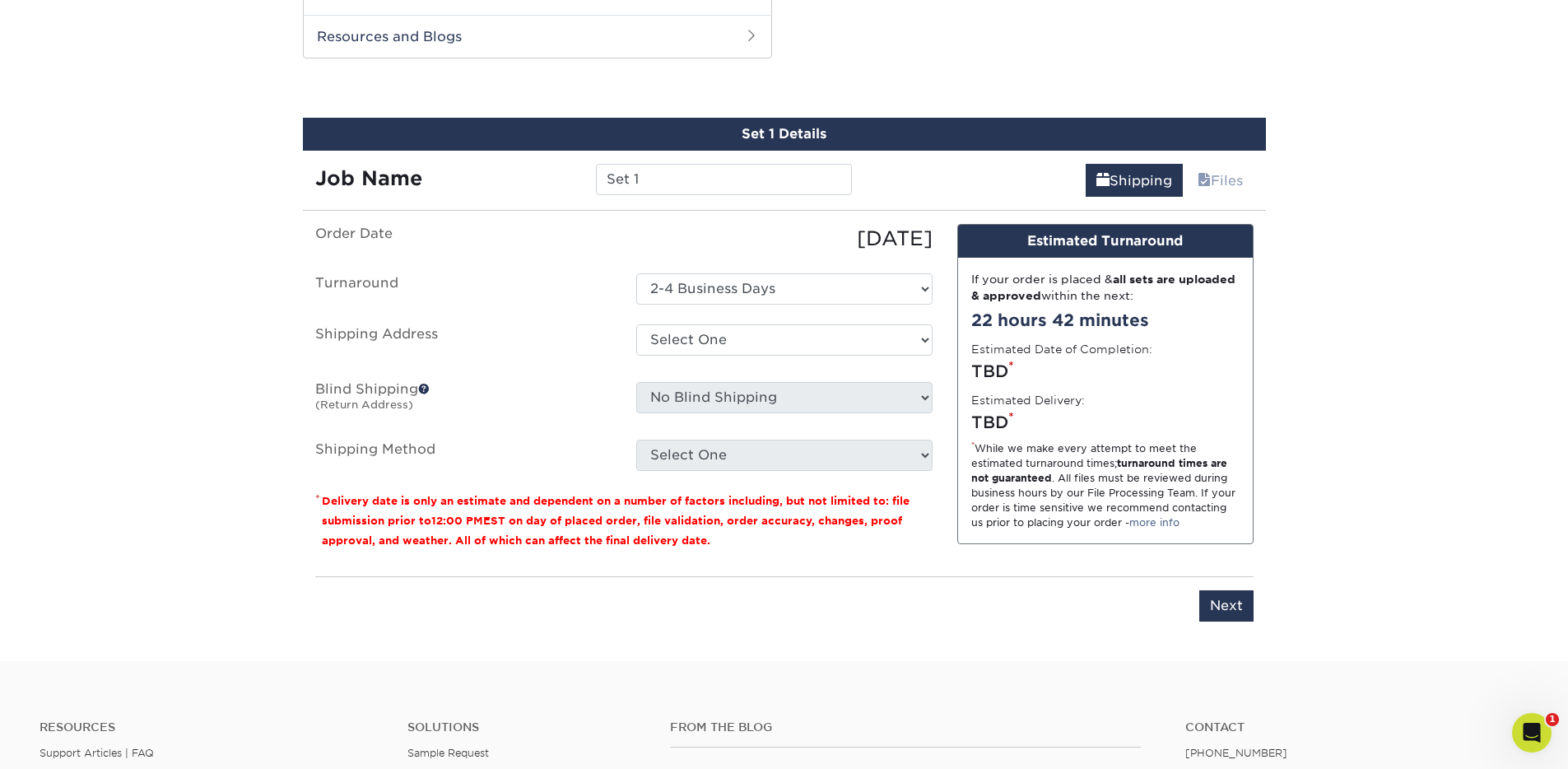
scroll to position [863, 0]
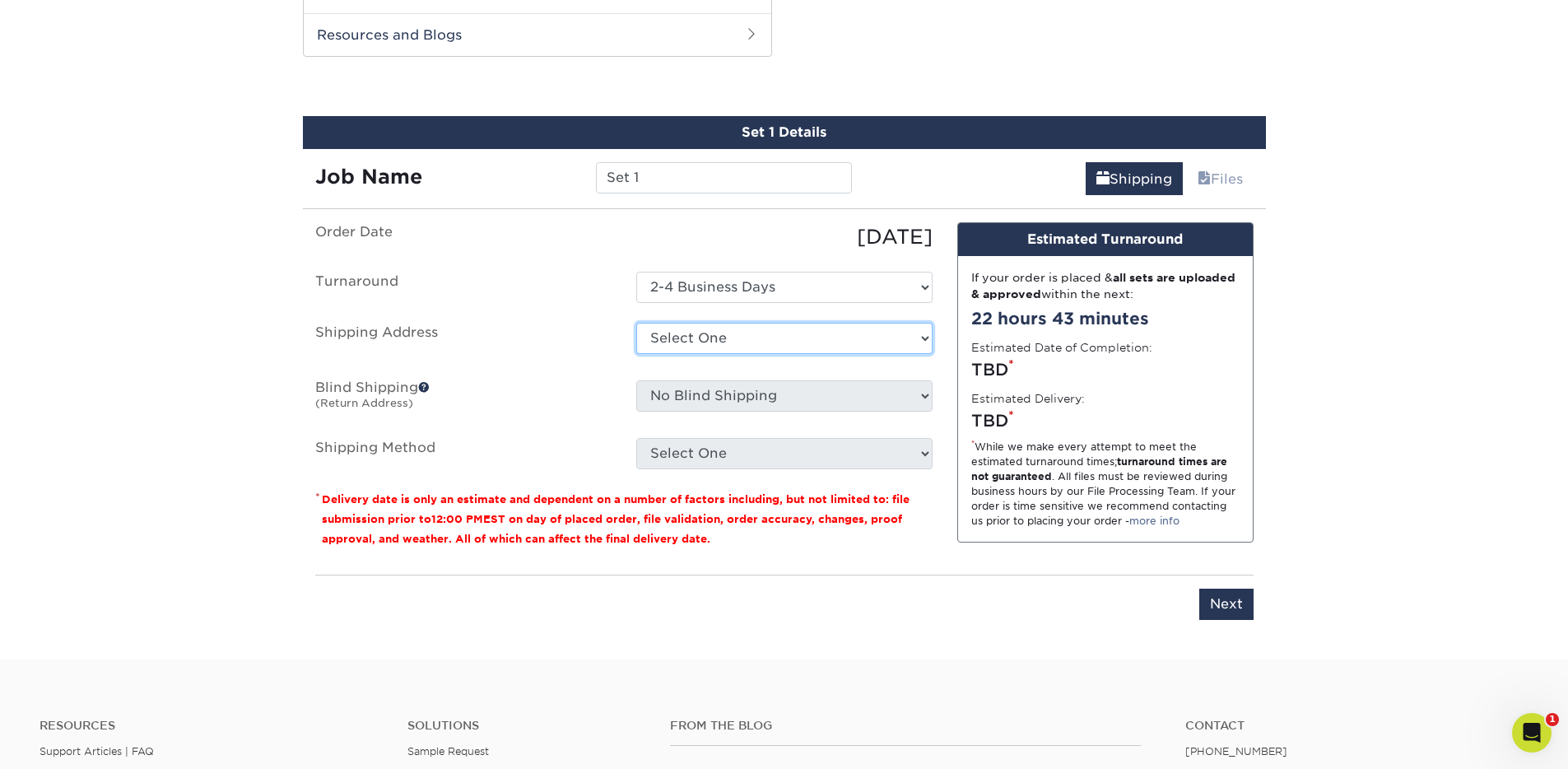
click at [726, 338] on select "Select One Downtown Eyes Foil Origins Eye Clinic + Add New Address" at bounding box center [784, 338] width 297 height 31
select select "105067"
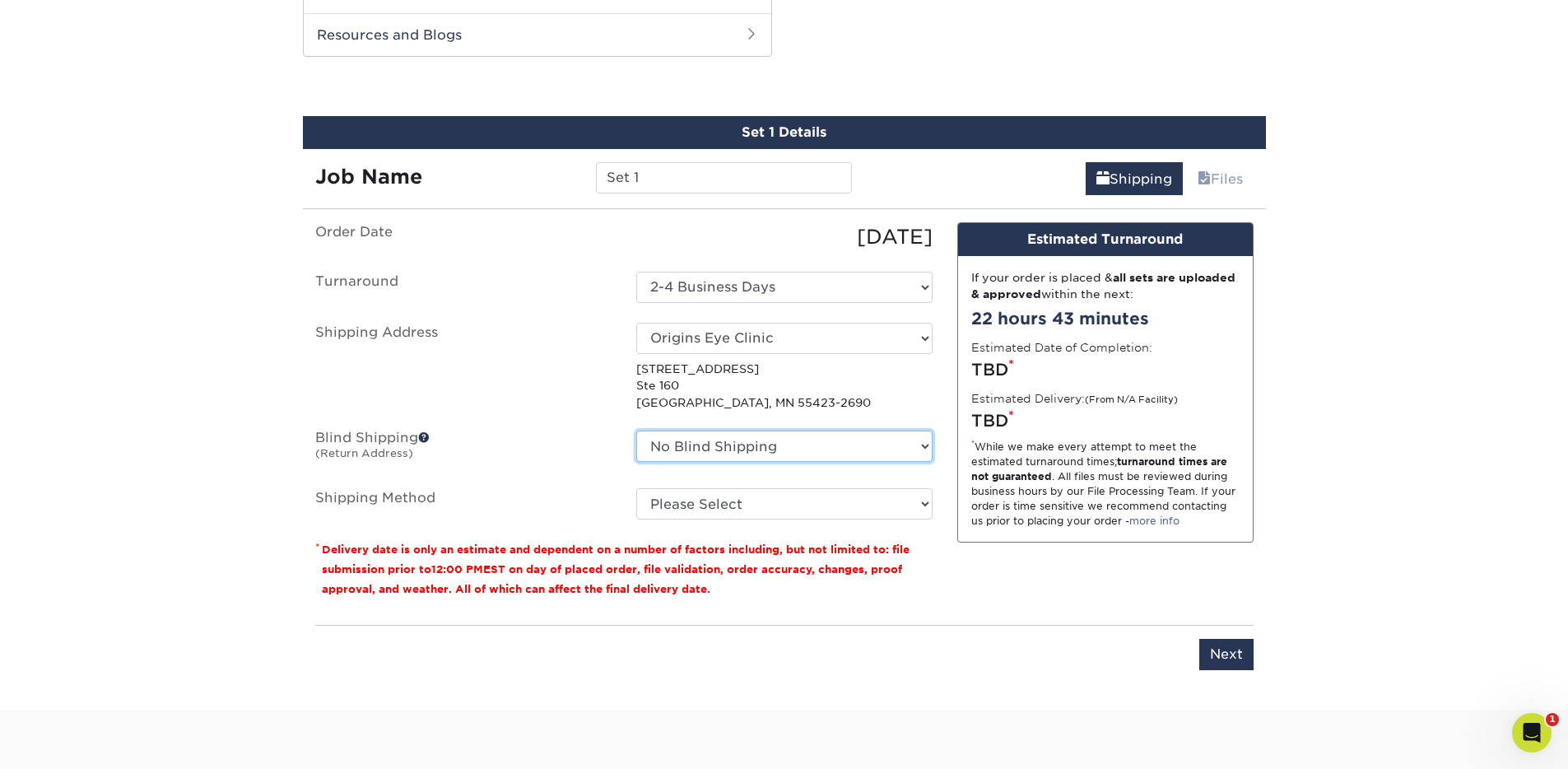
click at [755, 444] on select "No Blind Shipping Downtown Eyes Foil Origins Eye Clinic + Add New Address" at bounding box center [784, 446] width 297 height 31
select select "105067"
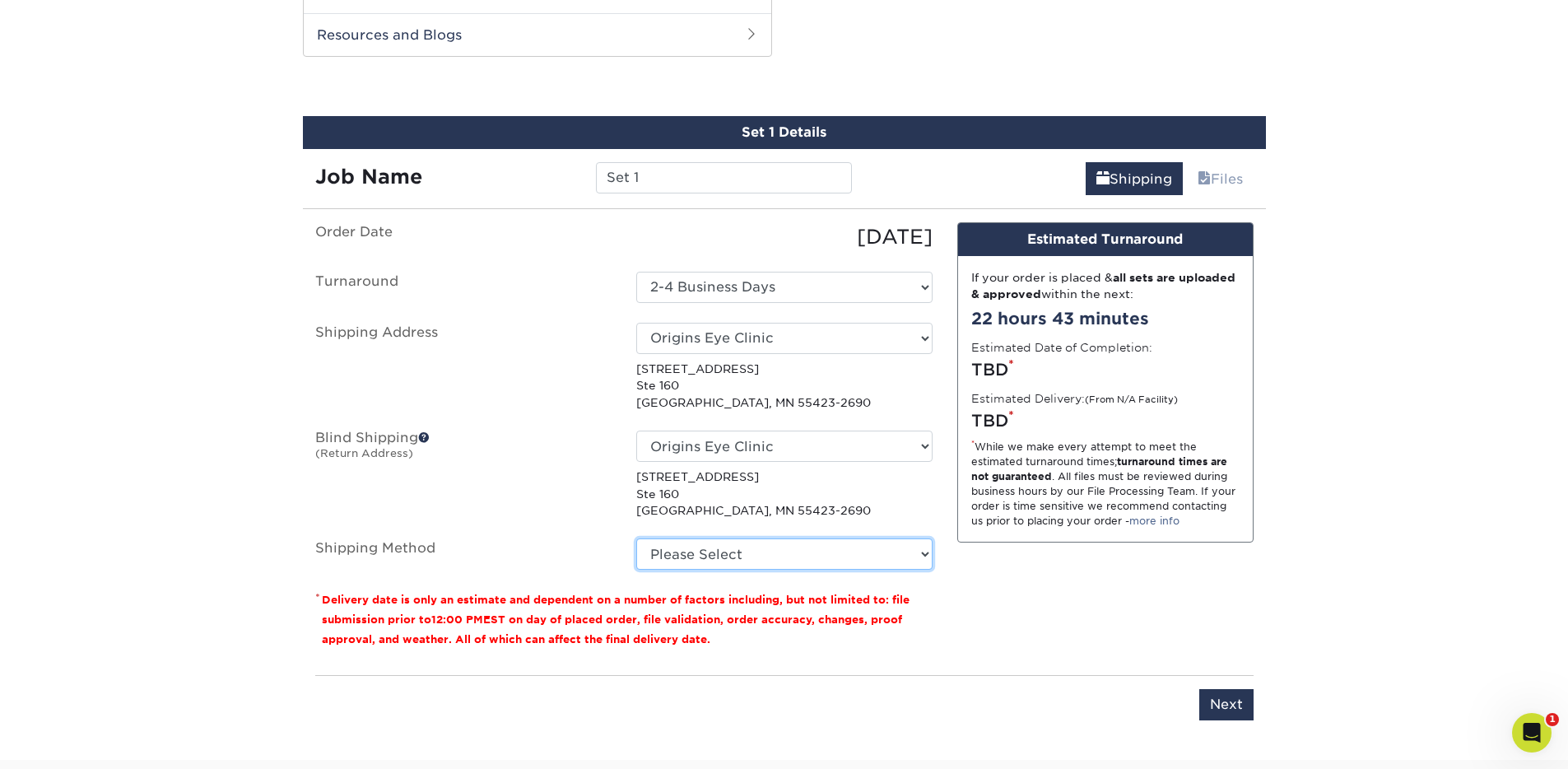
click at [729, 555] on select "Please Select UPS Ground (+$12.50) UPS 3 Day Select (+$15.50) UPS 2nd Day Air (…" at bounding box center [784, 554] width 297 height 31
select select "03"
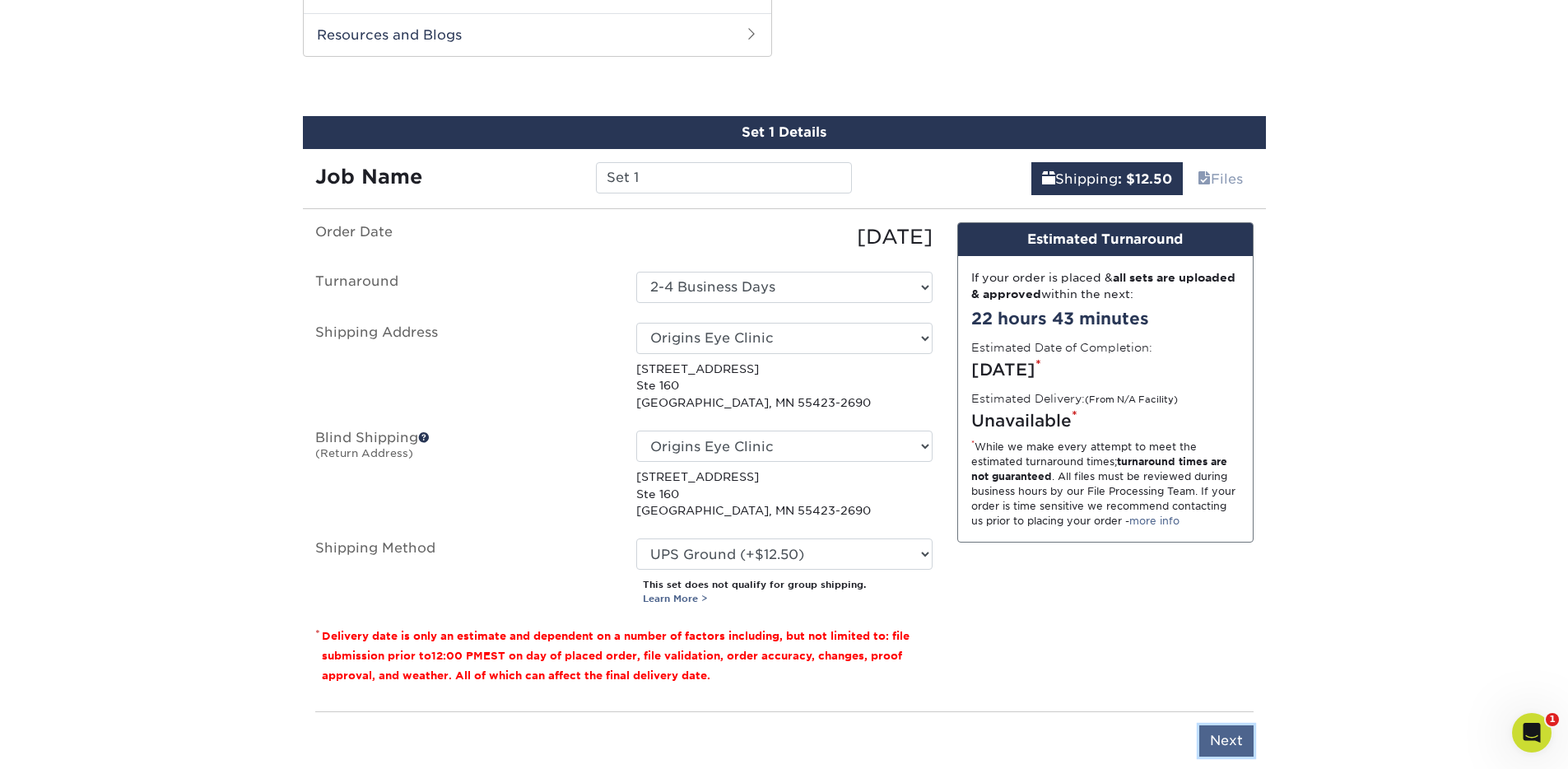
click at [1224, 742] on input "Next" at bounding box center [1226, 741] width 54 height 31
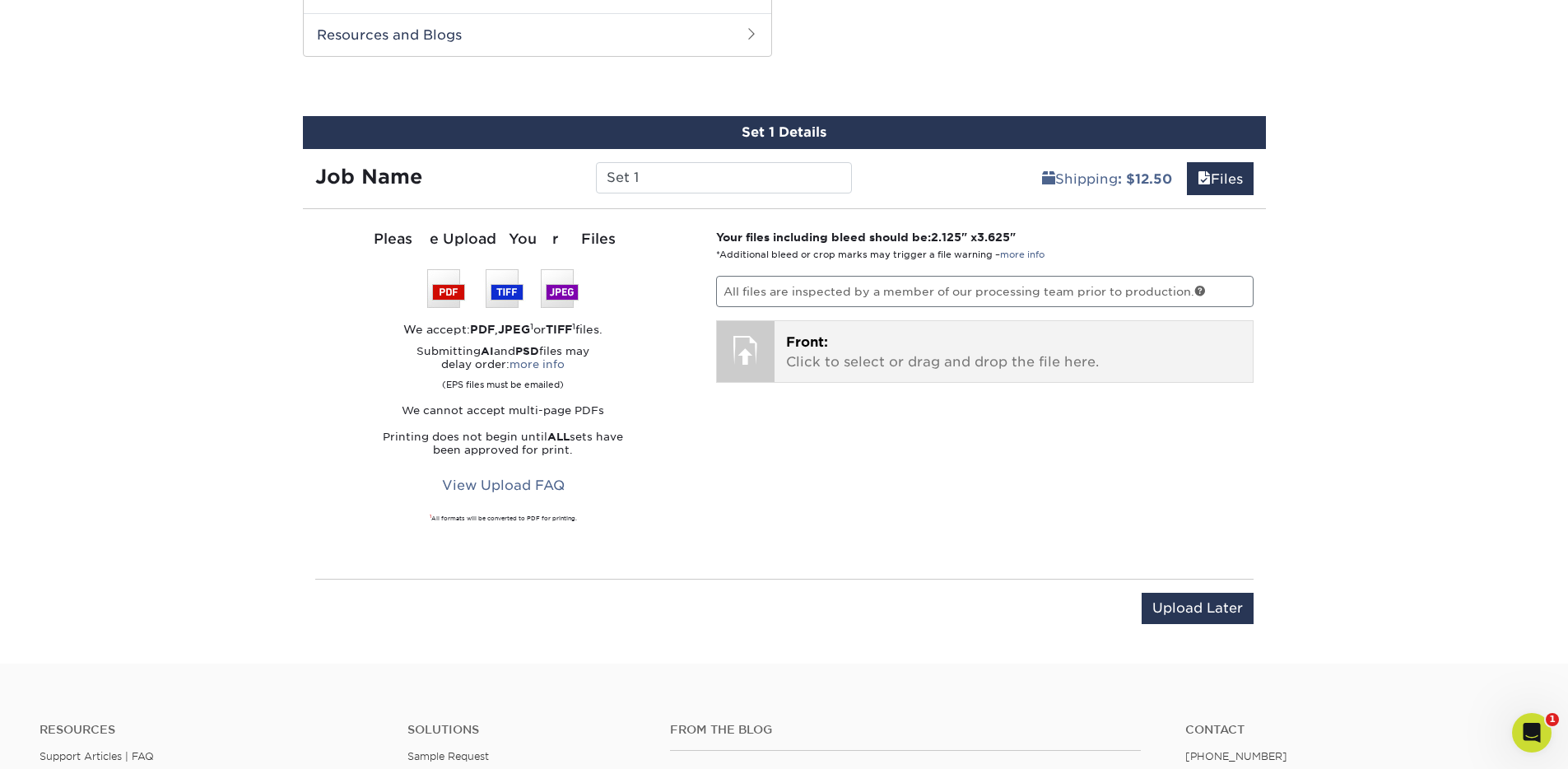
click at [852, 363] on p "Front: Click to select or drag and drop the file here." at bounding box center [1014, 353] width 455 height 40
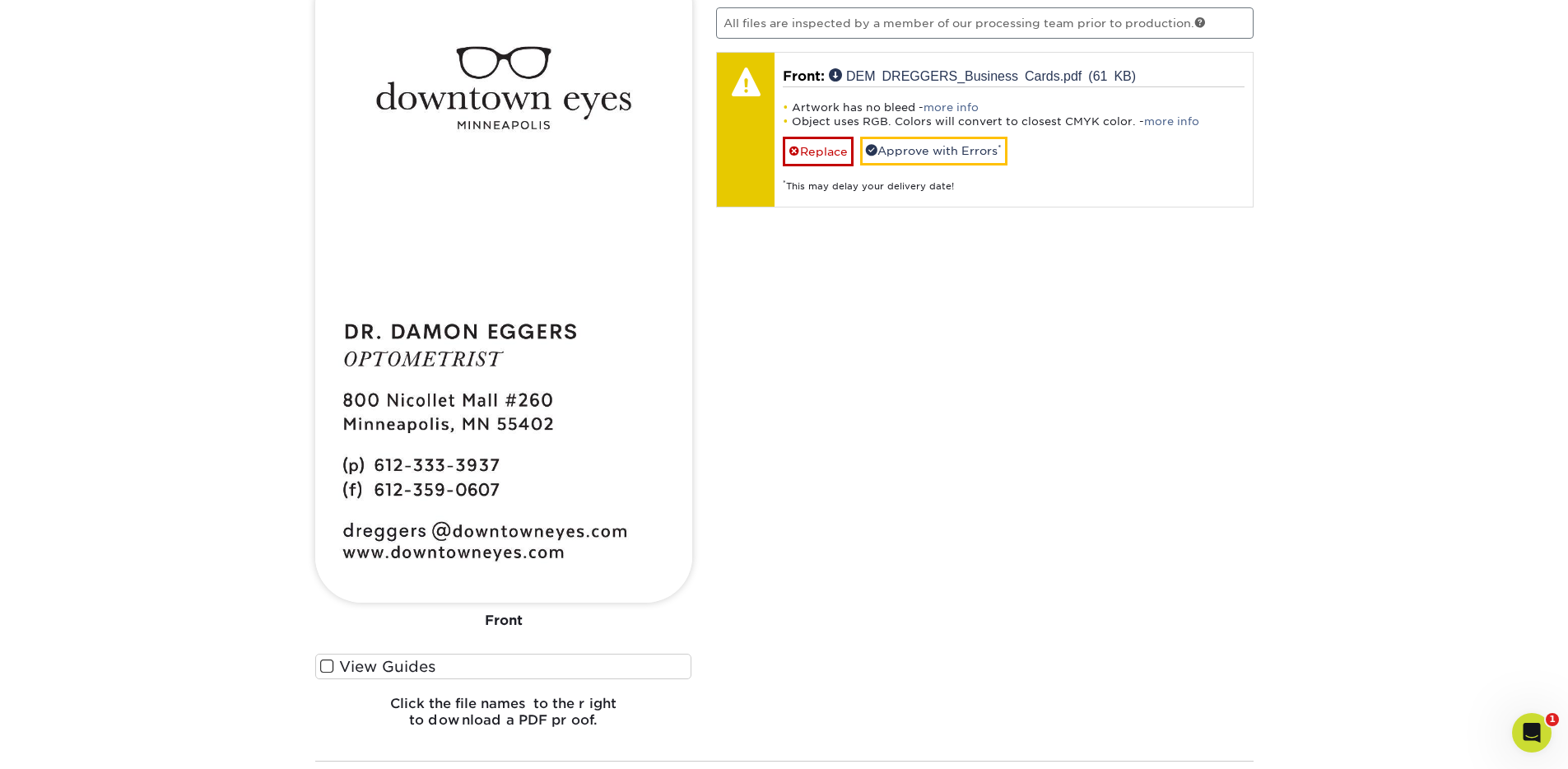
scroll to position [1177, 0]
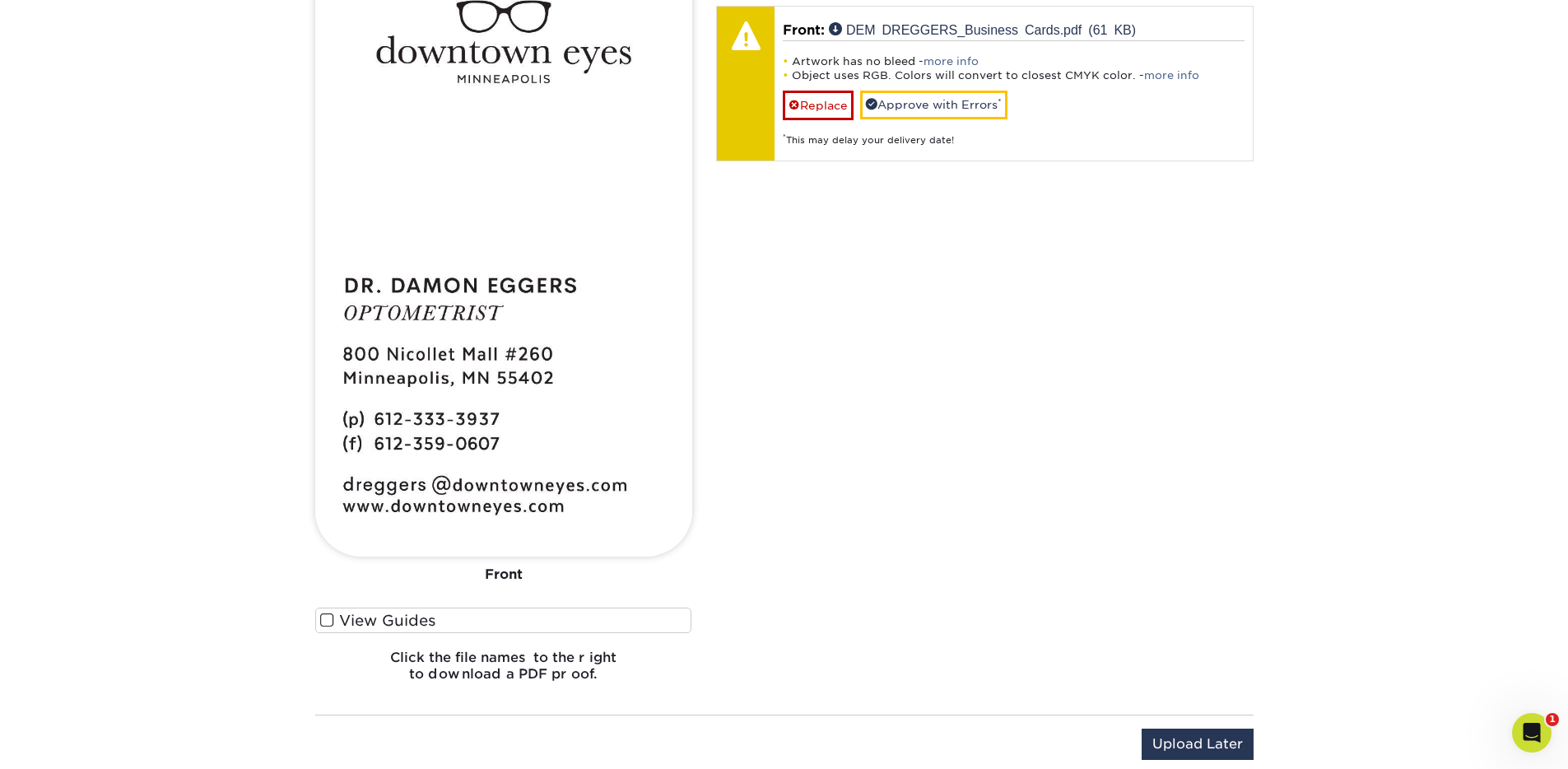
click at [332, 622] on span at bounding box center [328, 621] width 14 height 16
click at [0, 0] on input "View Guides" at bounding box center [0, 0] width 0 height 0
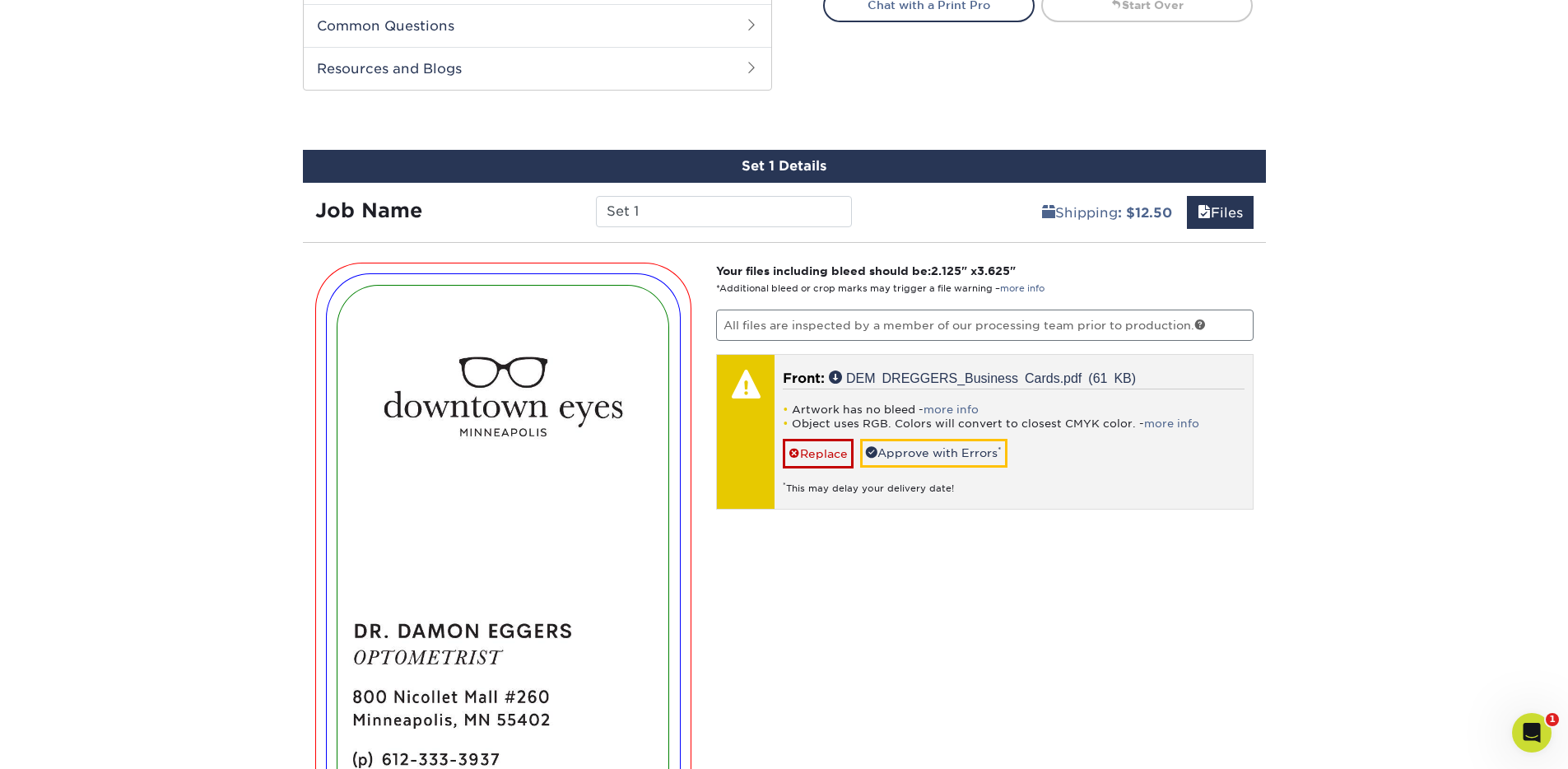
scroll to position [781, 0]
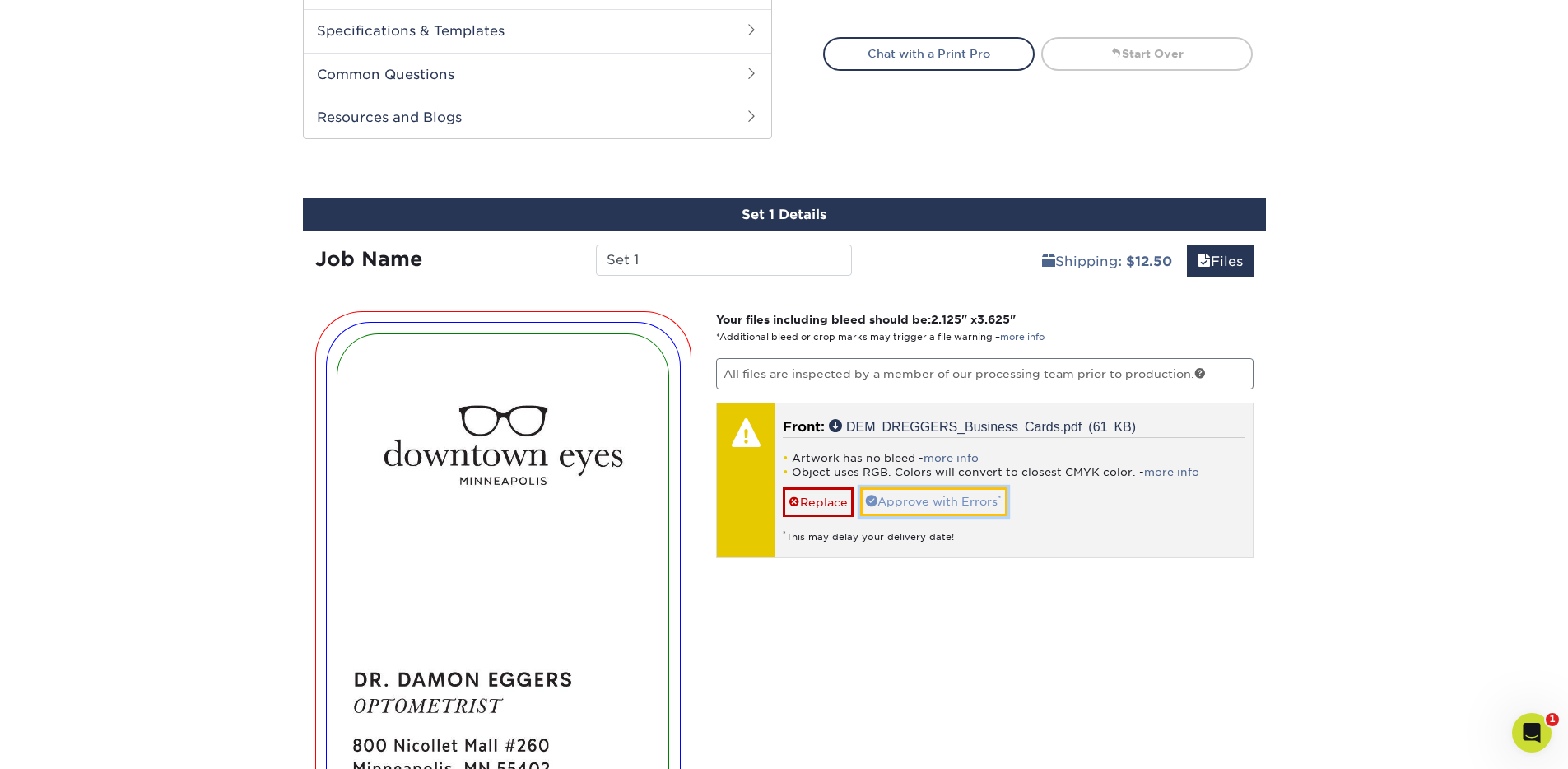
click at [884, 499] on link "Approve with Errors *" at bounding box center [934, 501] width 147 height 28
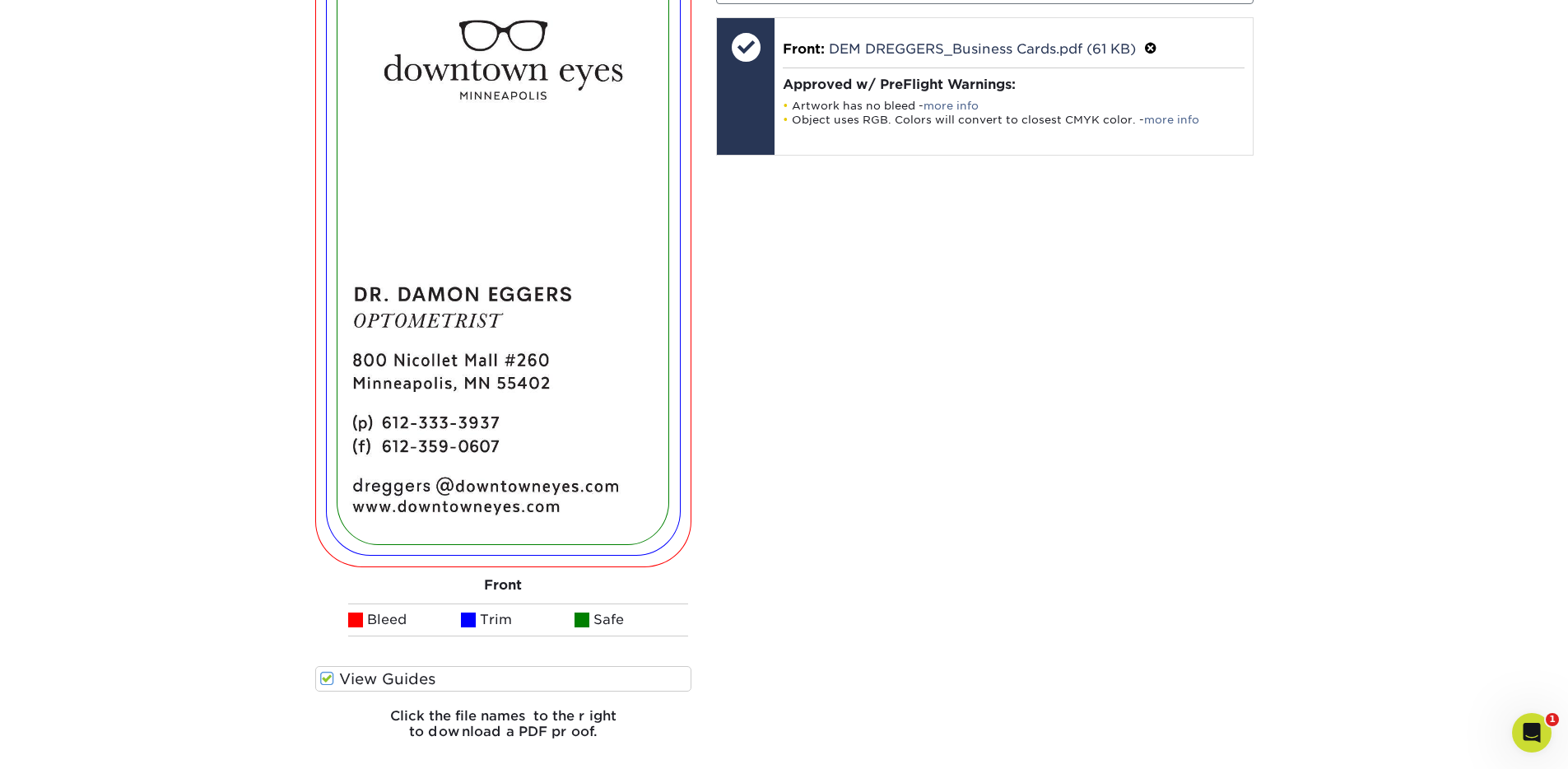
scroll to position [1385, 0]
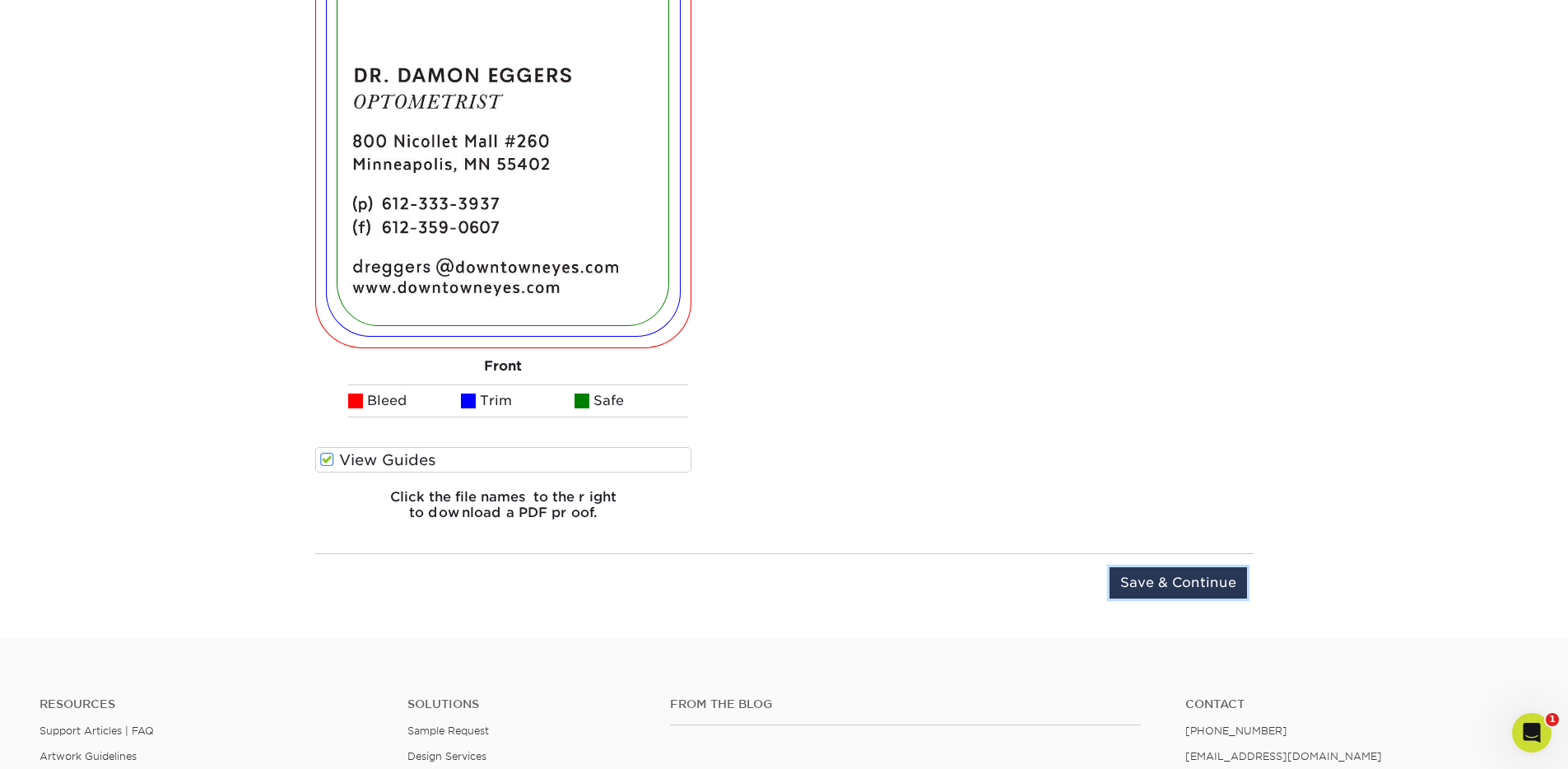
click at [1191, 586] on input "Save & Continue" at bounding box center [1178, 583] width 137 height 31
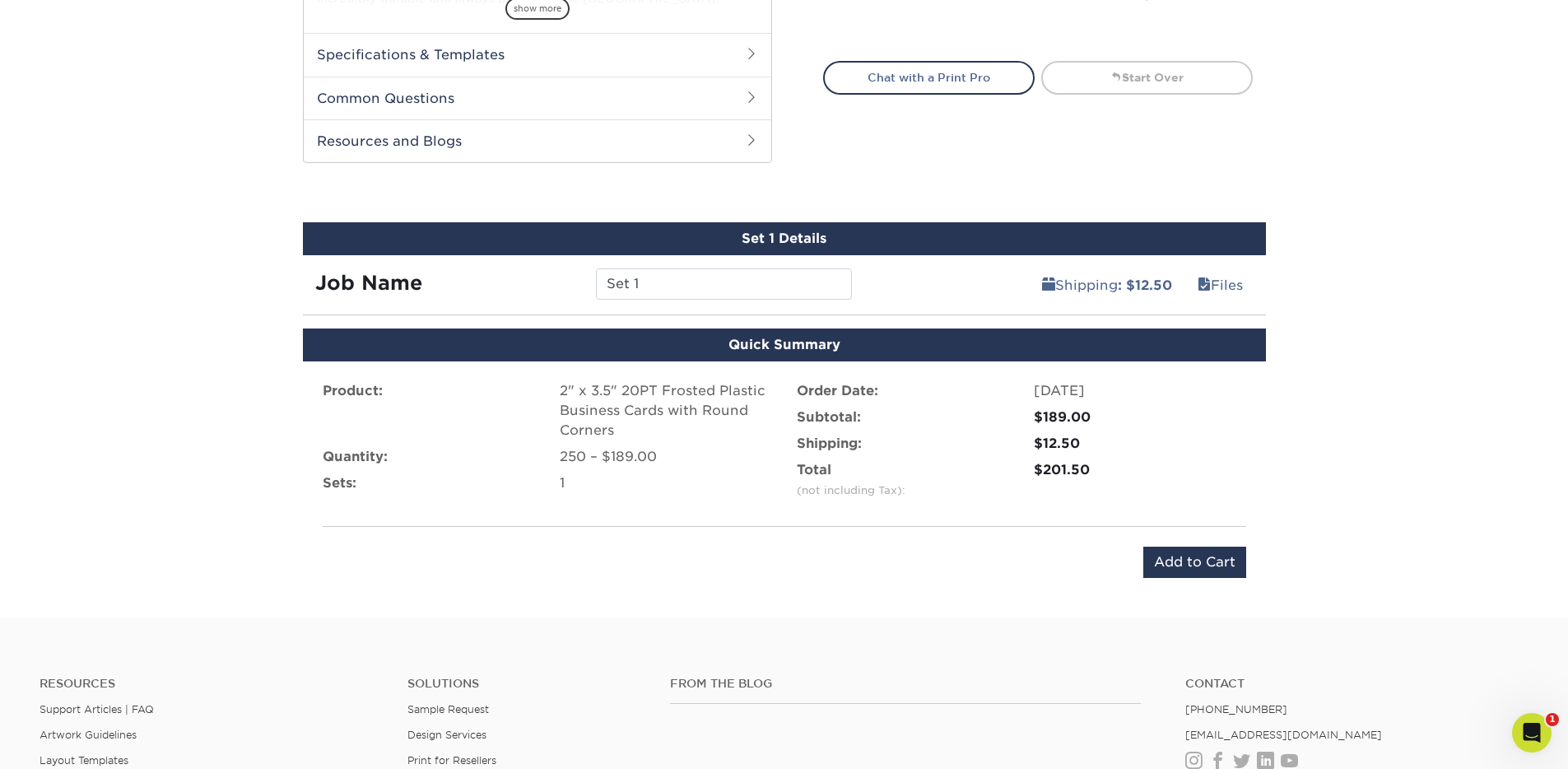
scroll to position [674, 0]
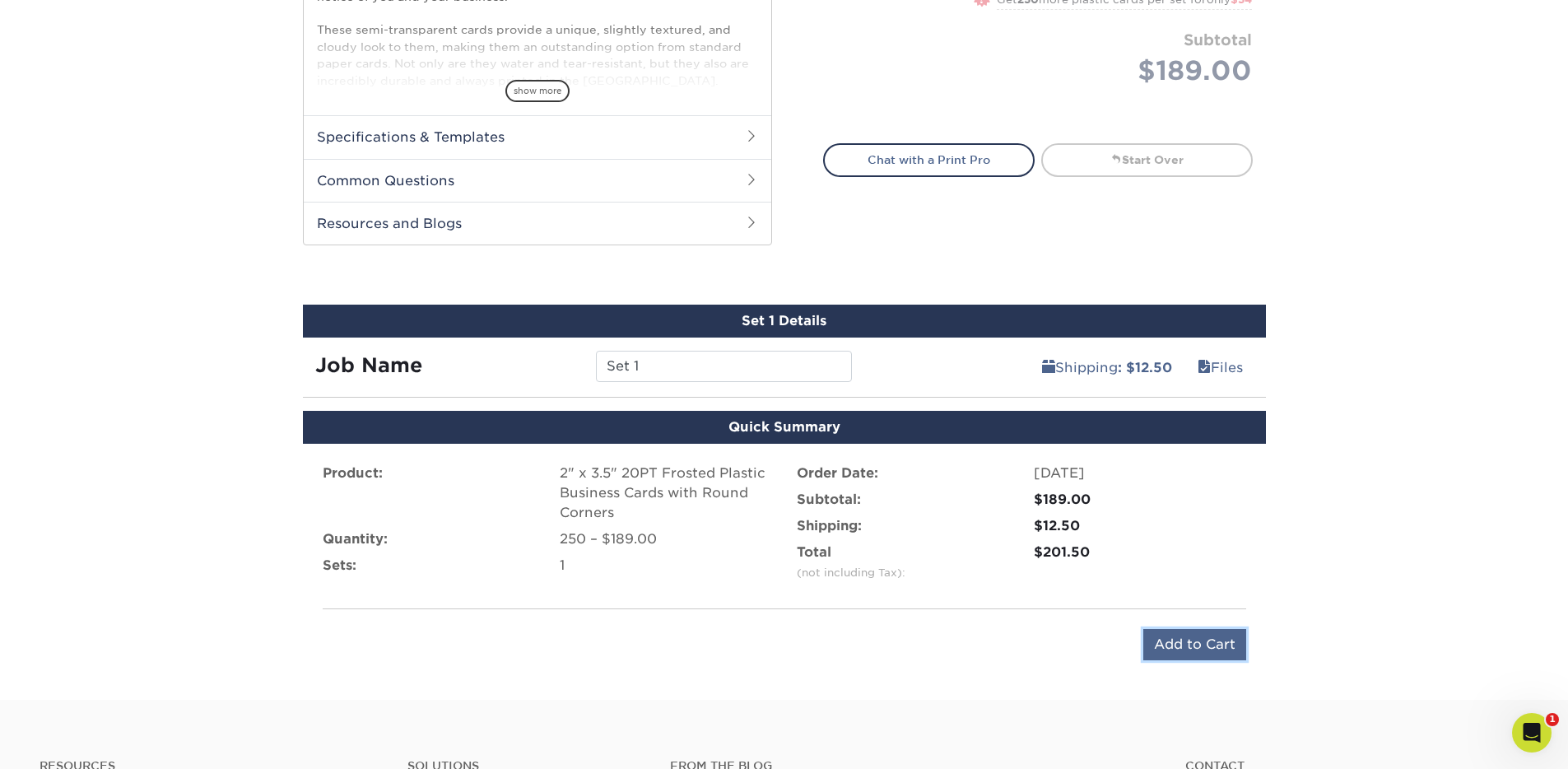
click at [1191, 645] on input "Add to Cart" at bounding box center [1195, 644] width 103 height 31
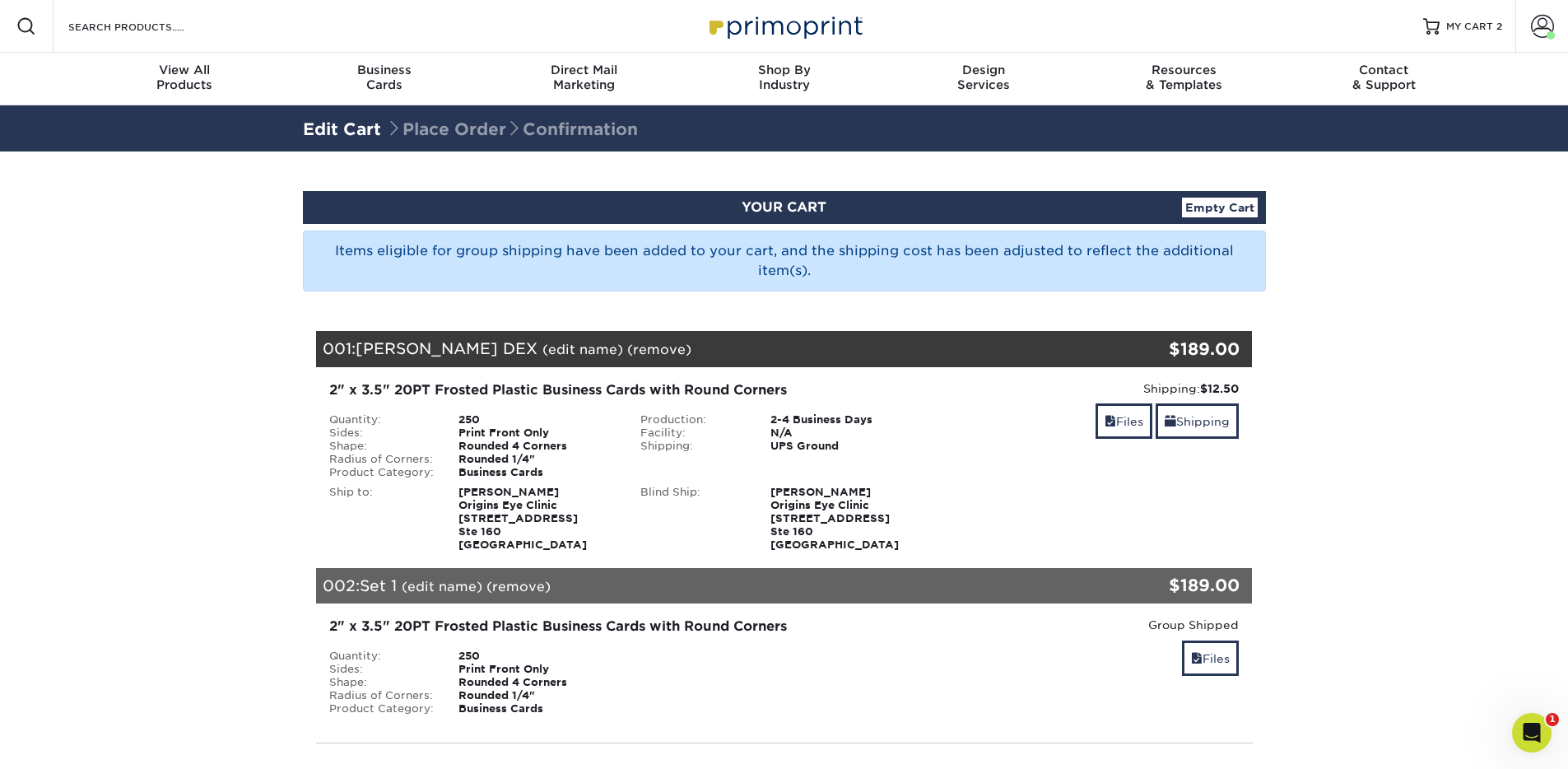
click at [460, 590] on link "(edit name)" at bounding box center [442, 587] width 81 height 16
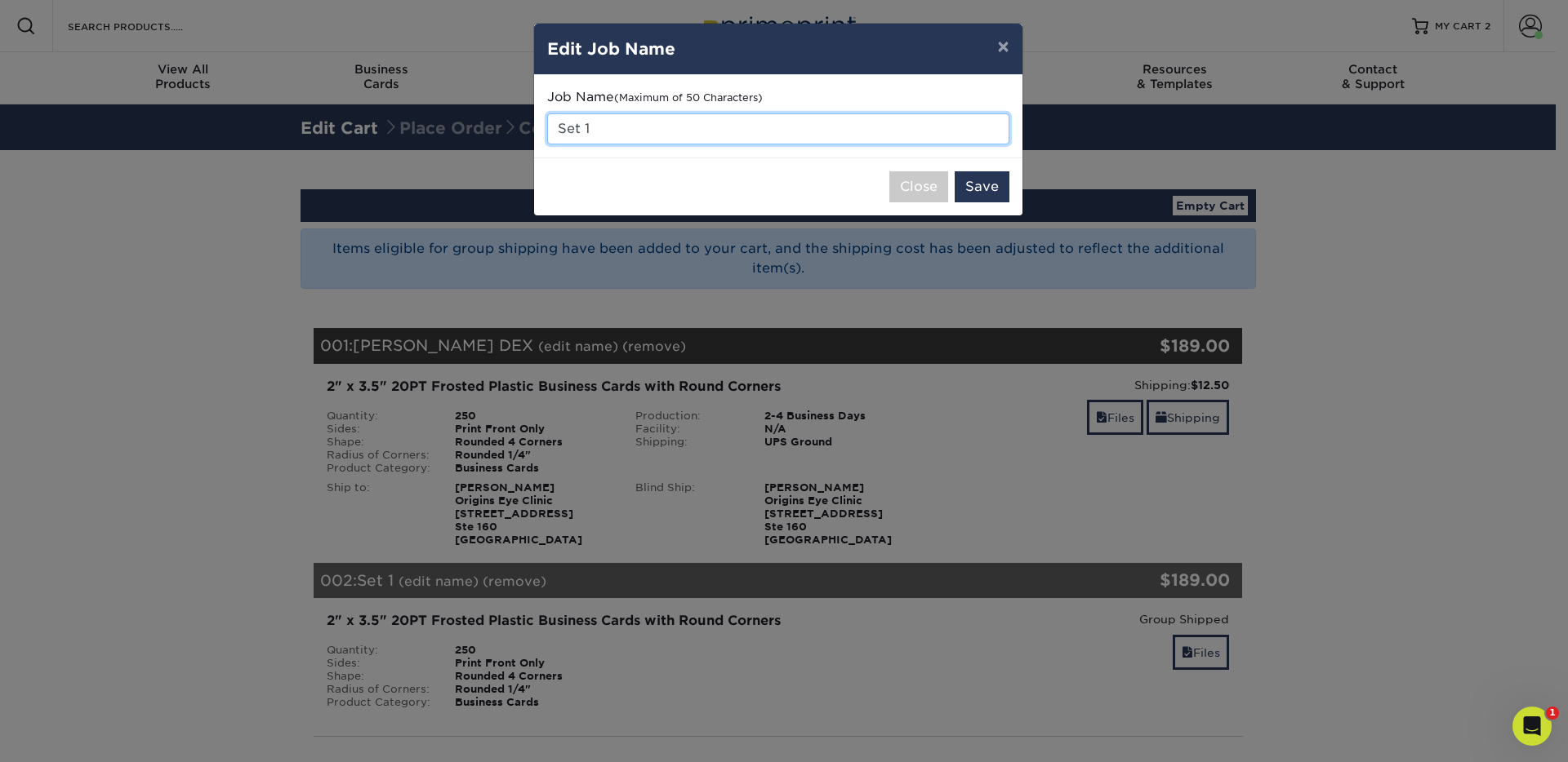
drag, startPoint x: 618, startPoint y: 133, endPoint x: 524, endPoint y: 133, distance: 94.0
click at [523, 133] on div "× Edit Job Name Job Name (Maximum of 50 Characters) Set 1 Close Save" at bounding box center [784, 381] width 1568 height 762
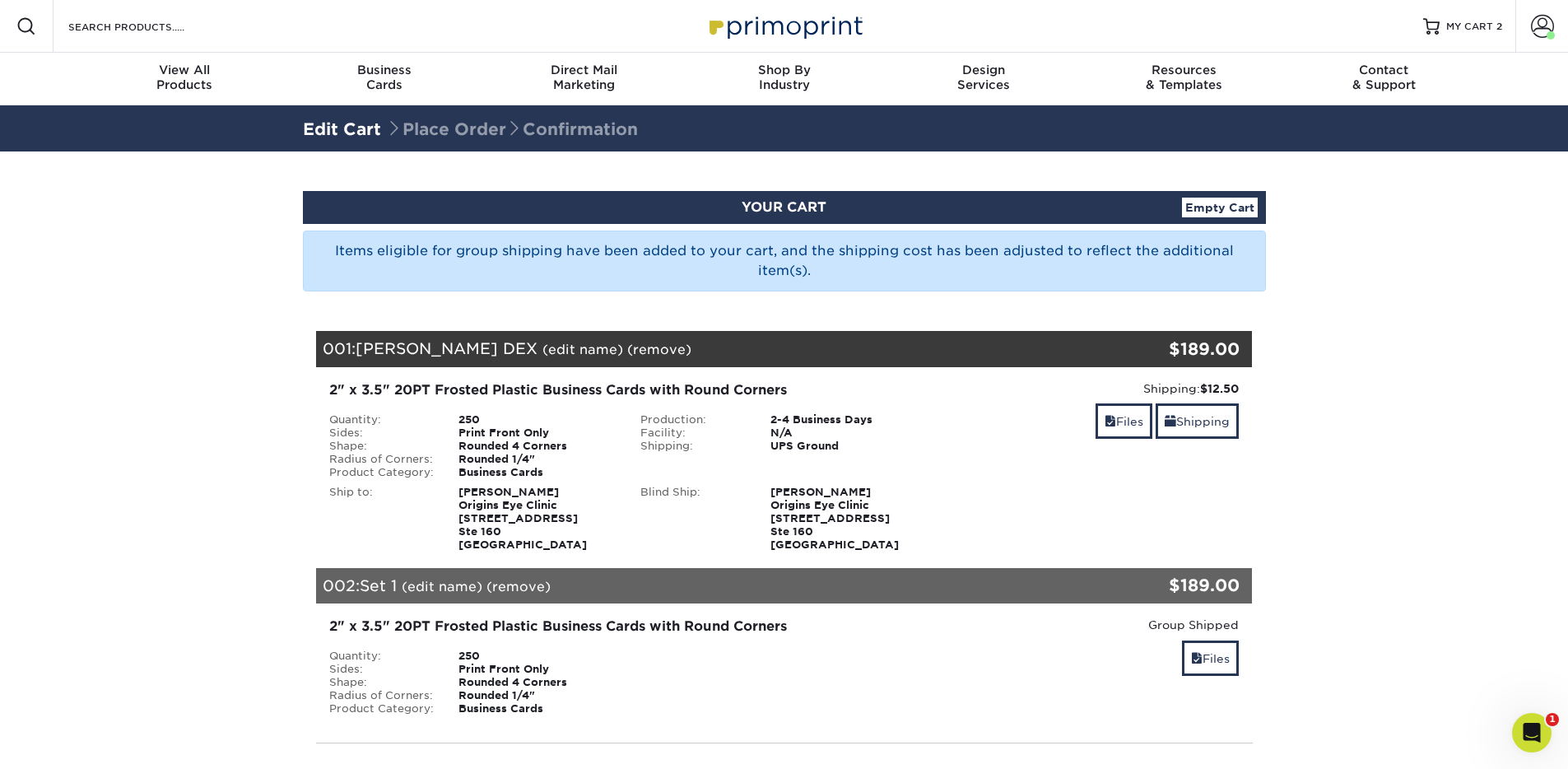
click at [453, 593] on link "(edit name)" at bounding box center [442, 587] width 81 height 16
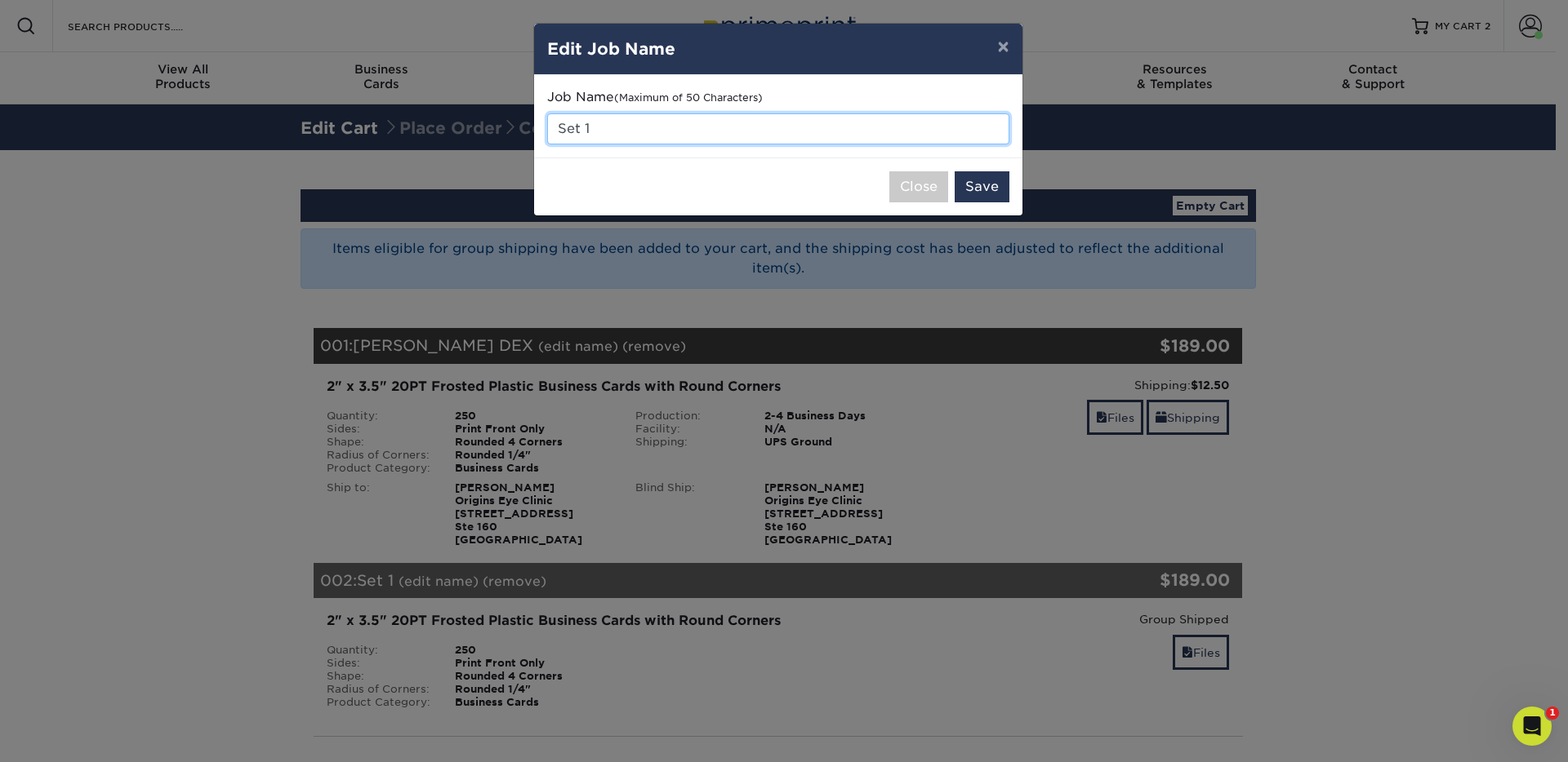
click at [648, 133] on input "Set 1" at bounding box center [778, 128] width 462 height 31
type input "S"
type input "[PERSON_NAME] DEM"
click at [982, 194] on button "Save" at bounding box center [982, 186] width 54 height 31
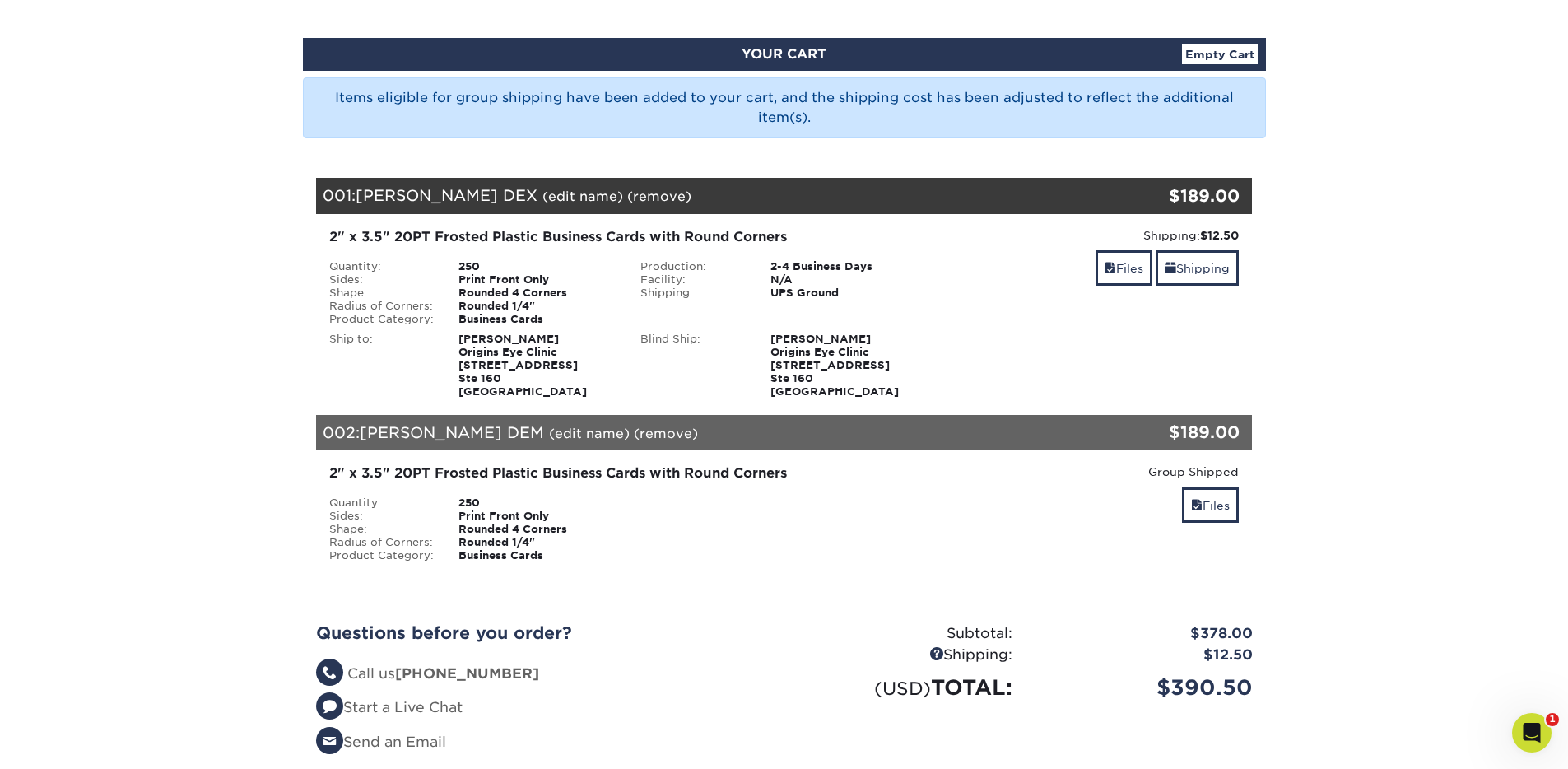
scroll to position [239, 0]
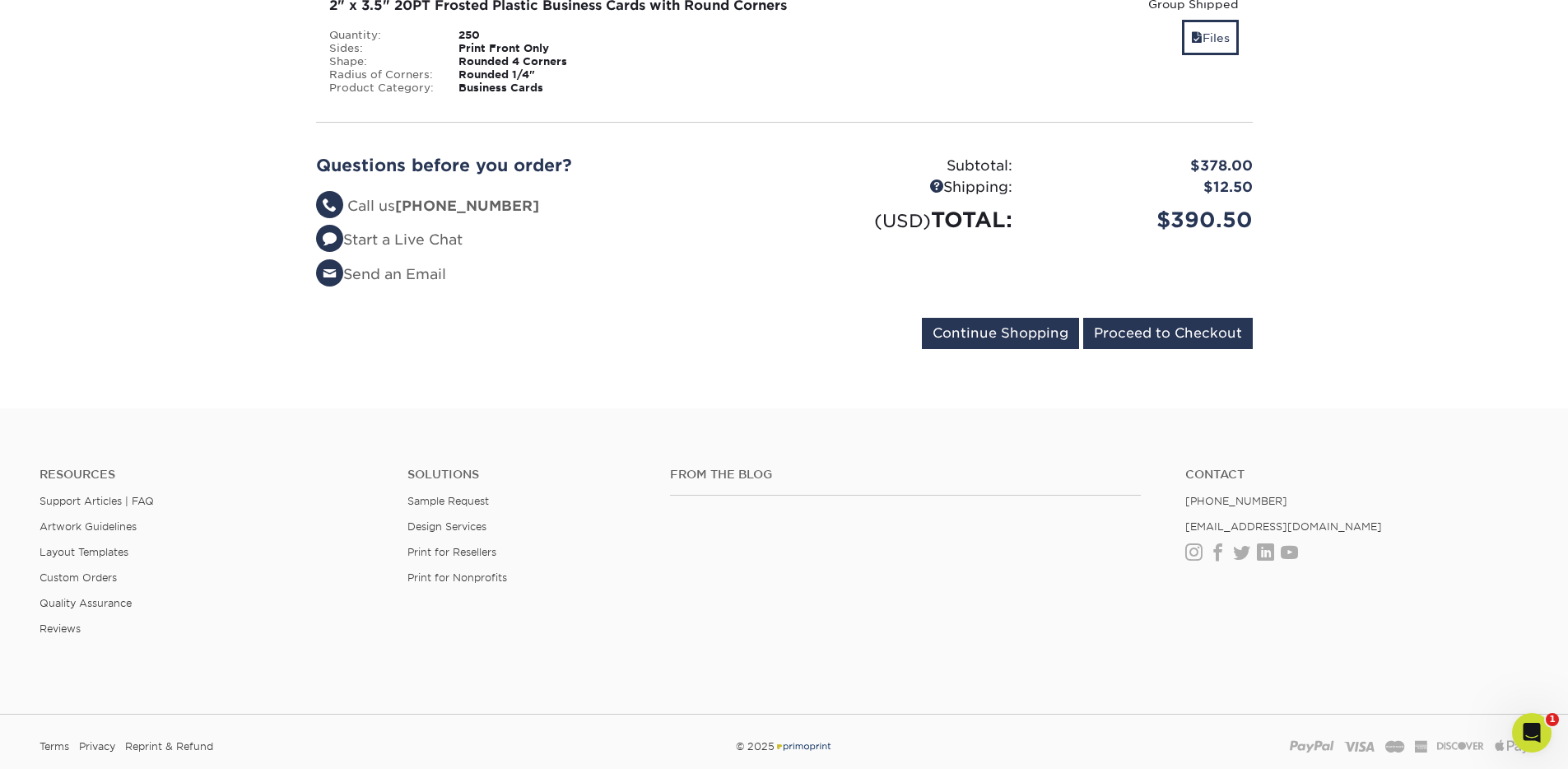
scroll to position [611, 0]
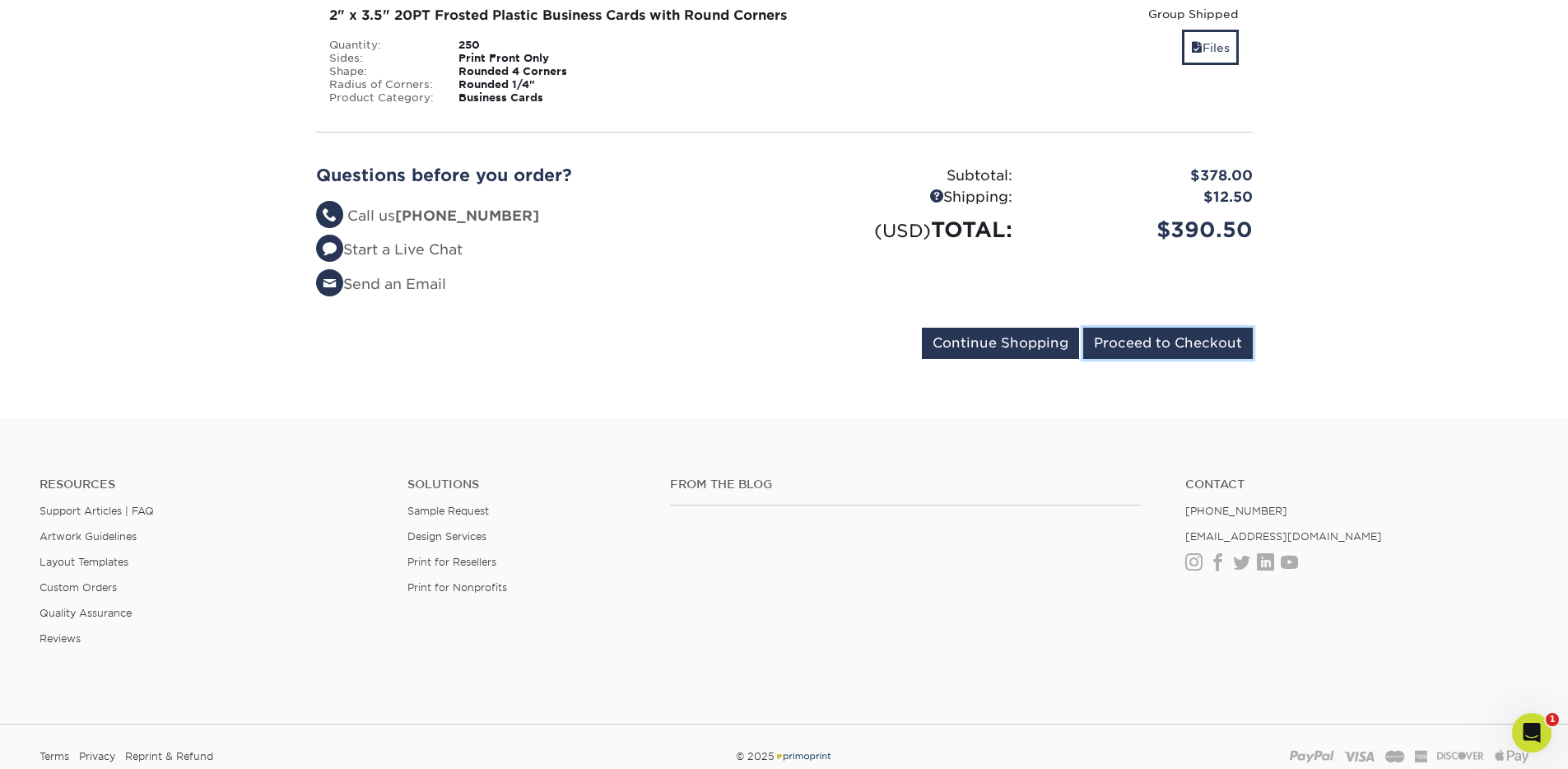
drag, startPoint x: 1202, startPoint y: 342, endPoint x: 1273, endPoint y: 341, distance: 71.0
click at [1202, 343] on input "Proceed to Checkout" at bounding box center [1169, 343] width 170 height 31
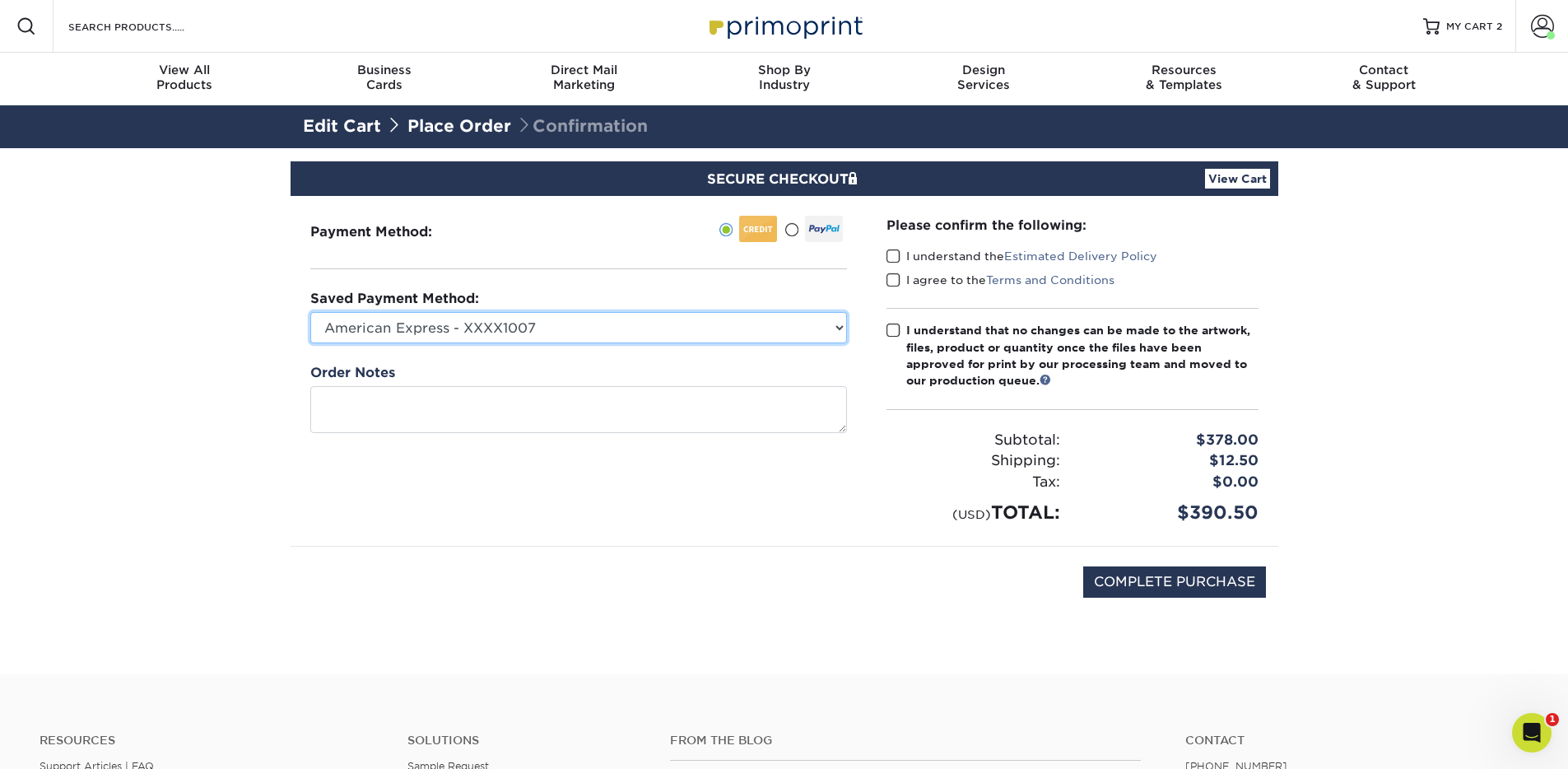
click at [681, 322] on select "American Express - XXXX1007 Visa - XXXX6456 Visa - XXXX1362 Visa - XXXX1362 Ame…" at bounding box center [579, 327] width 537 height 31
select select "72723"
click at [894, 252] on span at bounding box center [893, 257] width 14 height 16
click at [0, 0] on input "I understand the Estimated Delivery Policy" at bounding box center [0, 0] width 0 height 0
click at [892, 281] on span at bounding box center [893, 281] width 14 height 16
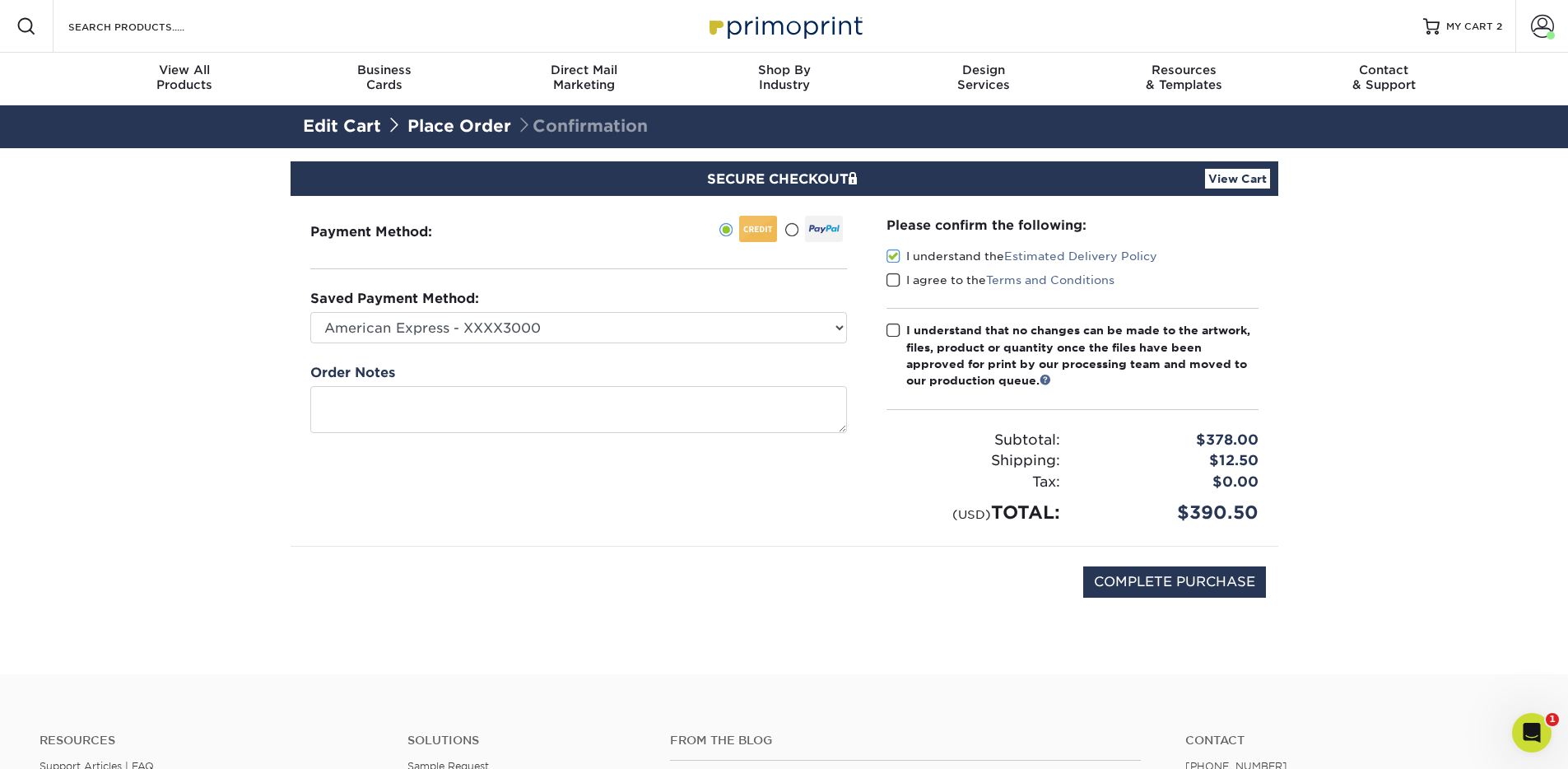
click at [0, 0] on input "I agree to the Terms and Conditions" at bounding box center [0, 0] width 0 height 0
click at [892, 330] on span at bounding box center [893, 330] width 14 height 16
click at [0, 0] on input "I understand that no changes can be made to the artwork, files, product or quan…" at bounding box center [0, 0] width 0 height 0
click at [1155, 581] on input "COMPLETE PURCHASE" at bounding box center [1175, 582] width 182 height 31
type input "PROCESSING, PLEASE WAIT..."
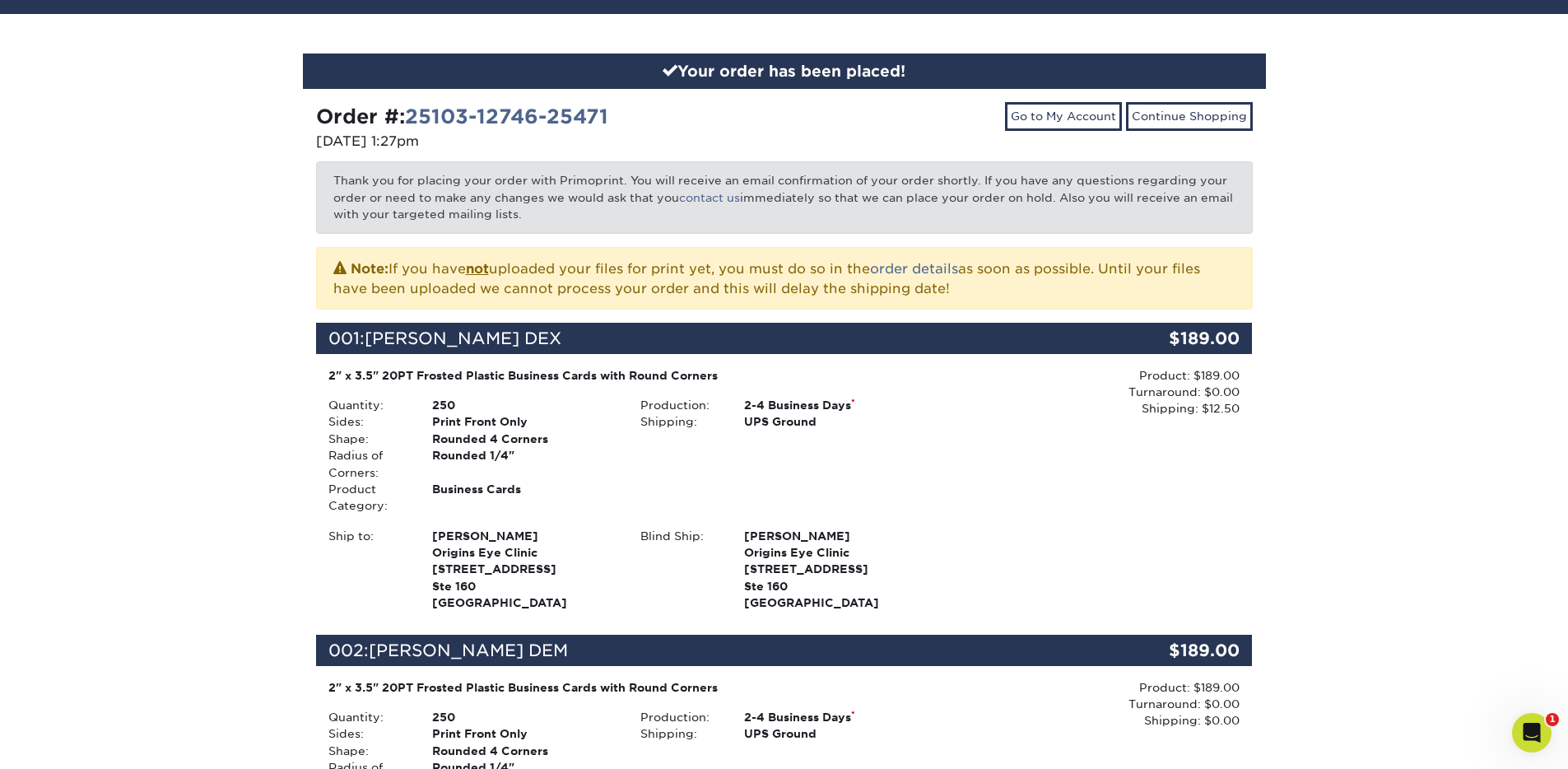
scroll to position [130, 0]
